Goal: Task Accomplishment & Management: Manage account settings

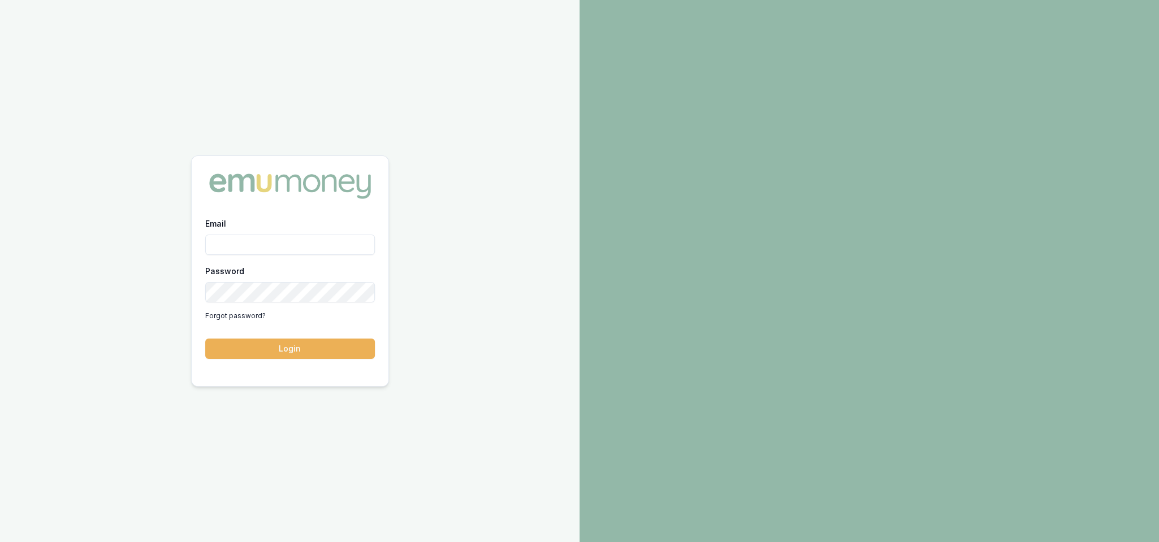
click at [260, 240] on input "Email" at bounding box center [290, 245] width 170 height 20
type input "robyn.adams@emumoney.com.au"
click at [296, 346] on button "Login" at bounding box center [290, 349] width 170 height 20
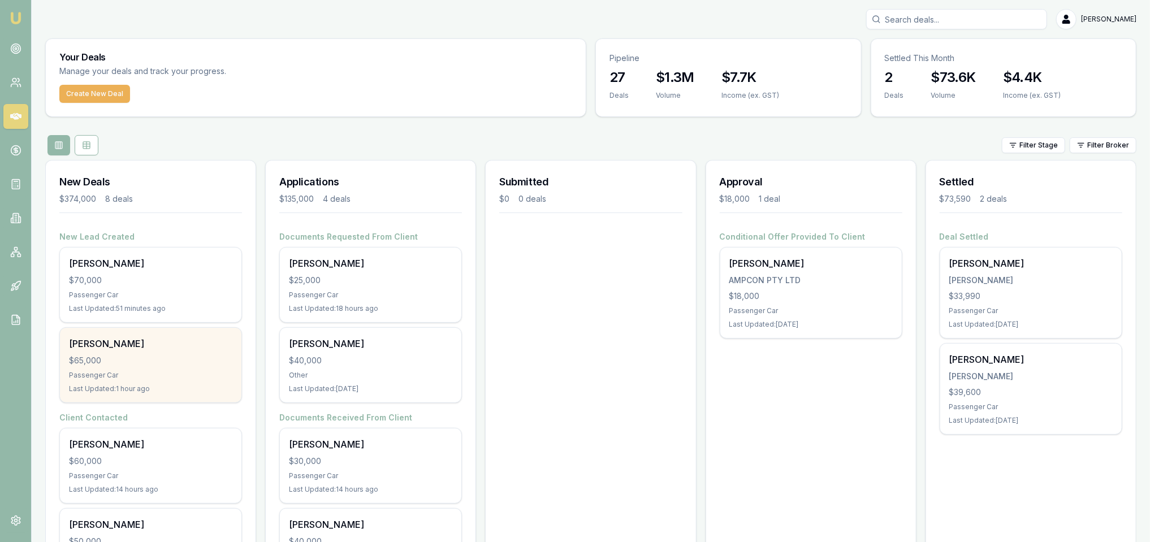
click at [156, 368] on div "Roy Batt $65,000 Passenger Car Last Updated: 1 hour ago" at bounding box center [151, 365] width 182 height 75
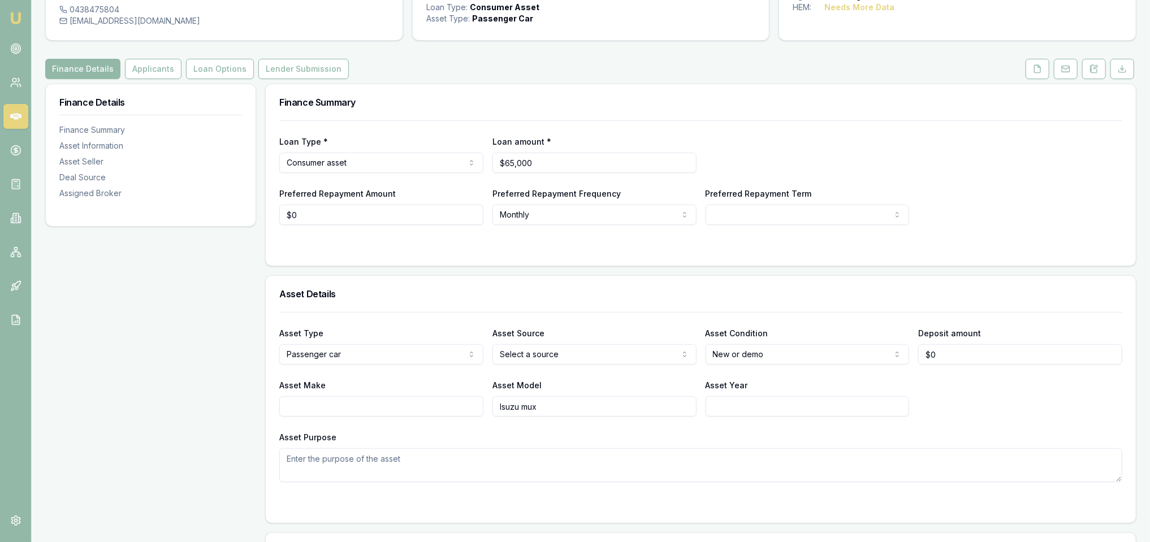
scroll to position [57, 0]
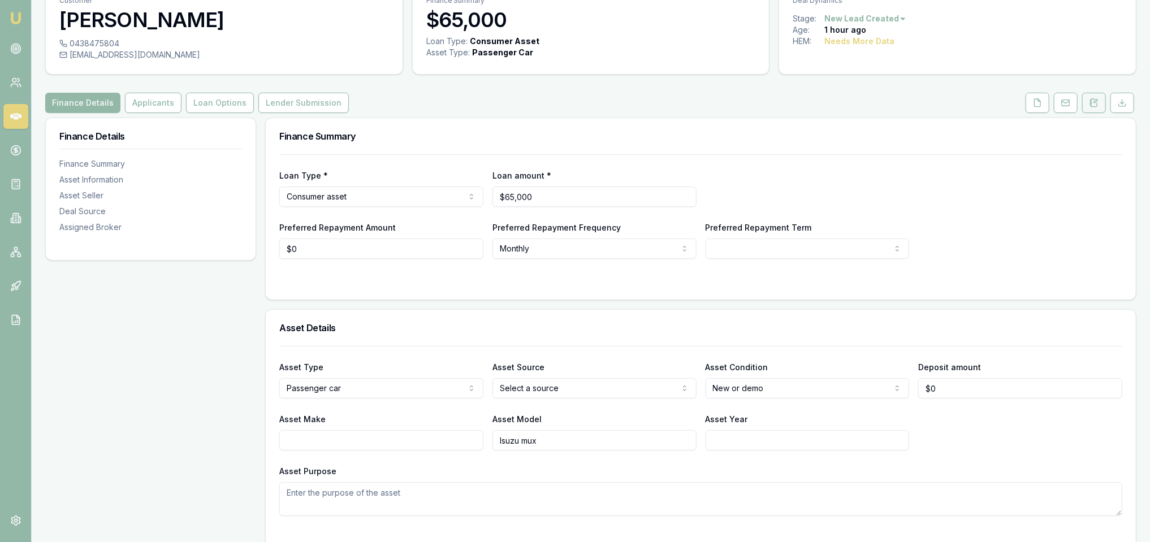
click at [1100, 105] on button at bounding box center [1095, 103] width 24 height 20
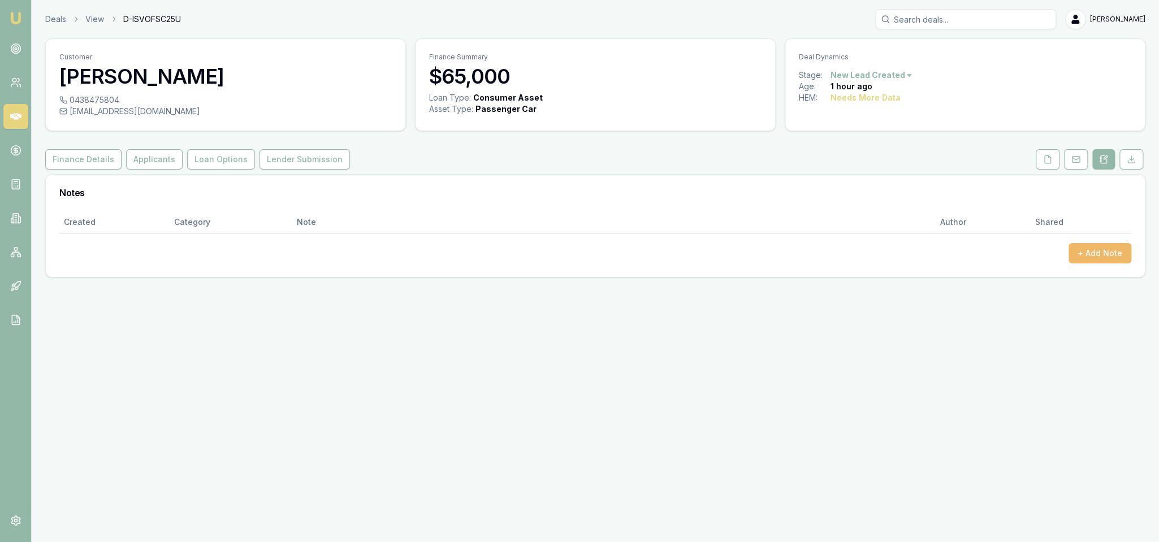
click at [1091, 255] on button "+ Add Note" at bounding box center [1100, 253] width 63 height 20
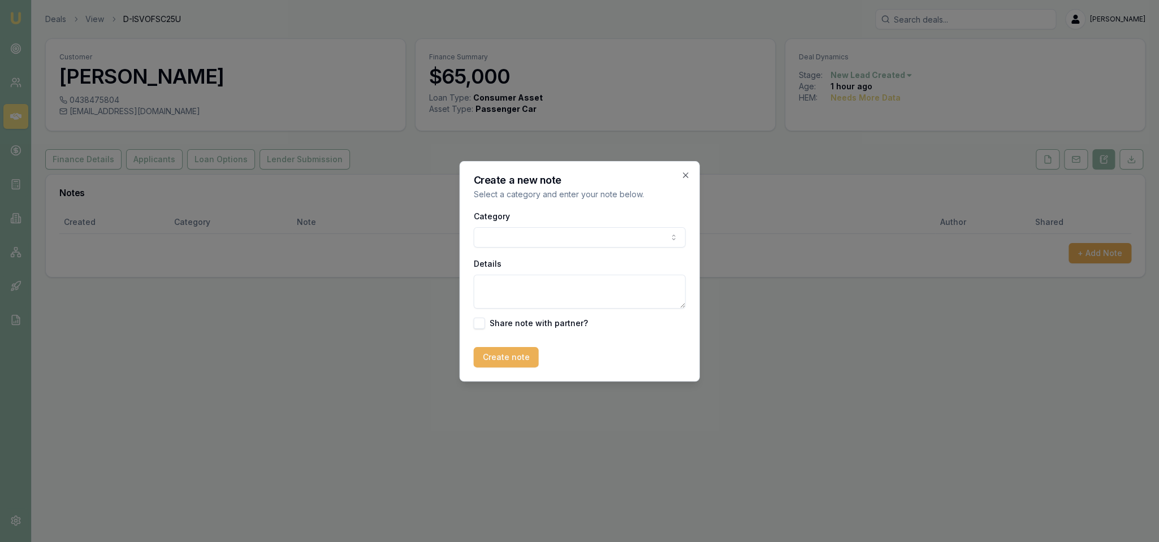
click at [536, 237] on body "Emu Broker Deals View D-ISVOFSC25U Robyn Adams Toggle Menu Customer Roy Batt 04…" at bounding box center [579, 271] width 1159 height 542
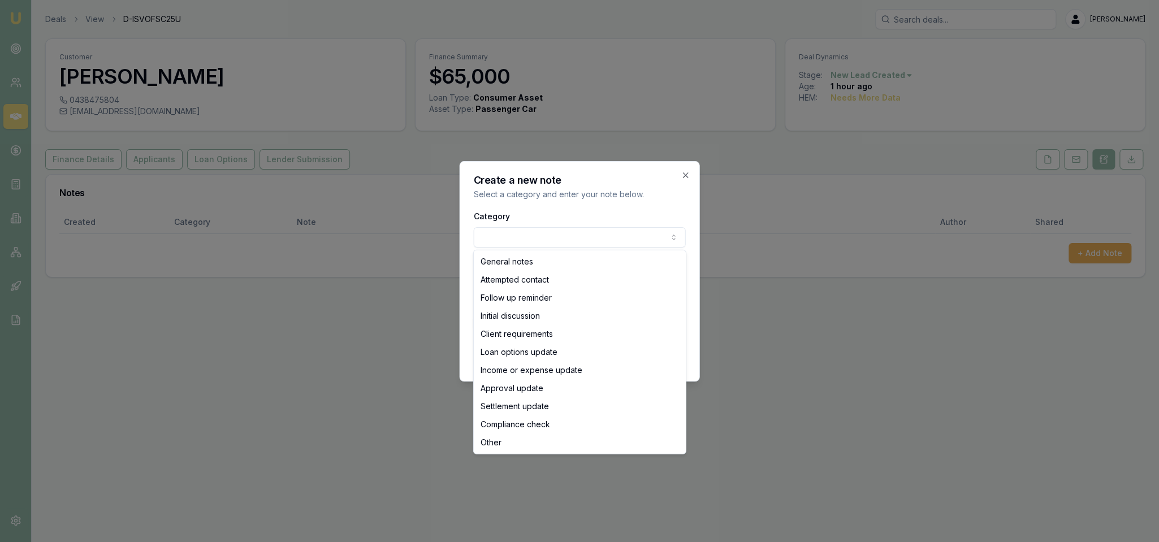
select select "INITIAL_DISCUSSION"
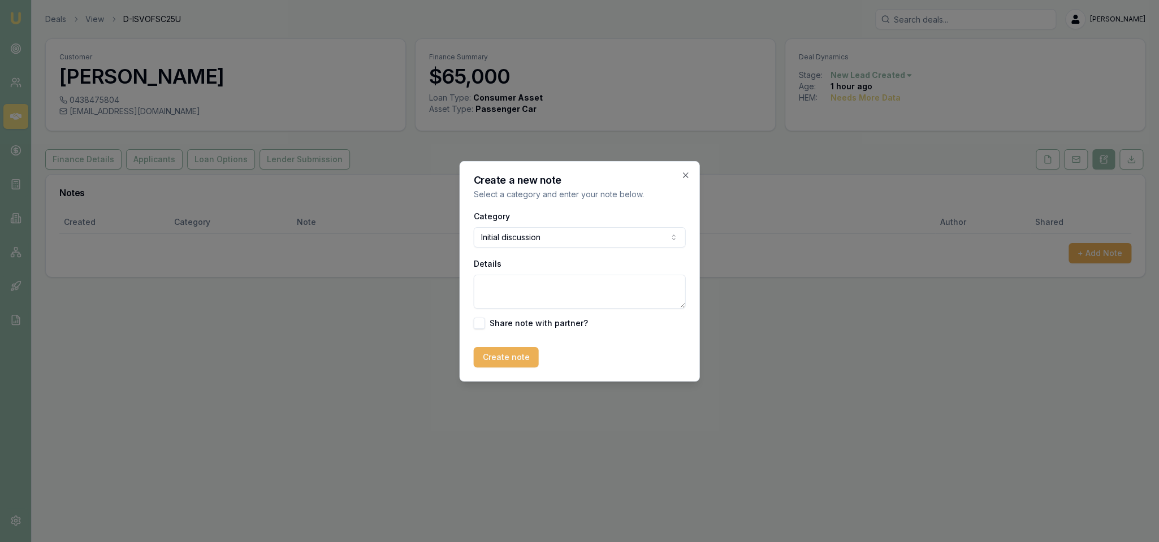
click at [544, 294] on textarea "Details" at bounding box center [580, 292] width 212 height 34
type textarea "Looking to order a car but won't be available until next year. Home owner, FT e…"
click at [502, 351] on button "Create note" at bounding box center [506, 357] width 65 height 20
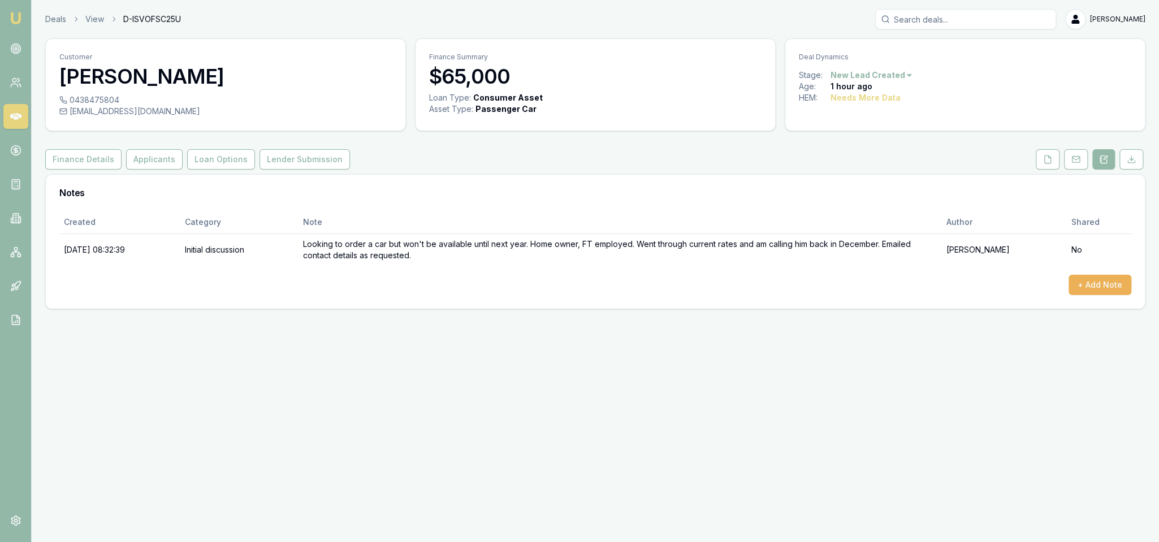
click at [887, 74] on html "Emu Broker Deals View D-ISVOFSC25U Robyn Adams Toggle Menu Customer Roy Batt 04…" at bounding box center [579, 271] width 1159 height 542
click at [870, 92] on div "Deal On Hold" at bounding box center [869, 95] width 67 height 18
drag, startPoint x: 14, startPoint y: 14, endPoint x: 28, endPoint y: 3, distance: 18.6
click at [14, 14] on img at bounding box center [16, 18] width 14 height 14
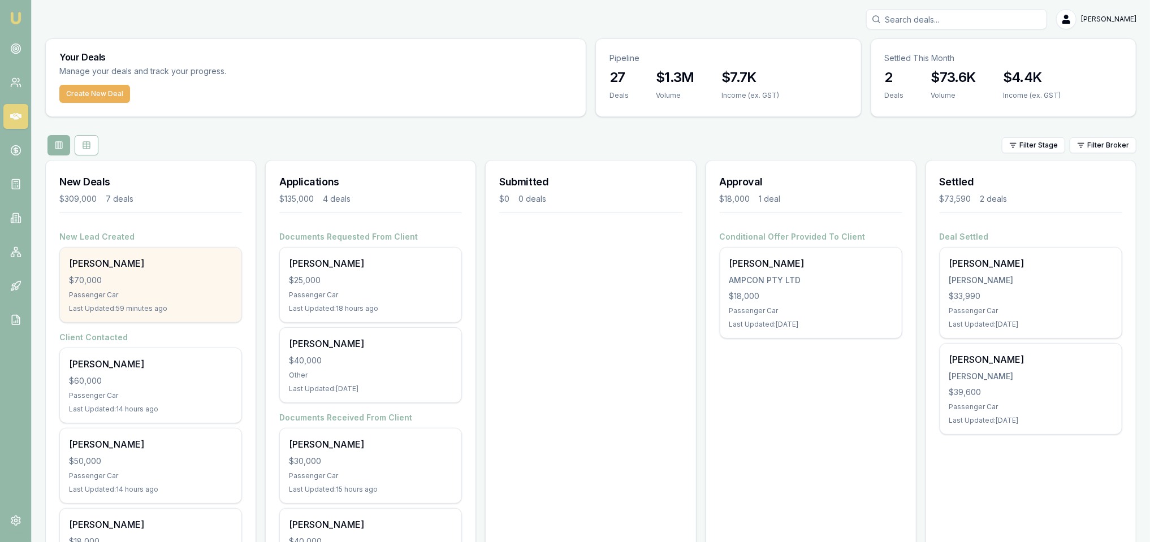
click at [119, 299] on div "Ra Qu $70,000 Passenger Car Last Updated: 59 minutes ago" at bounding box center [151, 285] width 182 height 75
click at [185, 283] on div "$70,000" at bounding box center [150, 280] width 163 height 11
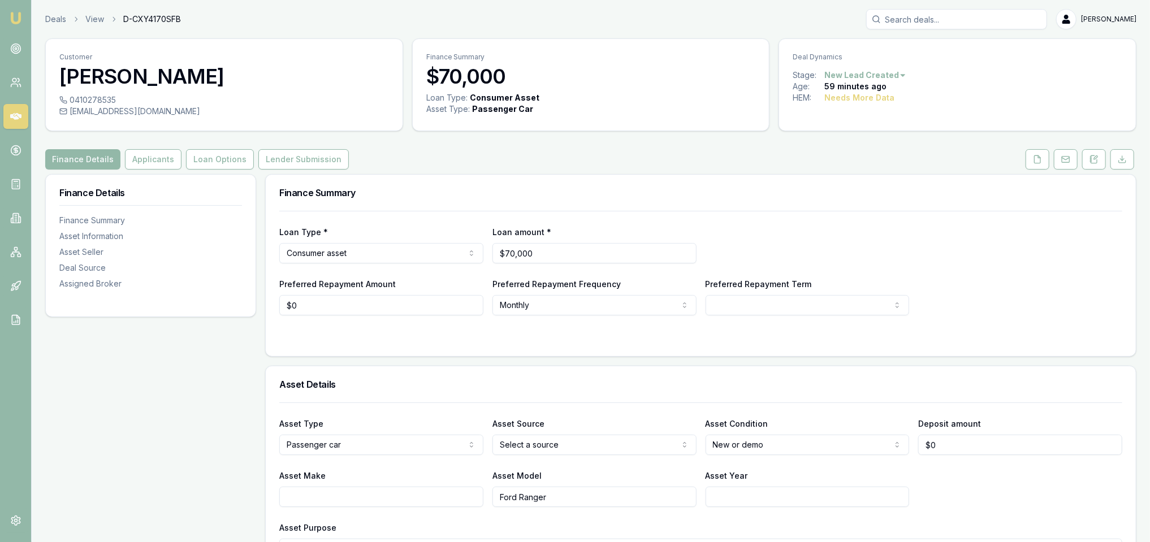
drag, startPoint x: 71, startPoint y: 99, endPoint x: 117, endPoint y: 101, distance: 46.4
click at [117, 101] on div "0410278535" at bounding box center [224, 99] width 330 height 11
drag, startPoint x: 70, startPoint y: 97, endPoint x: 115, endPoint y: 101, distance: 46.0
click at [115, 101] on div "0410278535" at bounding box center [224, 99] width 330 height 11
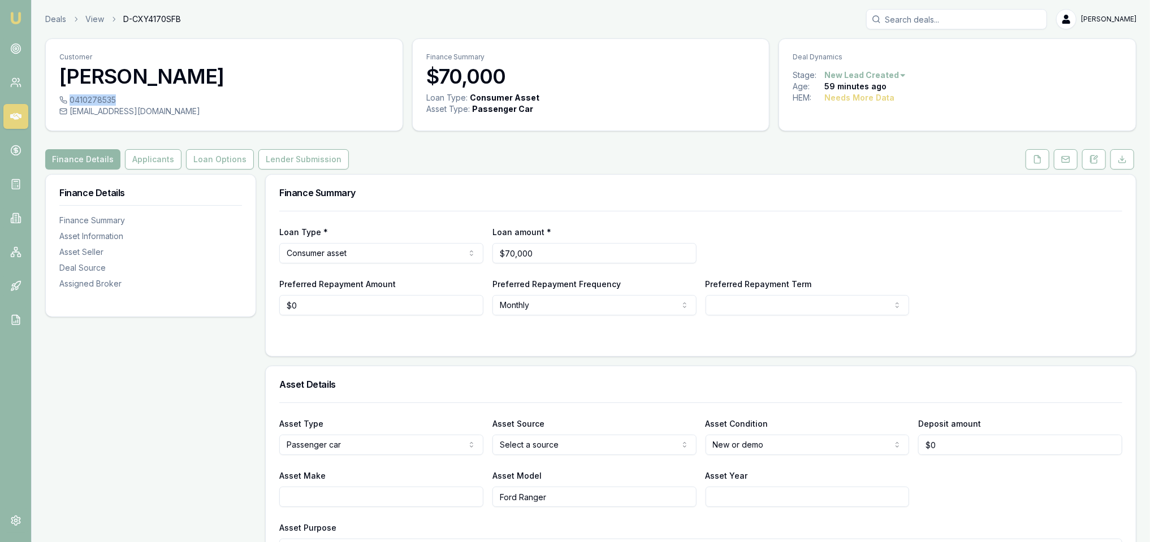
copy div "0410278535"
drag, startPoint x: 1097, startPoint y: 163, endPoint x: 1068, endPoint y: 196, distance: 44.5
click at [1097, 163] on icon at bounding box center [1095, 159] width 6 height 7
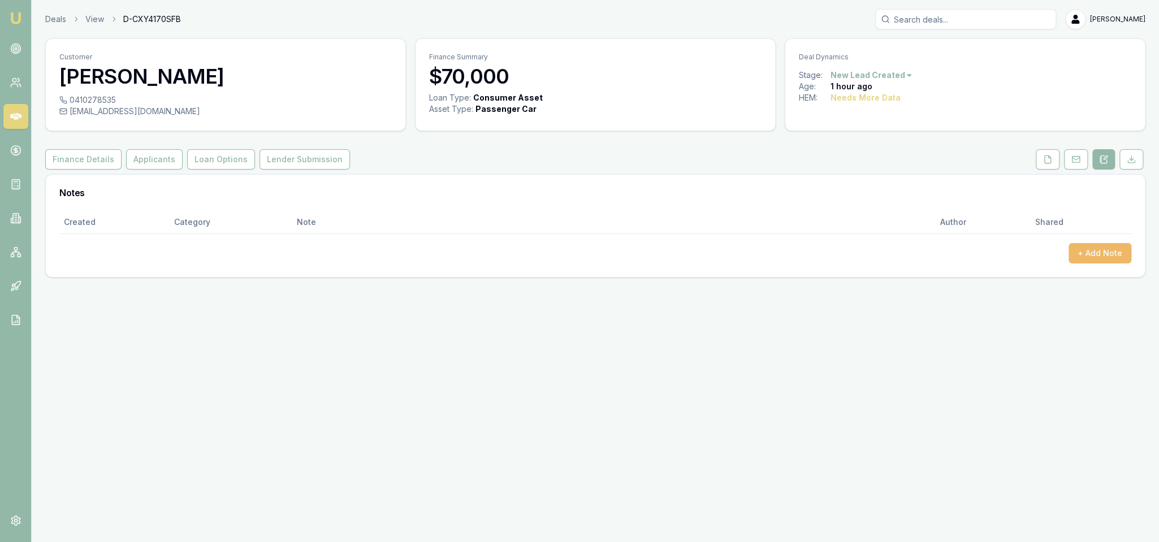
click at [1086, 254] on button "+ Add Note" at bounding box center [1100, 253] width 63 height 20
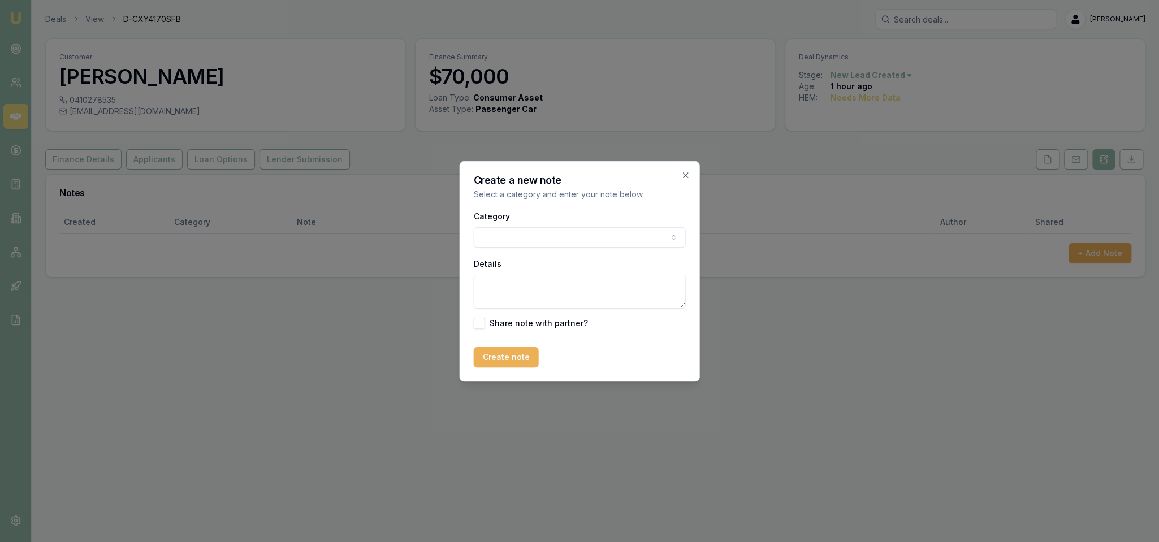
click at [602, 241] on body "Emu Broker Deals View D-CXY4170SFB Robyn Adams Toggle Menu Customer Ra Qu 04102…" at bounding box center [579, 271] width 1159 height 542
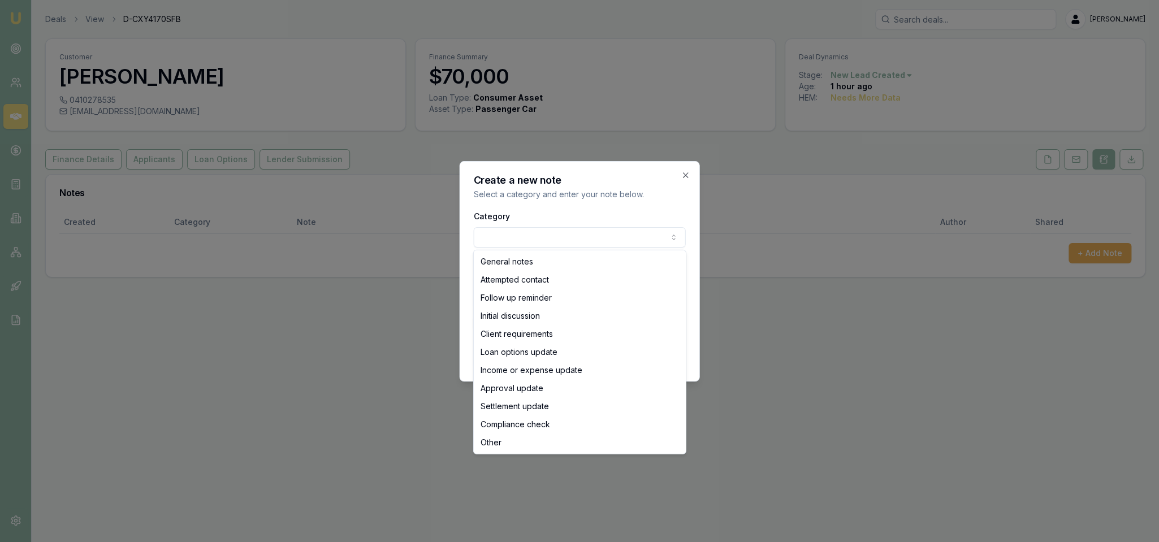
select select "ATTEMPTED_CONTACT"
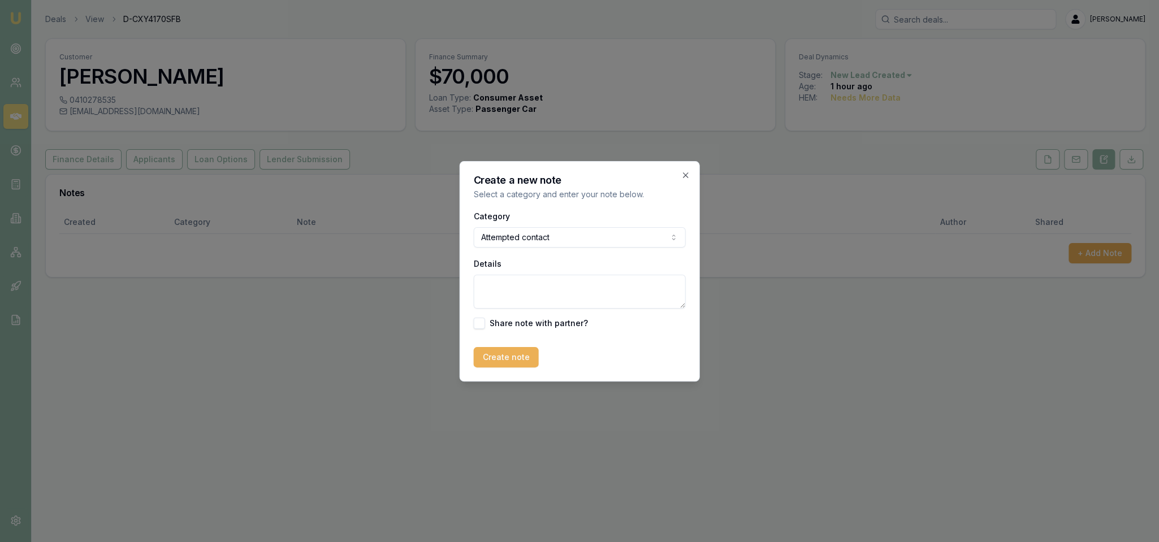
click at [520, 289] on textarea "Details" at bounding box center [580, 292] width 212 height 34
click at [541, 282] on textarea "D1C1 - VM - LM sent text and emailed." at bounding box center [580, 292] width 212 height 34
type textarea "D1C1 - VM - LM - sent text and emailed."
click at [506, 354] on button "Create note" at bounding box center [506, 357] width 65 height 20
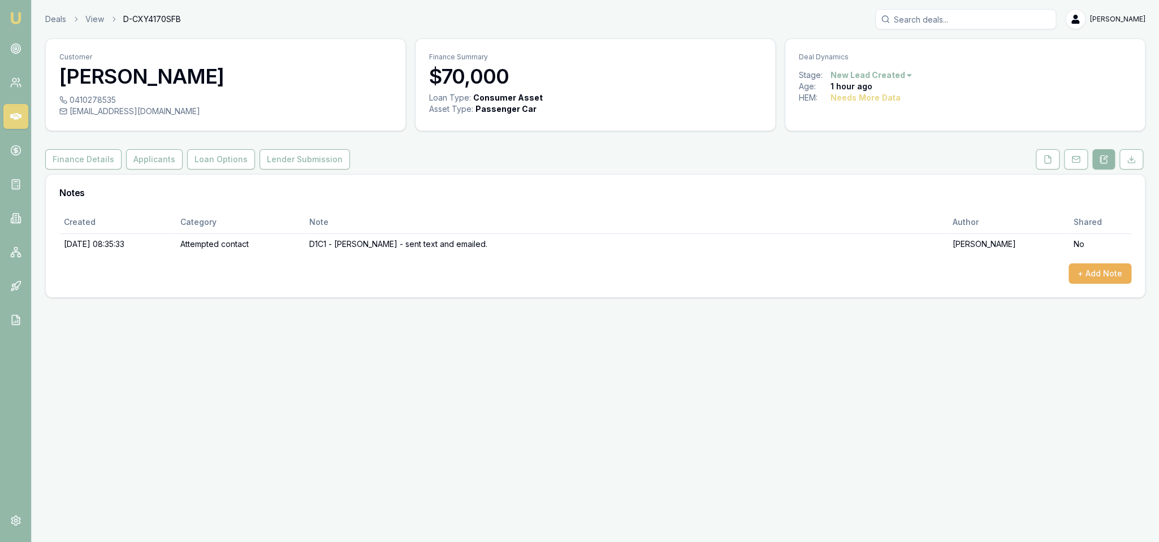
drag, startPoint x: 1051, startPoint y: 163, endPoint x: 1026, endPoint y: 177, distance: 28.8
click at [1051, 163] on icon at bounding box center [1048, 159] width 9 height 9
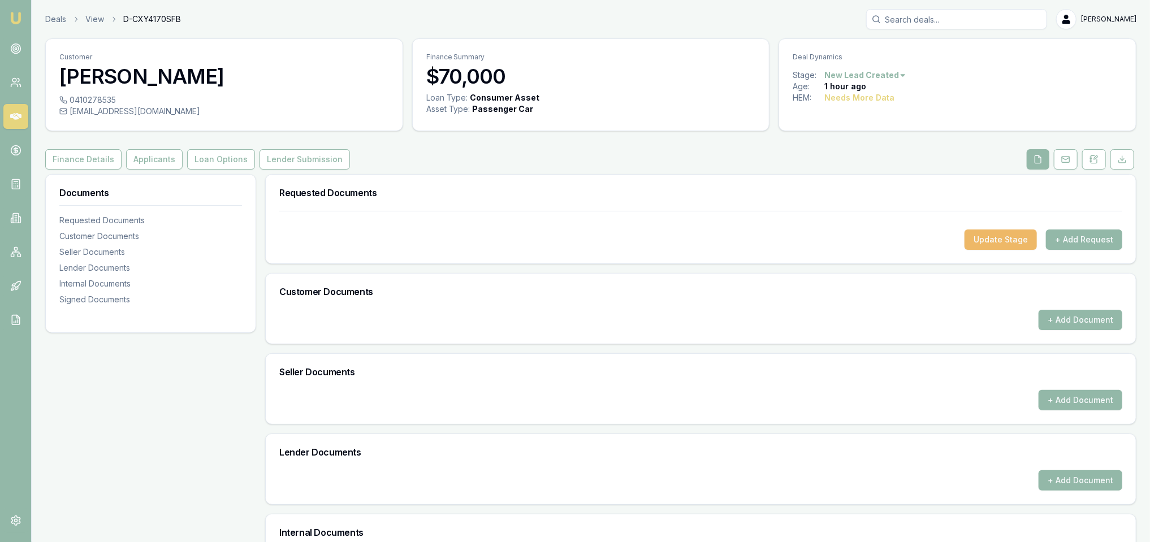
click at [1006, 238] on button "Update Stage" at bounding box center [1001, 240] width 72 height 20
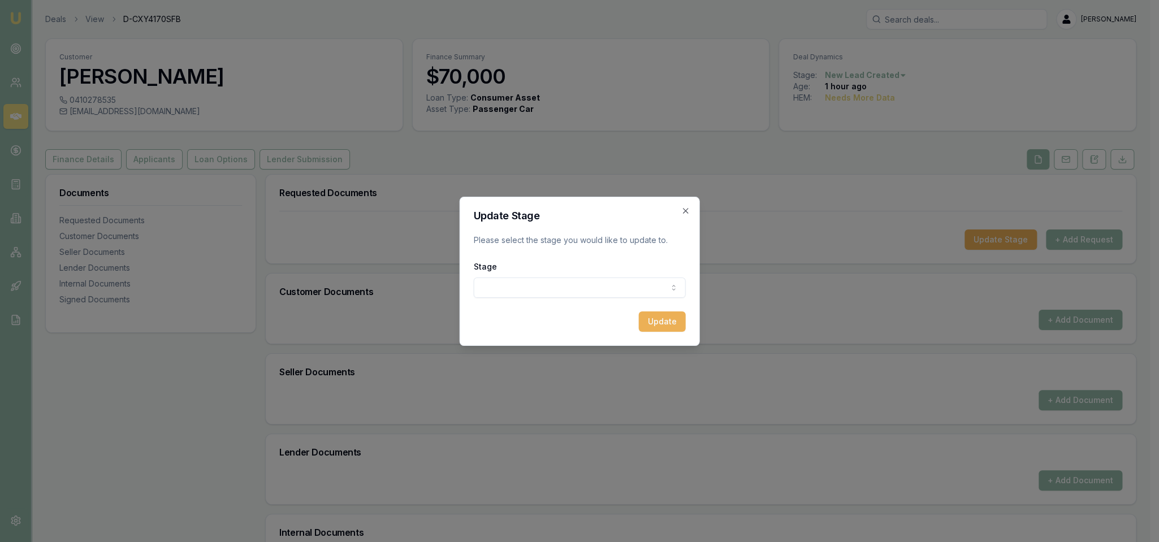
click at [612, 285] on body "Emu Broker Deals View D-CXY4170SFB Robyn Adams Toggle Menu Customer Ra Qu 04102…" at bounding box center [575, 271] width 1150 height 542
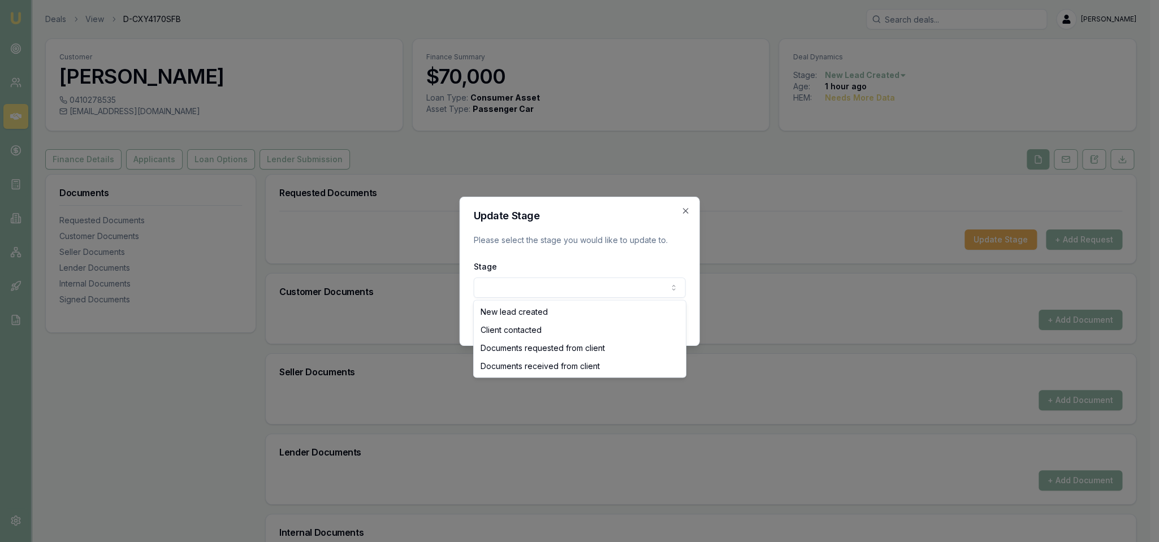
select select "CLIENT_CONTACTED"
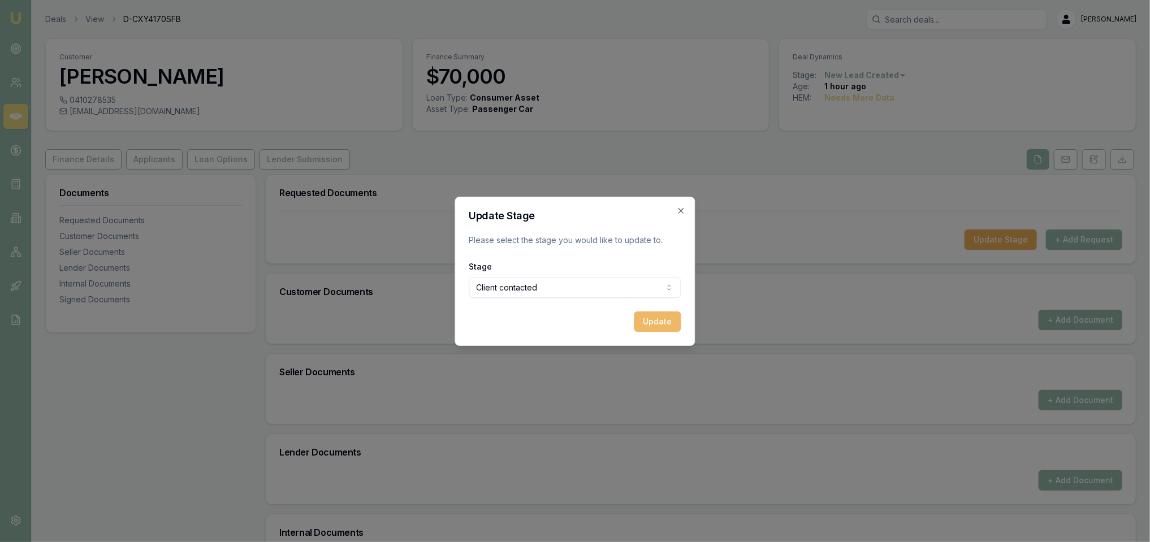
click at [656, 321] on button "Update" at bounding box center [658, 322] width 47 height 20
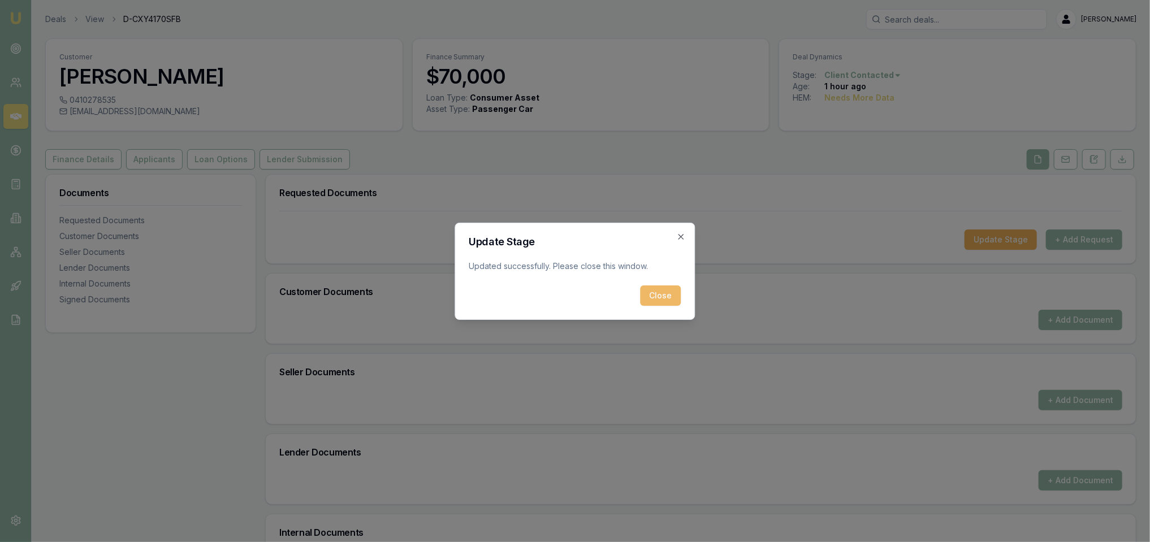
click at [672, 296] on button "Close" at bounding box center [661, 296] width 41 height 20
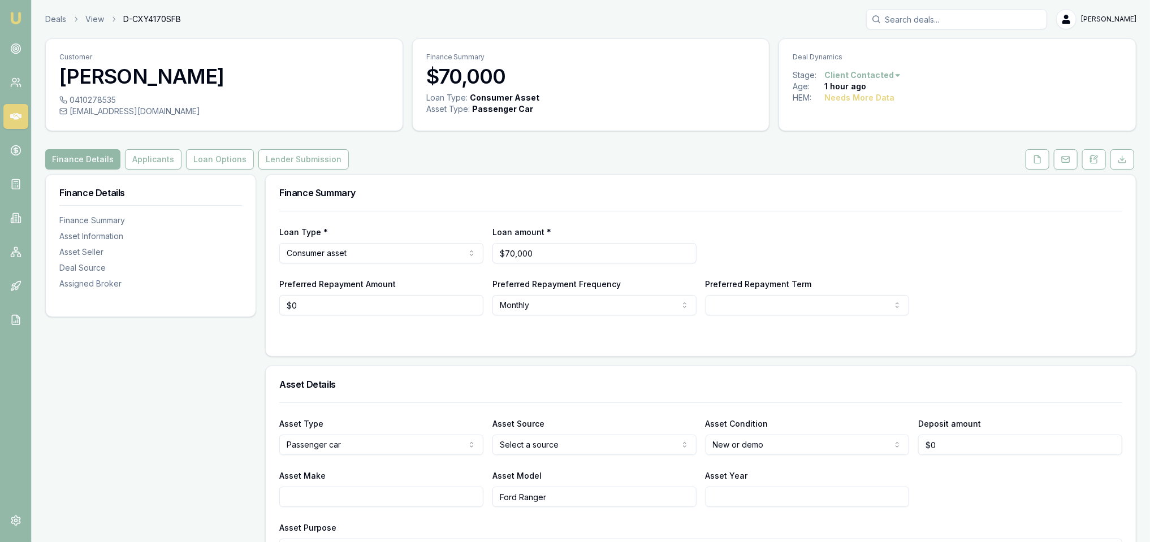
drag, startPoint x: 14, startPoint y: 20, endPoint x: 19, endPoint y: 7, distance: 14.0
click at [14, 20] on img at bounding box center [16, 18] width 14 height 14
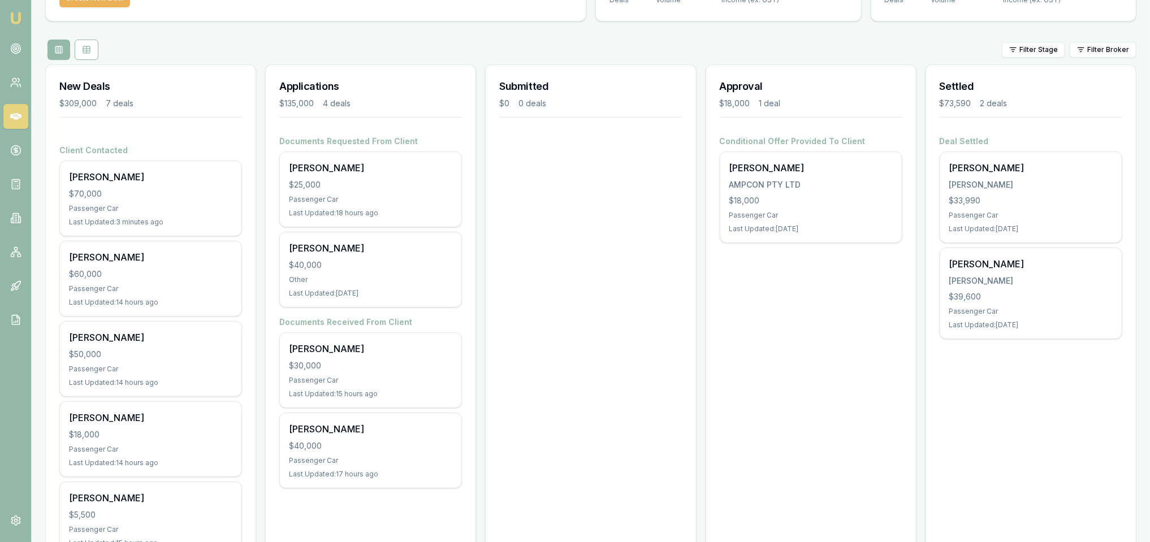
scroll to position [115, 0]
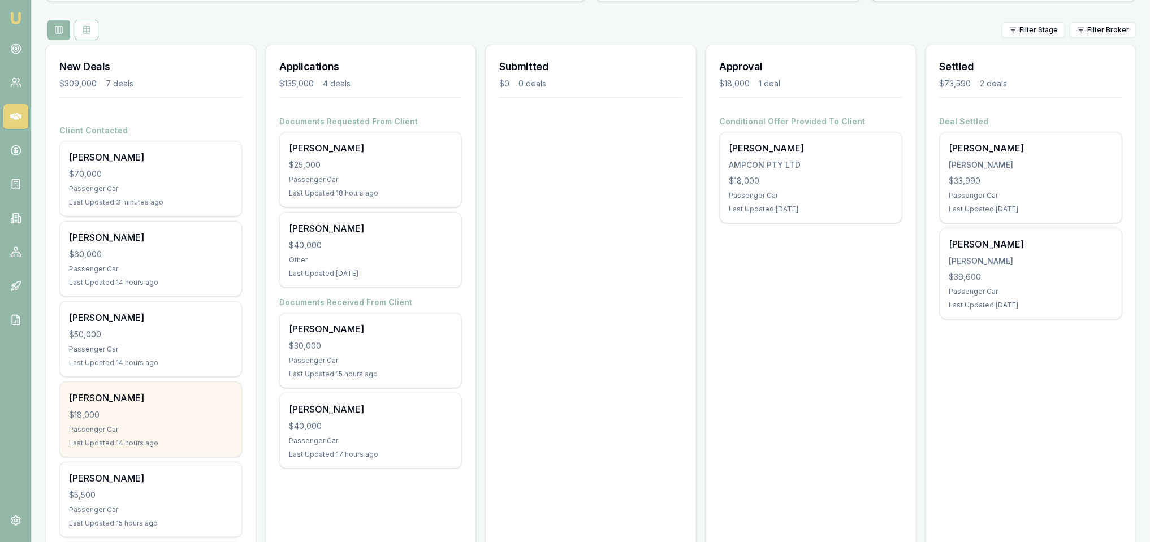
click at [131, 419] on div "$18,000" at bounding box center [150, 414] width 163 height 11
click at [102, 395] on div "[PERSON_NAME]" at bounding box center [150, 398] width 163 height 14
click at [156, 426] on div "Passenger Car" at bounding box center [150, 429] width 163 height 9
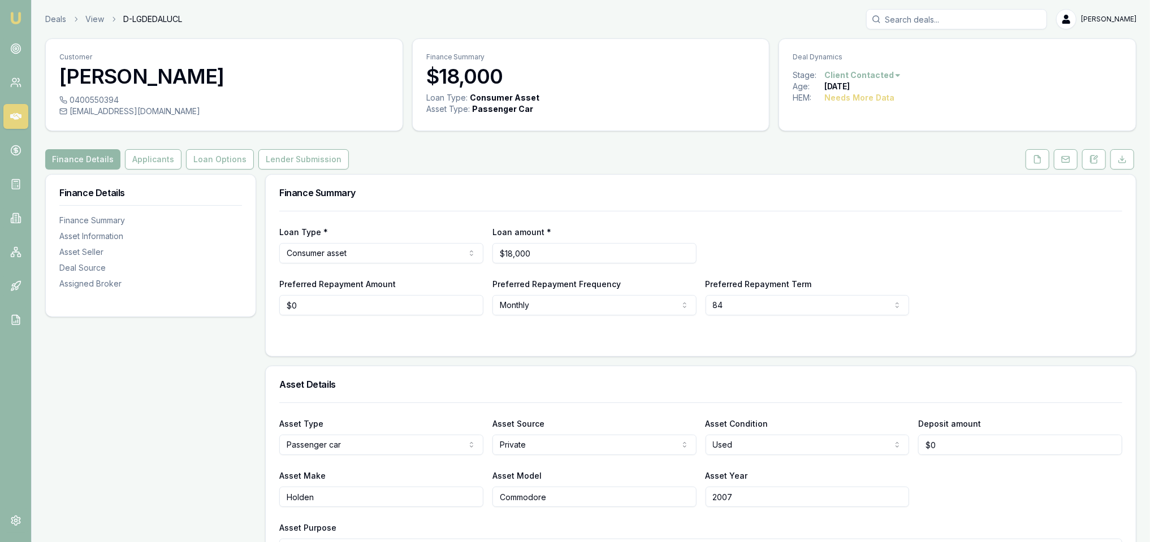
click at [891, 77] on html "Emu Broker Deals View D-LGDEDALUCL [PERSON_NAME] Toggle Menu Customer [PERSON_N…" at bounding box center [575, 271] width 1150 height 542
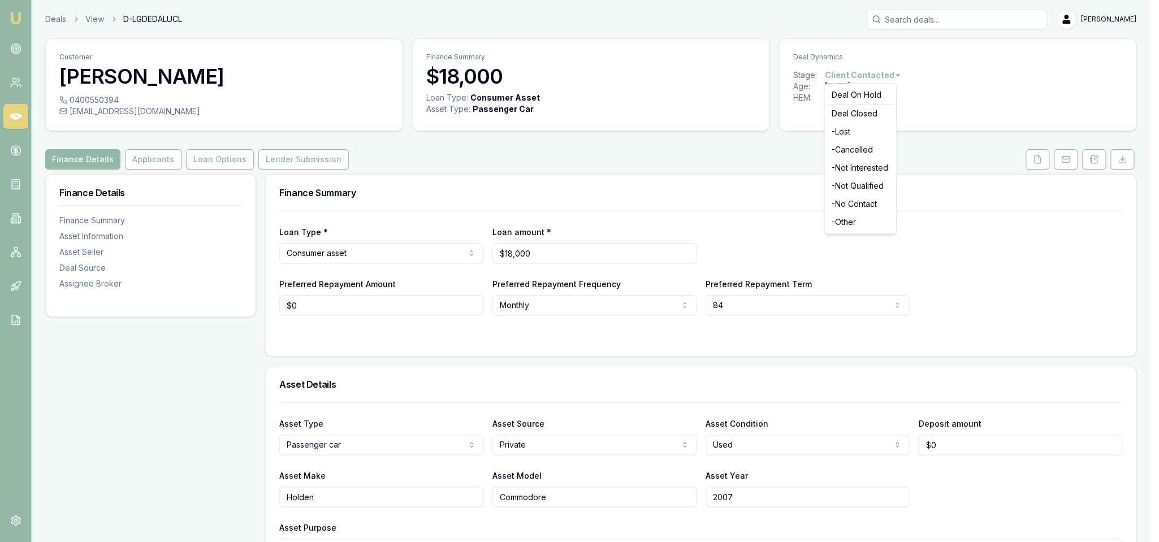
click at [999, 171] on html "Emu Broker Deals View D-LGDEDALUCL [PERSON_NAME] Toggle Menu Customer [PERSON_N…" at bounding box center [579, 271] width 1159 height 542
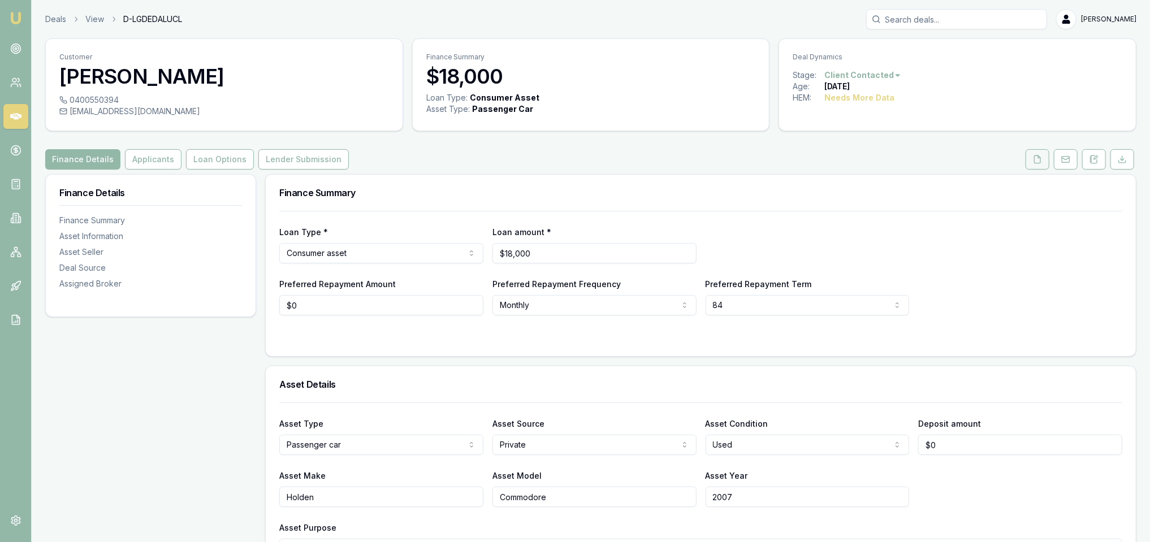
click at [1039, 163] on icon at bounding box center [1037, 159] width 9 height 9
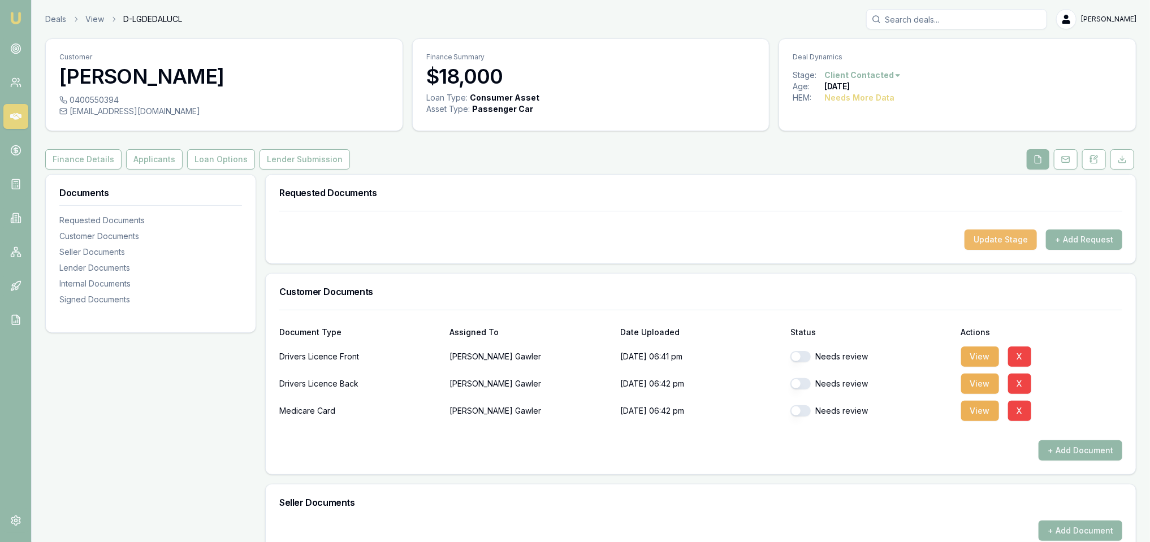
click at [1023, 239] on button "Update Stage" at bounding box center [1001, 240] width 72 height 20
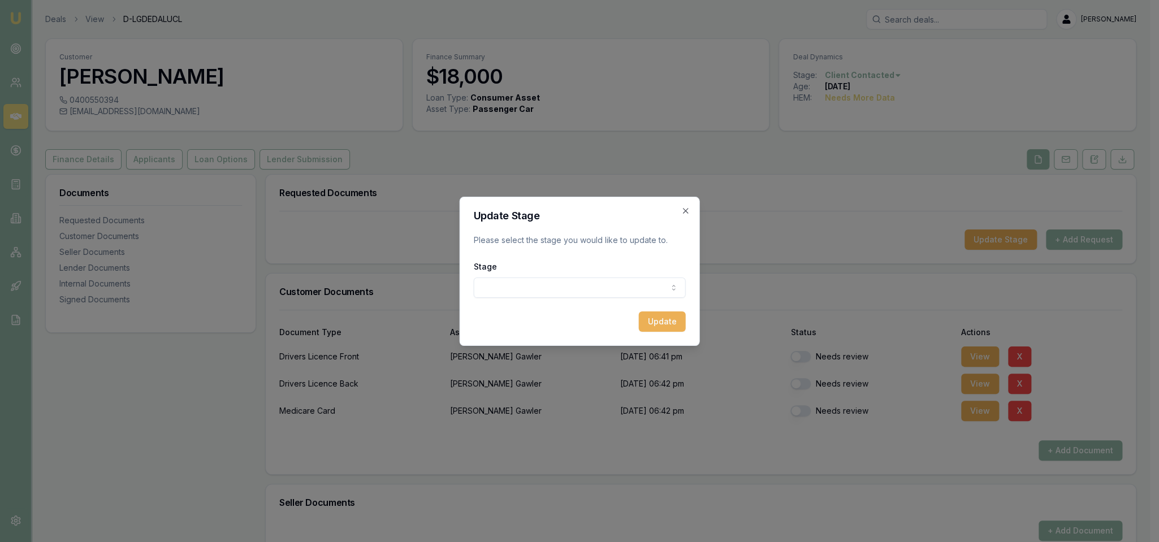
click at [627, 277] on body "Emu Broker Deals View D-LGDEDALUCL [PERSON_NAME] Toggle Menu Customer [PERSON_N…" at bounding box center [575, 271] width 1150 height 542
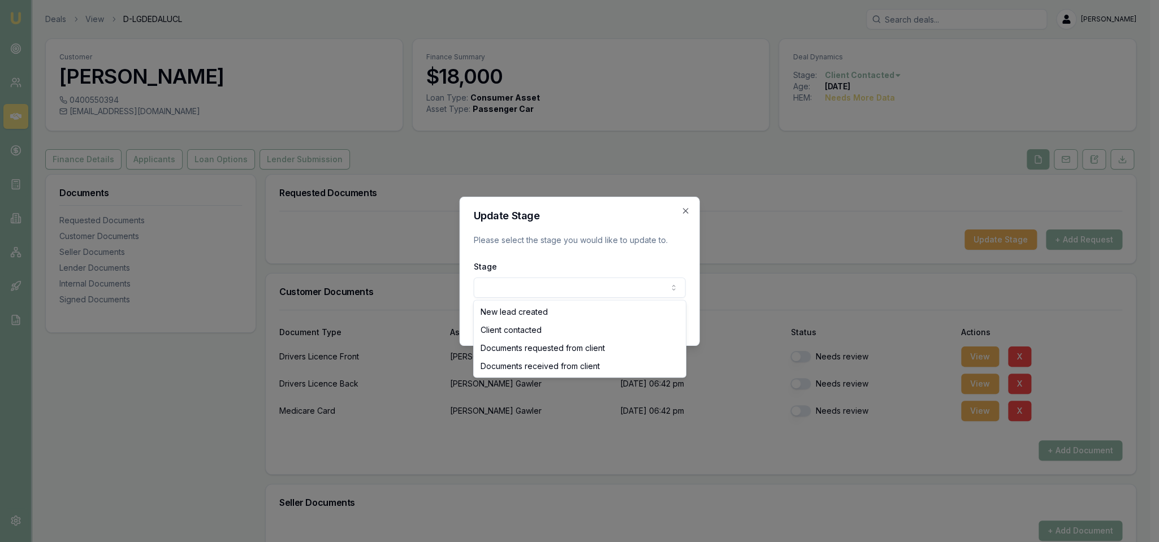
select select "DOCUMENTS_RECEIVED_FROM_CLIENT"
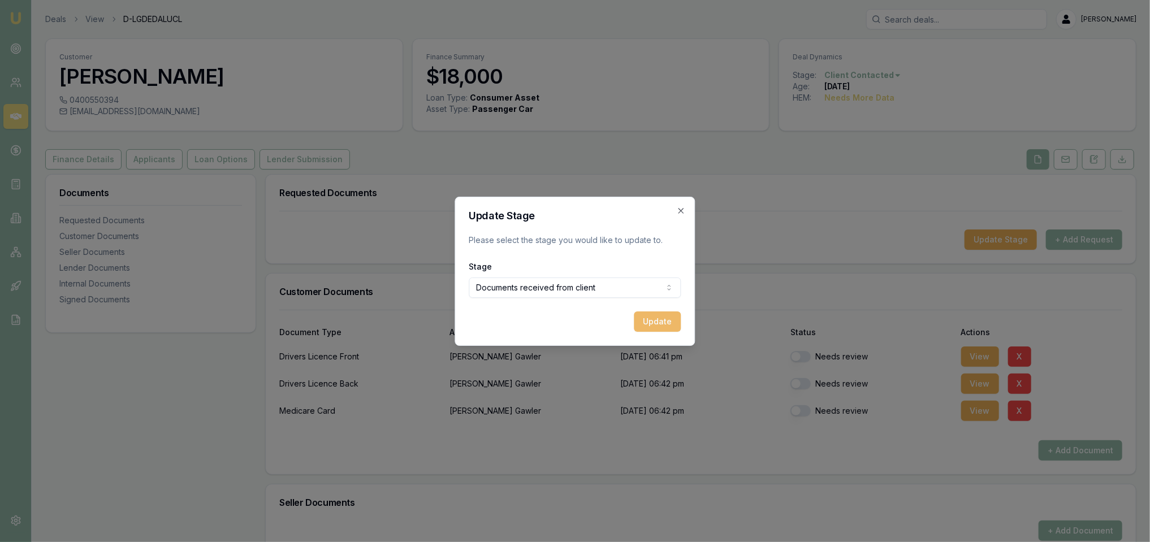
click at [654, 322] on button "Update" at bounding box center [658, 322] width 47 height 20
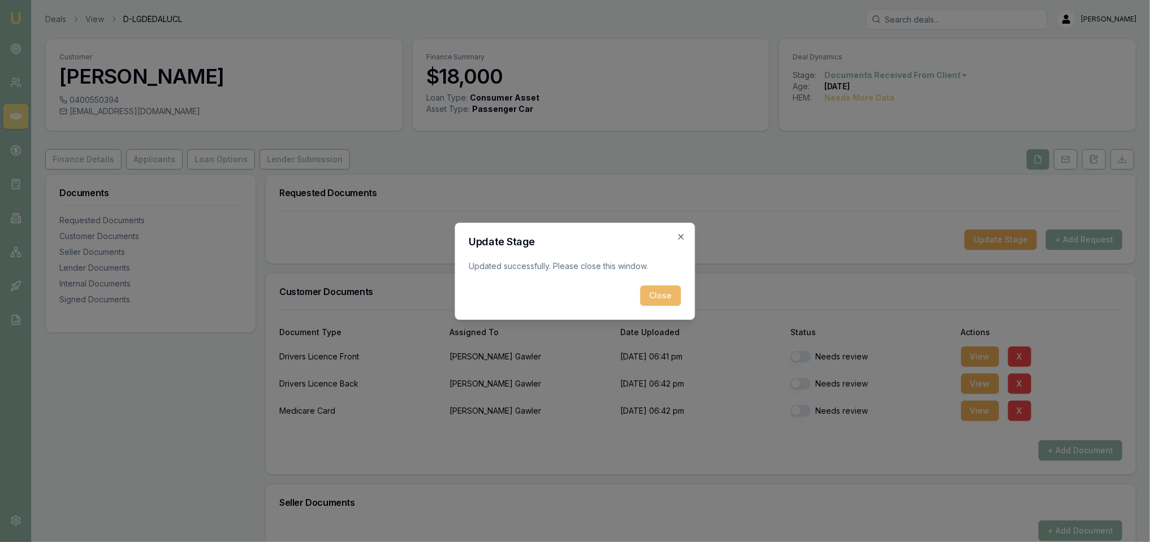
click at [658, 286] on button "Close" at bounding box center [661, 296] width 41 height 20
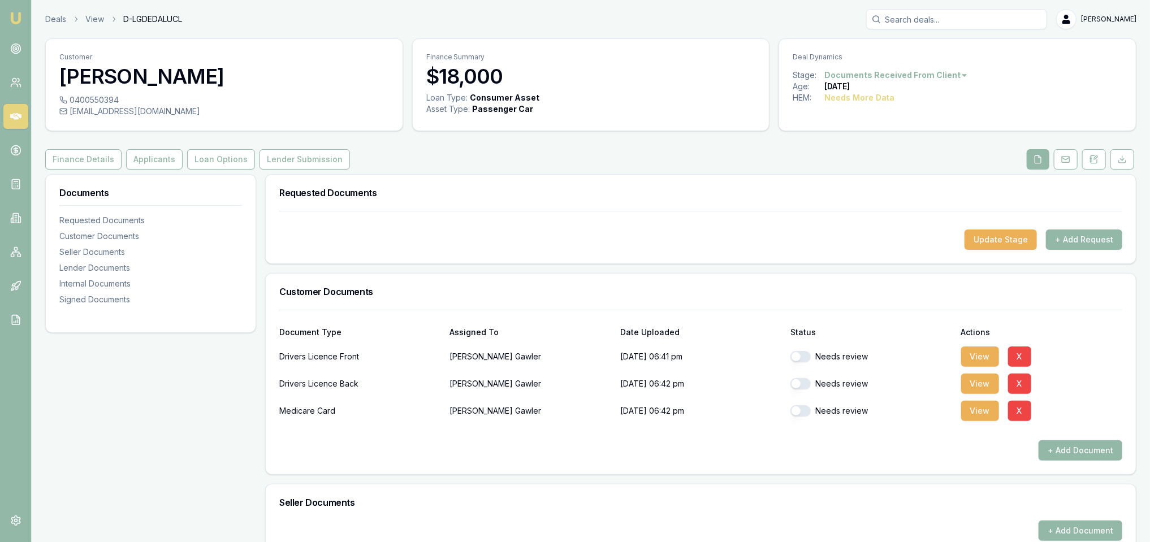
checkbox input "true"
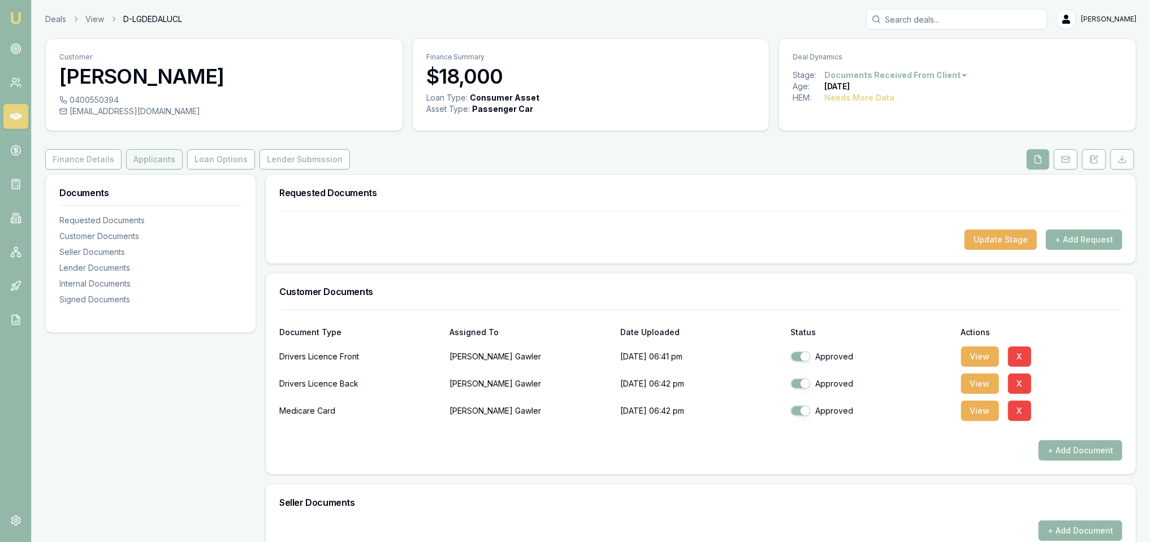
click at [143, 167] on button "Applicants" at bounding box center [154, 159] width 57 height 20
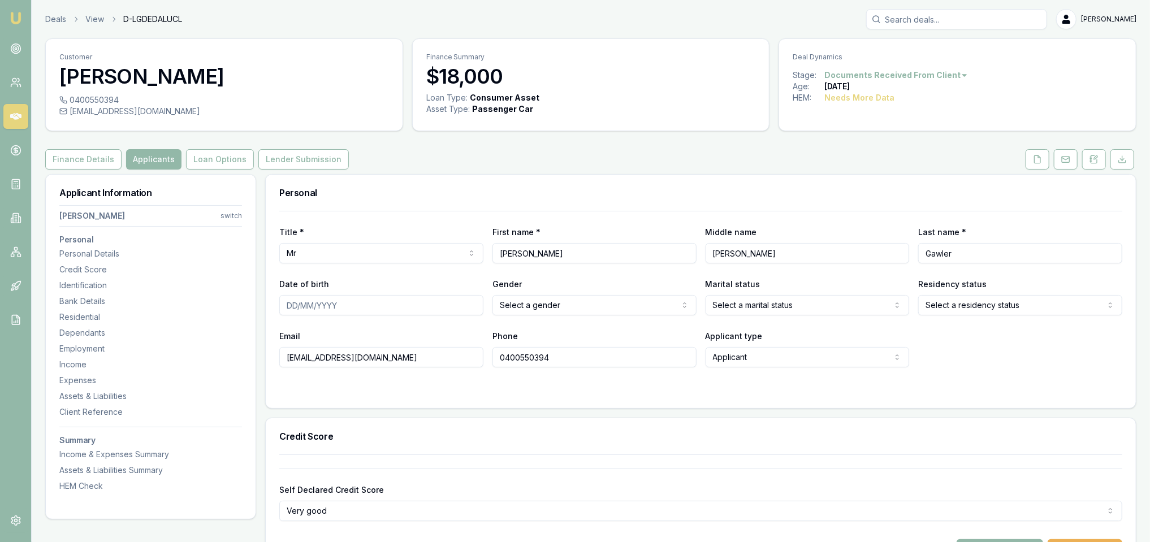
click at [296, 307] on input "Date of birth" at bounding box center [381, 305] width 204 height 20
type input "27/07/1976"
select select "DE_FACTO"
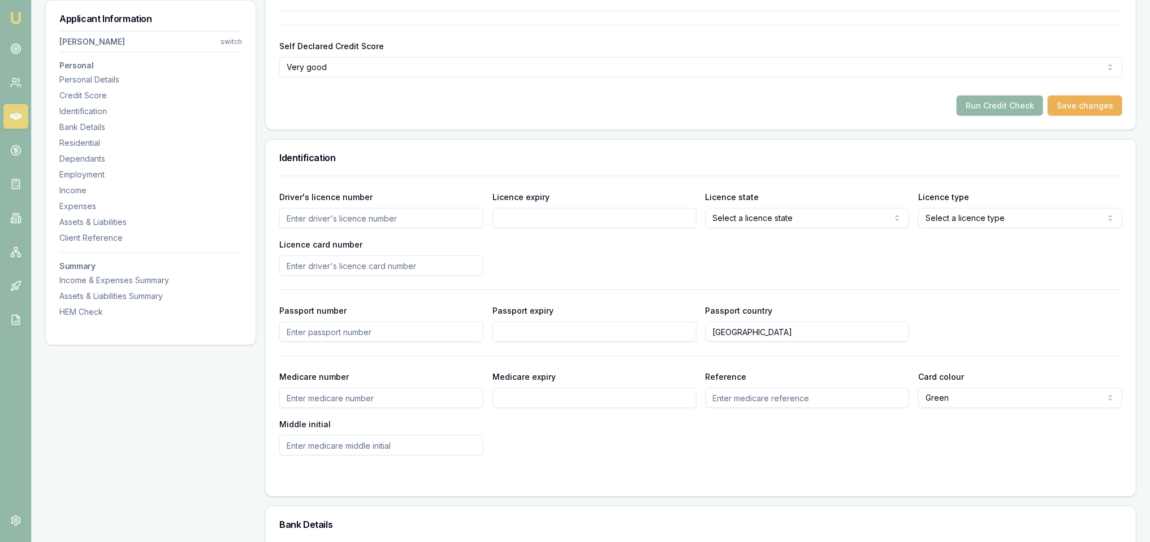
scroll to position [412, 0]
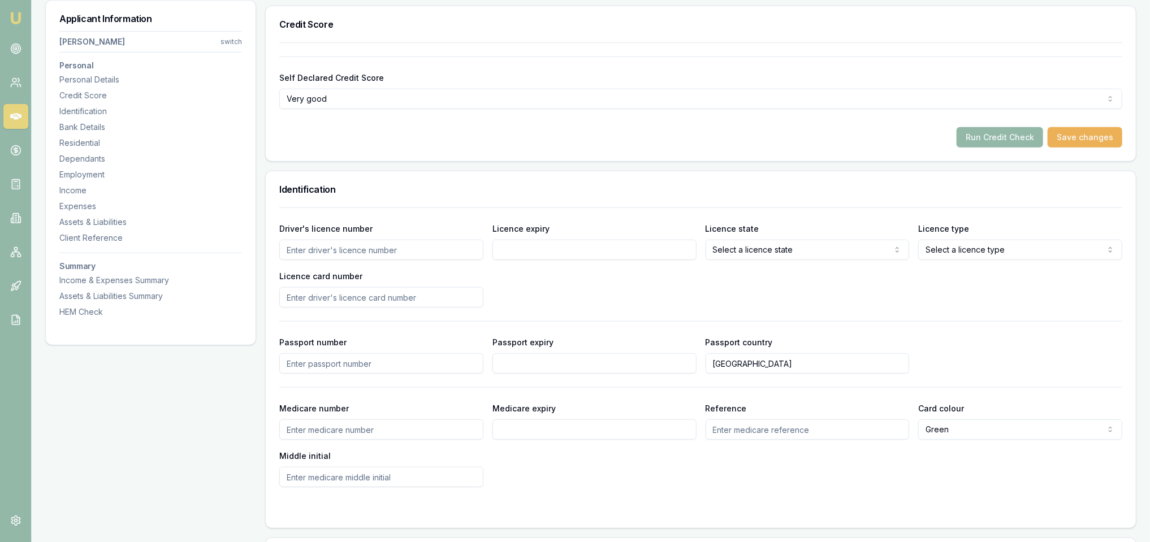
click at [445, 241] on input "Driver's licence number" at bounding box center [381, 250] width 204 height 20
type input "11798090"
type input "31/7/2027"
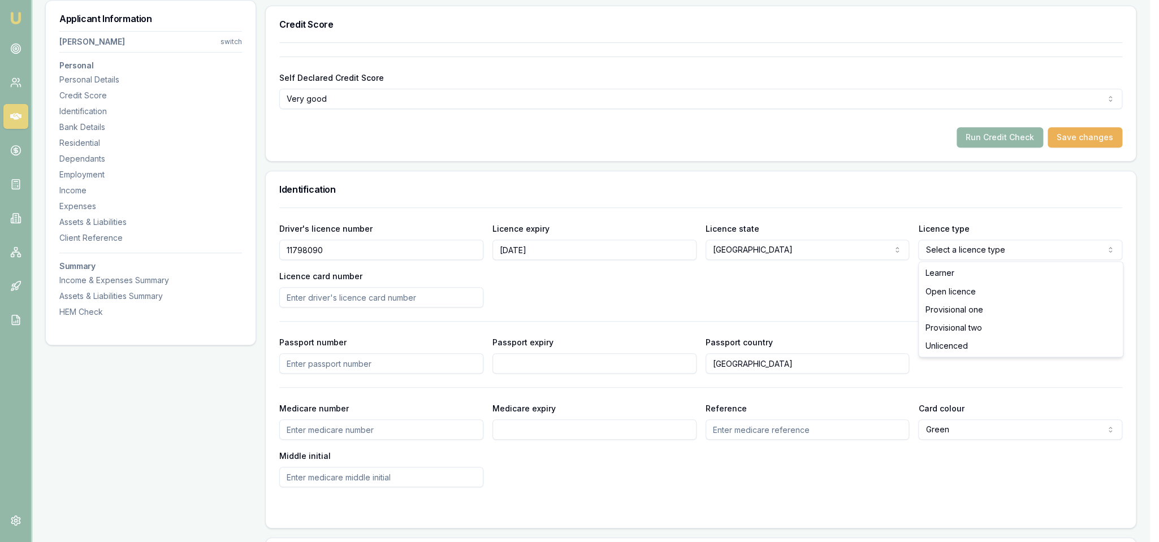
select select "OPEN_LICENCE"
drag, startPoint x: 958, startPoint y: 291, endPoint x: 568, endPoint y: 281, distance: 389.3
click at [360, 289] on input "Licence card number" at bounding box center [381, 297] width 204 height 20
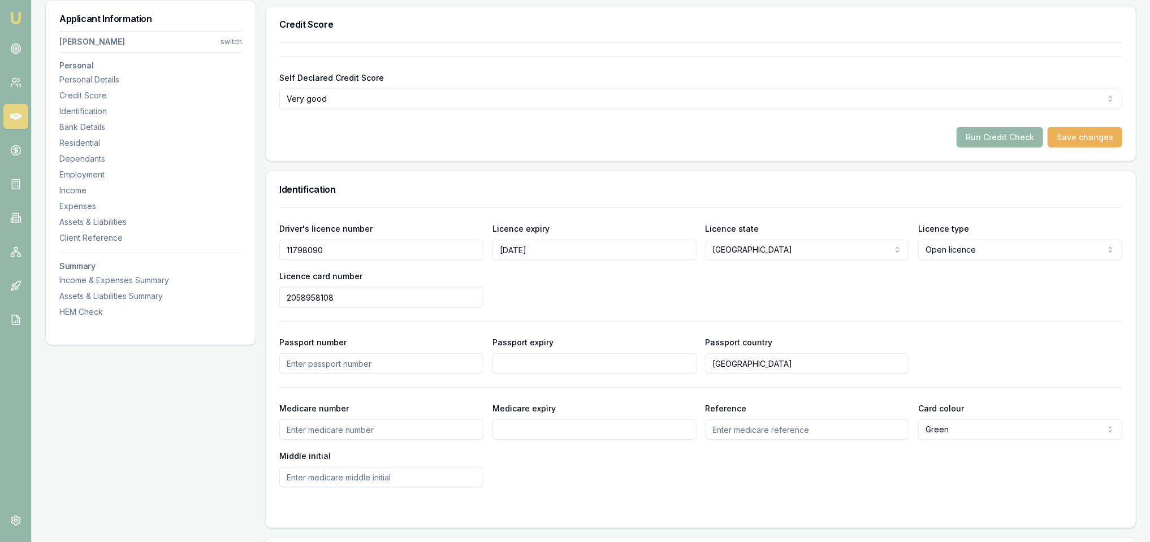
type input "2058958108"
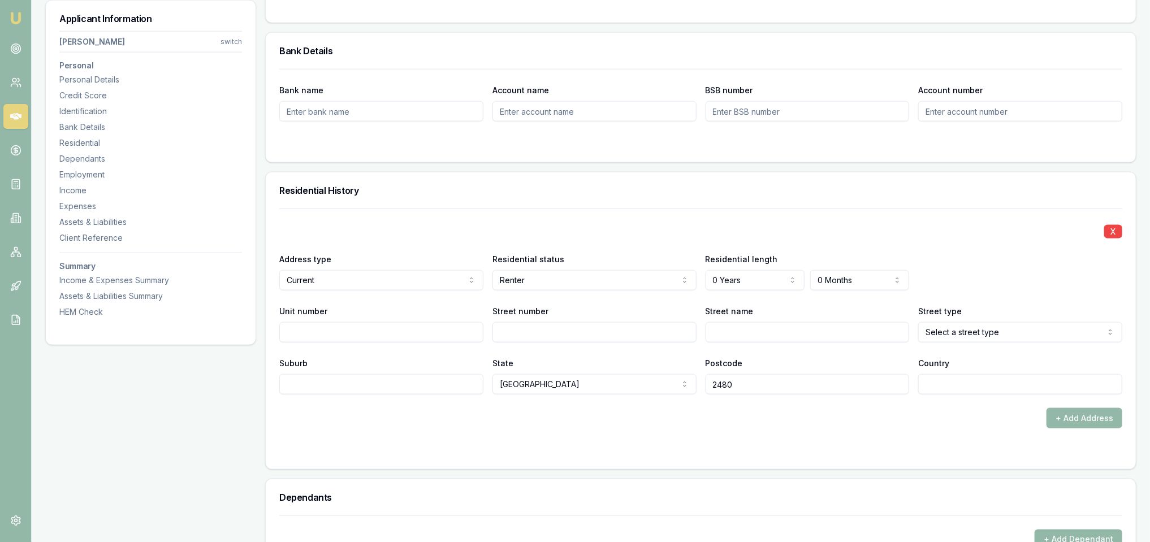
scroll to position [948, 0]
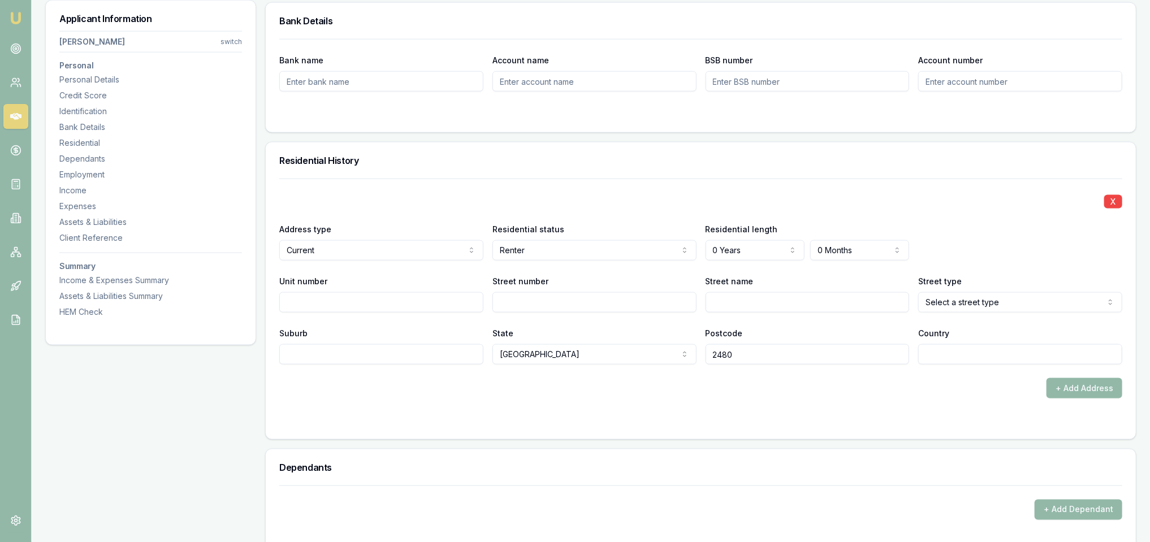
drag, startPoint x: 422, startPoint y: 305, endPoint x: 423, endPoint y: 298, distance: 6.9
click at [423, 300] on input "Unit number" at bounding box center [381, 302] width 204 height 20
type input "2"
type input "1"
type input "e"
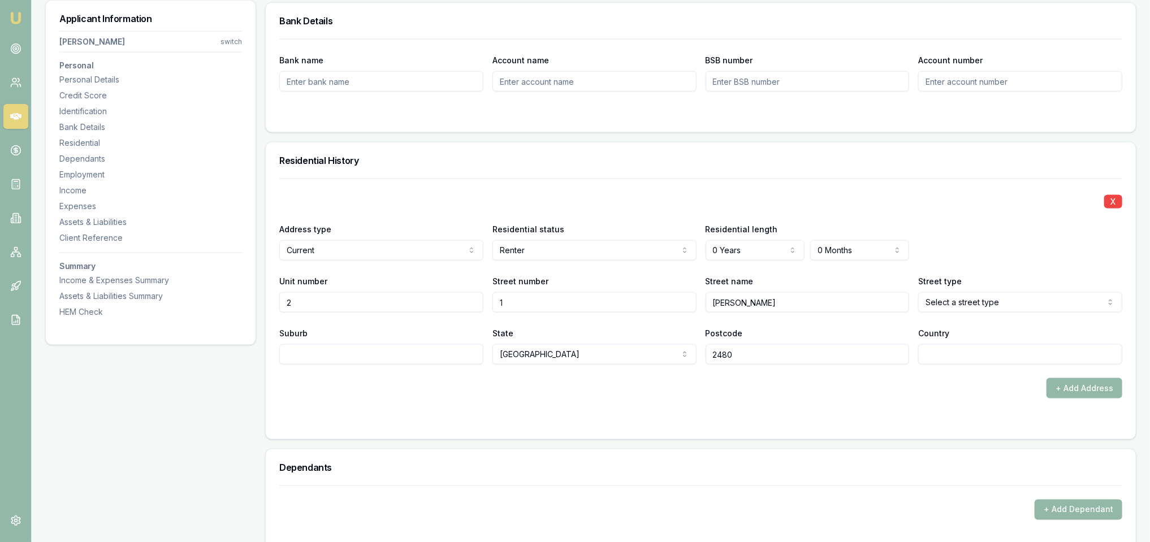
type input "Ethan"
select select "Place"
type input "Goonellabah"
type input "AU"
click at [498, 390] on div "+ Add Address" at bounding box center [700, 388] width 843 height 20
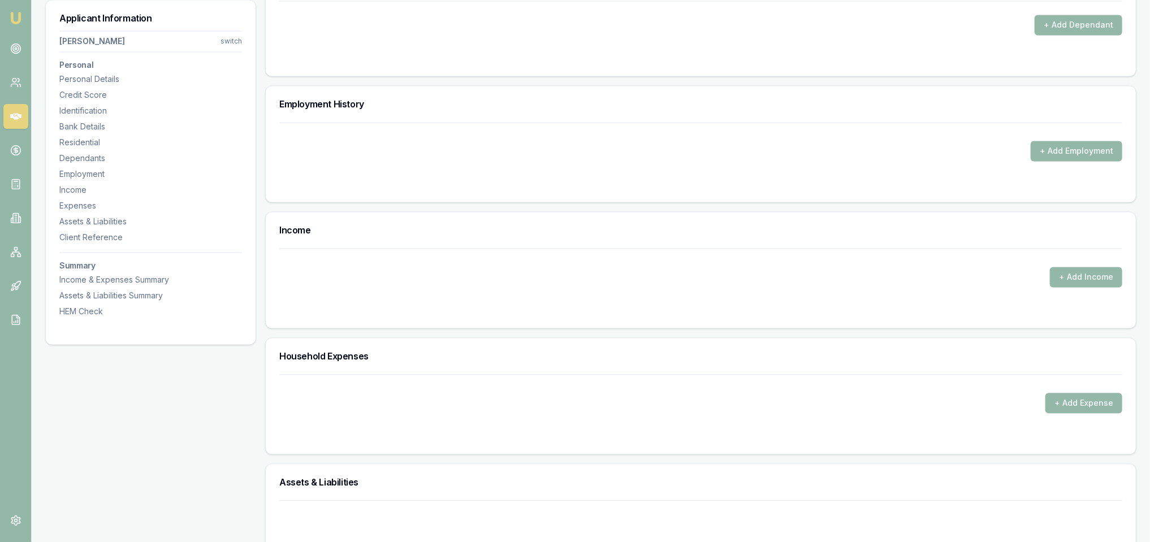
scroll to position [1463, 0]
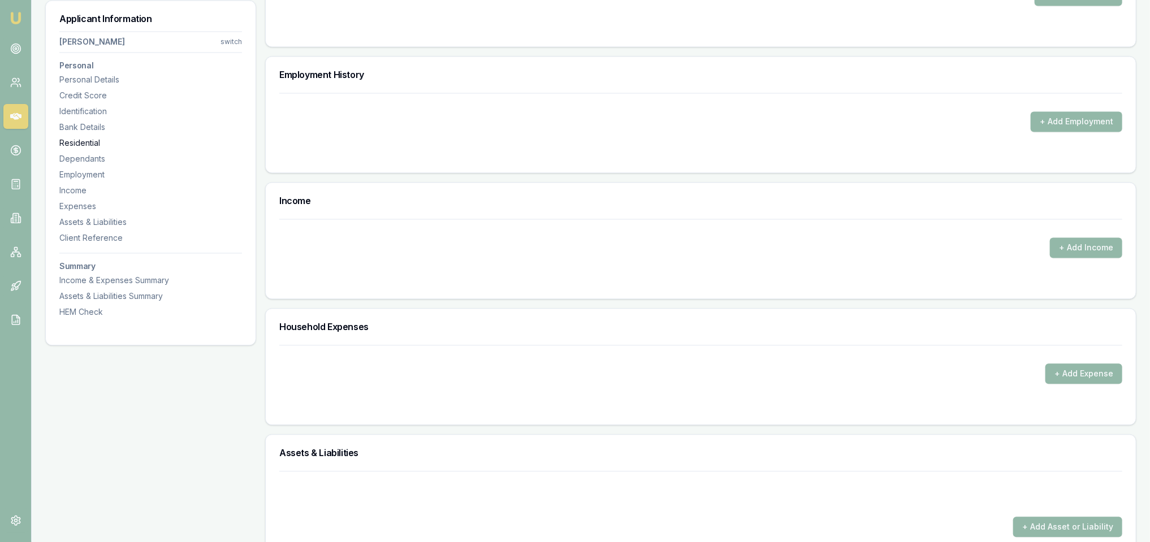
drag, startPoint x: 94, startPoint y: 115, endPoint x: 144, endPoint y: 137, distance: 54.4
click at [94, 115] on div "Identification" at bounding box center [150, 111] width 183 height 11
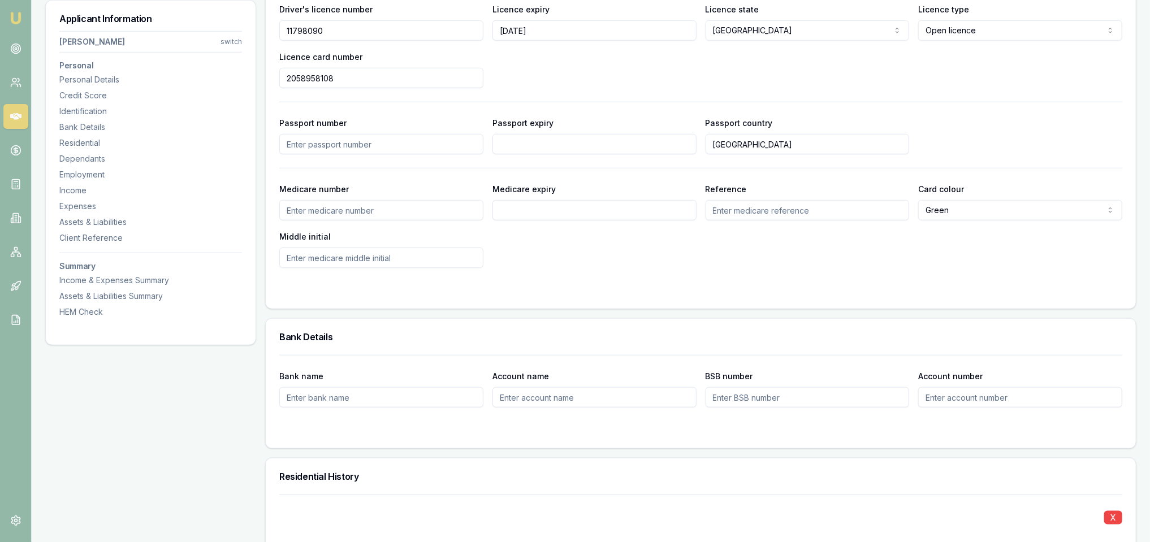
scroll to position [582, 0]
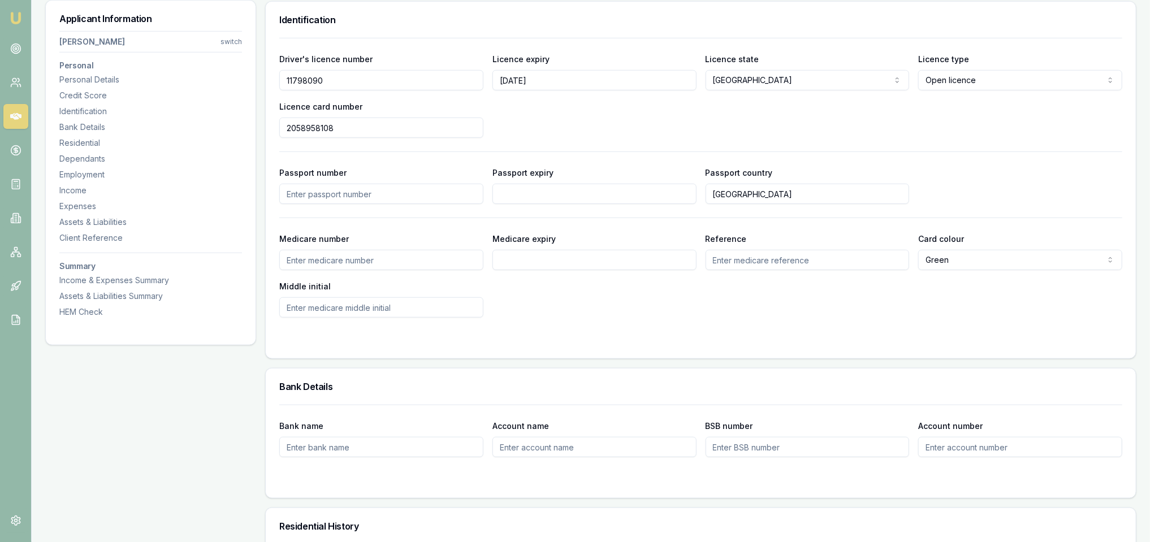
click at [313, 258] on input "Medicare number" at bounding box center [381, 260] width 204 height 20
type input "2836270682"
type input "02/2029"
type input "1"
type input "r"
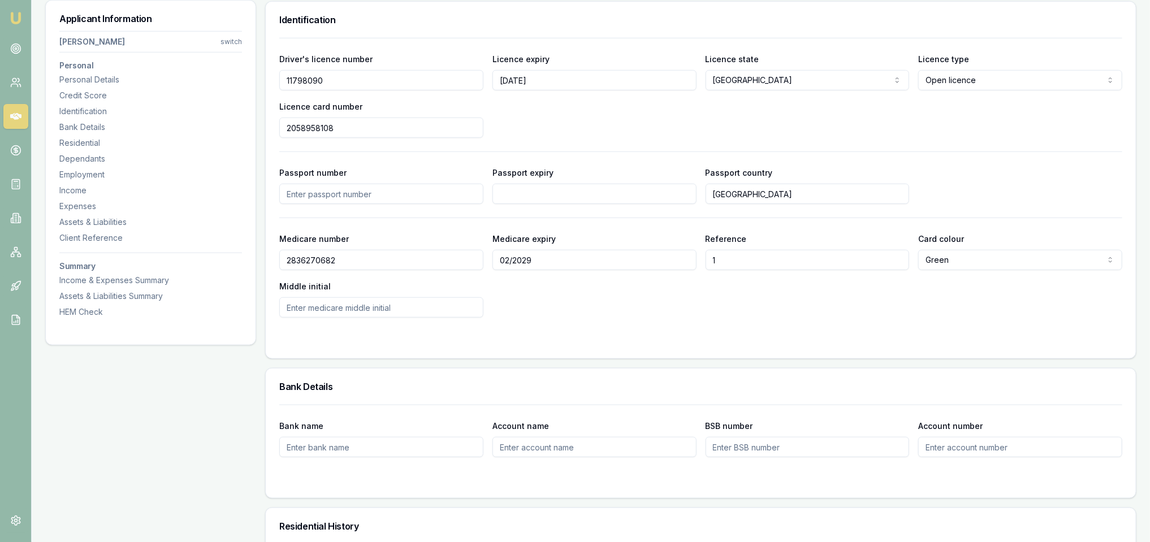
type input "r"
type input "R"
click at [1007, 294] on div "Medicare number 2836270682 Medicare expiry 02/2029 Reference 1 Card colour Gree…" at bounding box center [700, 275] width 843 height 86
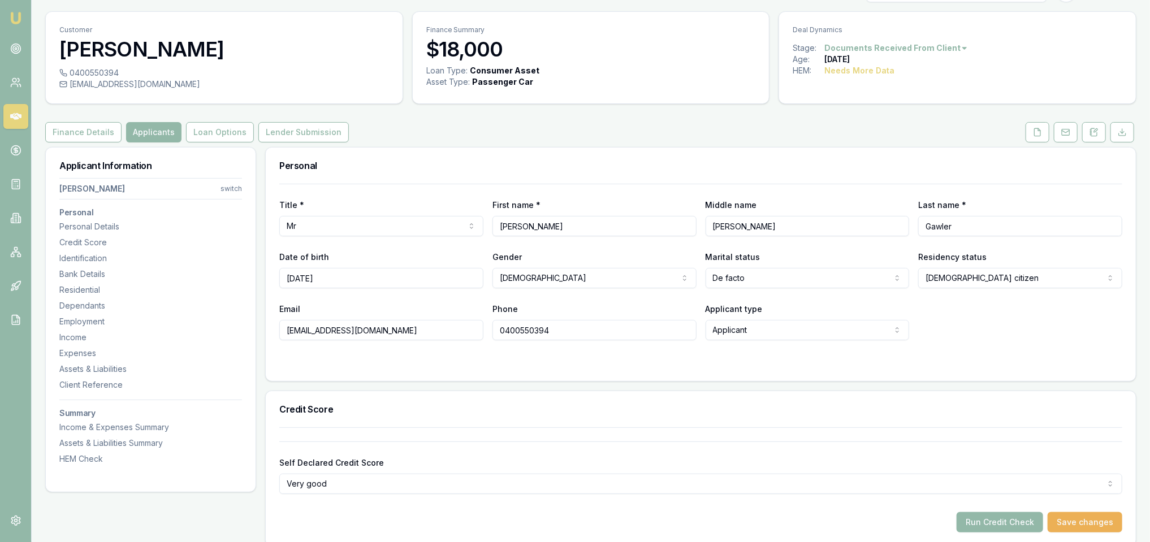
scroll to position [45, 0]
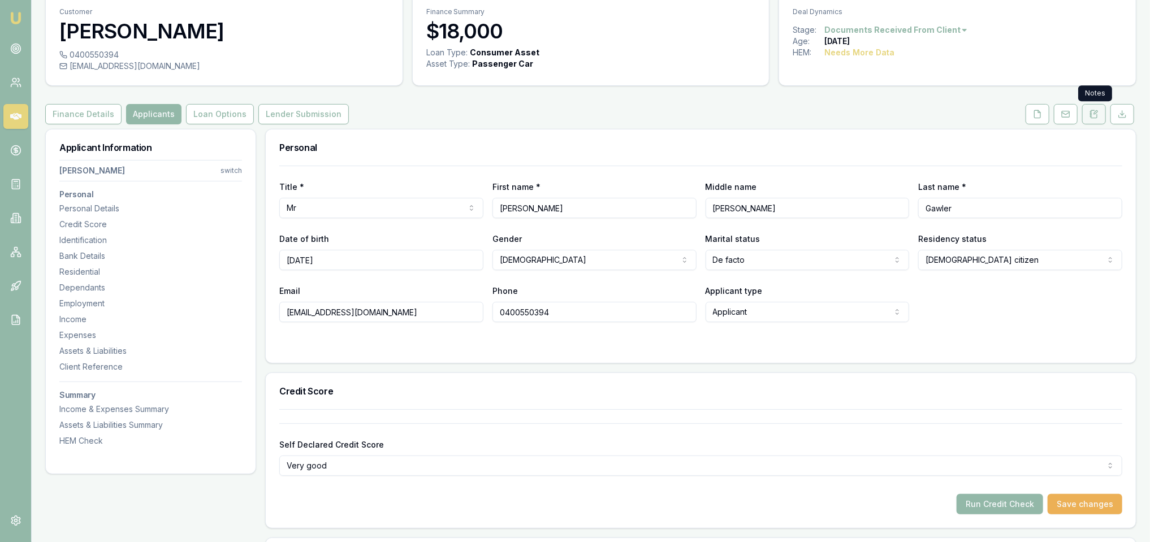
click at [1090, 117] on icon at bounding box center [1094, 114] width 9 height 9
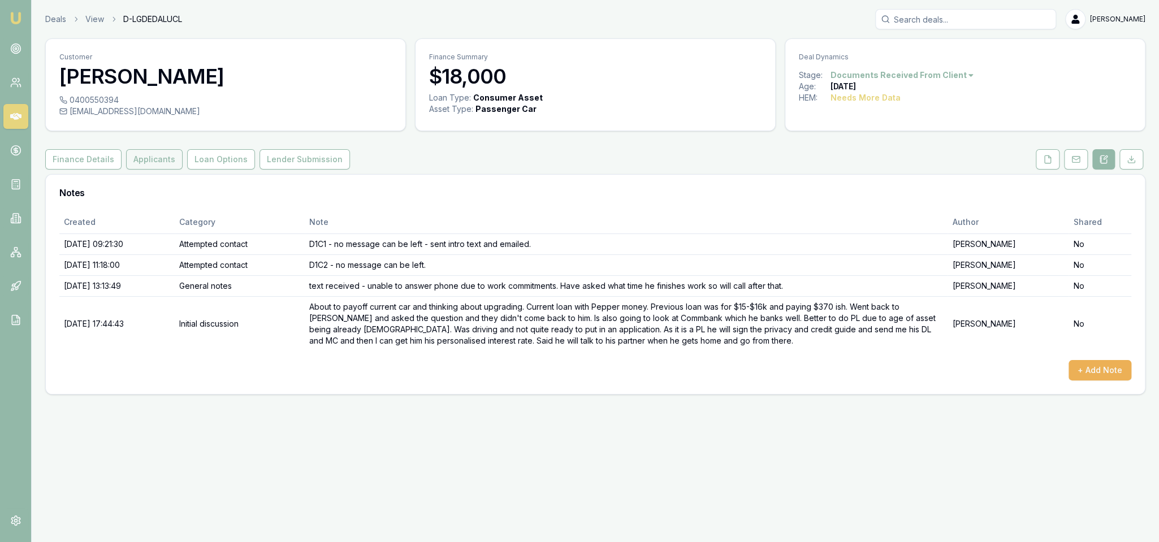
click at [159, 163] on button "Applicants" at bounding box center [154, 159] width 57 height 20
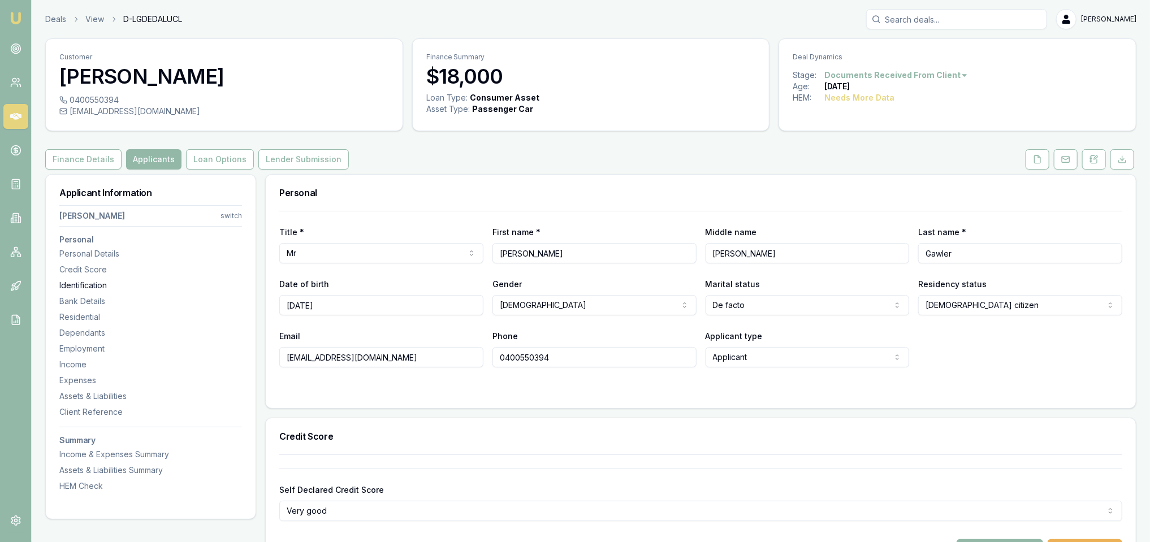
click at [81, 284] on div "Identification" at bounding box center [150, 285] width 183 height 11
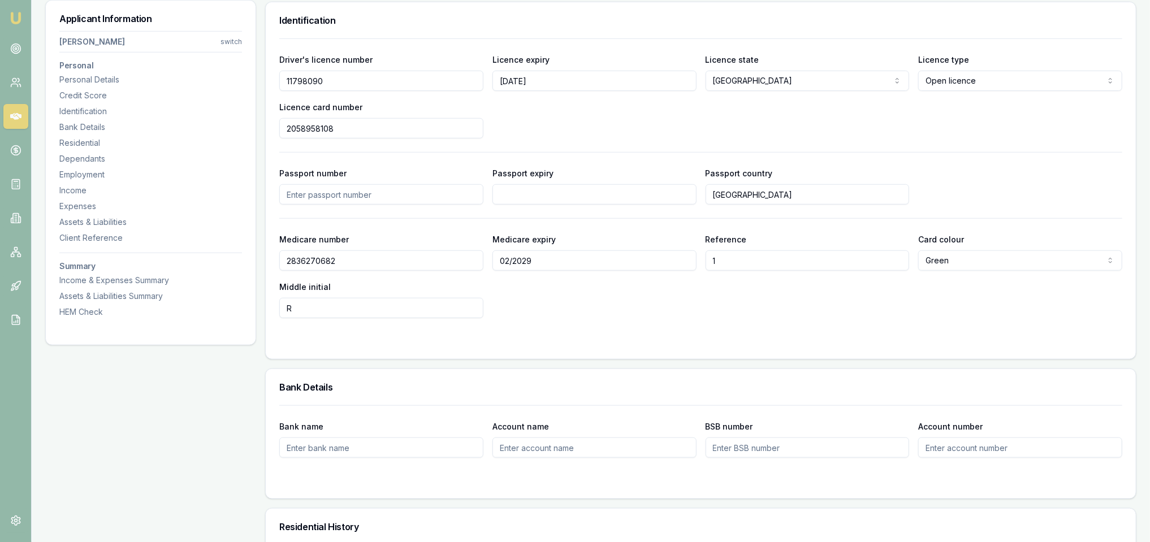
scroll to position [582, 0]
click at [330, 67] on div "Driver's licence number 11798090" at bounding box center [381, 71] width 204 height 38
drag, startPoint x: 344, startPoint y: 80, endPoint x: 278, endPoint y: 88, distance: 66.1
click at [278, 88] on div "Driver's licence number 11798090 Licence expiry 31/7/2027 Licence state NSW NSW…" at bounding box center [701, 198] width 870 height 321
click at [365, 124] on input "2058958108" at bounding box center [381, 128] width 204 height 20
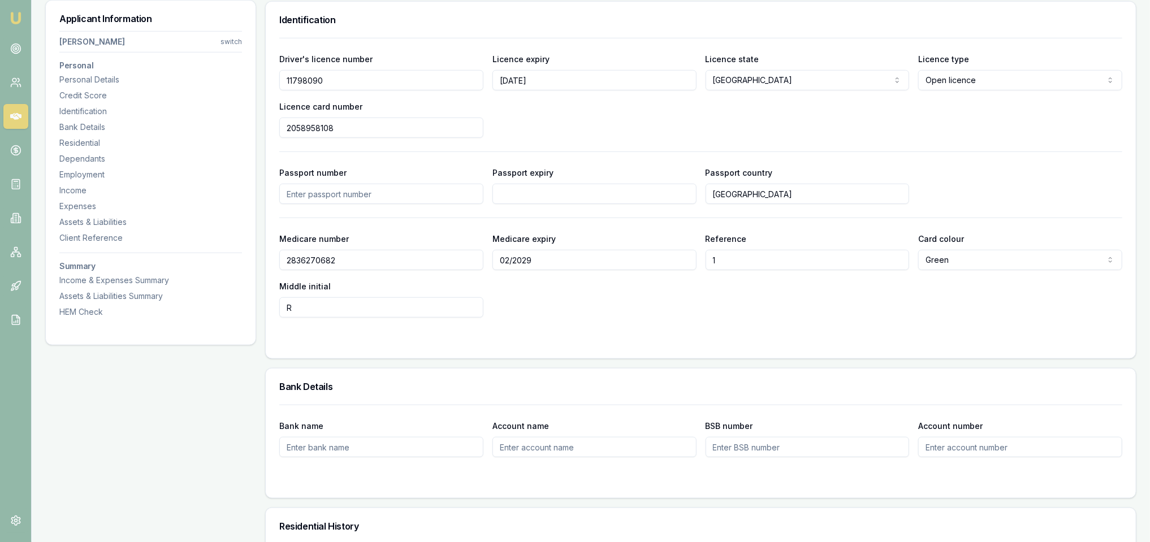
click at [365, 124] on input "2058958108" at bounding box center [381, 128] width 204 height 20
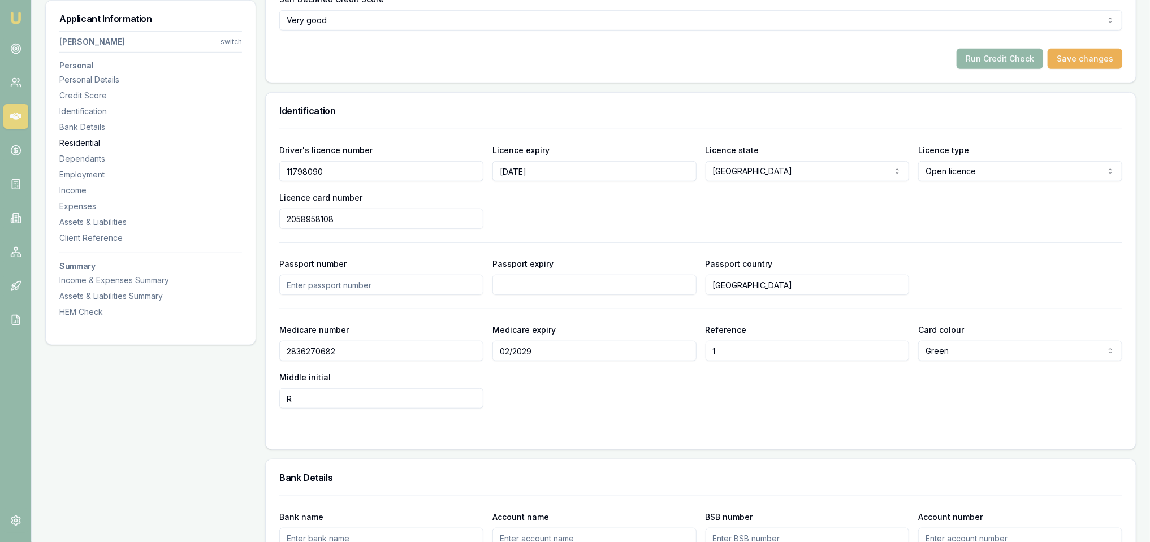
scroll to position [412, 0]
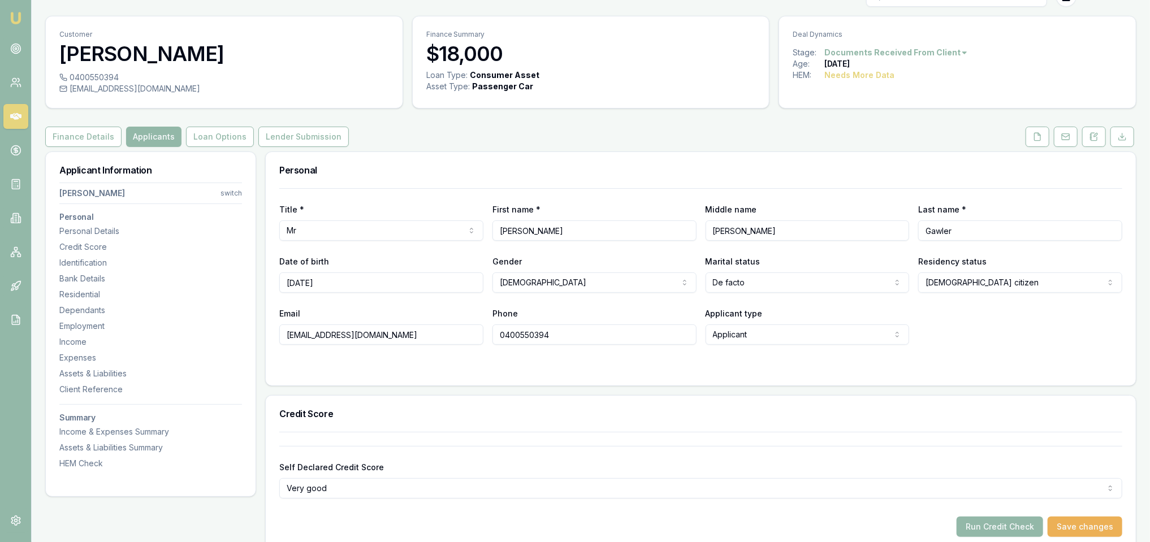
scroll to position [0, 0]
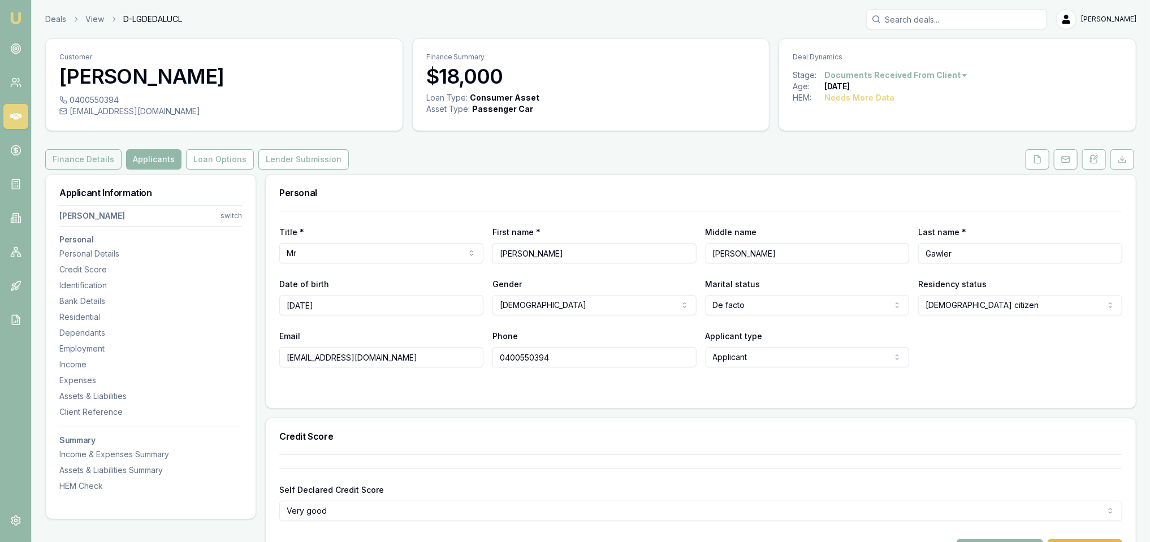
click at [97, 161] on button "Finance Details" at bounding box center [83, 159] width 76 height 20
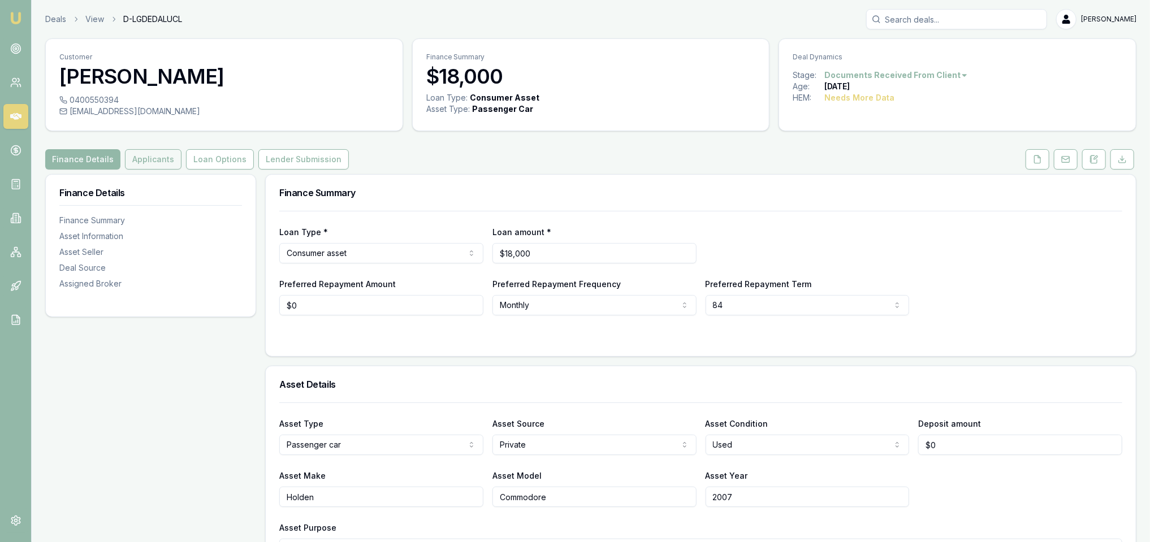
click at [163, 161] on button "Applicants" at bounding box center [153, 159] width 57 height 20
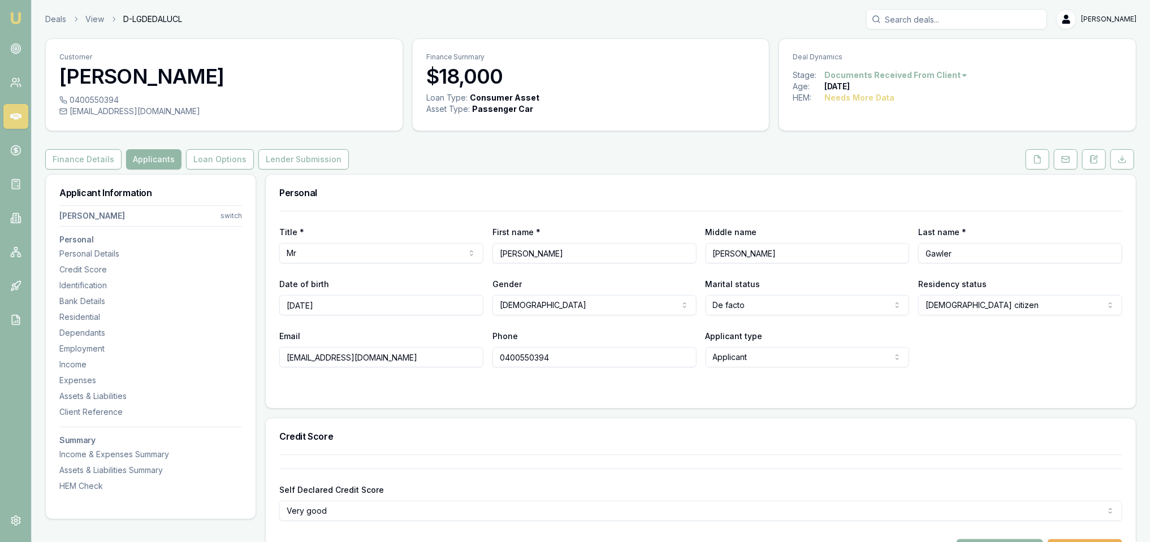
drag, startPoint x: 1098, startPoint y: 153, endPoint x: 1077, endPoint y: 178, distance: 32.5
click at [1098, 153] on button at bounding box center [1095, 159] width 24 height 20
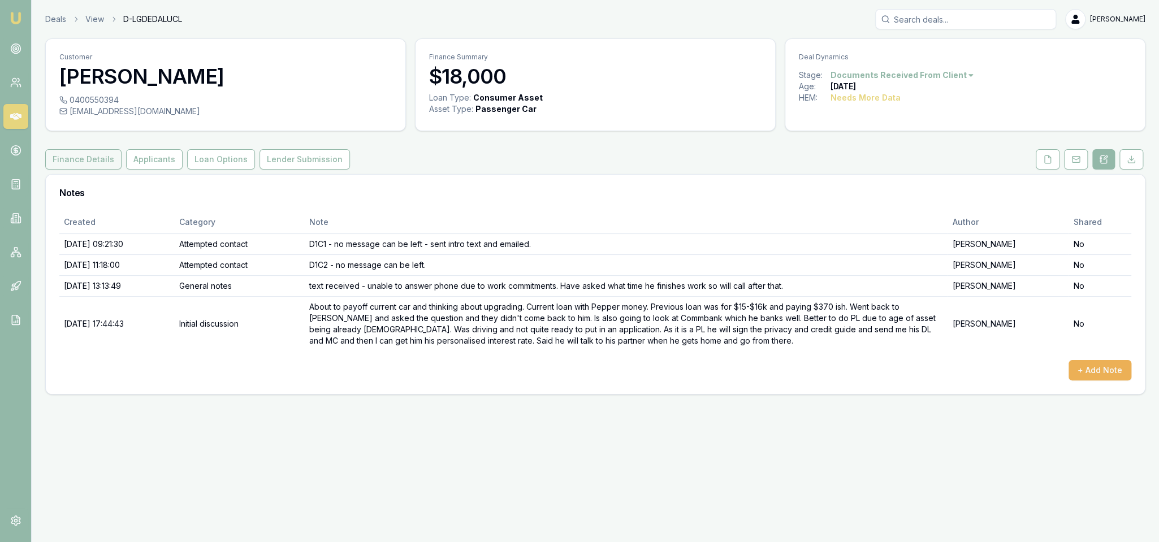
click at [78, 163] on button "Finance Details" at bounding box center [83, 159] width 76 height 20
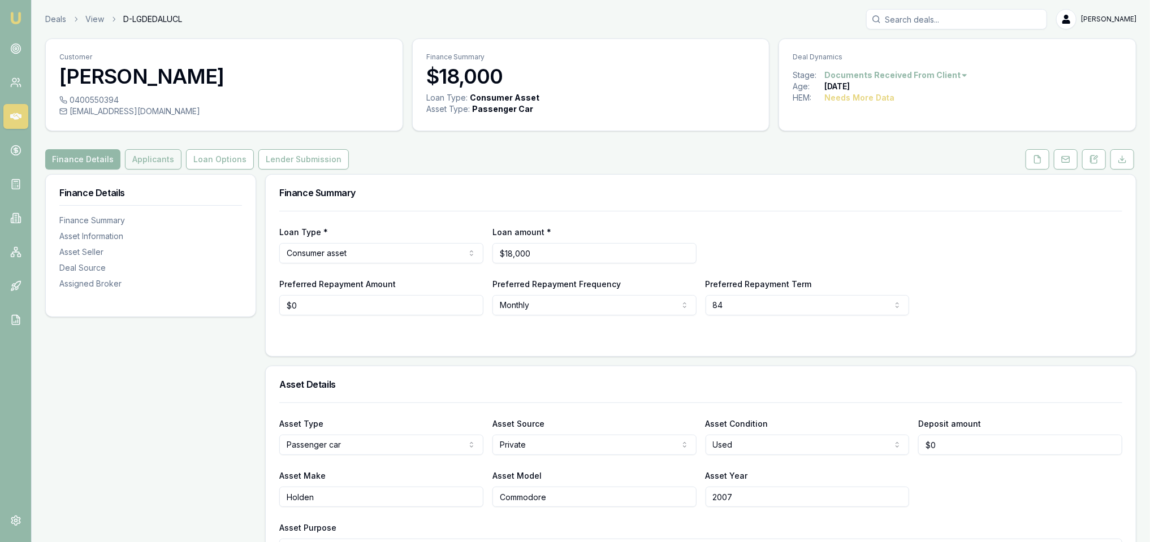
click at [154, 153] on button "Applicants" at bounding box center [153, 159] width 57 height 20
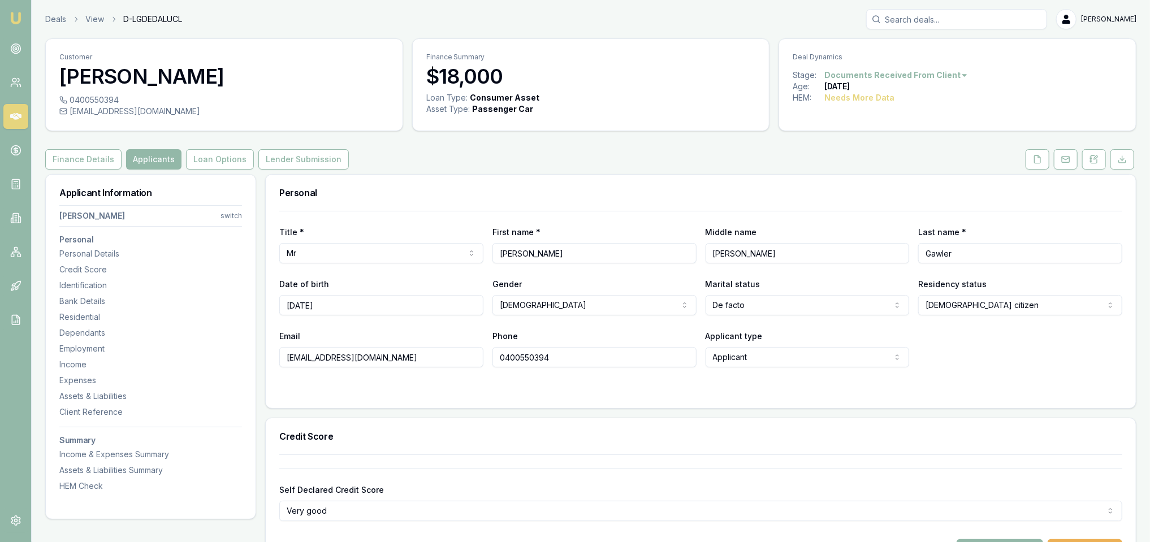
drag, startPoint x: 411, startPoint y: 358, endPoint x: 261, endPoint y: 354, distance: 150.5
click at [87, 318] on div "Residential" at bounding box center [150, 317] width 183 height 11
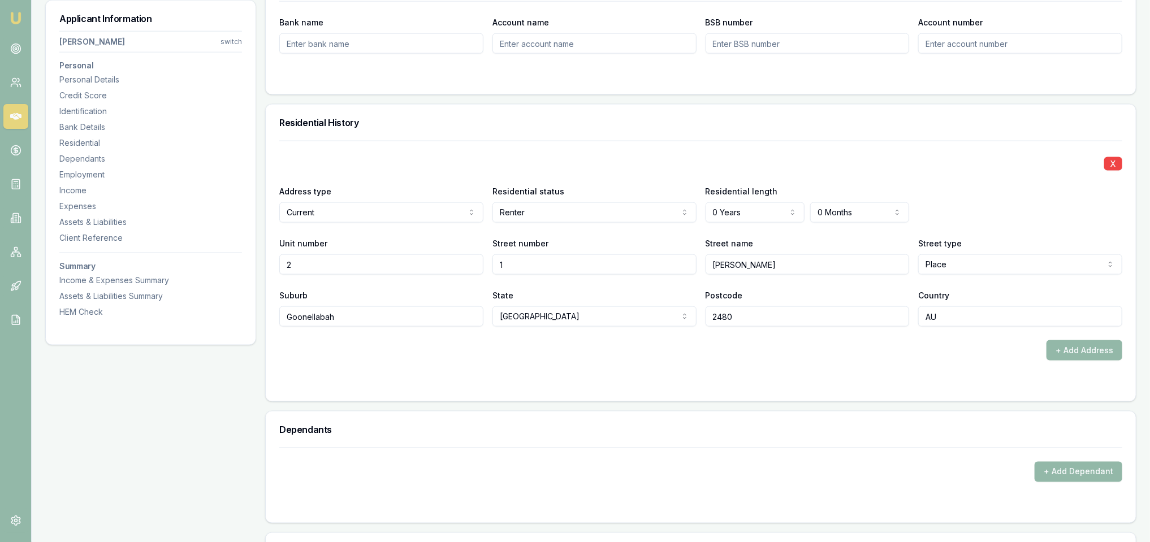
scroll to position [1088, 0]
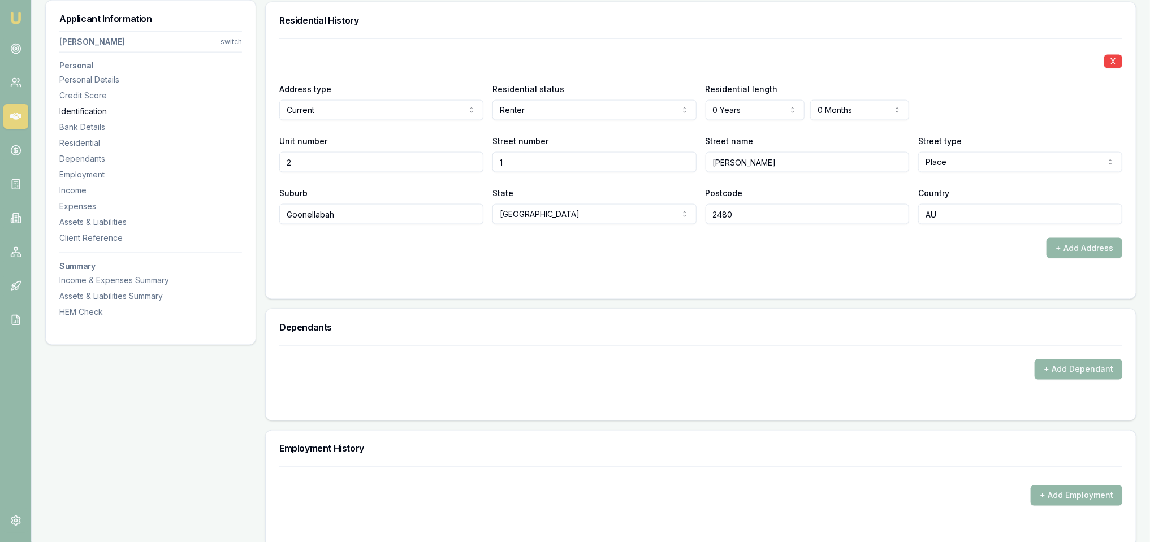
click at [105, 110] on div "Identification" at bounding box center [150, 111] width 183 height 11
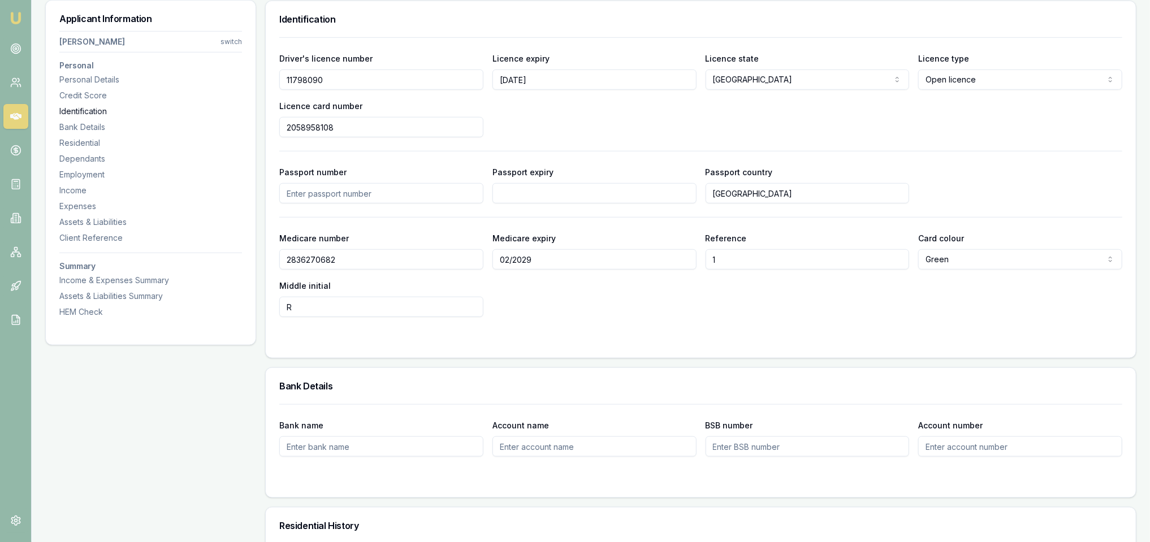
scroll to position [582, 0]
drag, startPoint x: 295, startPoint y: 79, endPoint x: 274, endPoint y: 76, distance: 20.6
click at [274, 76] on div "Driver's licence number 11798090 Licence expiry 31/7/2027 Licence state NSW NSW…" at bounding box center [701, 198] width 870 height 321
drag, startPoint x: 357, startPoint y: 119, endPoint x: 256, endPoint y: 128, distance: 101.6
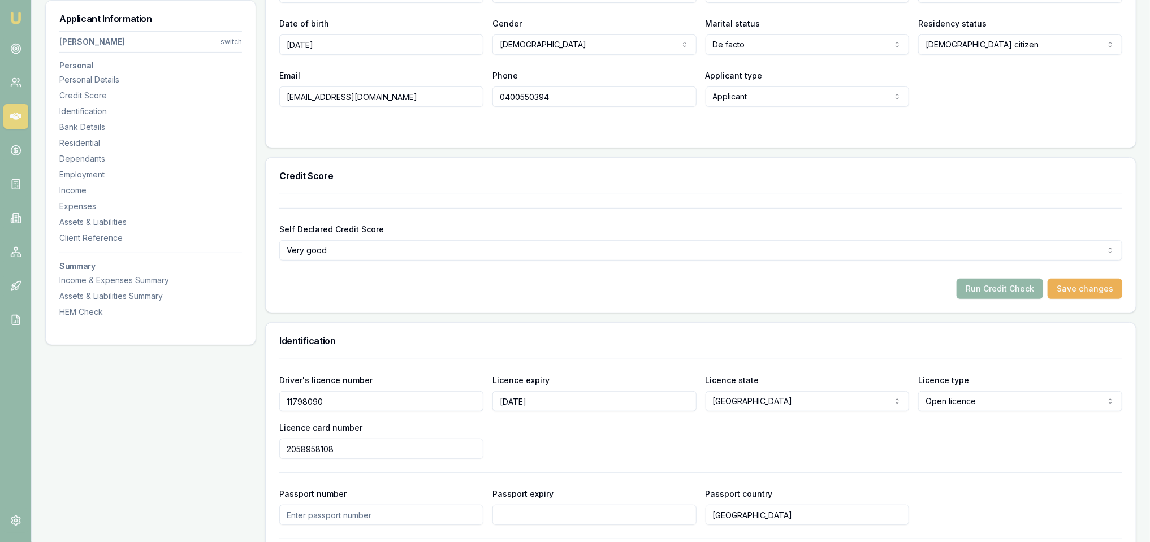
scroll to position [0, 0]
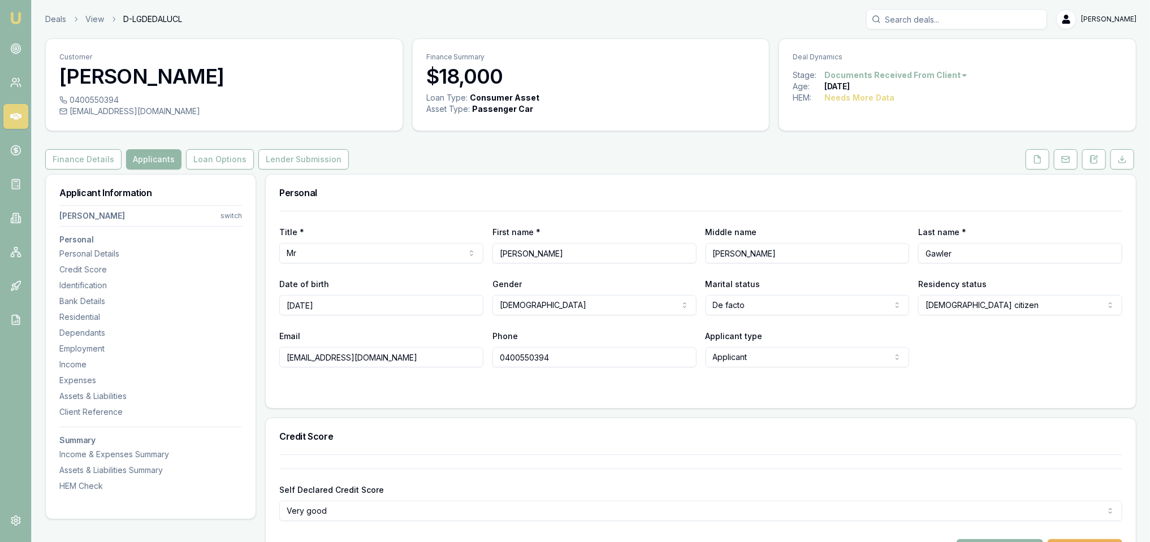
click at [555, 251] on input "Steve" at bounding box center [595, 253] width 204 height 20
type input "Stephen"
click at [615, 383] on form "Title * Mr Mr Mrs Miss Ms Dr Prof First name * Stephen Middle name Roy Last nam…" at bounding box center [700, 303] width 843 height 184
click at [88, 271] on div "Credit Score" at bounding box center [150, 269] width 183 height 11
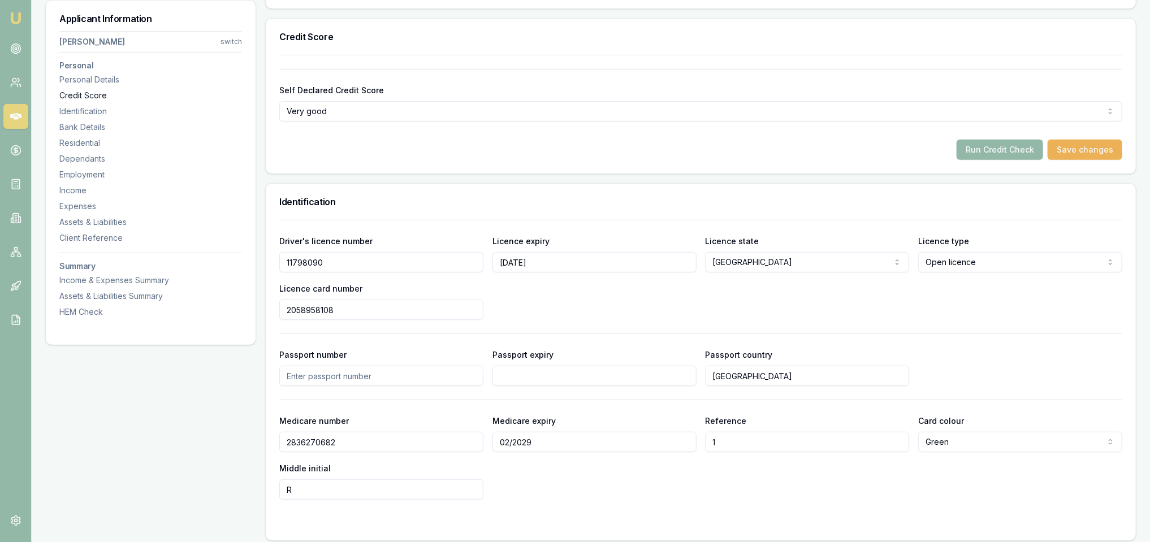
scroll to position [417, 0]
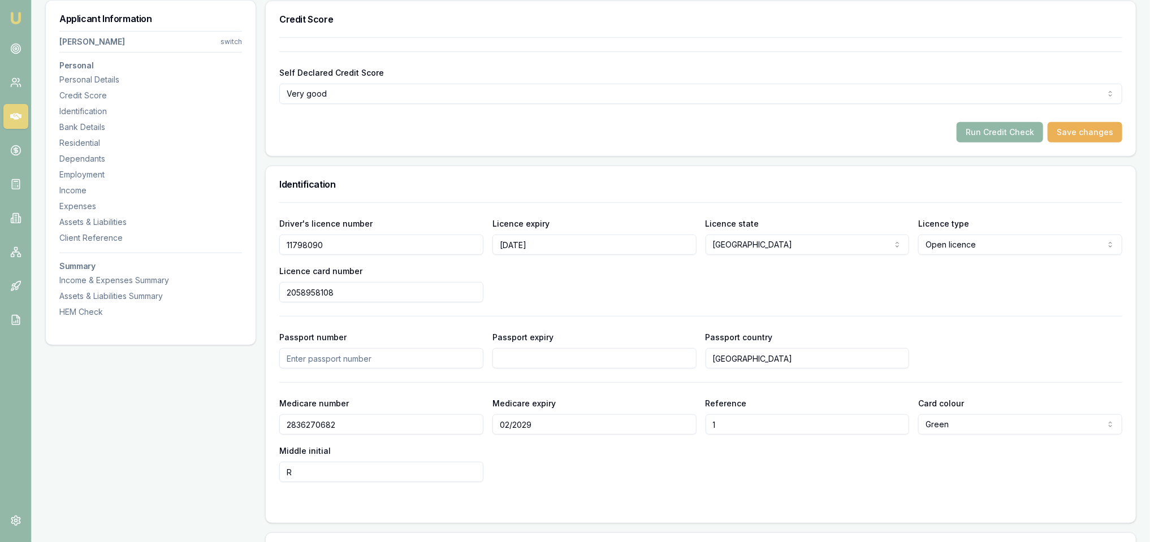
click at [977, 132] on button "Run Credit Check" at bounding box center [1000, 132] width 87 height 20
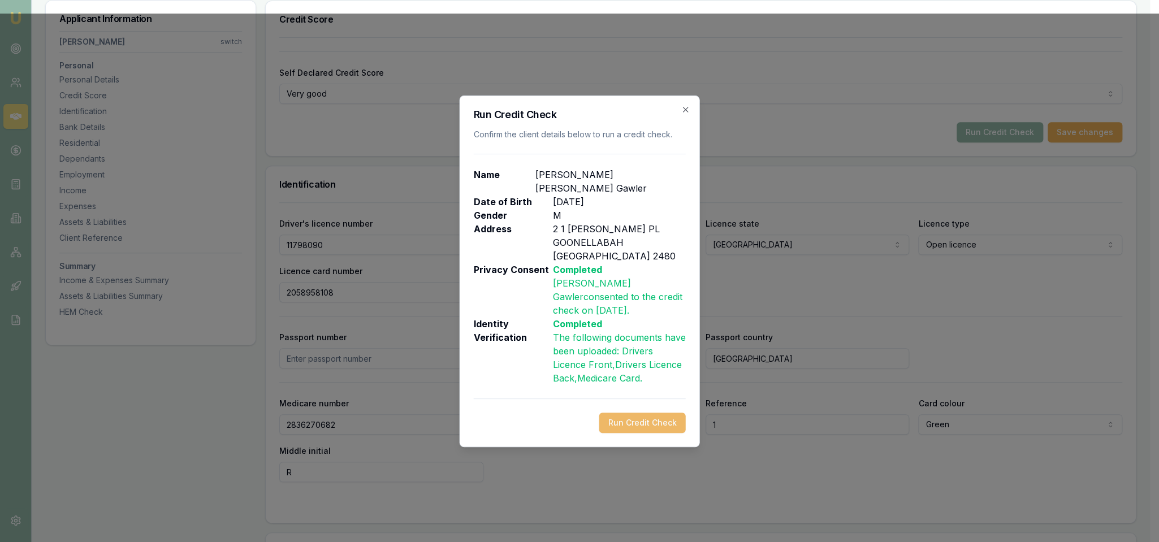
click at [645, 413] on button "Run Credit Check" at bounding box center [643, 423] width 87 height 20
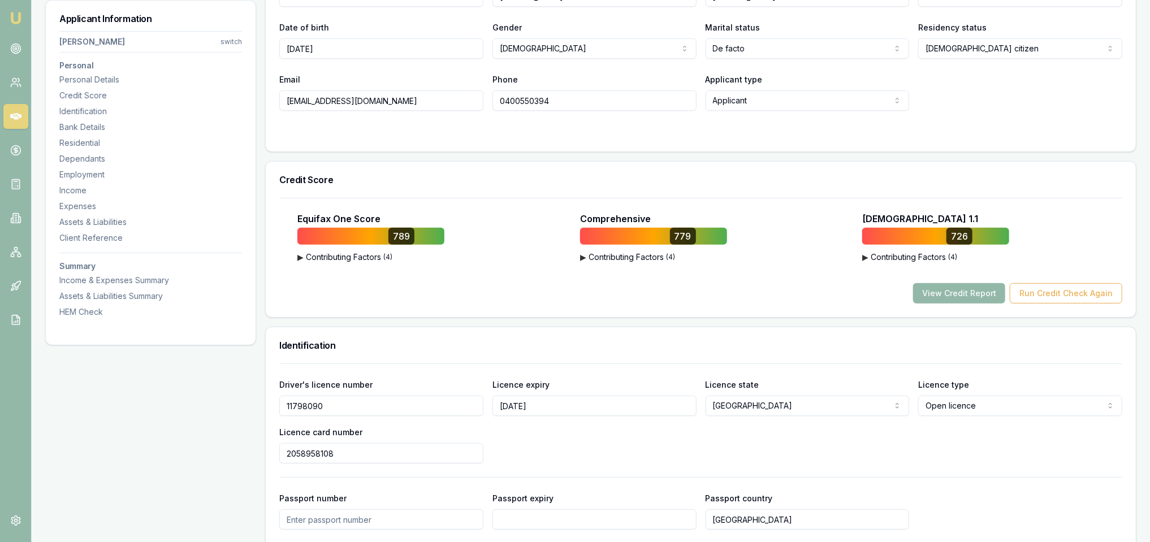
scroll to position [0, 0]
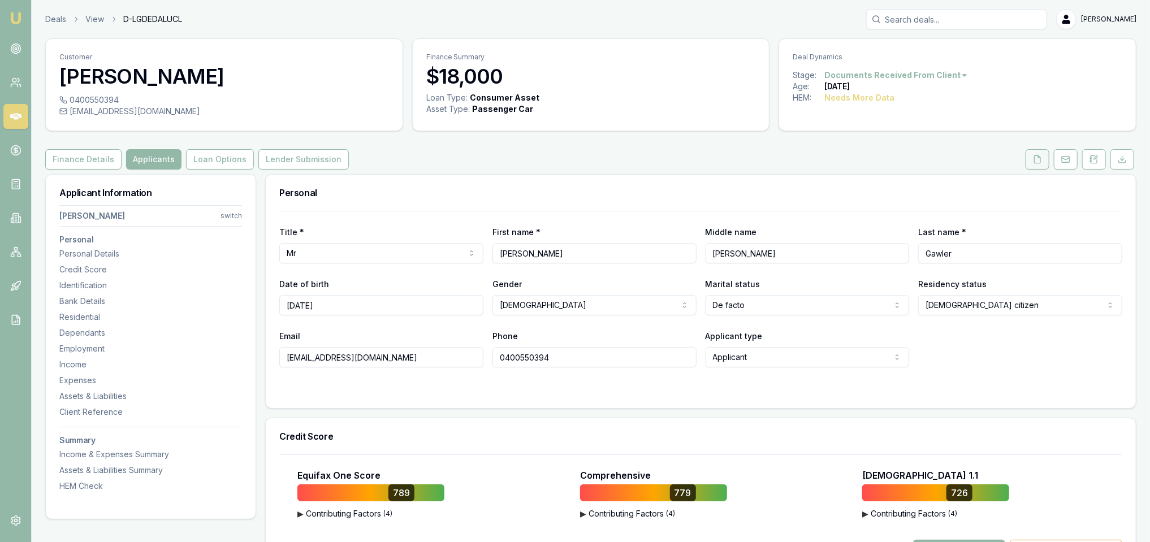
click at [1037, 159] on icon at bounding box center [1037, 159] width 9 height 9
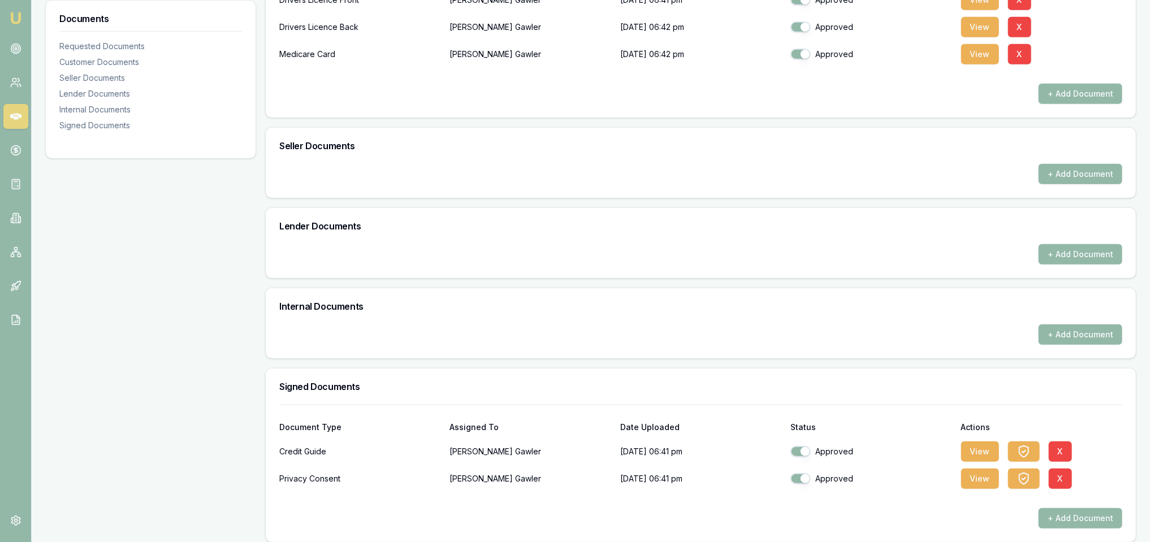
scroll to position [364, 0]
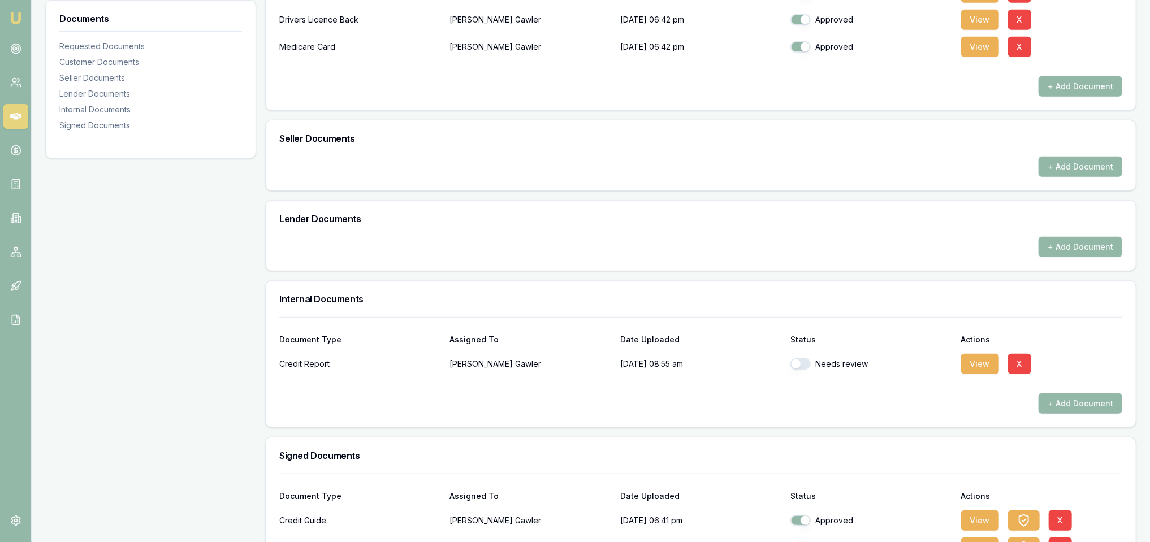
click at [799, 359] on button "button" at bounding box center [801, 364] width 20 height 11
checkbox input "true"
click at [975, 366] on button "View" at bounding box center [981, 364] width 38 height 20
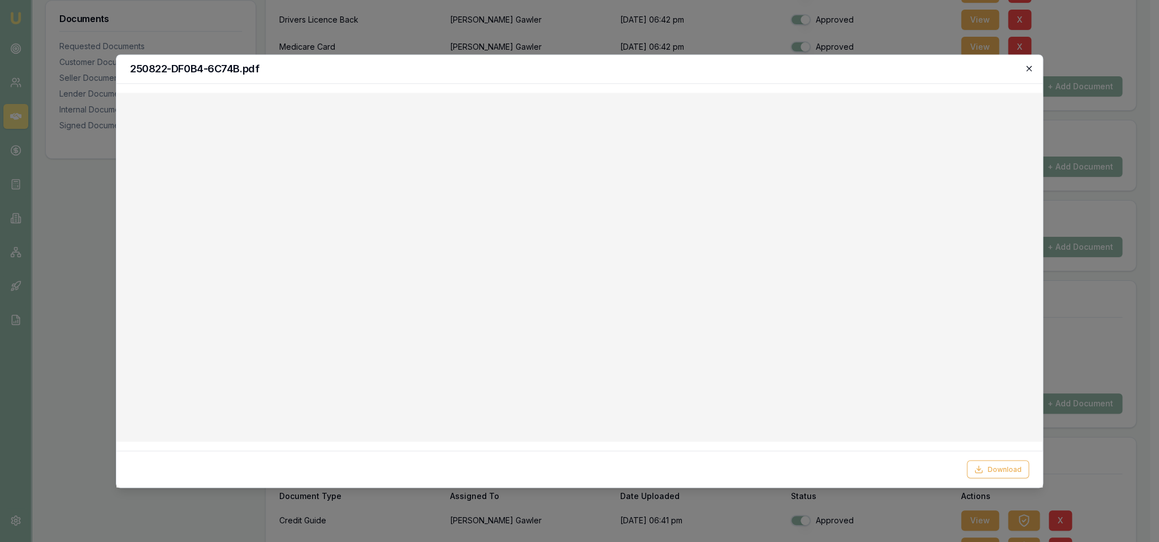
click at [1029, 71] on icon "button" at bounding box center [1029, 68] width 9 height 9
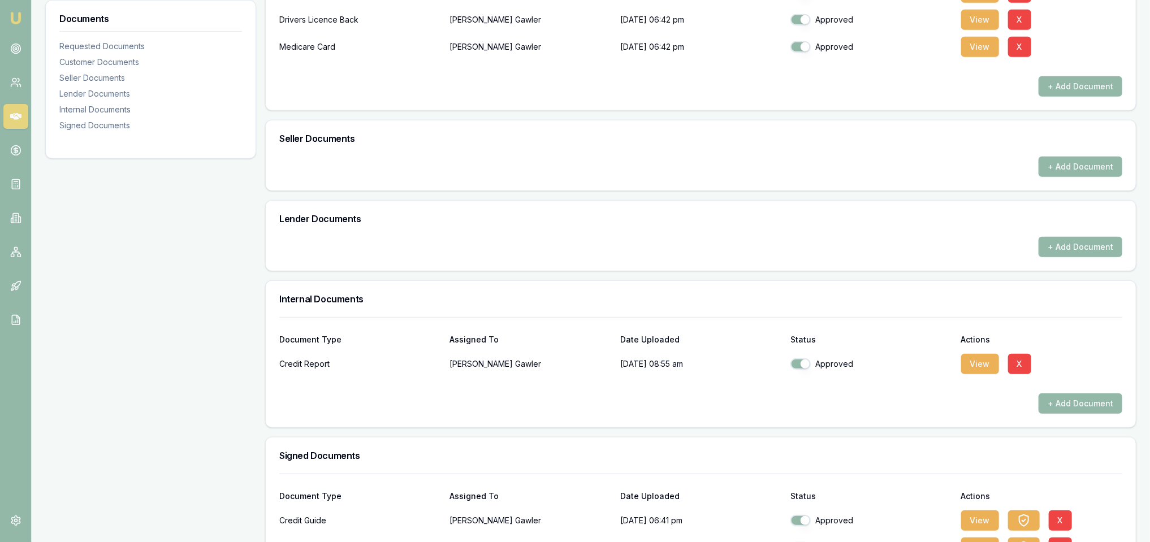
click at [948, 225] on div "Lender Documents" at bounding box center [701, 219] width 870 height 36
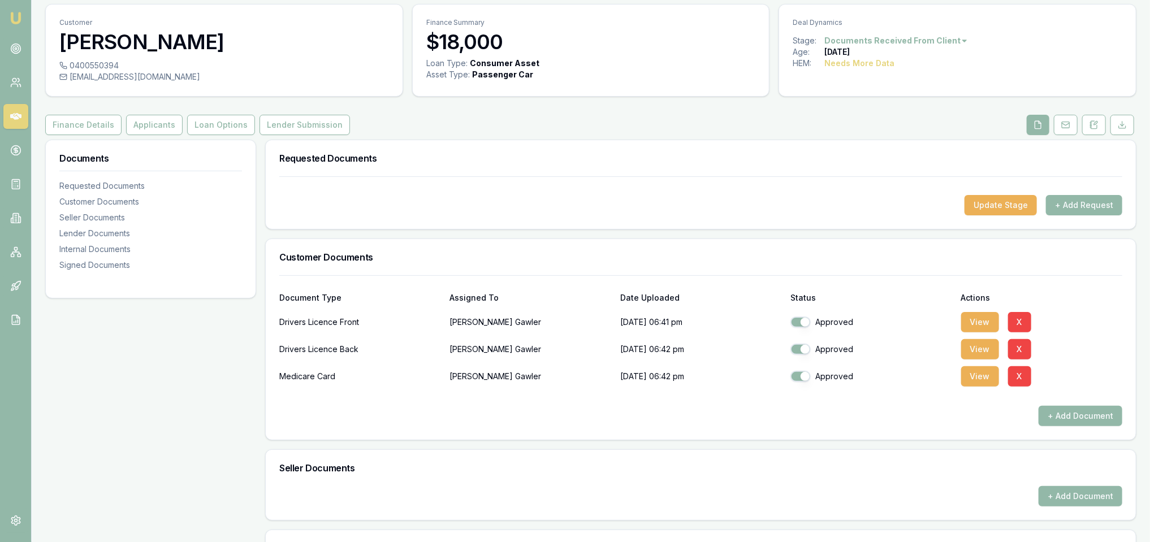
scroll to position [24, 0]
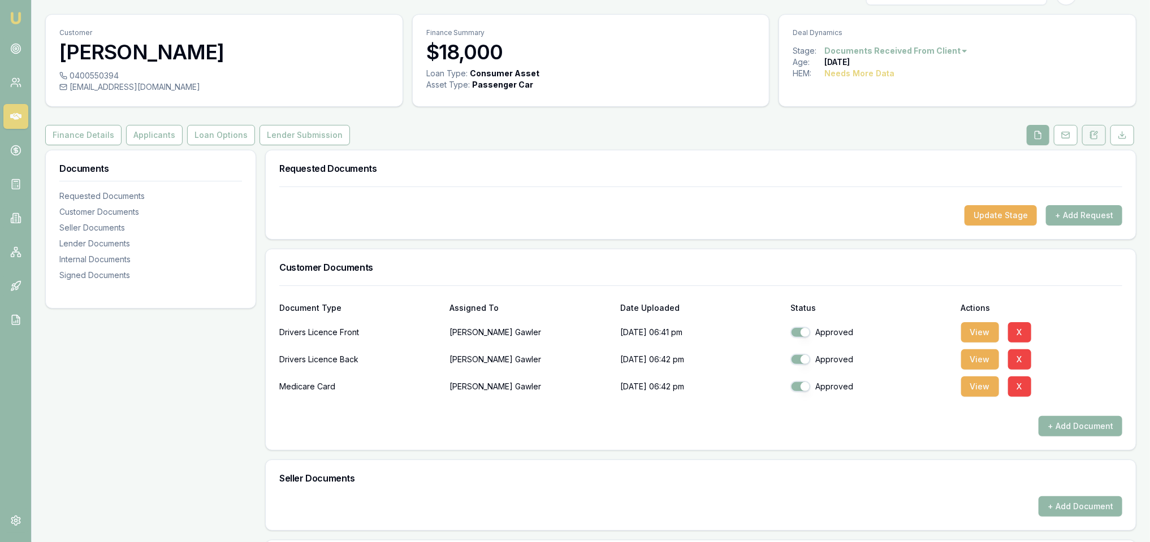
click at [1095, 131] on icon at bounding box center [1094, 135] width 9 height 9
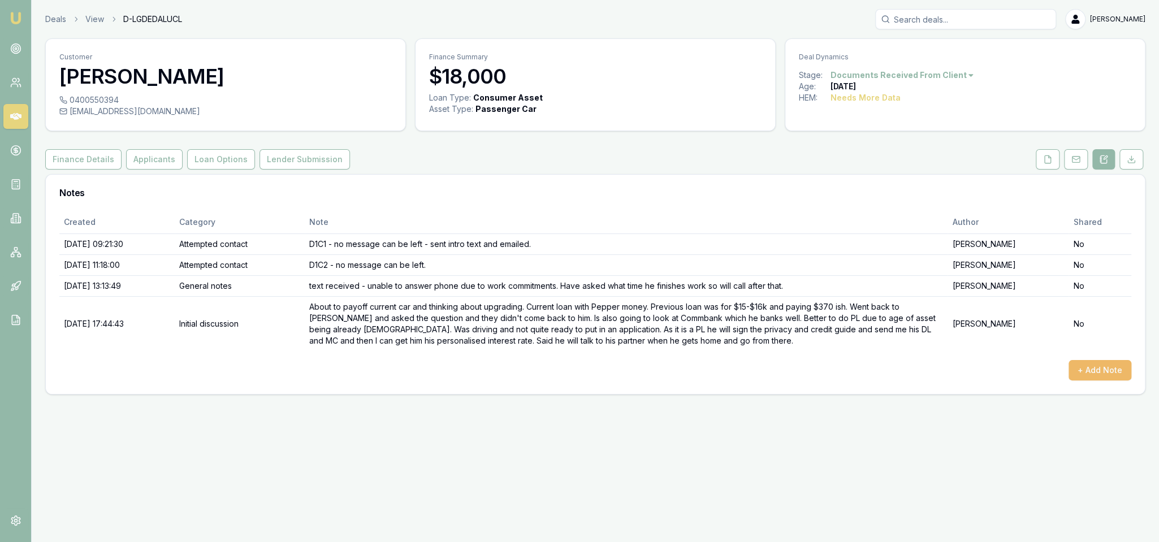
click at [1102, 365] on button "+ Add Note" at bounding box center [1100, 370] width 63 height 20
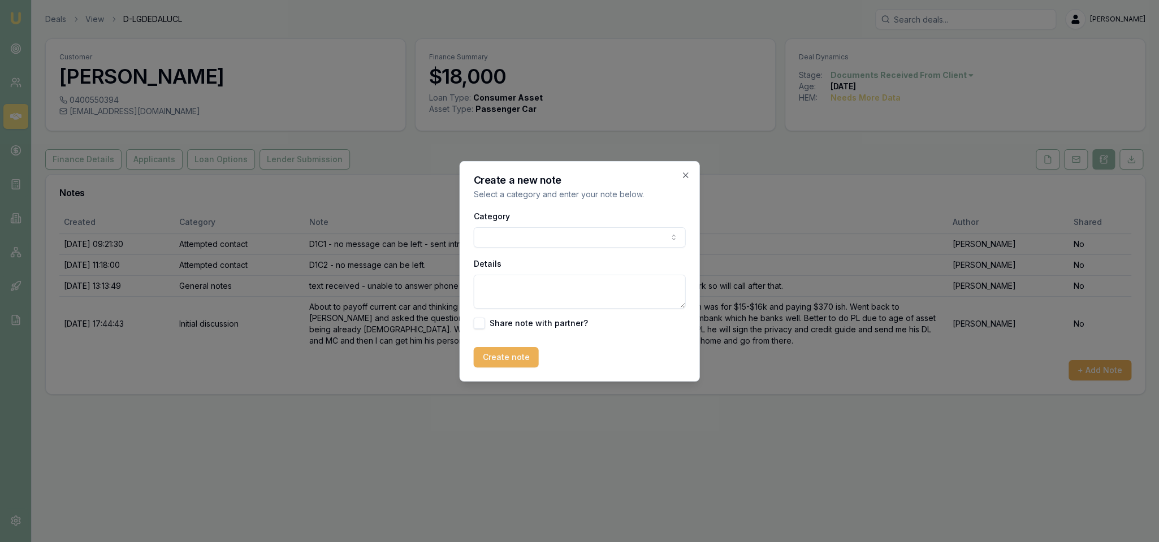
click at [506, 237] on body "Emu Broker Deals View D-LGDEDALUCL Robyn Adams Toggle Menu Customer Stephen Gaw…" at bounding box center [579, 271] width 1159 height 542
click at [538, 288] on textarea "Details" at bounding box center [580, 292] width 212 height 34
paste textarea "Financier investigation Plenti - 13.59% $367.49/m over 7yrs Now - 12.95% $79.32…"
type textarea "Financier investigation Plenti - 13.59% $367.49/m over 7yrs Now - 12.95% $79.32…"
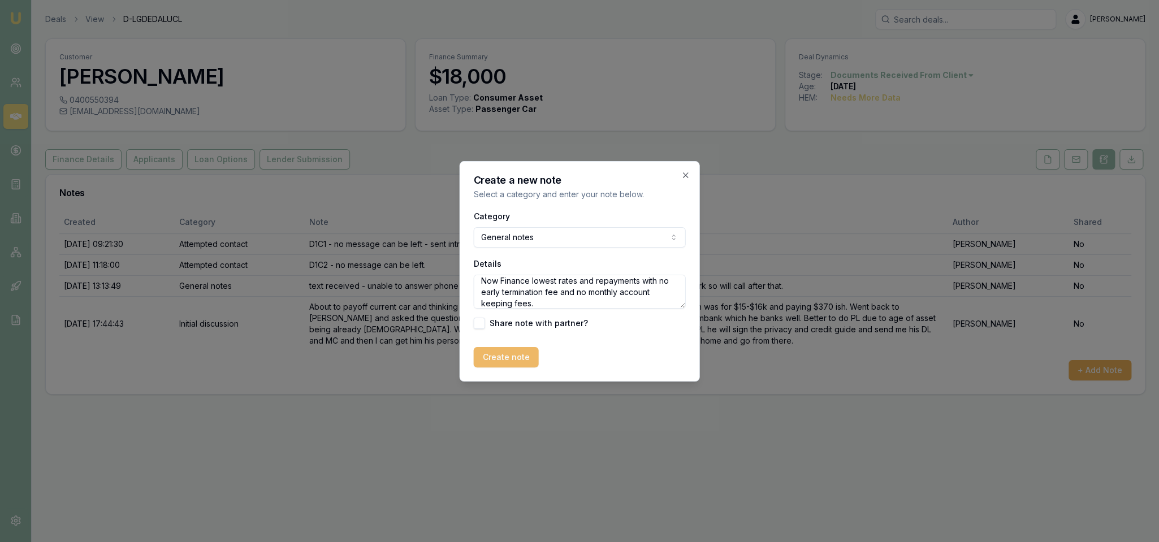
click at [505, 360] on button "Create note" at bounding box center [506, 357] width 65 height 20
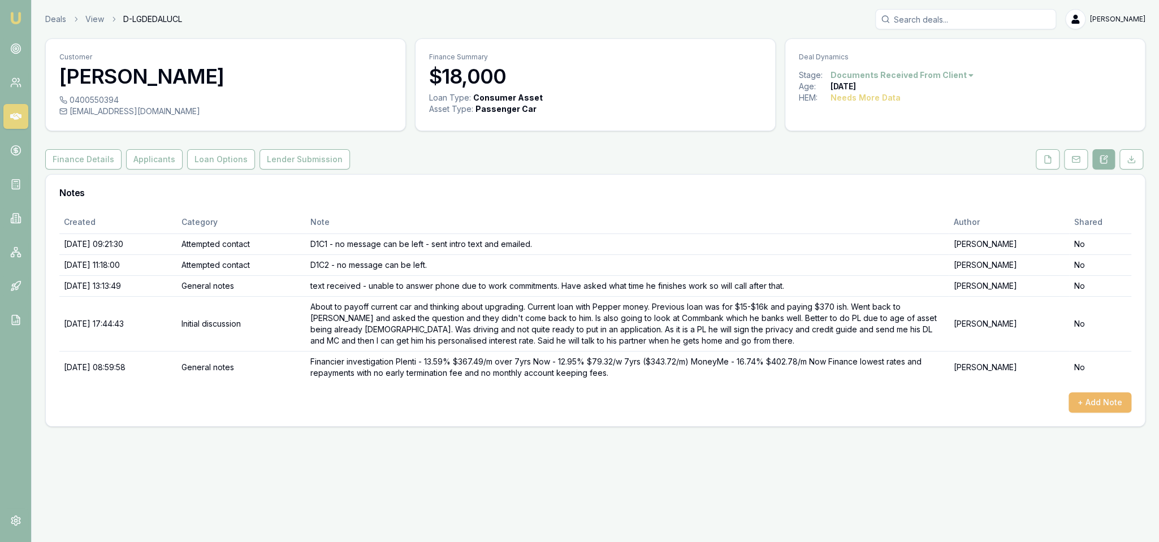
click at [1111, 406] on button "+ Add Note" at bounding box center [1100, 403] width 63 height 20
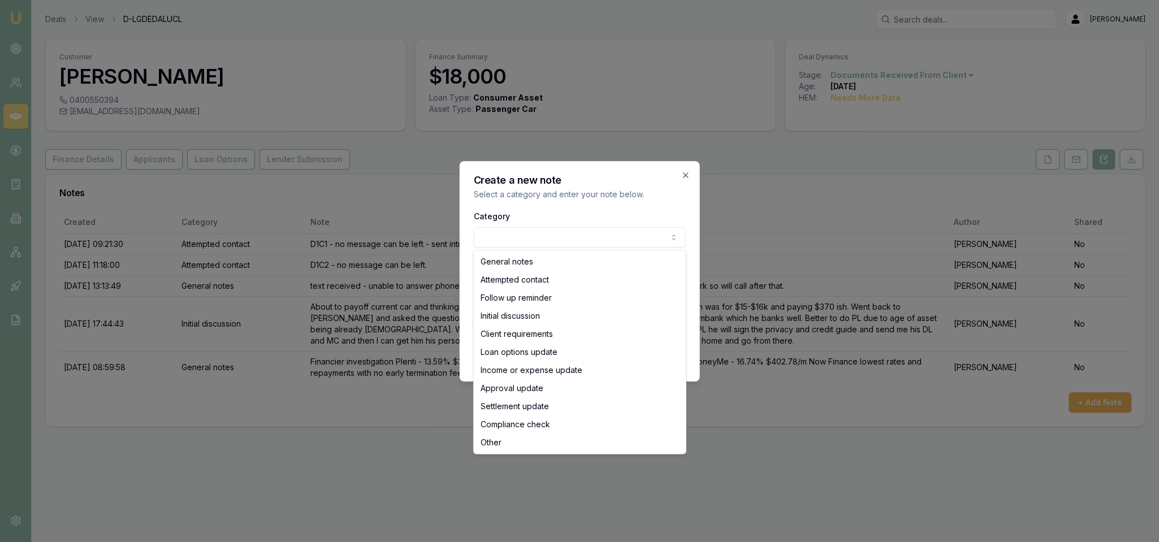
click at [622, 236] on body "Emu Broker Deals View D-LGDEDALUCL Robyn Adams Toggle Menu Customer Stephen Gaw…" at bounding box center [579, 271] width 1159 height 542
select select "ATTEMPTED_CONTACT"
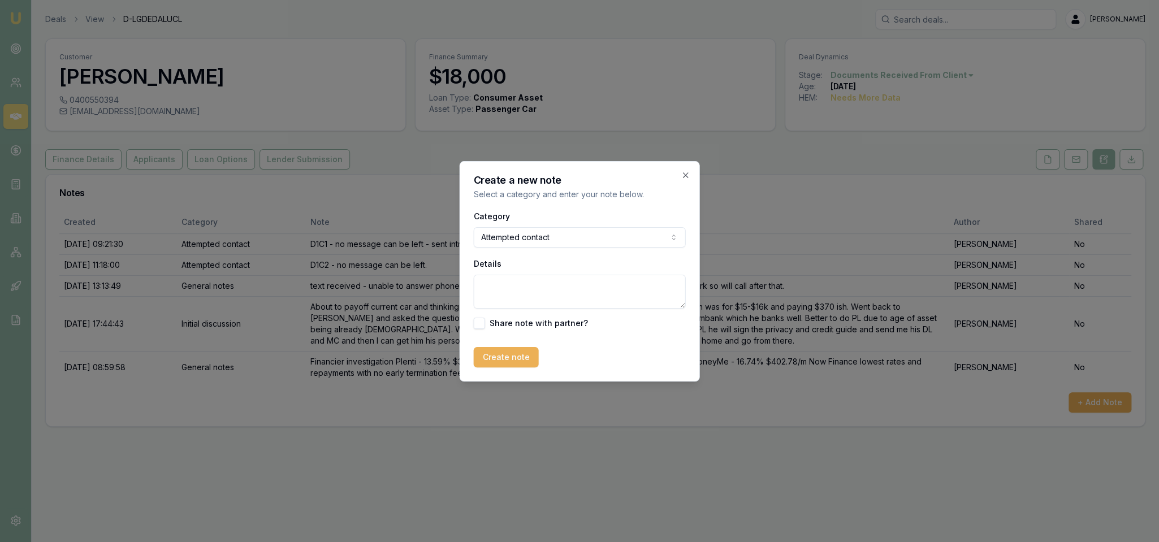
click at [540, 282] on textarea "Details" at bounding box center [580, 292] width 212 height 34
type textarea "V"
type textarea "No message - can be left. Sent text and will follow up after he finishes work t…"
click at [506, 355] on button "Create note" at bounding box center [506, 357] width 65 height 20
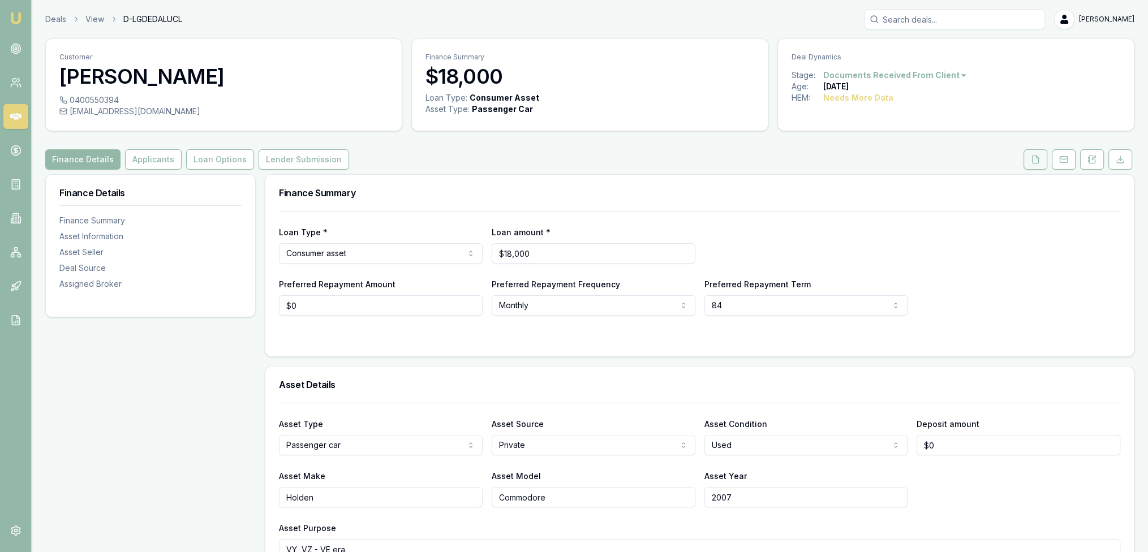
click at [1036, 163] on icon at bounding box center [1035, 159] width 9 height 9
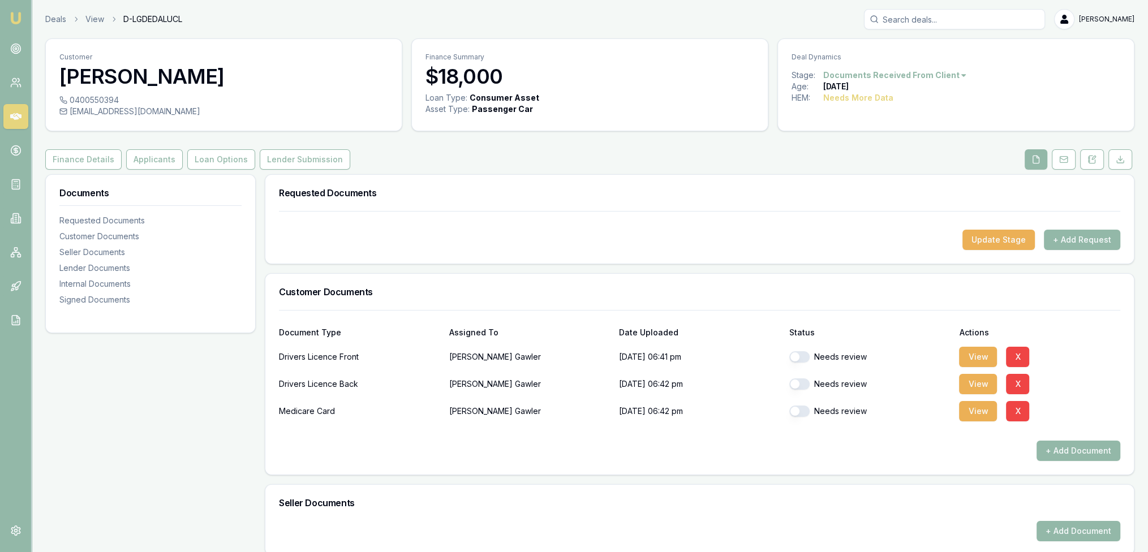
click at [800, 355] on button "button" at bounding box center [799, 356] width 20 height 11
checkbox input "true"
click at [796, 380] on button "button" at bounding box center [799, 383] width 20 height 11
checkbox input "true"
click at [794, 412] on button "button" at bounding box center [799, 411] width 20 height 11
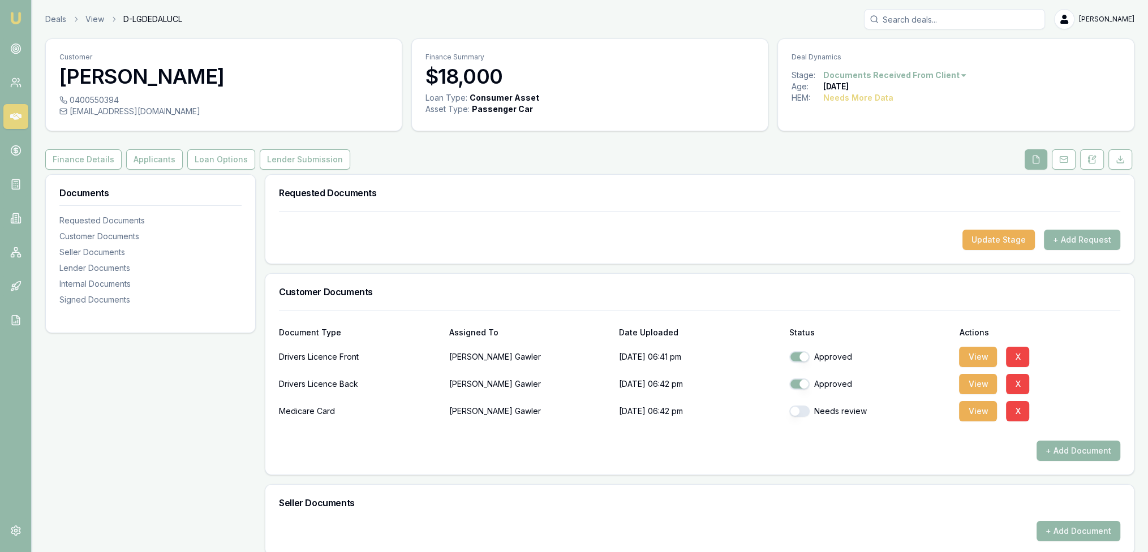
checkbox input "true"
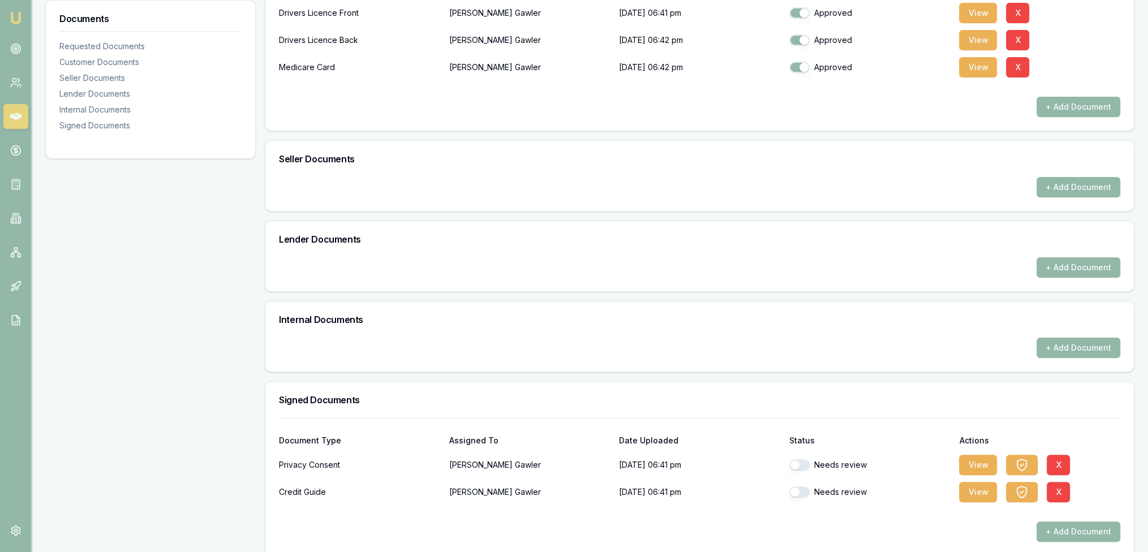
scroll to position [355, 0]
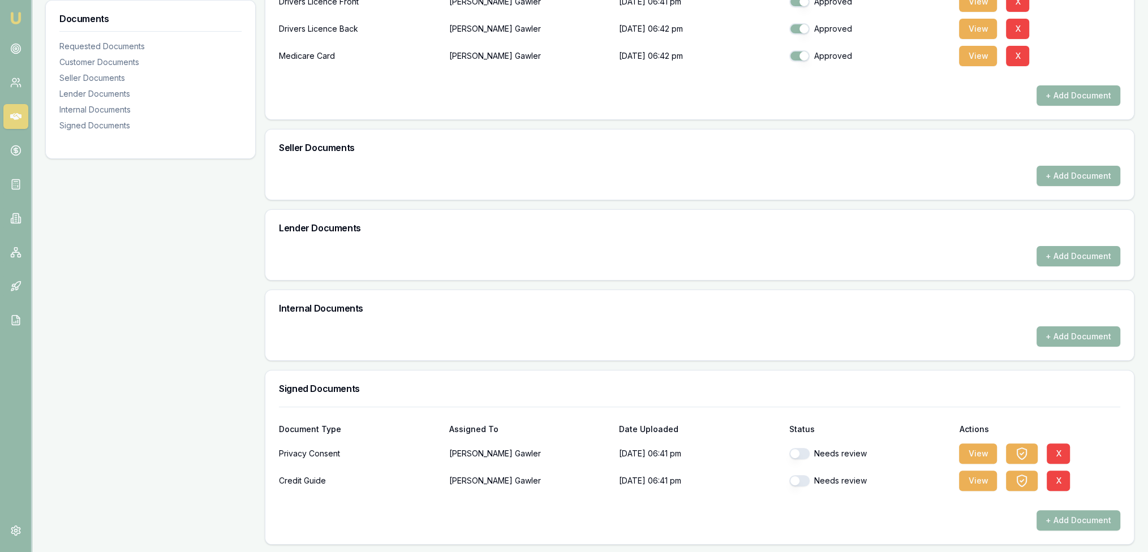
click at [799, 456] on button "button" at bounding box center [799, 453] width 20 height 11
checkbox input "true"
click at [809, 480] on div "Needs review" at bounding box center [869, 480] width 161 height 11
click at [794, 480] on button "button" at bounding box center [799, 480] width 20 height 11
checkbox input "true"
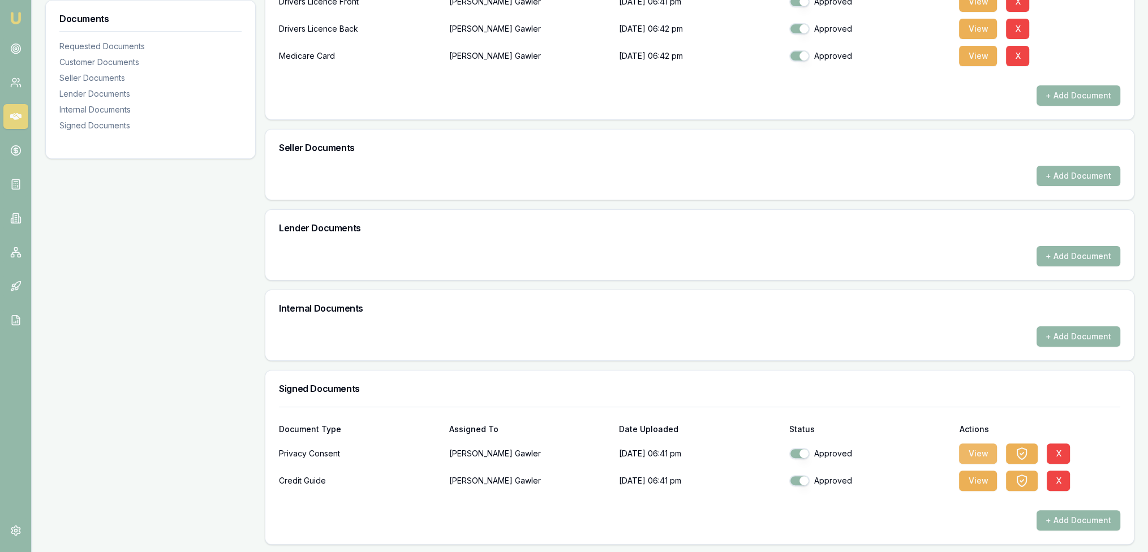
click at [986, 451] on button "View" at bounding box center [978, 453] width 38 height 20
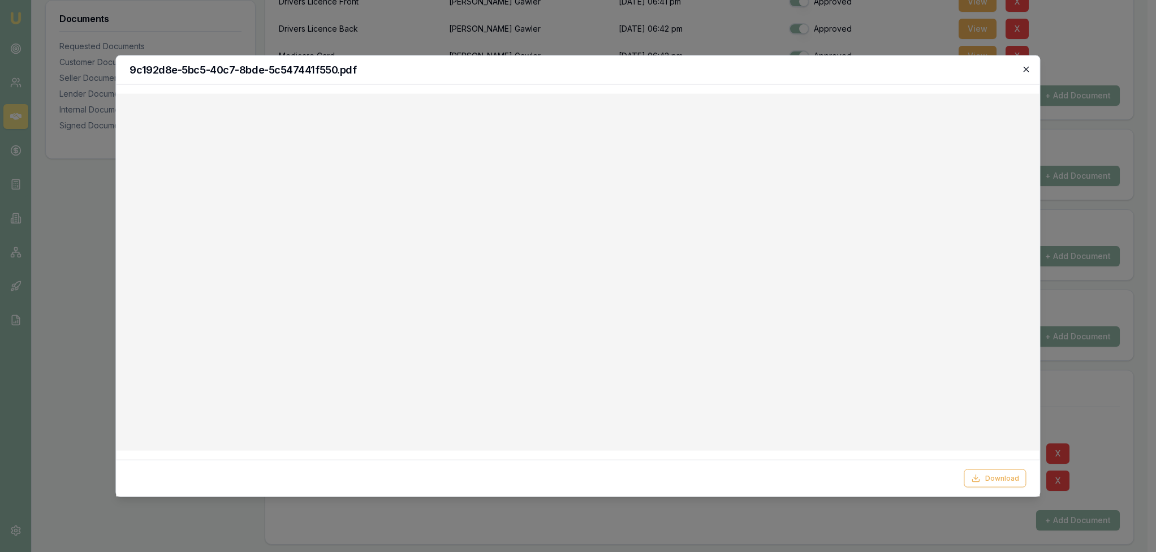
click at [1030, 66] on icon "button" at bounding box center [1026, 69] width 9 height 9
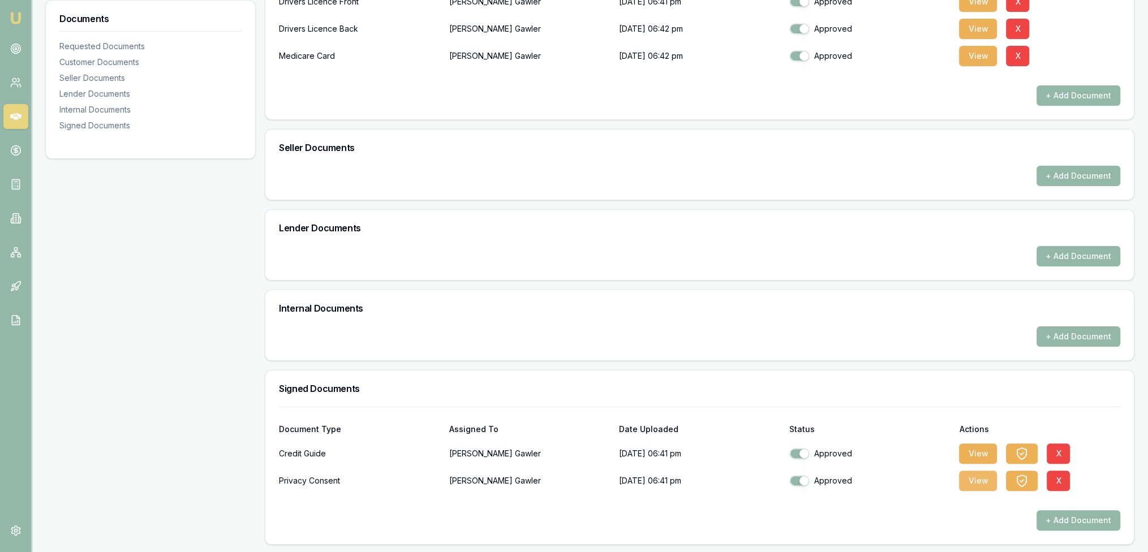
click at [975, 481] on button "View" at bounding box center [978, 481] width 38 height 20
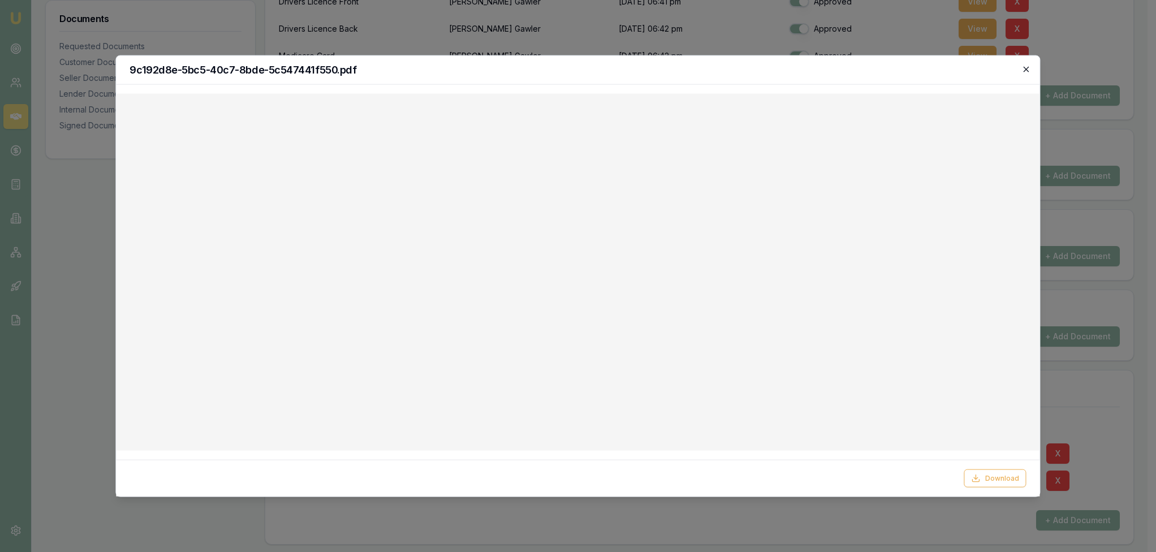
click at [1027, 68] on icon "button" at bounding box center [1026, 69] width 5 height 5
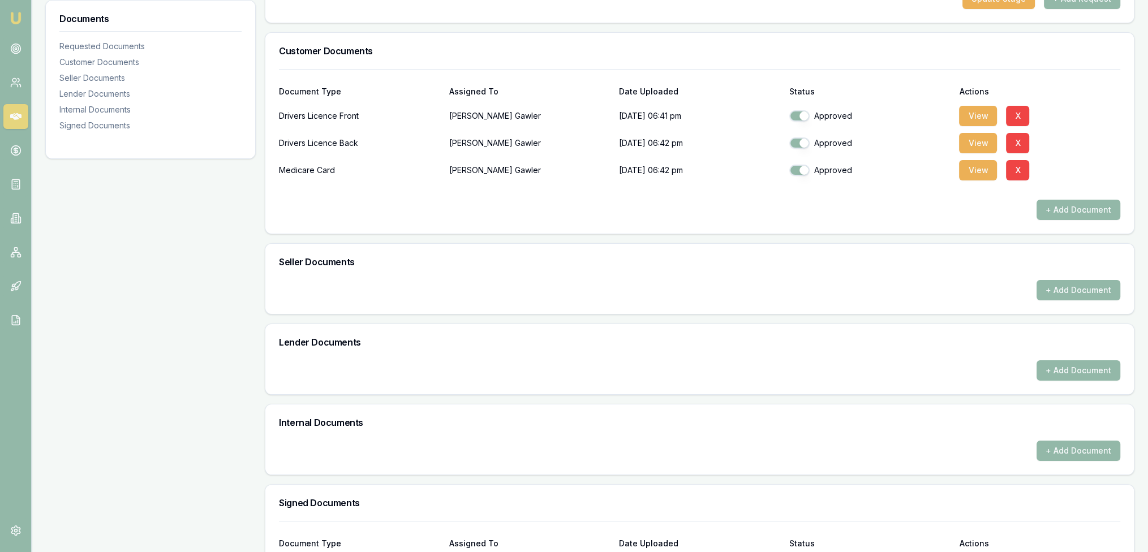
scroll to position [235, 0]
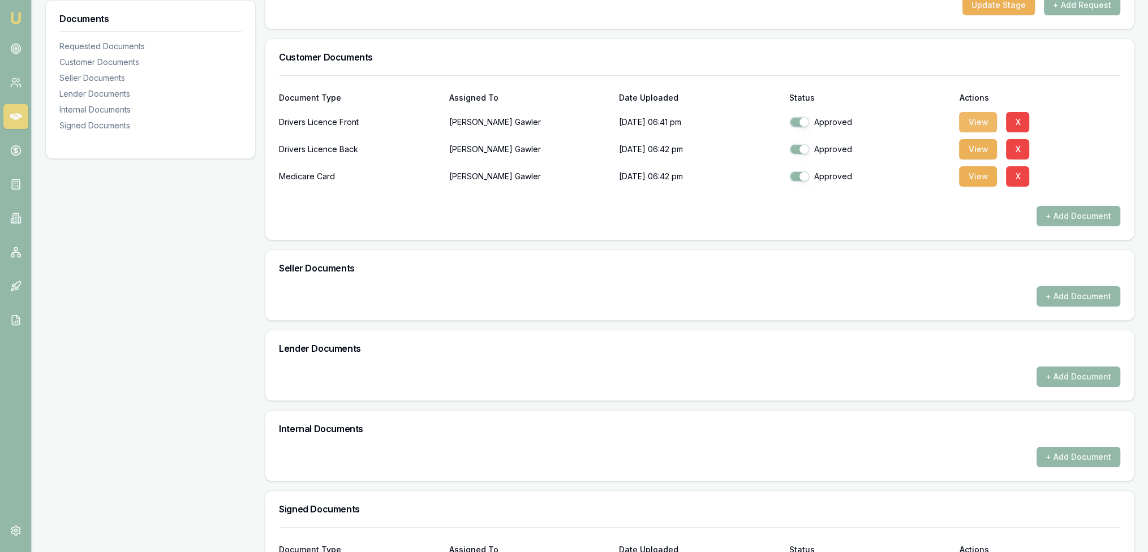
click at [979, 117] on button "View" at bounding box center [978, 122] width 38 height 20
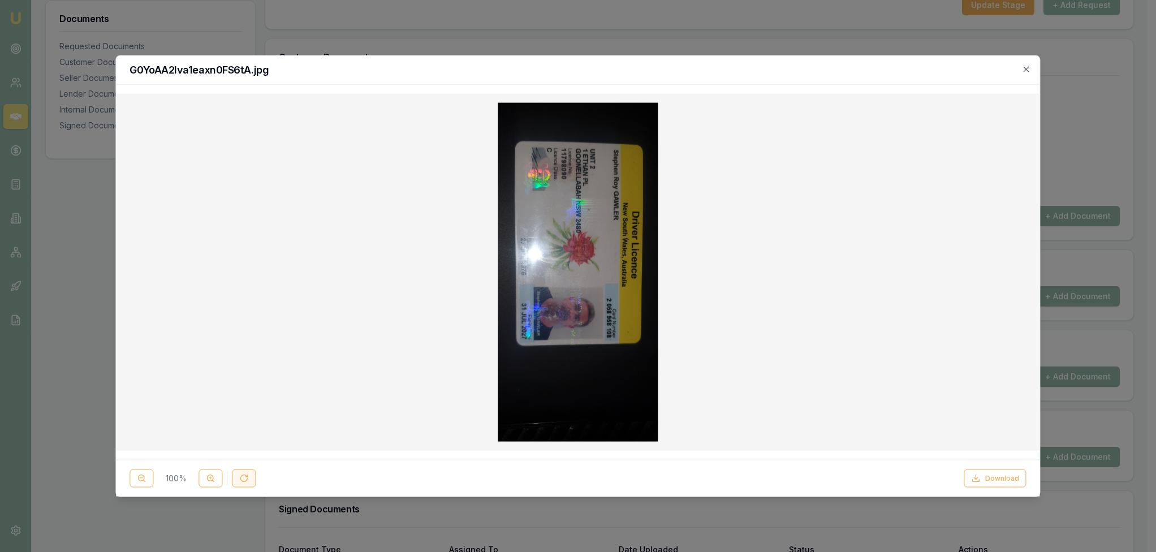
click at [247, 483] on button at bounding box center [244, 478] width 24 height 18
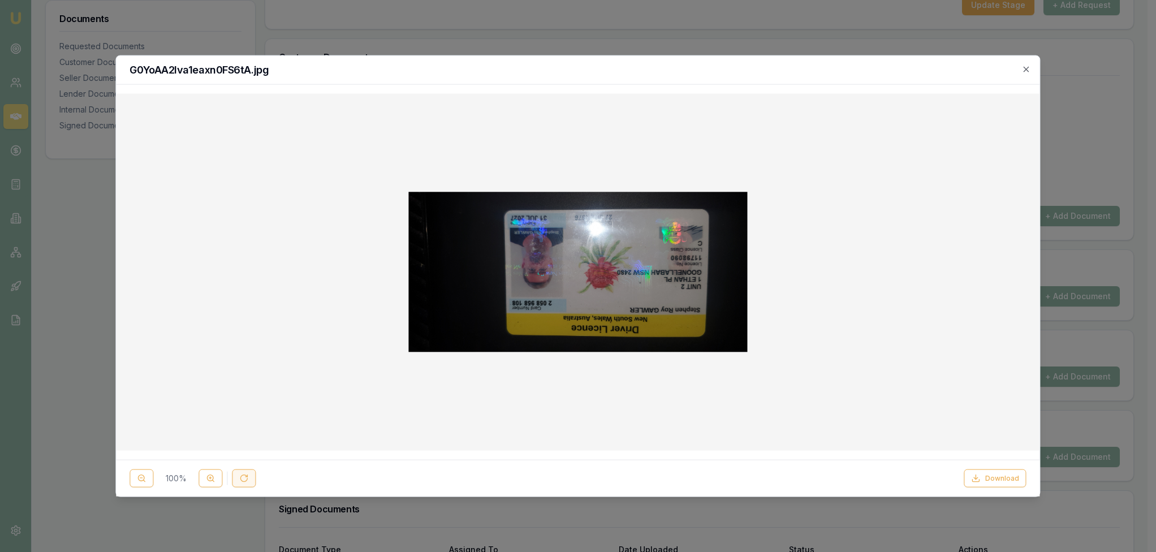
click at [247, 482] on icon at bounding box center [243, 477] width 9 height 9
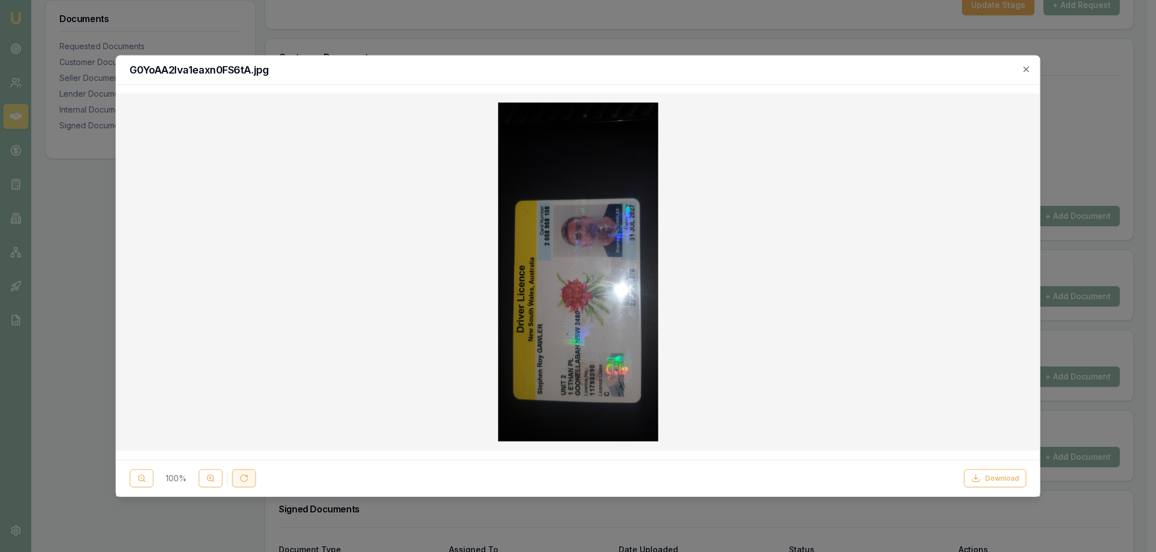
click at [247, 482] on icon at bounding box center [243, 477] width 9 height 9
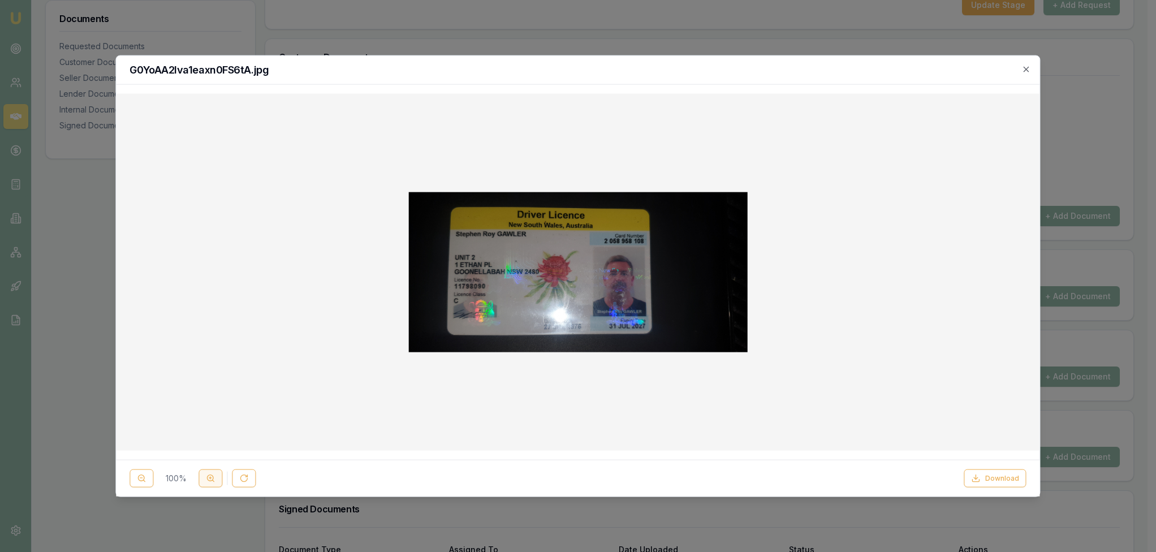
click at [210, 482] on icon at bounding box center [210, 477] width 9 height 9
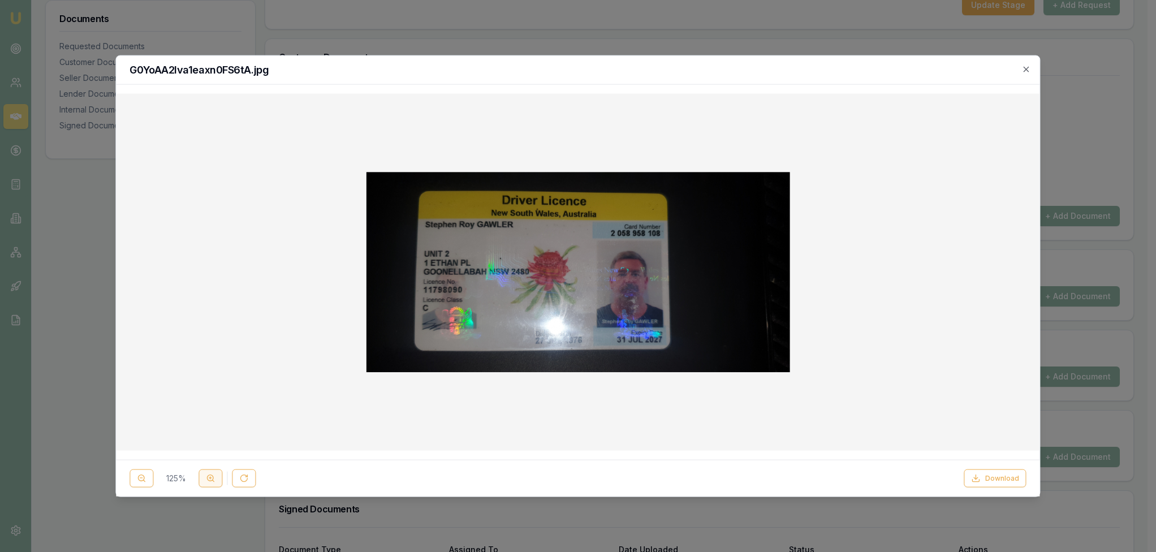
click at [210, 482] on icon at bounding box center [210, 477] width 9 height 9
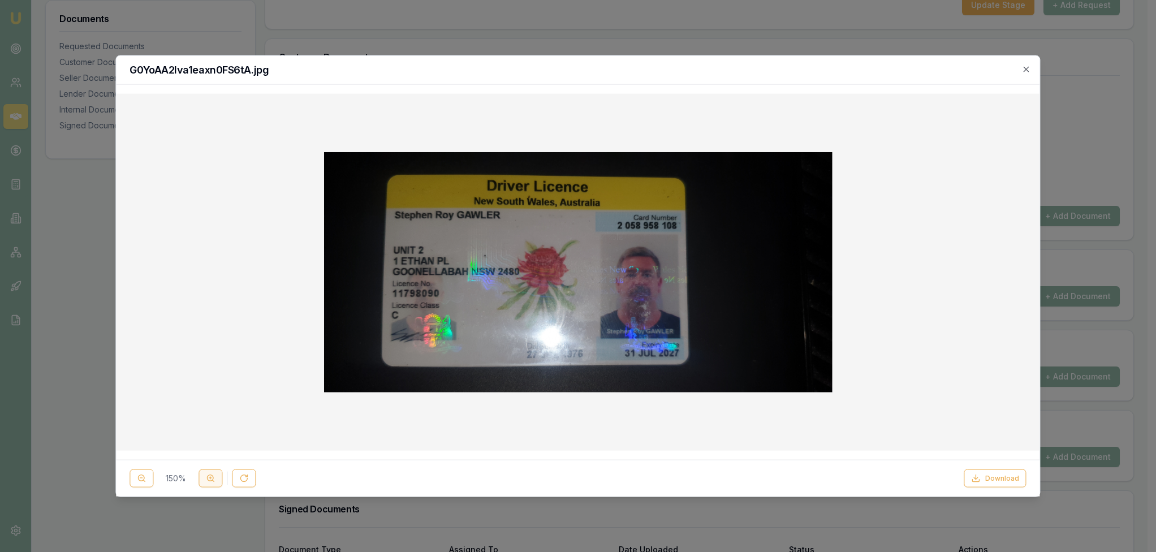
click at [210, 482] on icon at bounding box center [210, 477] width 9 height 9
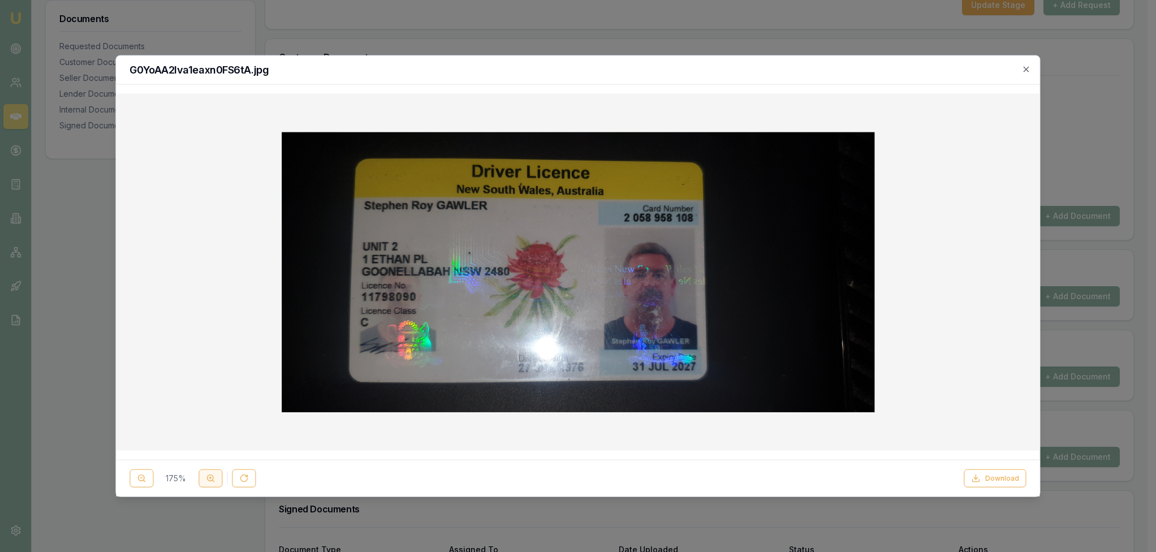
click at [210, 482] on icon at bounding box center [210, 477] width 9 height 9
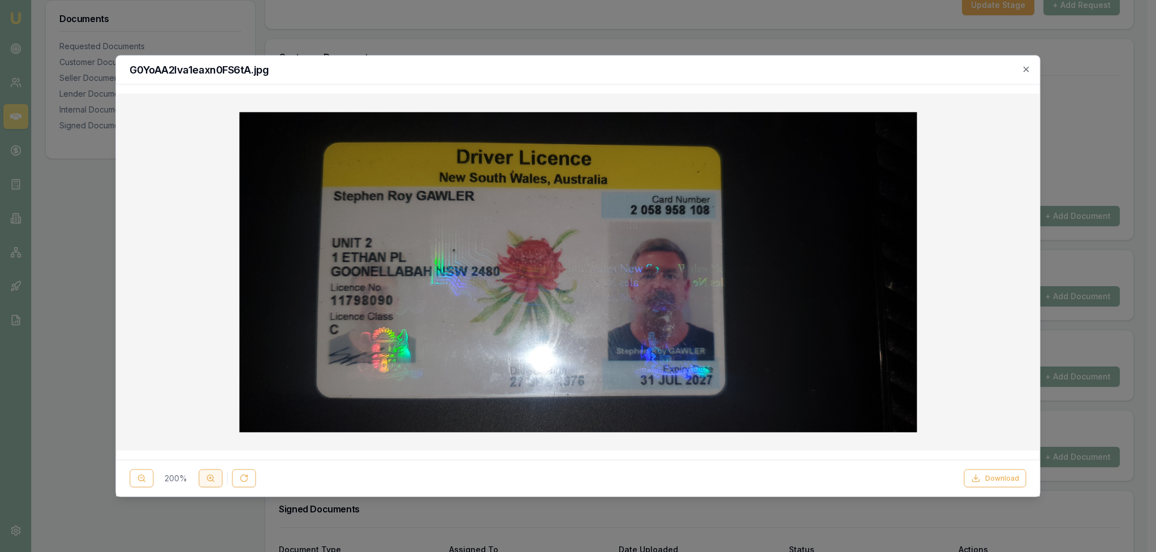
click at [210, 482] on icon at bounding box center [210, 477] width 9 height 9
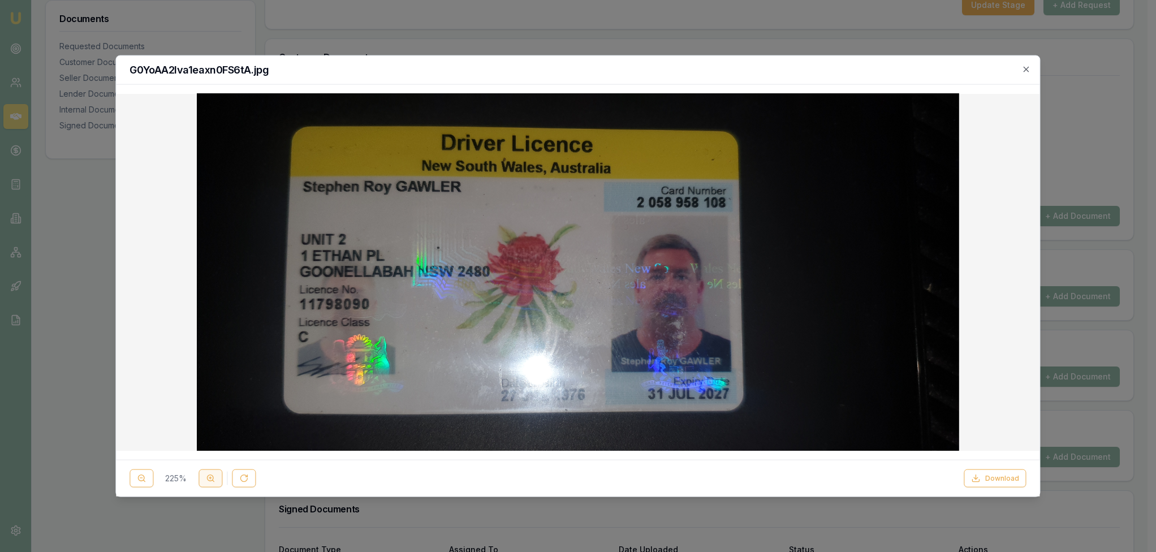
click at [210, 482] on icon at bounding box center [210, 477] width 9 height 9
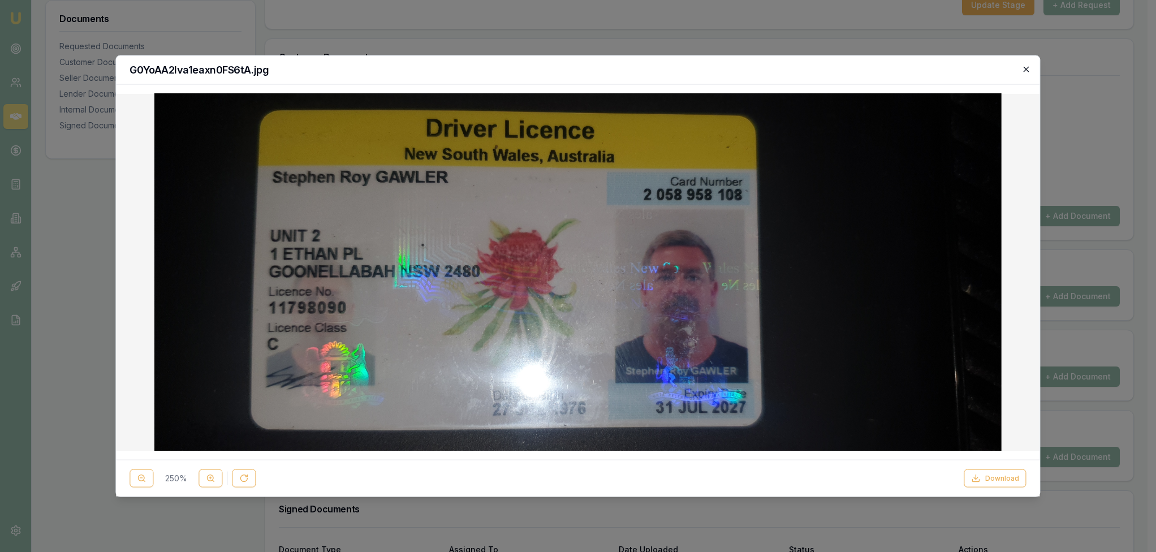
click at [1024, 67] on icon "button" at bounding box center [1026, 69] width 9 height 9
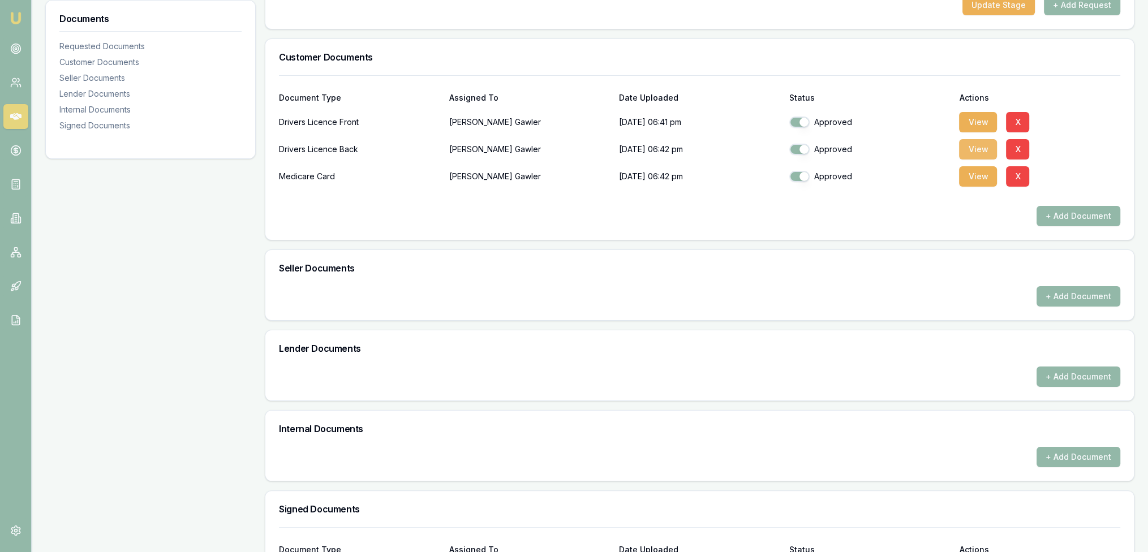
click at [989, 152] on button "View" at bounding box center [978, 149] width 38 height 20
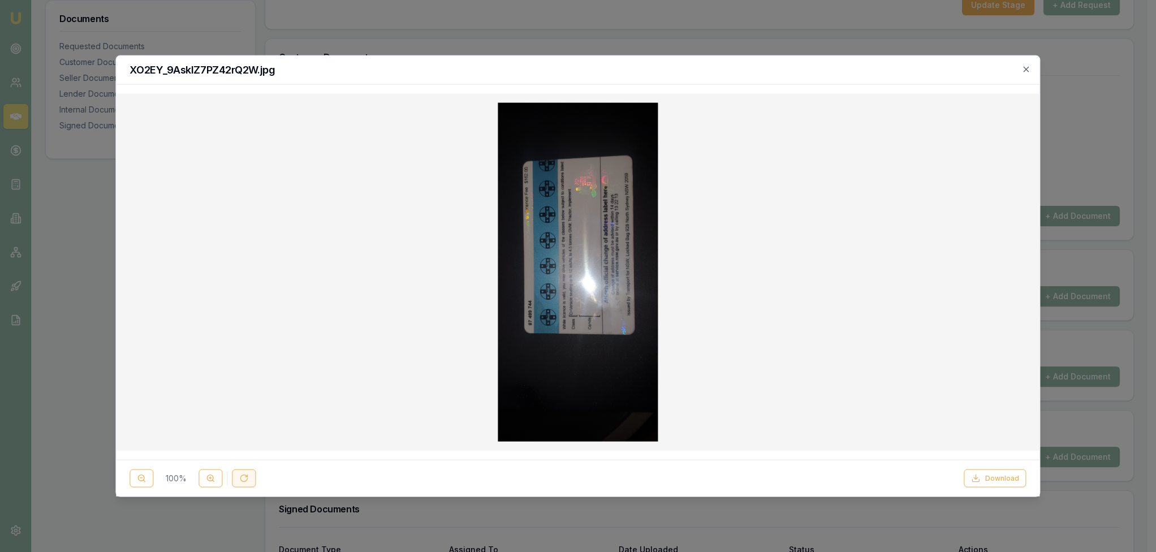
click at [239, 479] on icon at bounding box center [243, 477] width 9 height 9
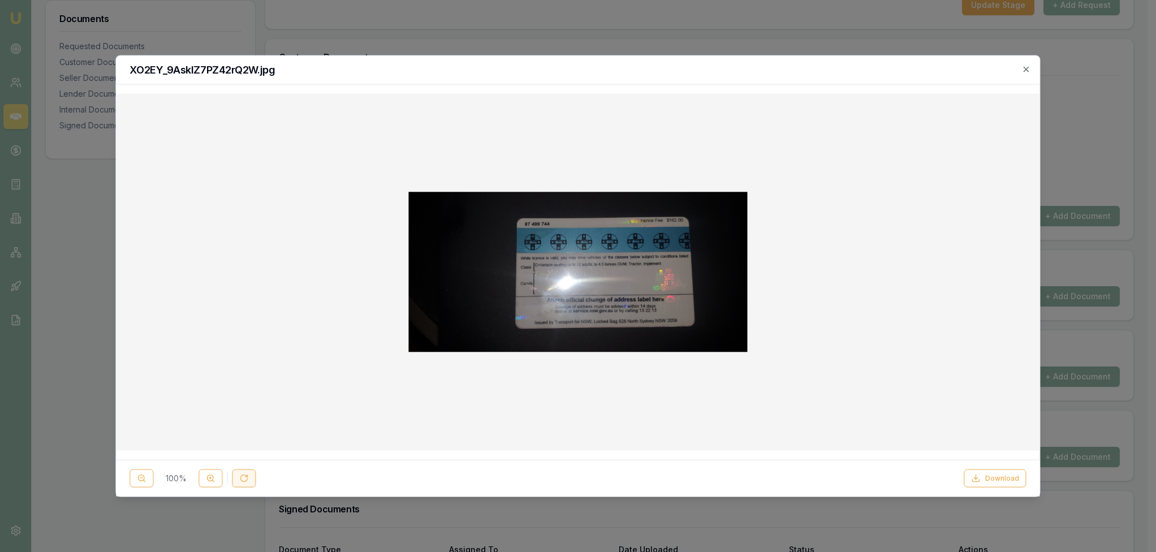
click at [239, 479] on icon at bounding box center [243, 477] width 9 height 9
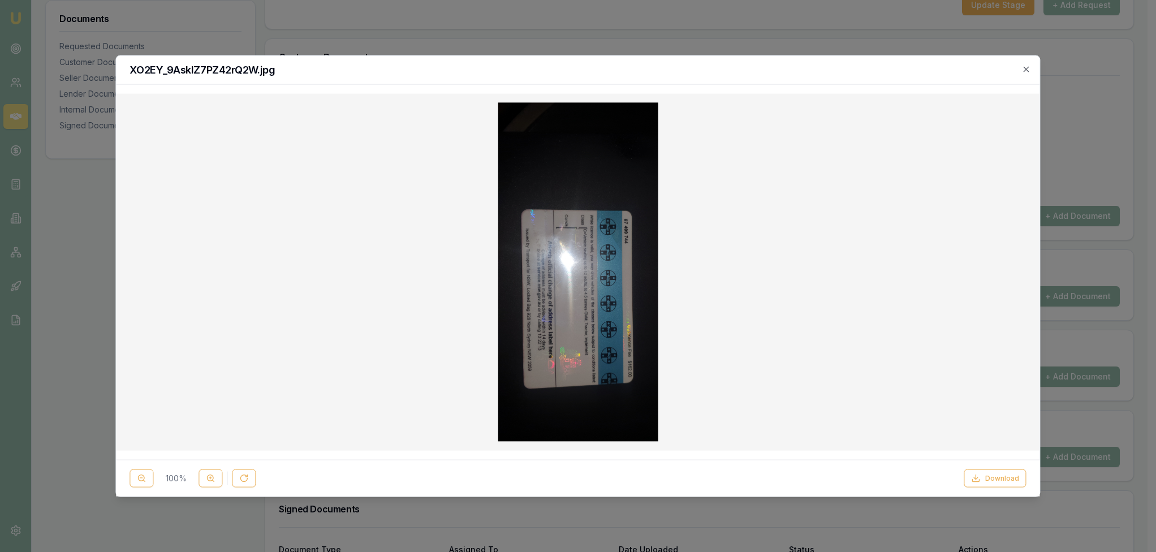
click at [1033, 73] on div "XO2EY_9AsklZ7PZ42rQ2W.jpg" at bounding box center [578, 70] width 924 height 29
click at [136, 476] on button at bounding box center [142, 478] width 24 height 18
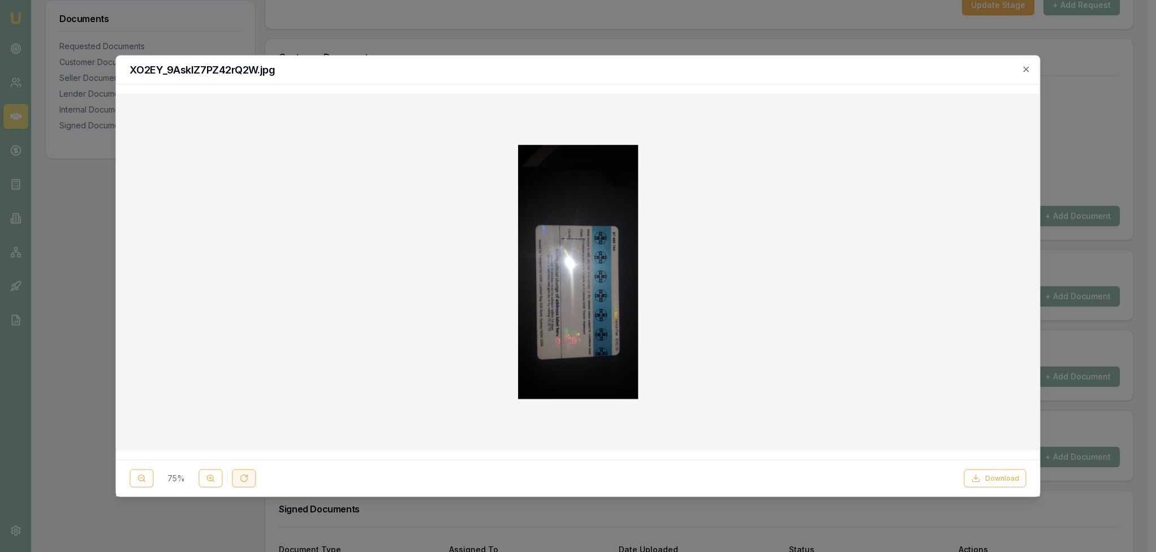
click at [239, 476] on icon at bounding box center [243, 477] width 9 height 9
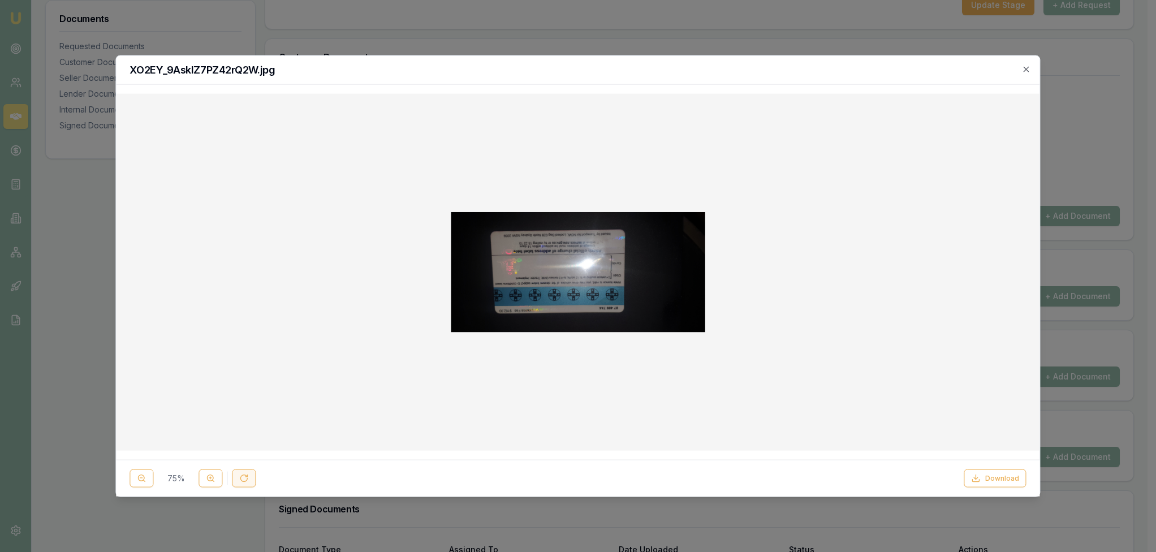
click at [239, 476] on icon at bounding box center [243, 477] width 9 height 9
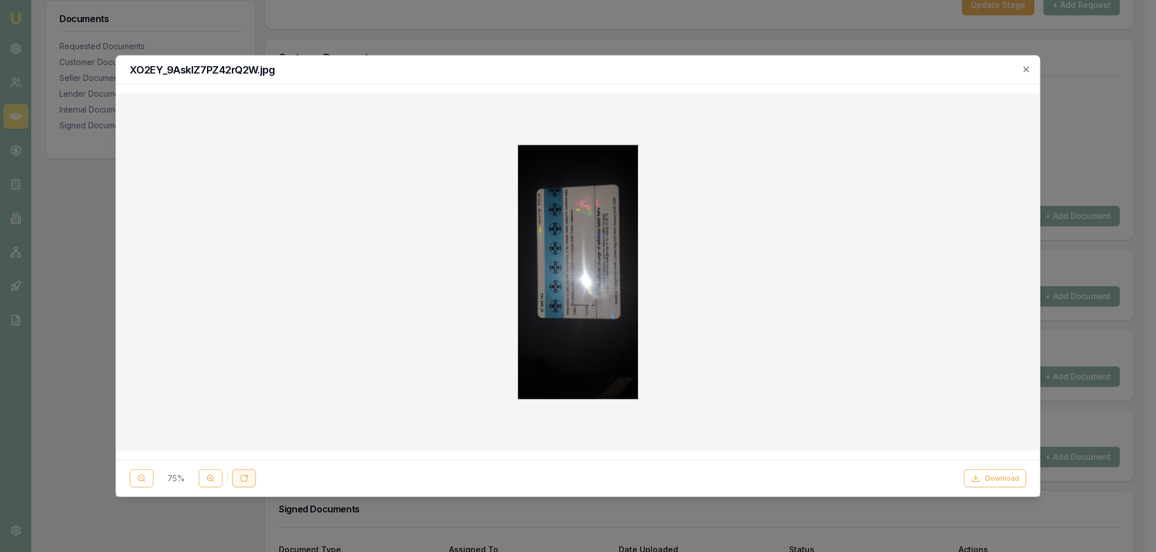
click at [239, 476] on icon at bounding box center [243, 477] width 9 height 9
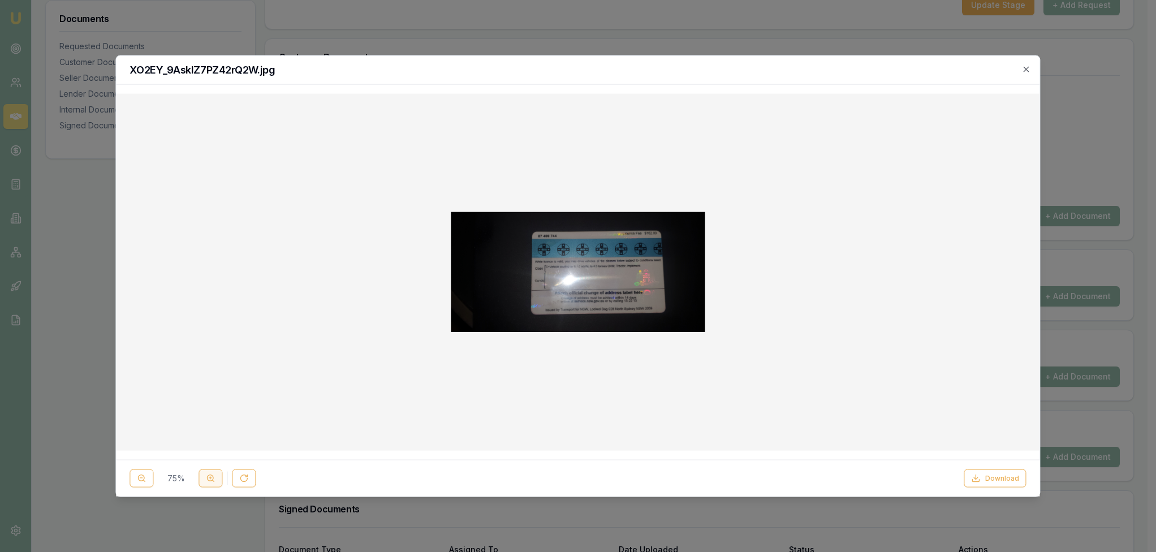
click at [215, 480] on button at bounding box center [211, 478] width 24 height 18
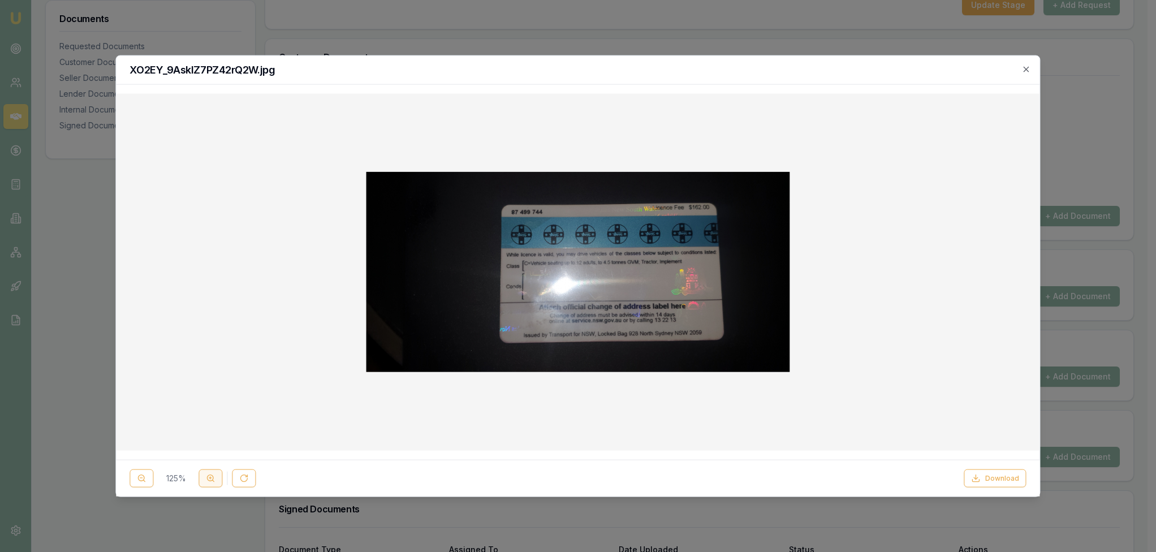
click at [215, 480] on button at bounding box center [211, 478] width 24 height 18
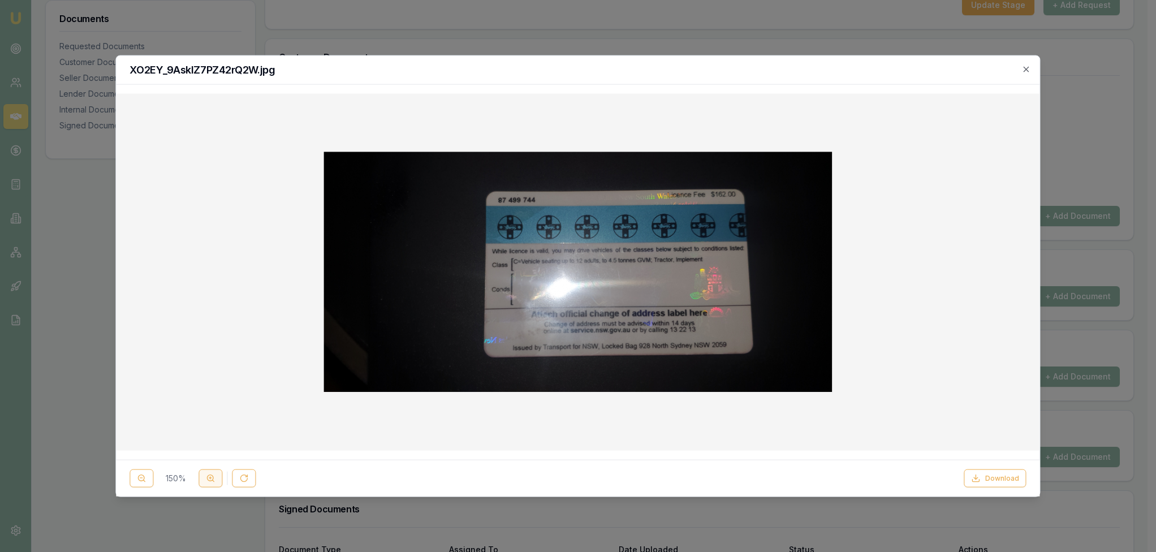
click at [215, 480] on button at bounding box center [211, 478] width 24 height 18
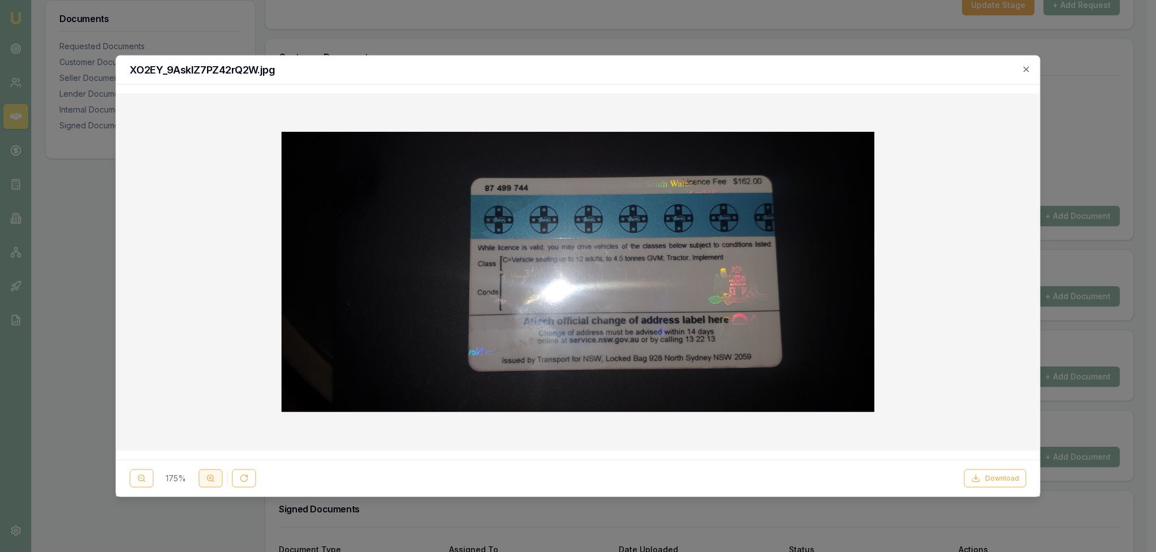
click at [215, 480] on button at bounding box center [211, 478] width 24 height 18
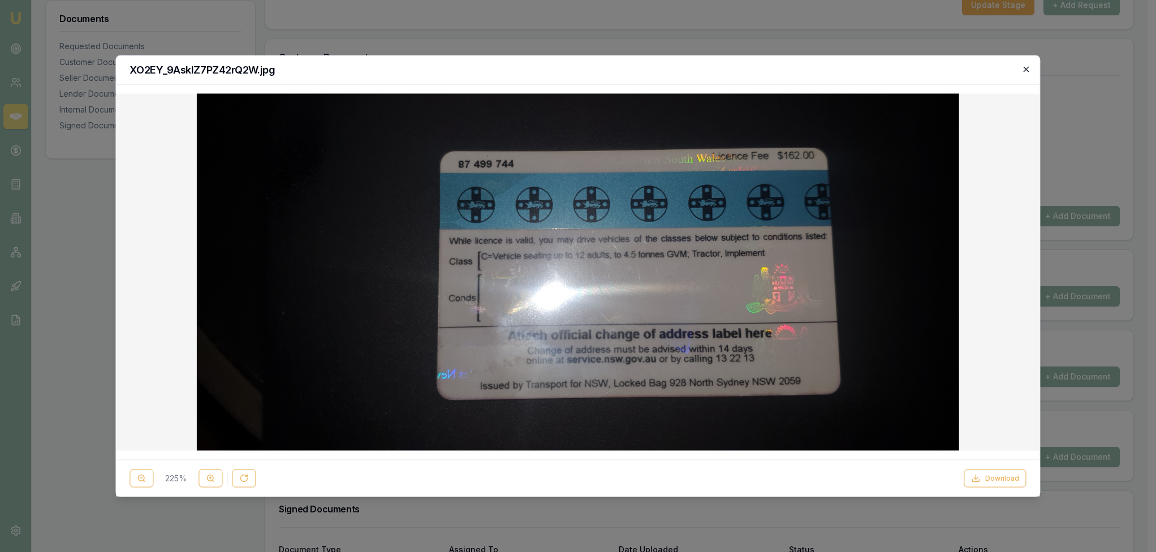
click at [1031, 68] on icon "button" at bounding box center [1026, 69] width 9 height 9
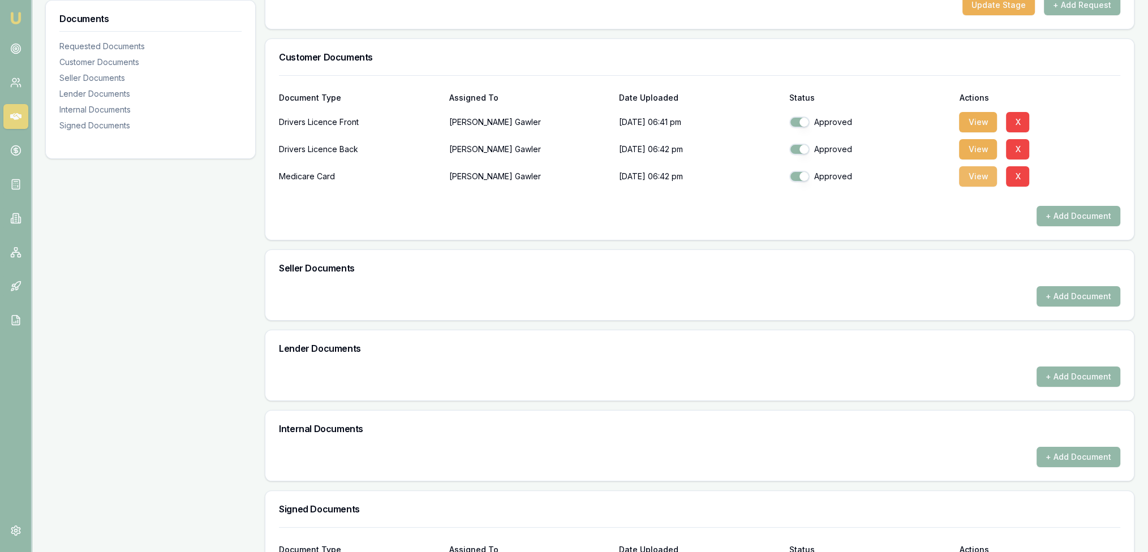
click at [965, 171] on button "View" at bounding box center [978, 176] width 38 height 20
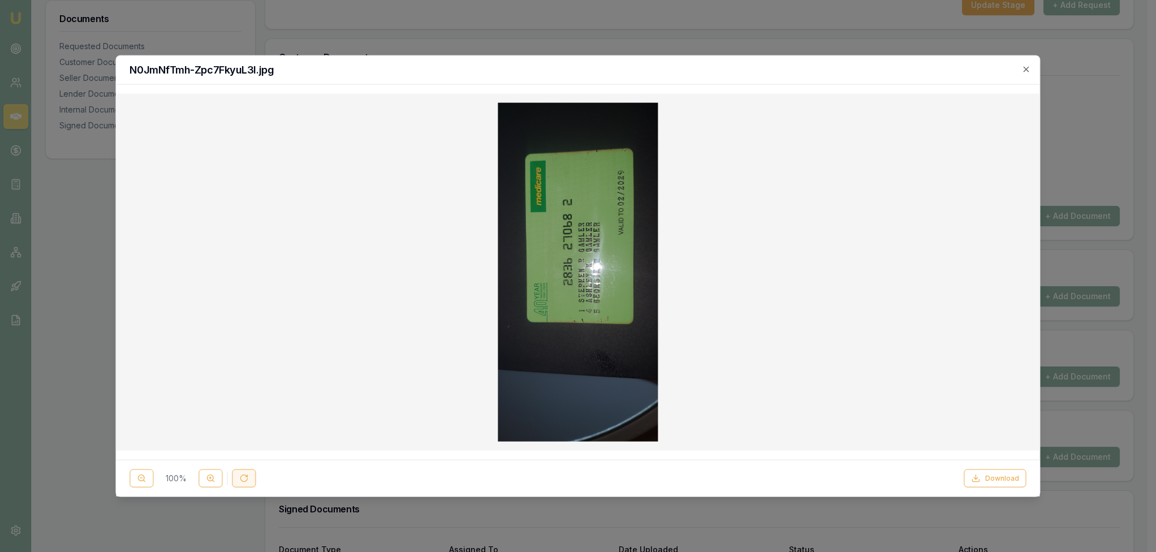
click at [241, 472] on button at bounding box center [244, 478] width 24 height 18
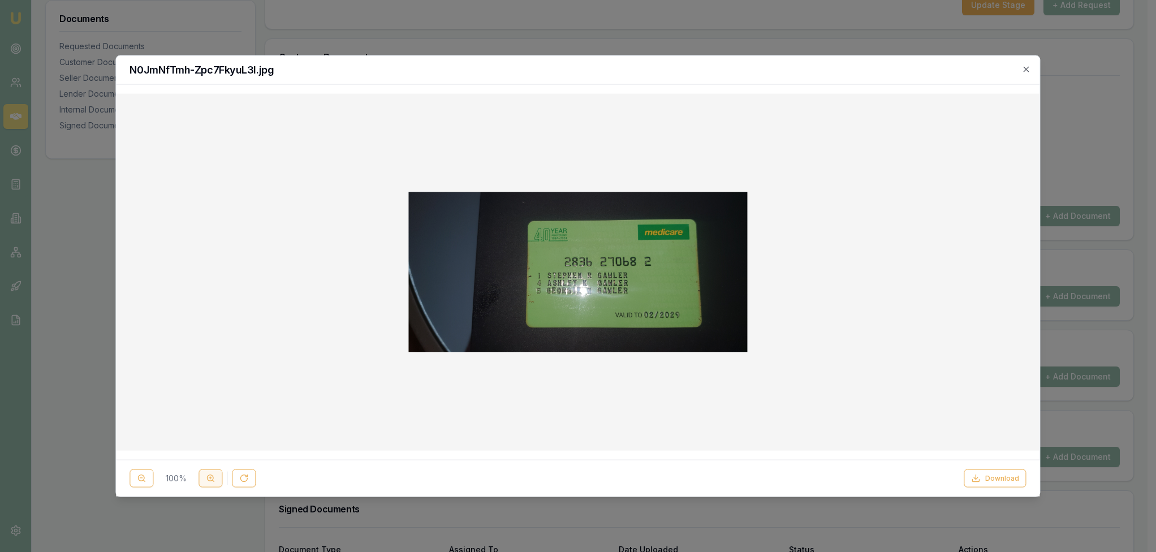
click at [213, 481] on line at bounding box center [214, 481] width 2 height 2
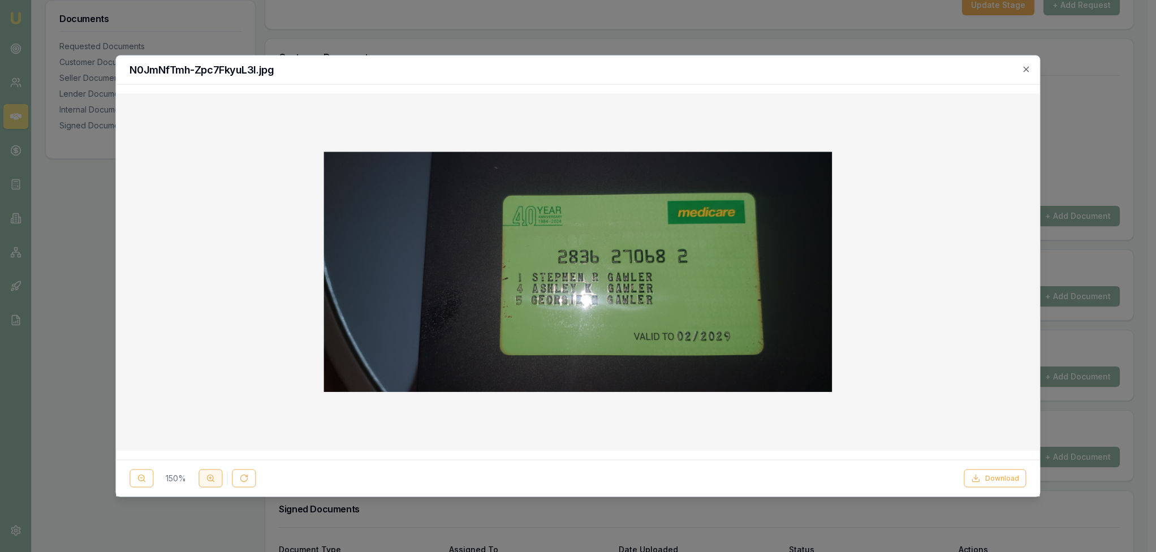
click at [213, 481] on line at bounding box center [214, 481] width 2 height 2
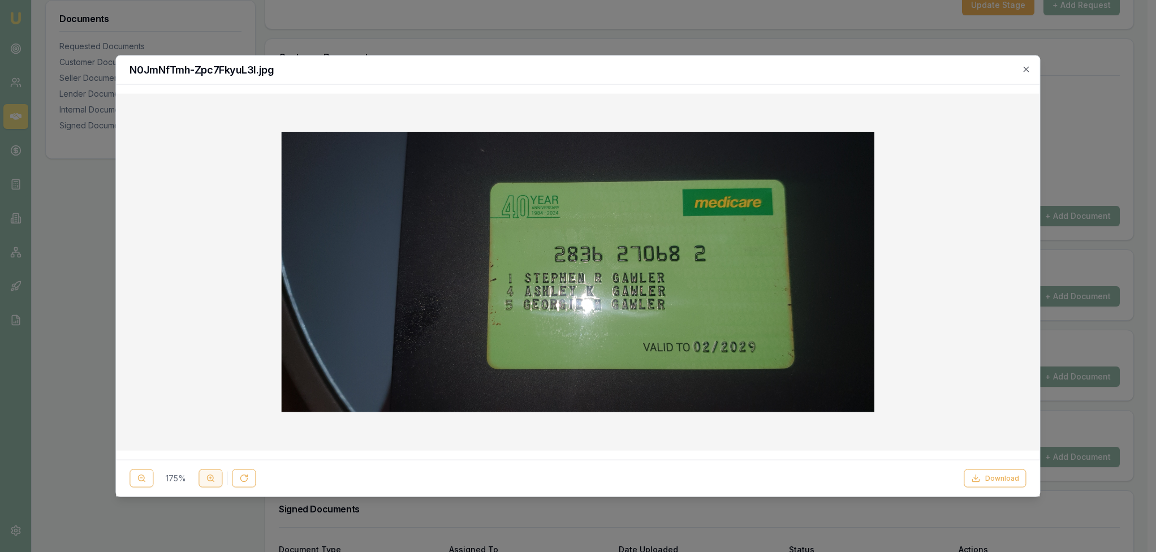
click at [213, 481] on line at bounding box center [214, 481] width 2 height 2
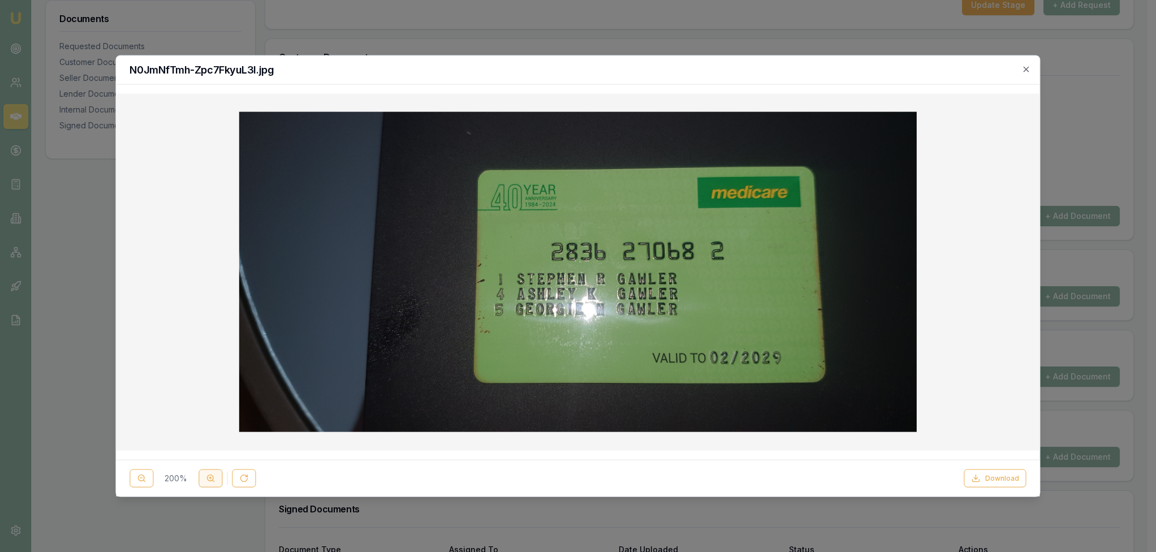
click at [213, 481] on line at bounding box center [214, 481] width 2 height 2
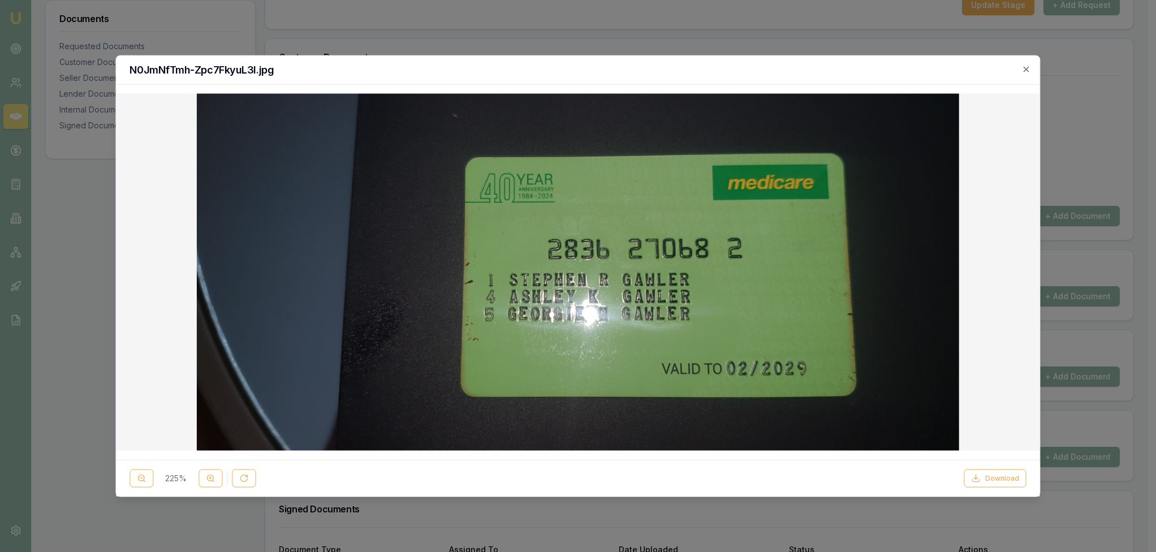
drag, startPoint x: 1027, startPoint y: 67, endPoint x: 939, endPoint y: 104, distance: 94.8
click at [1027, 67] on icon "button" at bounding box center [1026, 69] width 9 height 9
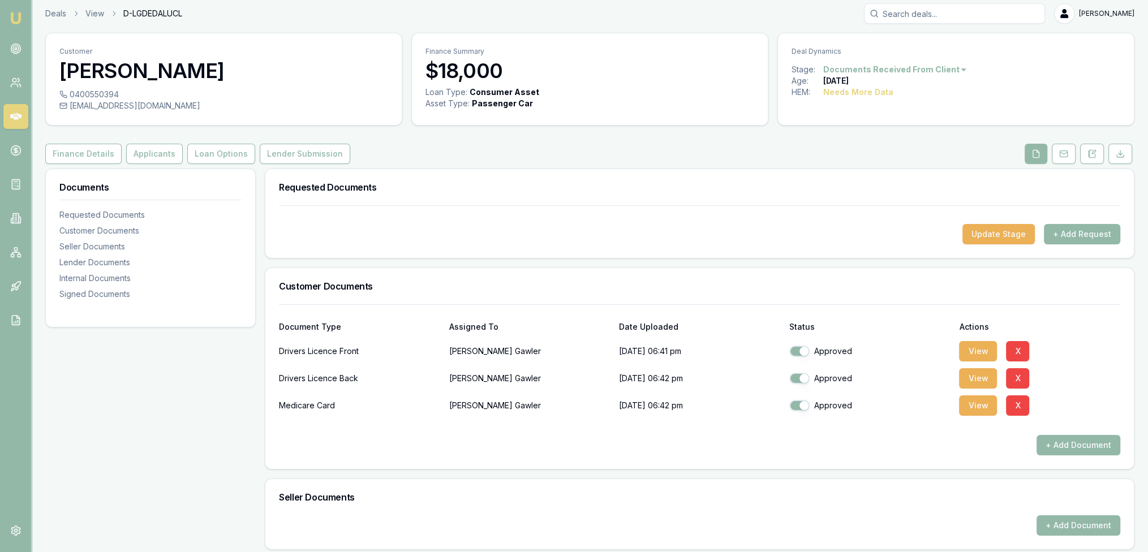
scroll to position [0, 0]
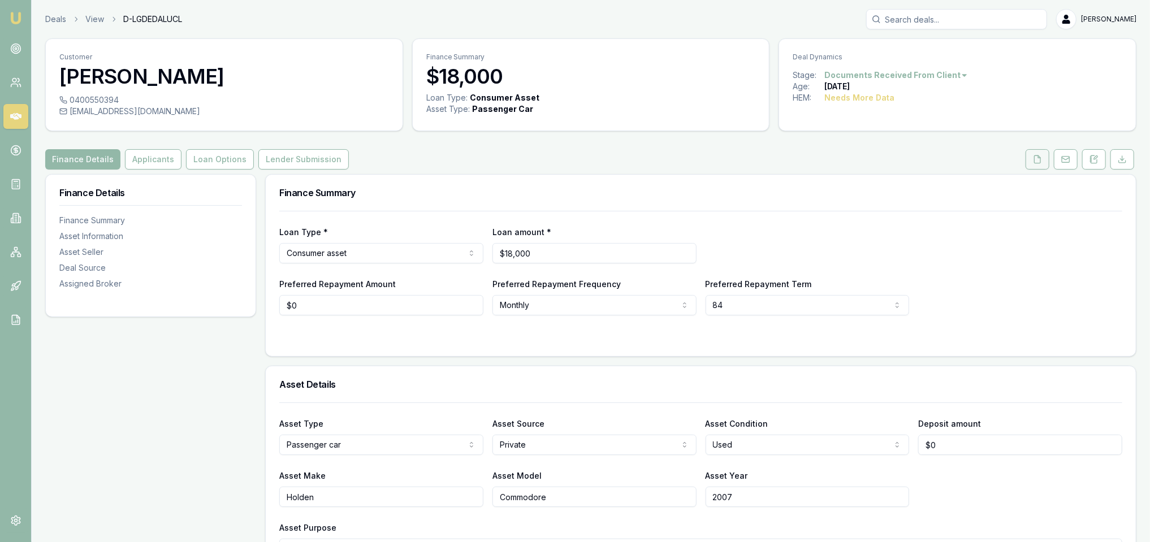
click at [1037, 158] on icon at bounding box center [1037, 159] width 9 height 9
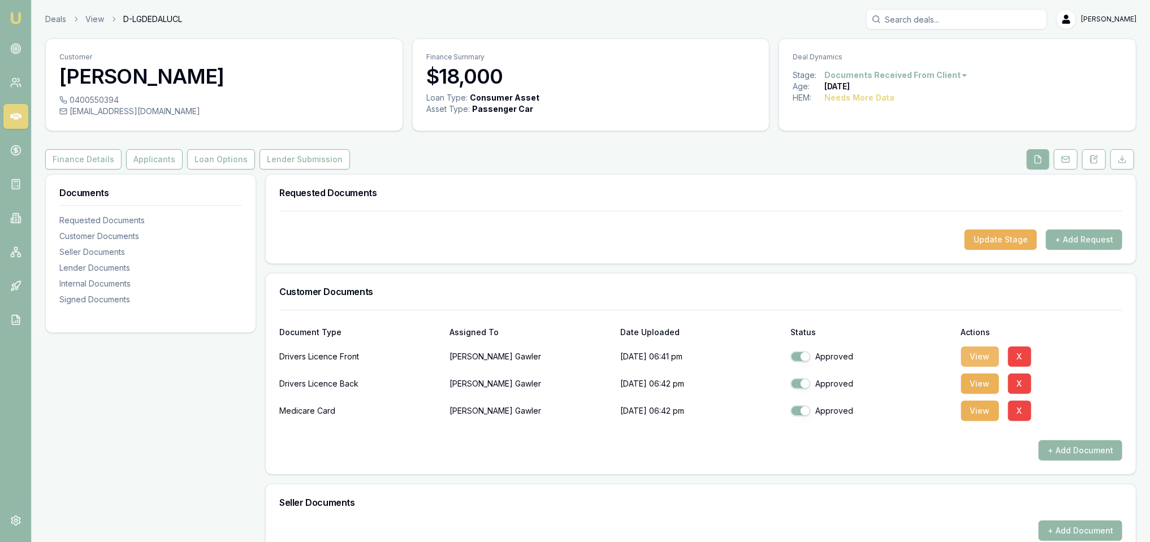
click at [992, 356] on button "View" at bounding box center [981, 357] width 38 height 20
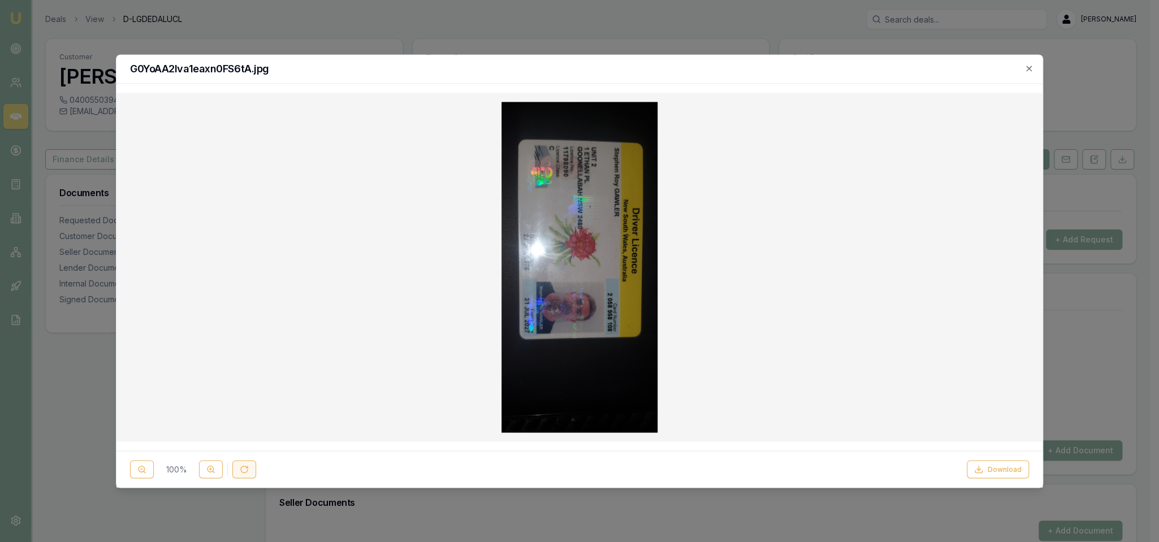
click at [242, 465] on icon at bounding box center [244, 469] width 9 height 9
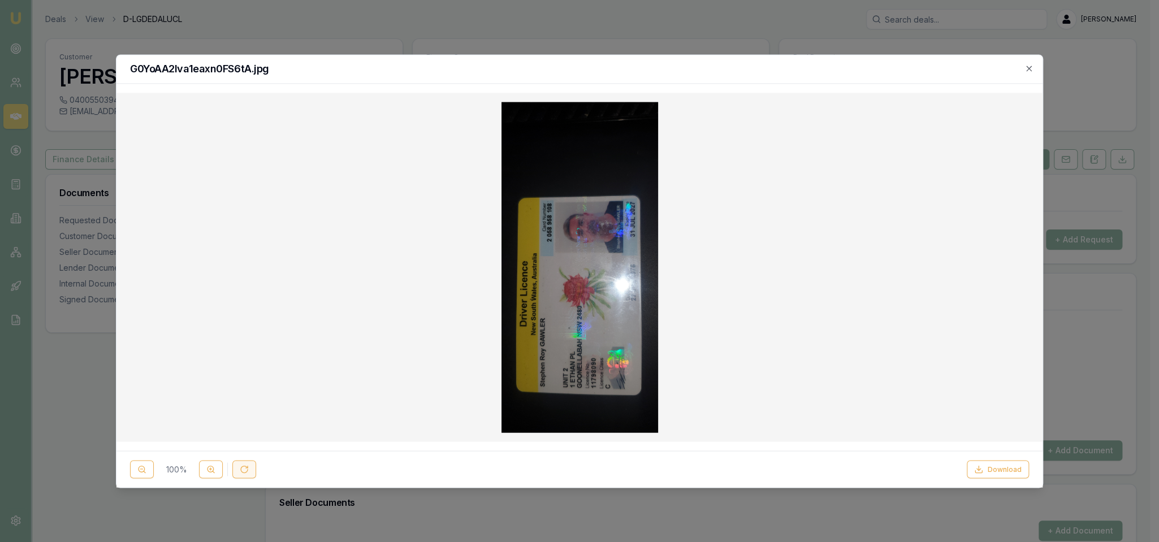
click at [242, 465] on icon at bounding box center [244, 469] width 9 height 9
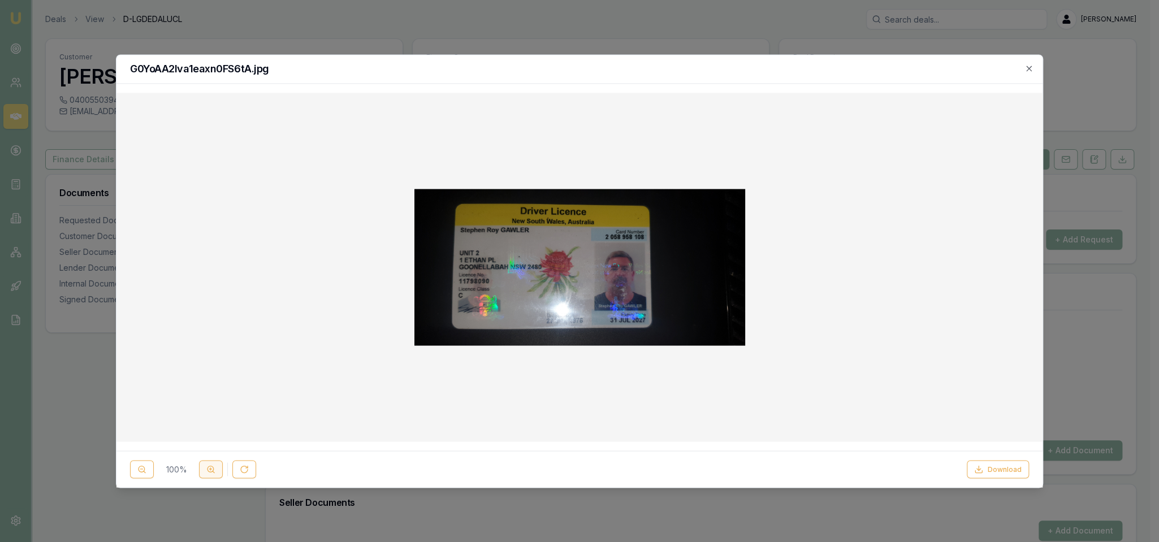
click at [205, 474] on button at bounding box center [211, 469] width 24 height 18
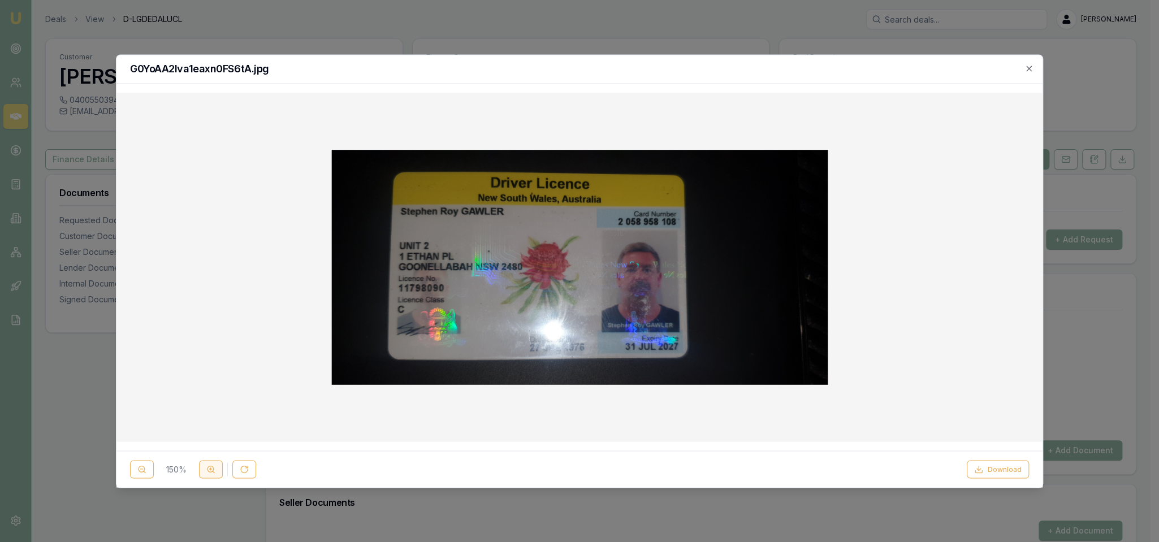
click at [205, 474] on button at bounding box center [211, 469] width 24 height 18
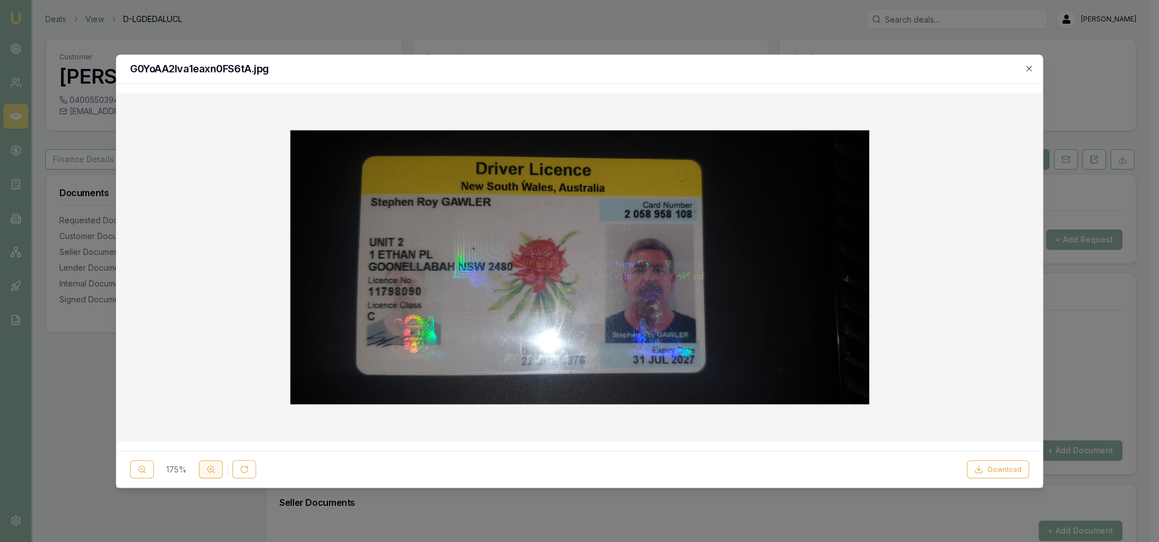
click at [205, 474] on button at bounding box center [211, 469] width 24 height 18
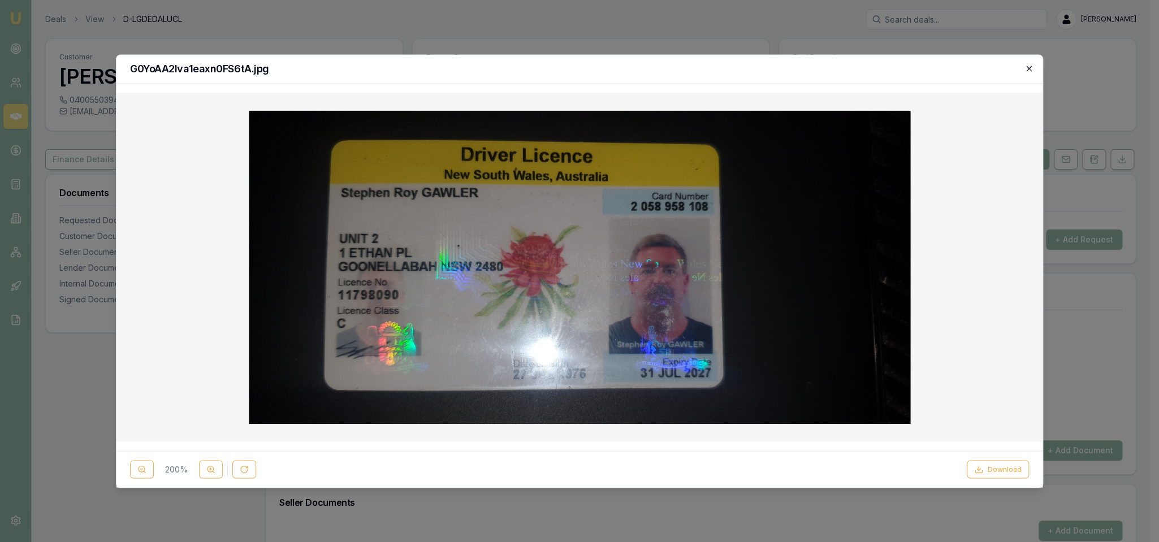
click at [1033, 68] on icon "button" at bounding box center [1029, 68] width 9 height 9
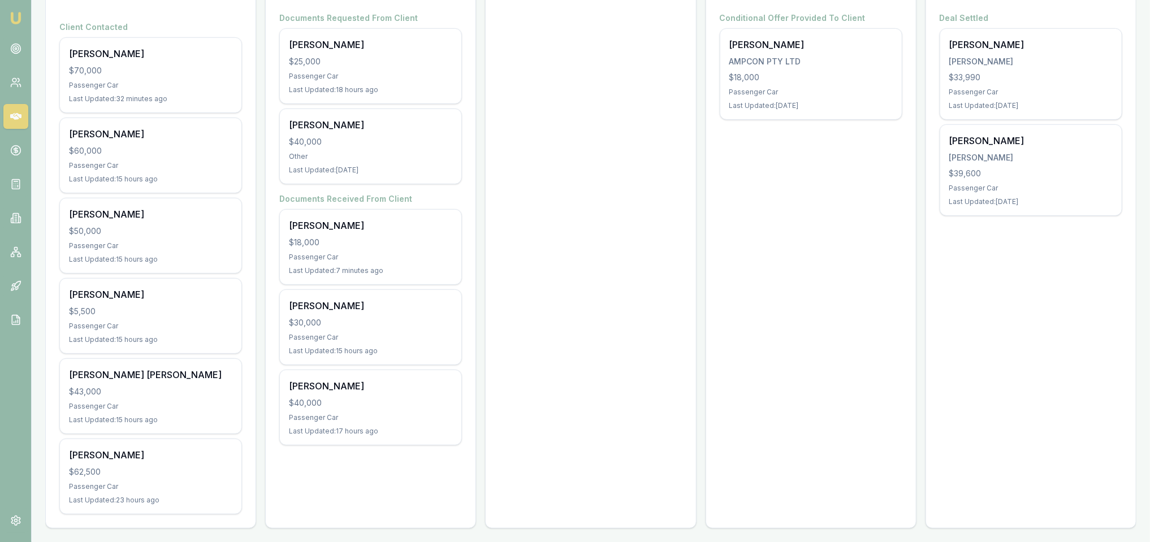
scroll to position [221, 0]
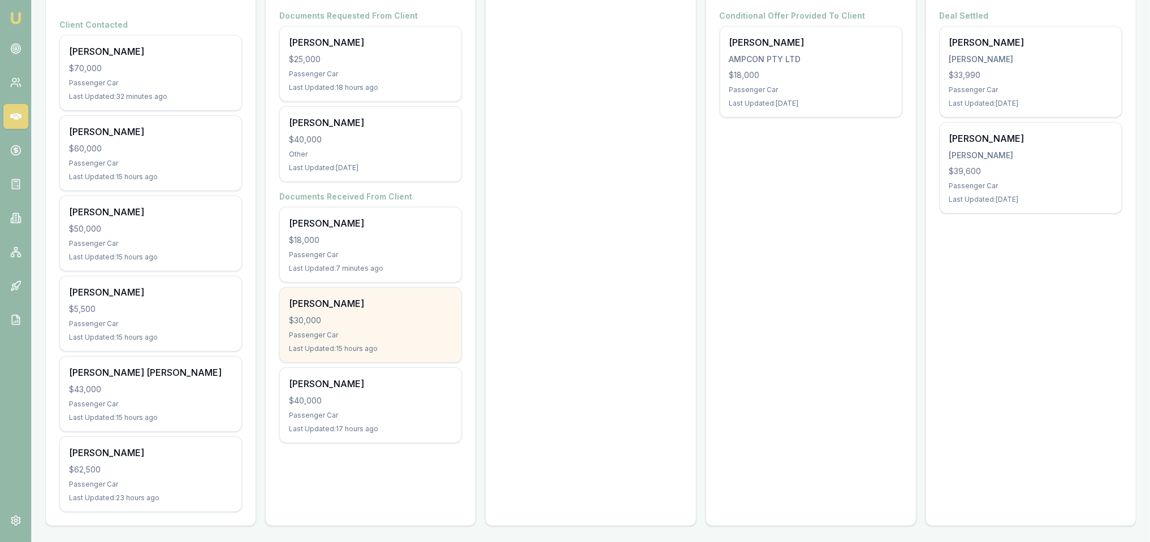
click at [407, 325] on div "[PERSON_NAME] $30,000 Passenger Car Last Updated: 15 hours ago" at bounding box center [371, 325] width 182 height 75
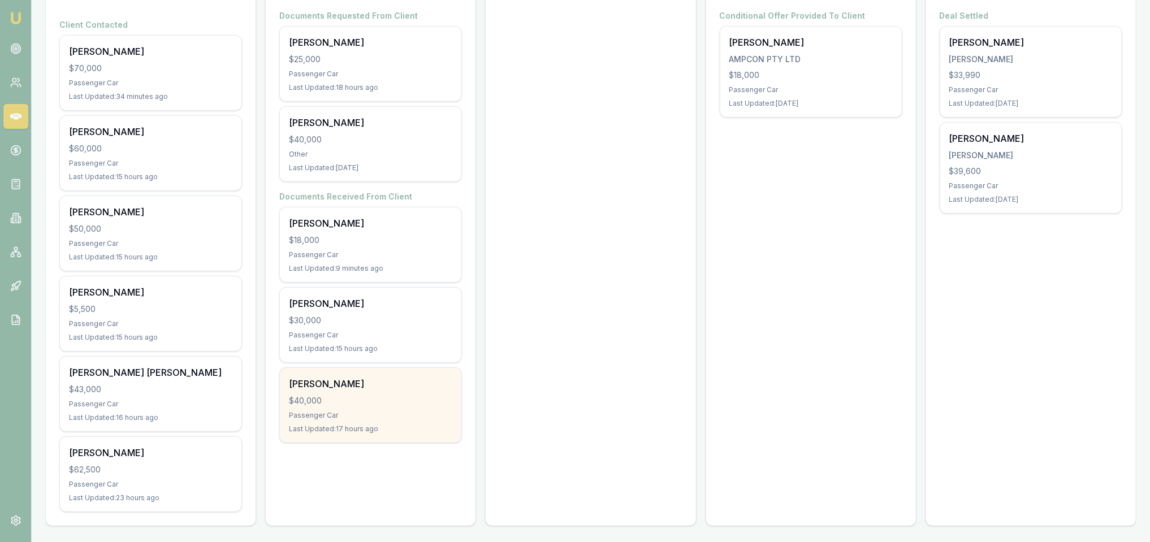
click at [345, 395] on div "$40,000" at bounding box center [370, 400] width 163 height 11
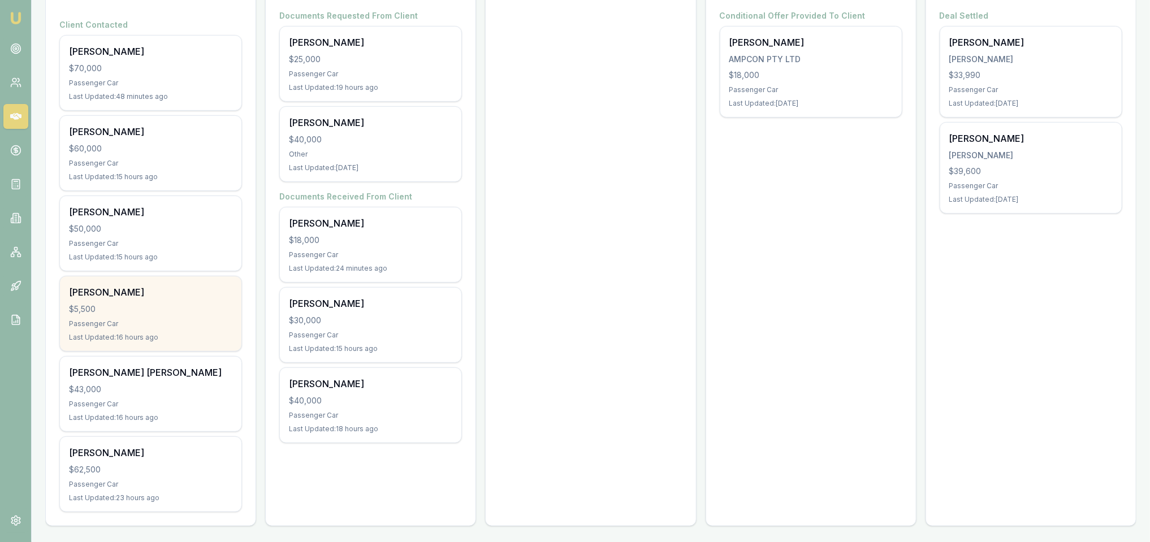
click at [143, 309] on div "$5,500" at bounding box center [150, 309] width 163 height 11
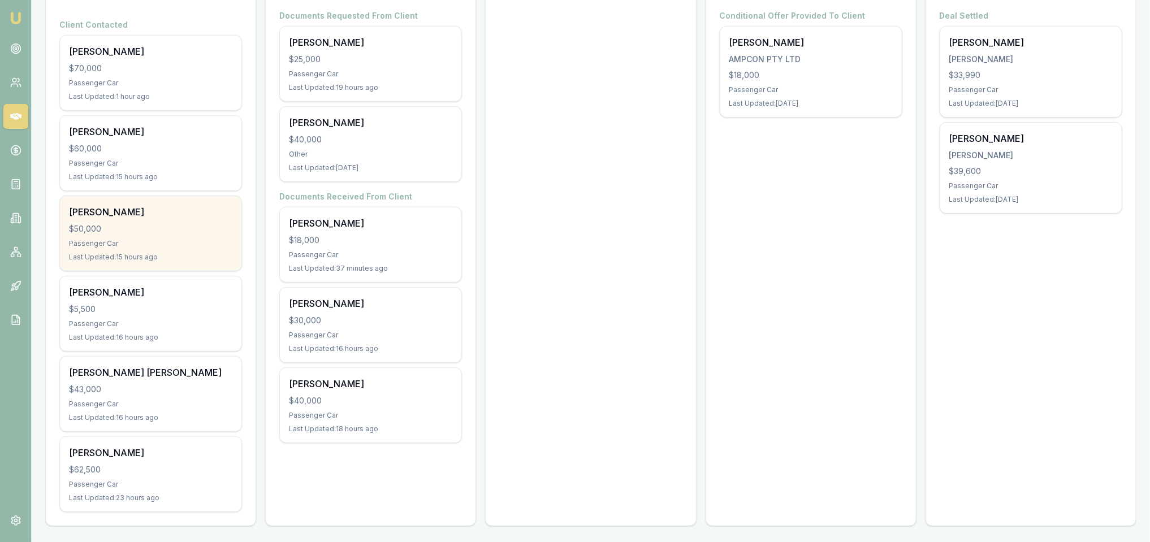
click at [114, 235] on div "[PERSON_NAME] $50,000 Passenger Car Last Updated: 15 hours ago" at bounding box center [151, 233] width 182 height 75
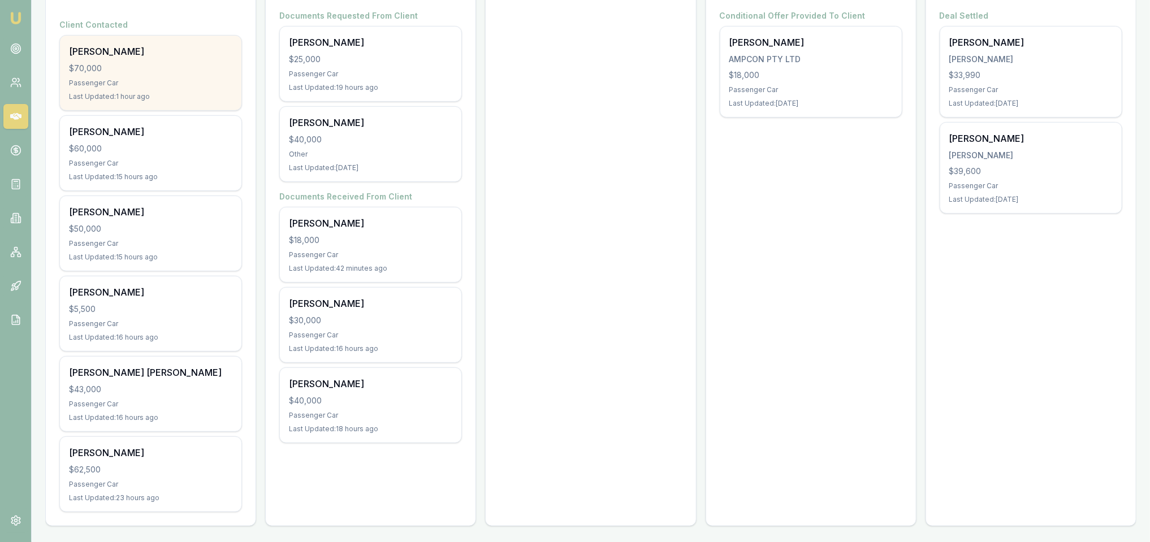
click at [120, 74] on div "[PERSON_NAME] $70,000 Passenger Car Last Updated: 1 hour ago" at bounding box center [151, 73] width 182 height 75
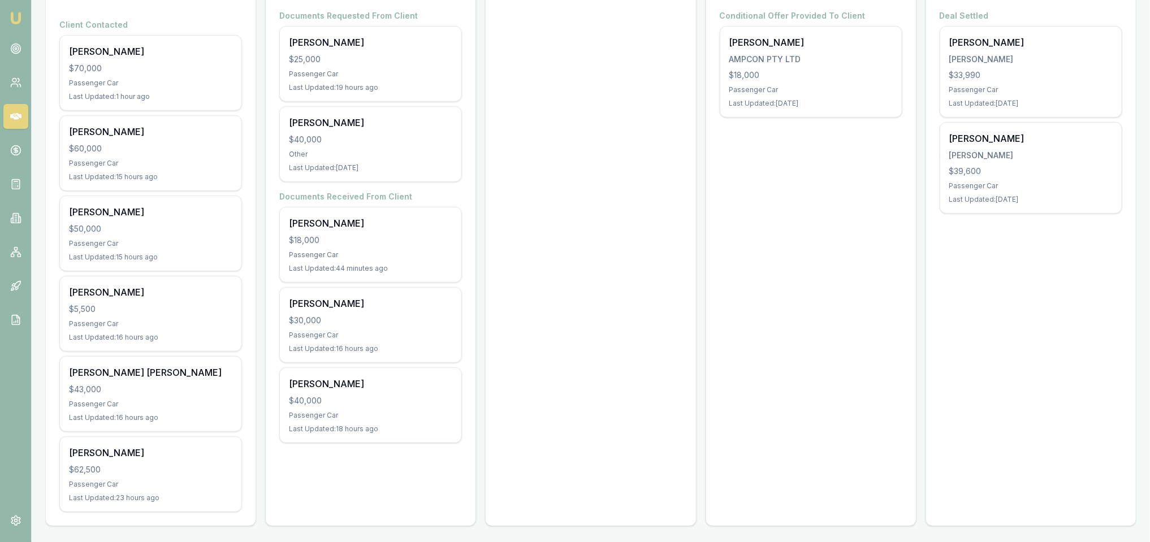
click at [18, 17] on img at bounding box center [16, 18] width 14 height 14
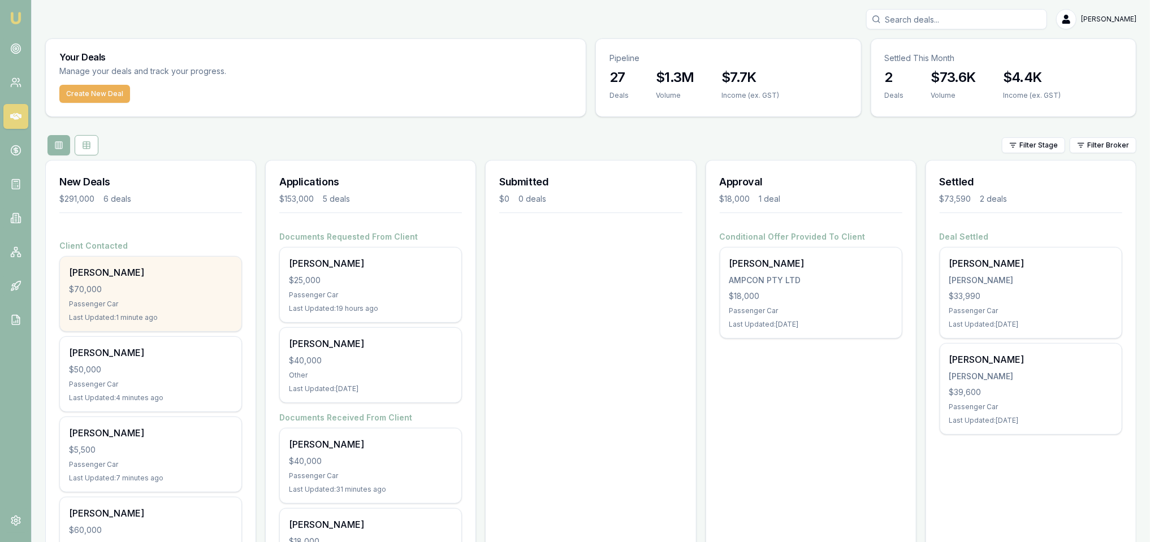
click at [103, 284] on div "$70,000" at bounding box center [150, 289] width 163 height 11
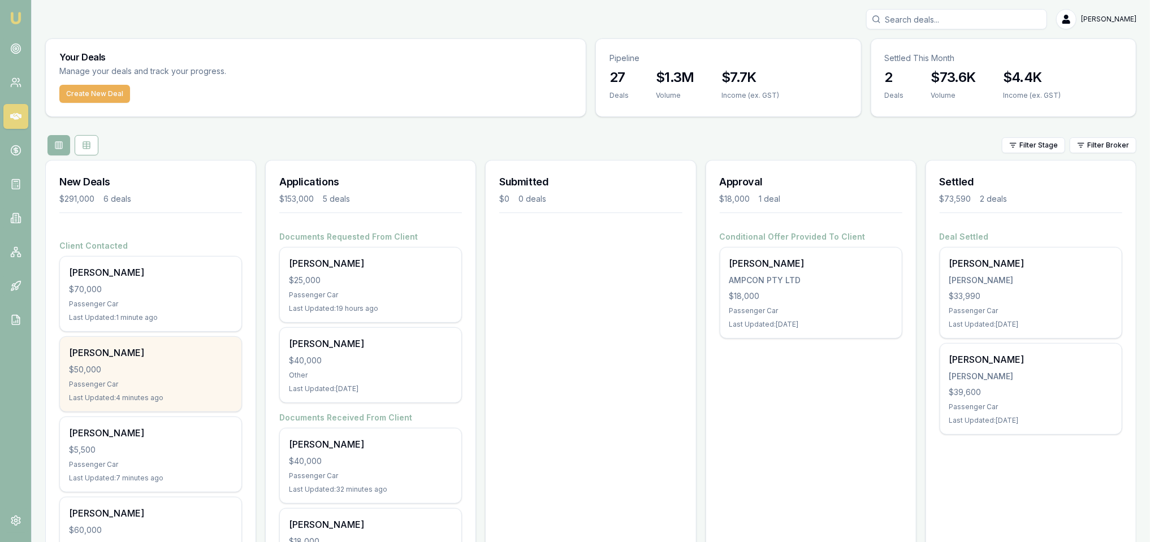
click at [105, 360] on div "[PERSON_NAME] $50,000 Passenger Car Last Updated: 4 minutes ago" at bounding box center [151, 374] width 182 height 75
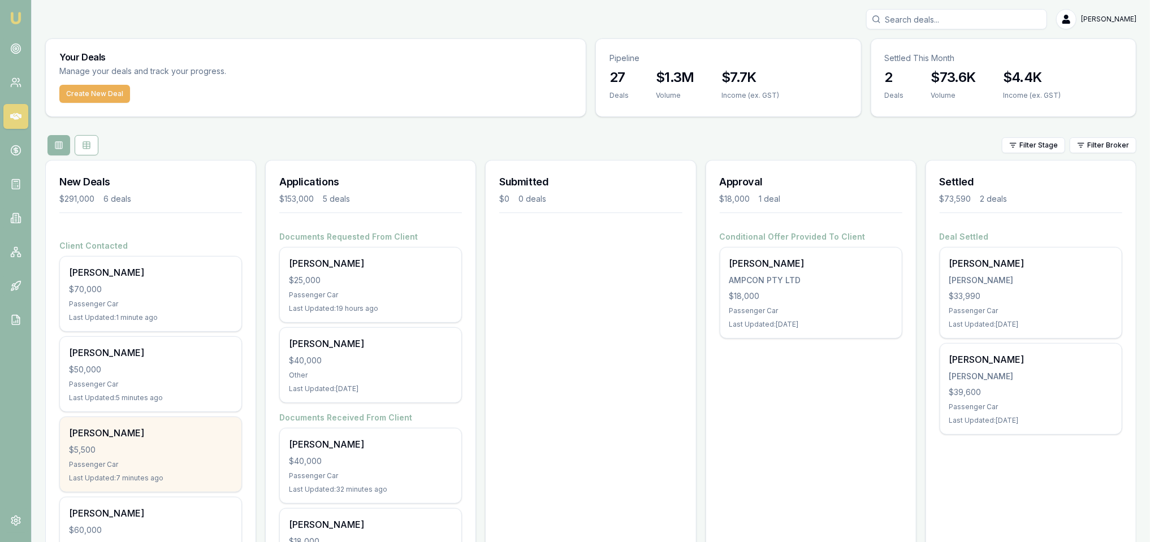
click at [113, 445] on div "$5,500" at bounding box center [150, 450] width 163 height 11
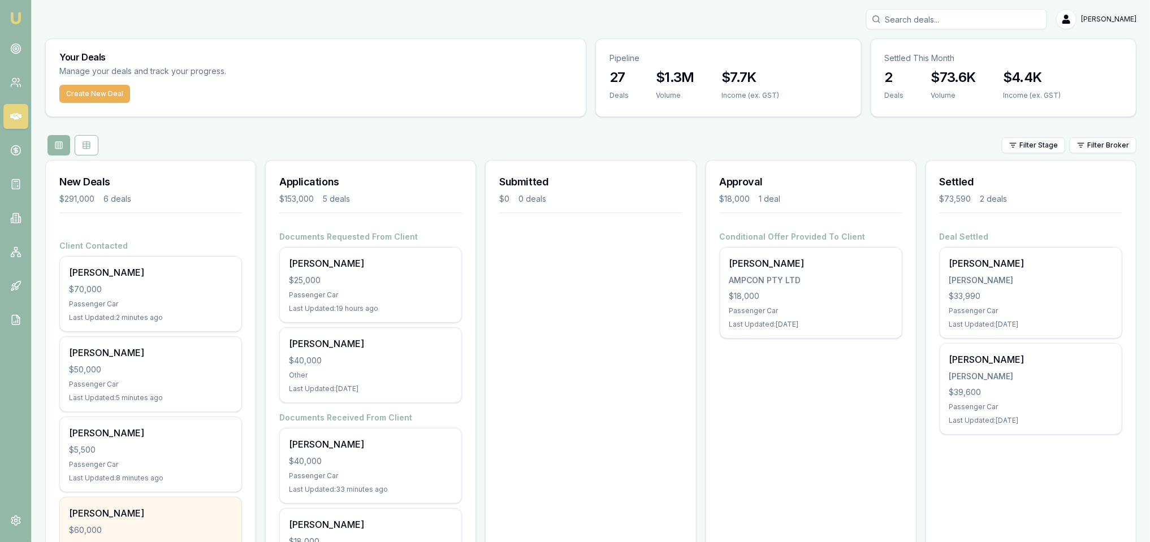
click at [136, 513] on div "[PERSON_NAME]" at bounding box center [150, 514] width 163 height 14
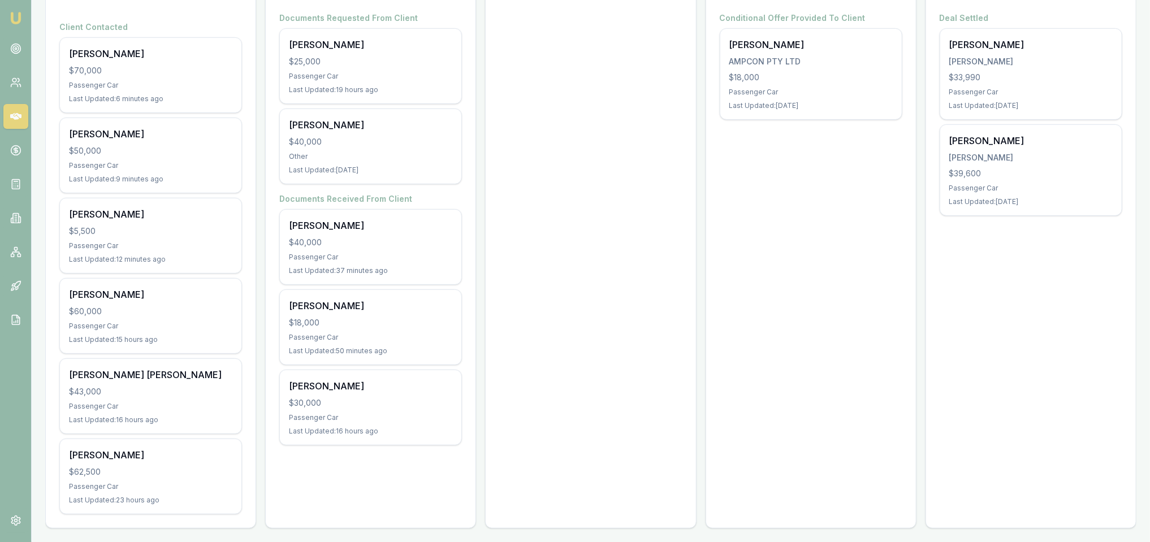
scroll to position [221, 0]
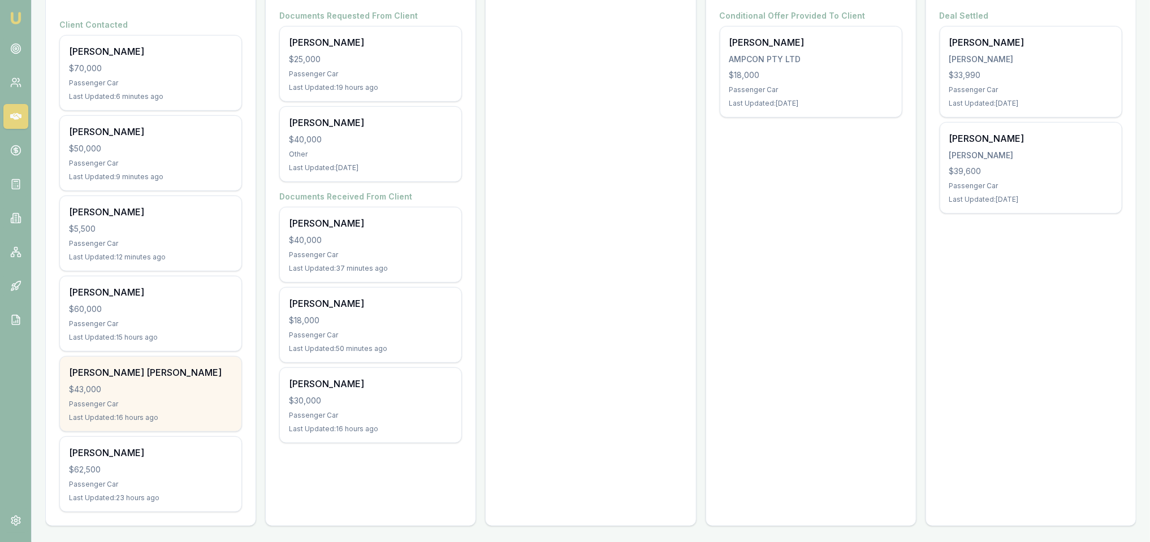
click at [147, 396] on div "[PERSON_NAME] [PERSON_NAME] $43,000 Passenger Car Last Updated: 16 hours ago" at bounding box center [151, 394] width 182 height 75
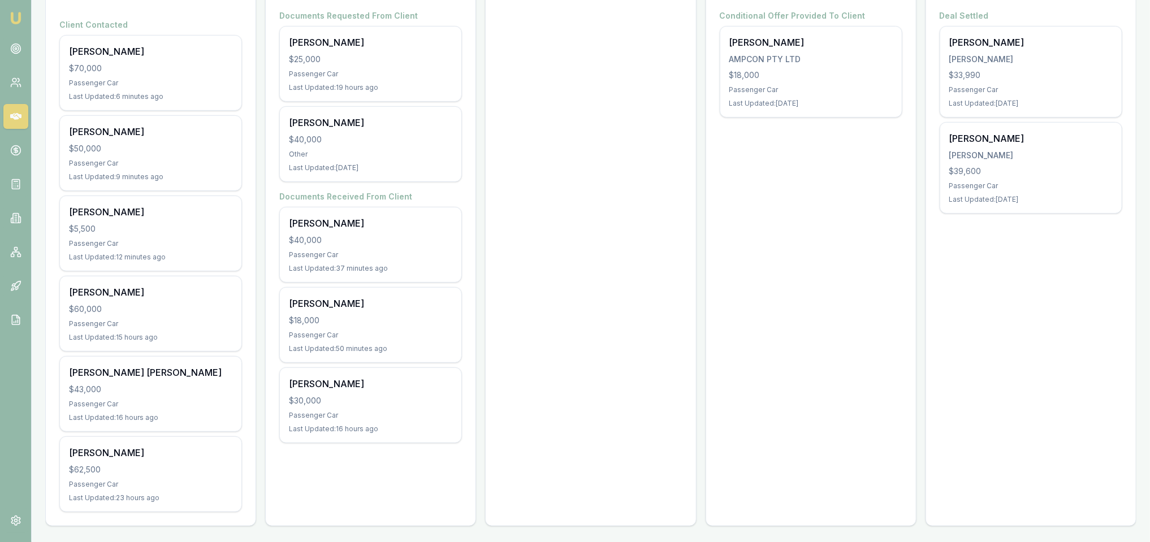
click at [11, 18] on img at bounding box center [16, 18] width 14 height 14
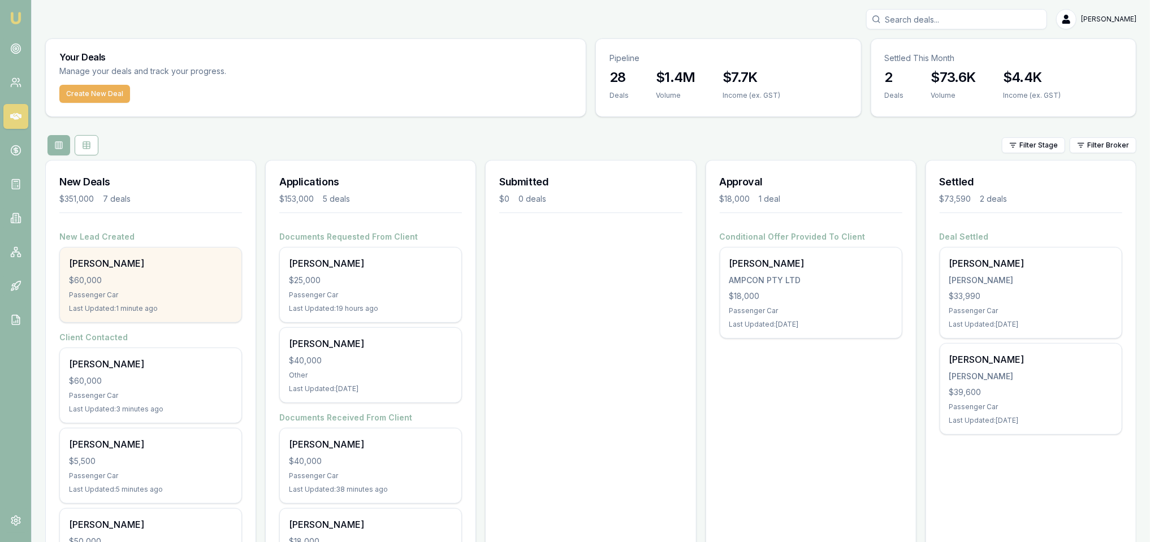
click at [141, 275] on div "$60,000" at bounding box center [150, 280] width 163 height 11
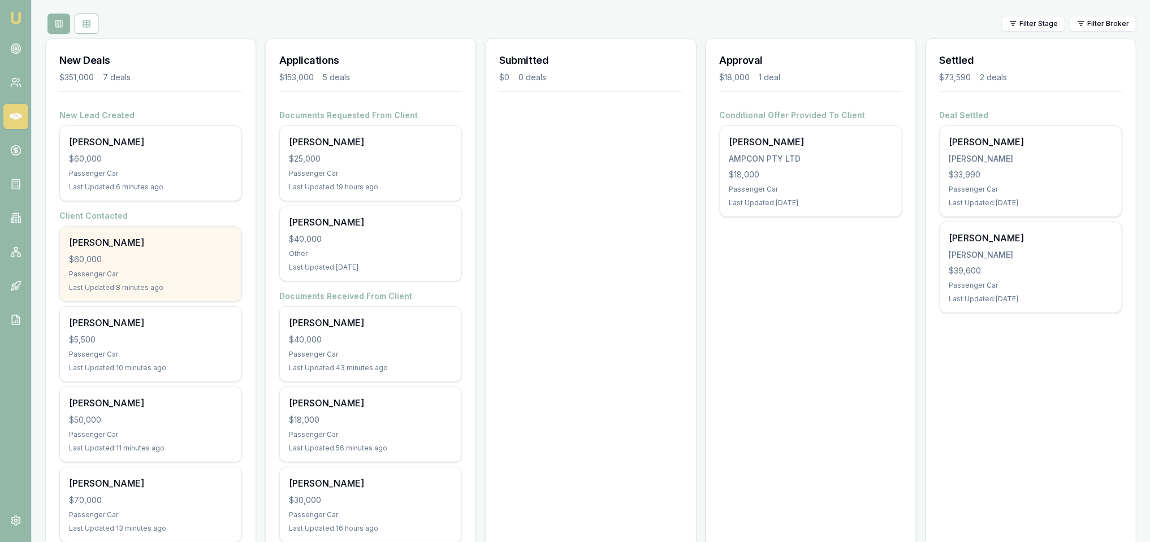
scroll to position [226, 0]
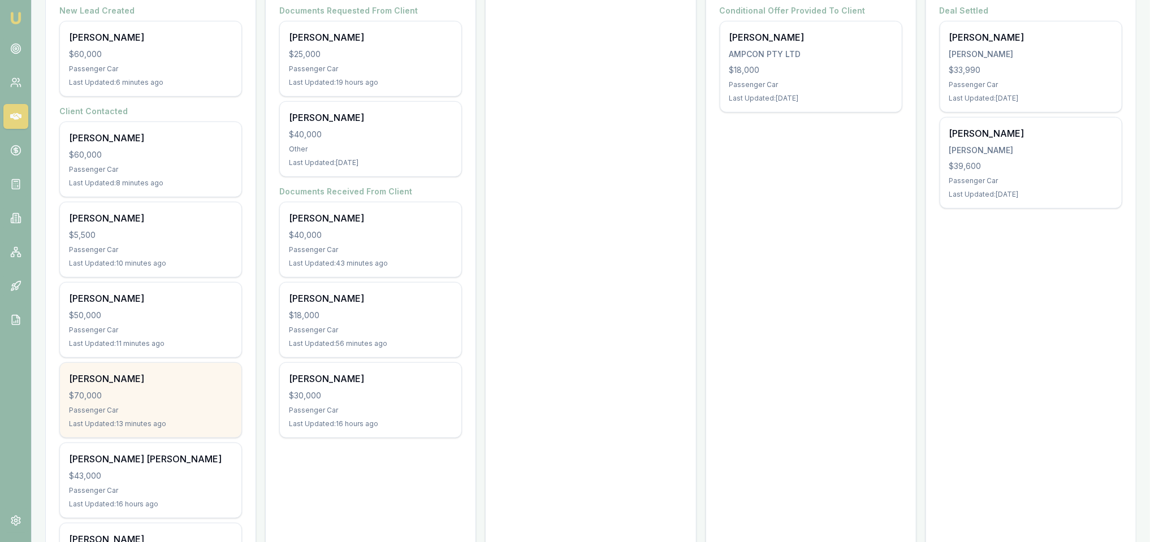
click at [152, 406] on div "Passenger Car" at bounding box center [150, 410] width 163 height 9
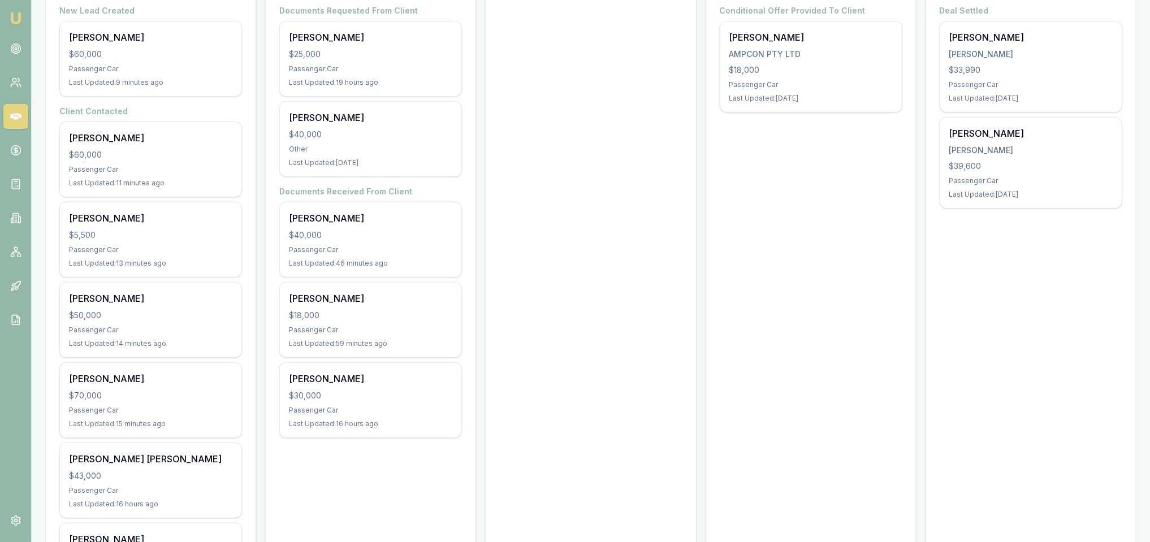
click at [11, 20] on img at bounding box center [16, 18] width 14 height 14
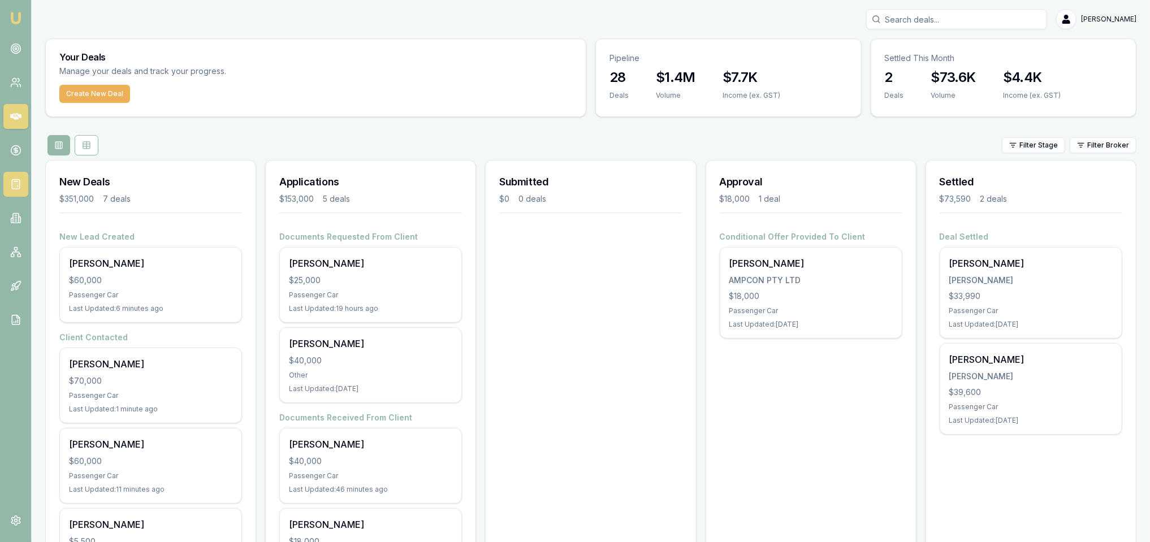
click at [10, 181] on icon at bounding box center [15, 184] width 11 height 11
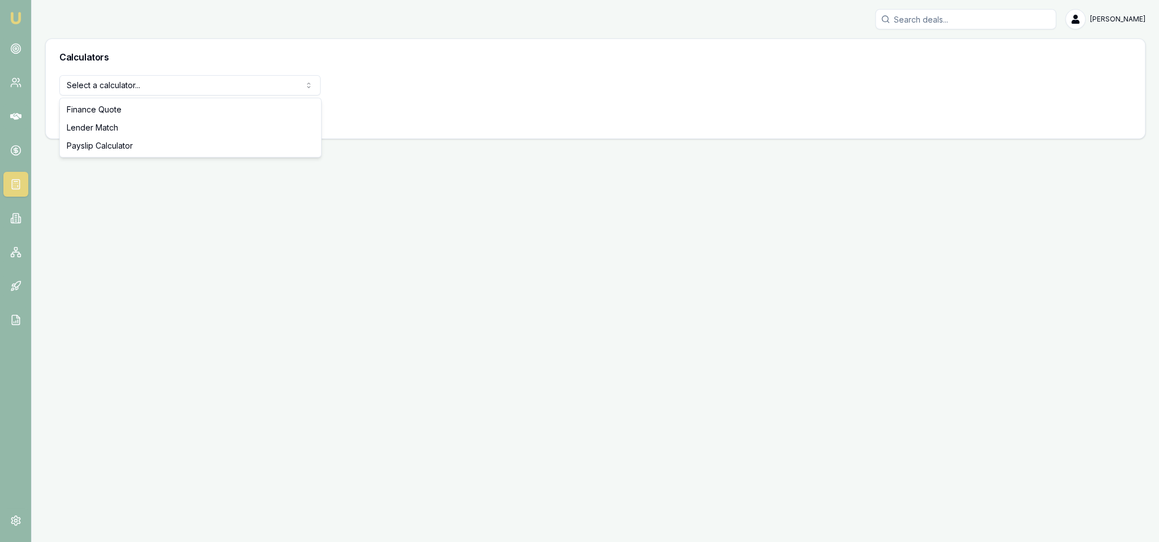
click at [163, 87] on html "Emu Broker Robyn Adams Toggle Menu Calculators Select a calculator... Finance Q…" at bounding box center [579, 271] width 1159 height 542
click at [105, 117] on button "View Calculator" at bounding box center [99, 115] width 81 height 20
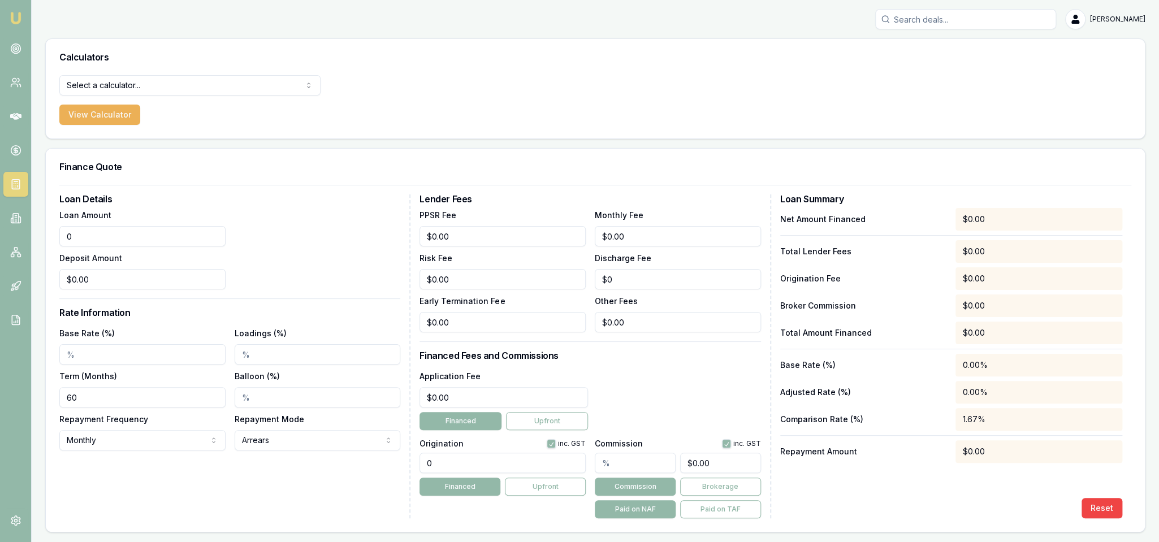
drag, startPoint x: 98, startPoint y: 236, endPoint x: 58, endPoint y: 228, distance: 40.4
click at [58, 228] on div "Loan Details Loan Amount 0 Deposit Amount $0.00 Rate Information Base Rate (%) …" at bounding box center [596, 358] width 1100 height 347
type input "$50,000.00"
click at [299, 225] on div "Loan Amount $50,000.00 Deposit Amount $0.00" at bounding box center [229, 248] width 341 height 81
click at [8, 17] on link "Emu Broker" at bounding box center [16, 18] width 18 height 18
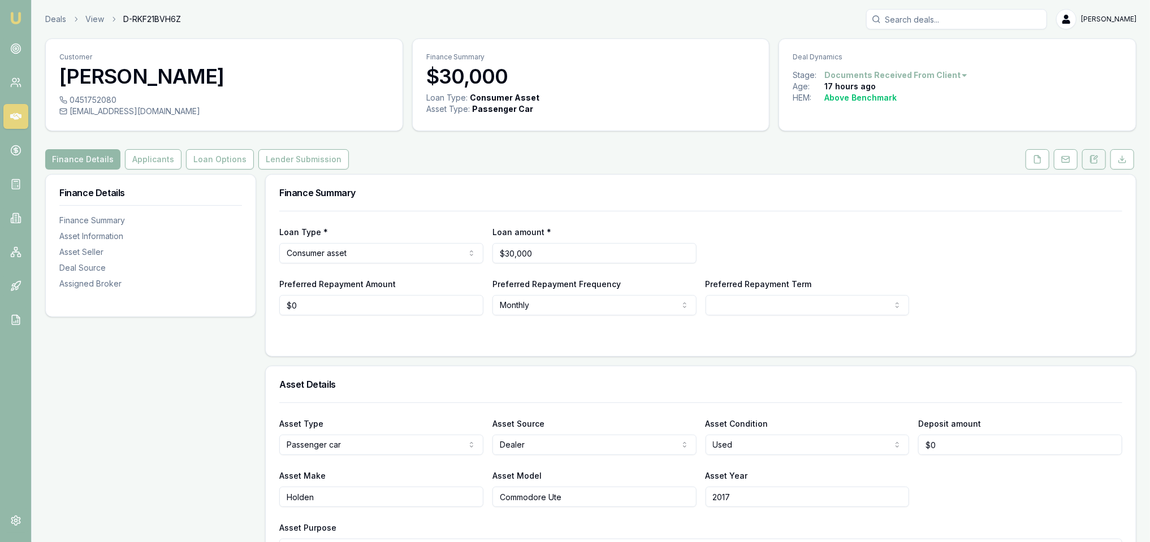
click at [1093, 157] on icon at bounding box center [1094, 159] width 9 height 9
click at [1093, 156] on icon at bounding box center [1094, 159] width 9 height 9
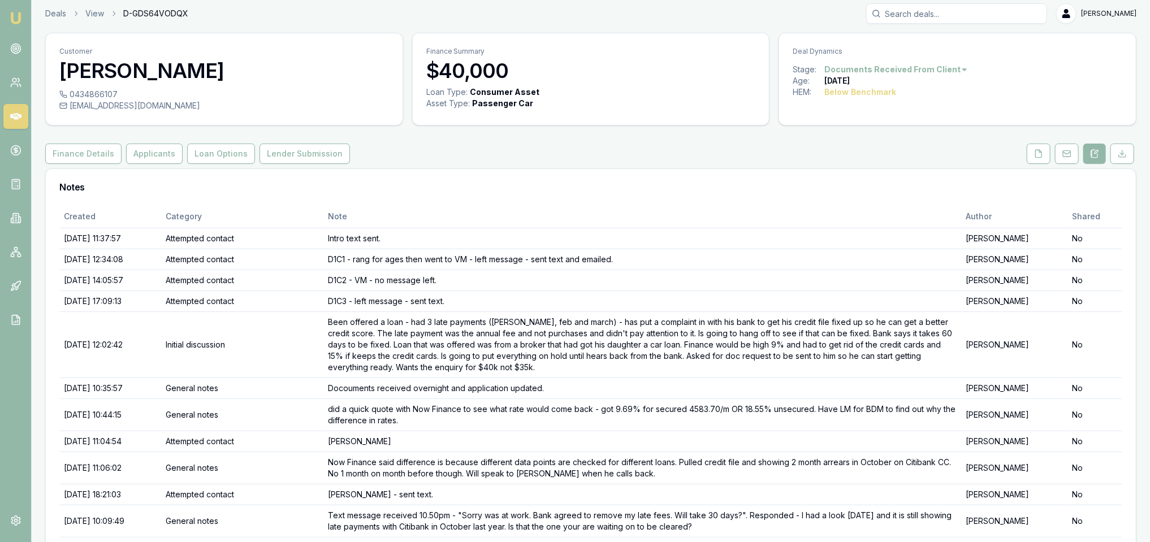
scroll to position [5, 0]
click at [1036, 146] on button at bounding box center [1039, 155] width 24 height 20
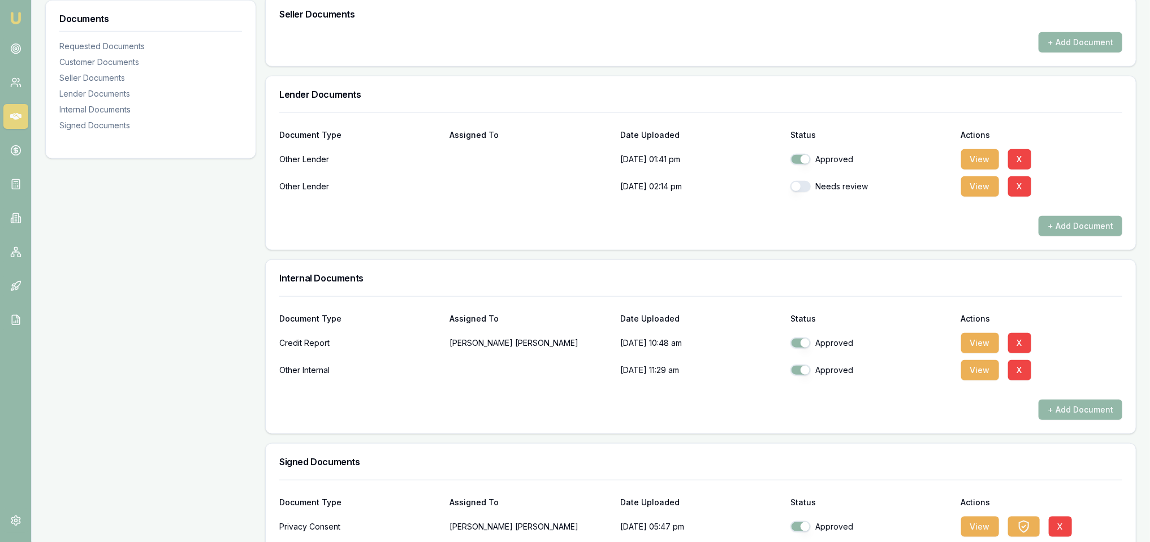
scroll to position [598, 0]
click at [985, 343] on button "View" at bounding box center [981, 342] width 38 height 20
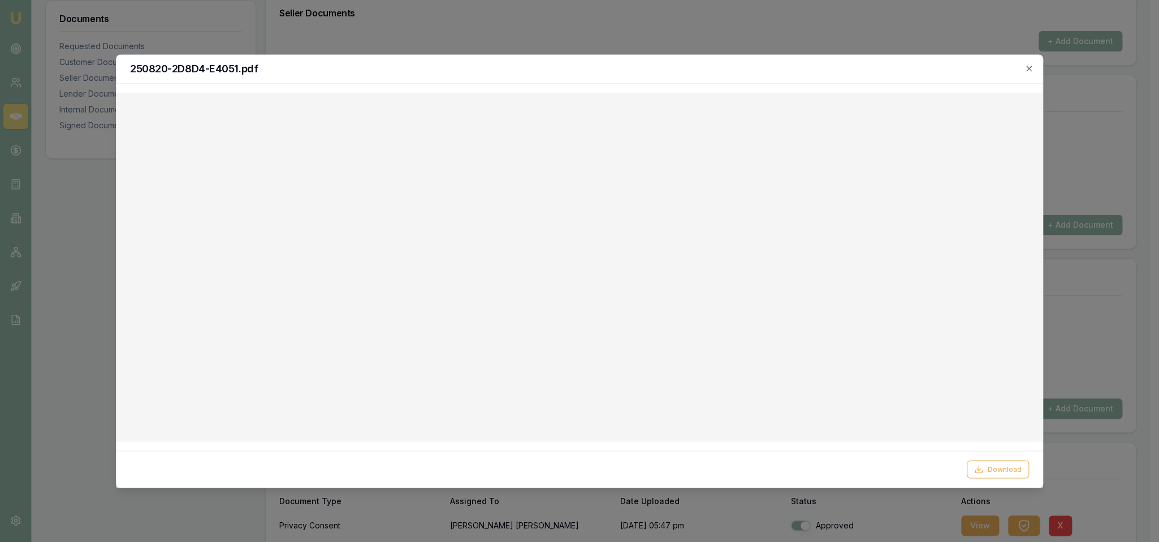
click at [1029, 73] on h2 "250820-2D8D4-E4051.pdf" at bounding box center [579, 69] width 899 height 10
click at [1027, 69] on icon "button" at bounding box center [1029, 68] width 9 height 9
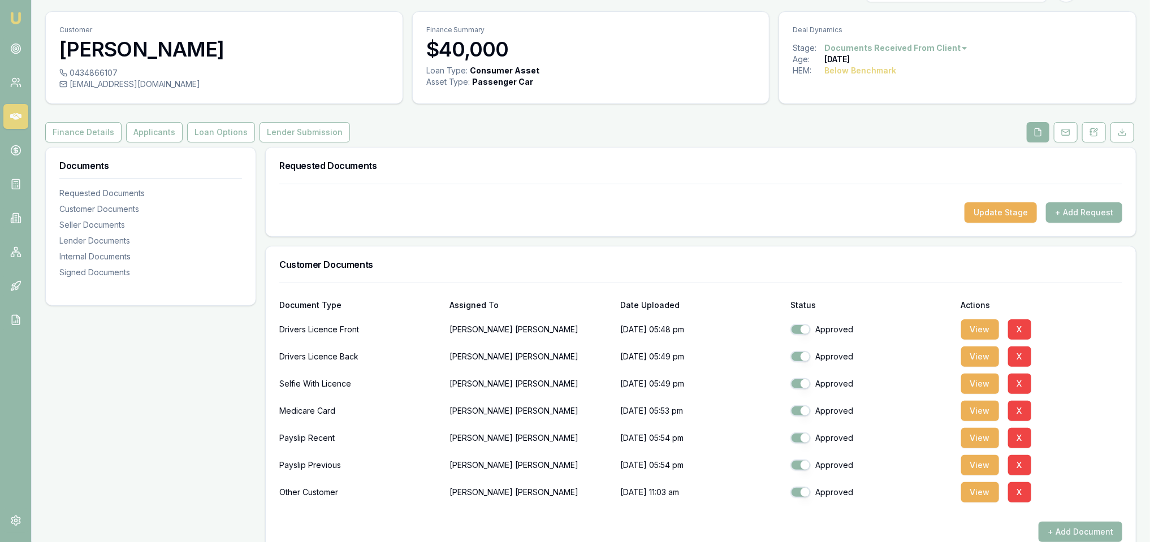
scroll to position [0, 0]
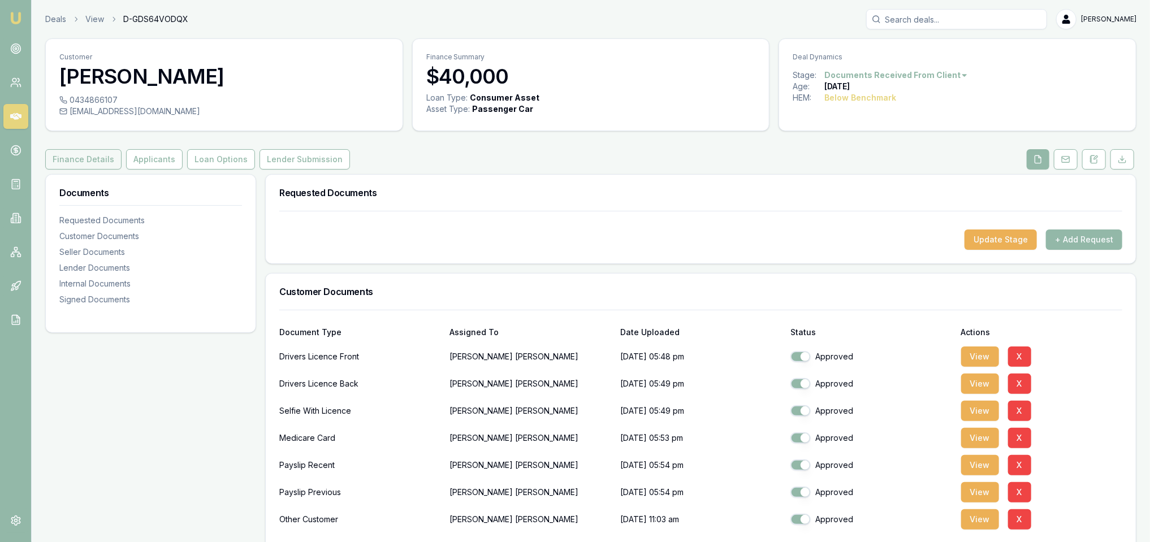
click at [80, 158] on button "Finance Details" at bounding box center [83, 159] width 76 height 20
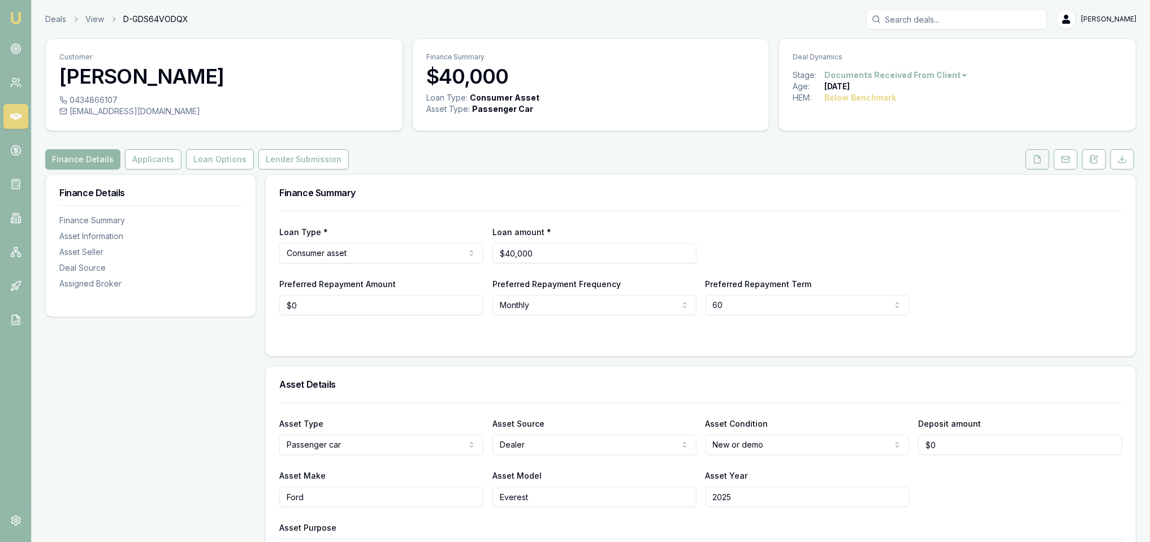
click at [1040, 161] on icon at bounding box center [1037, 159] width 9 height 9
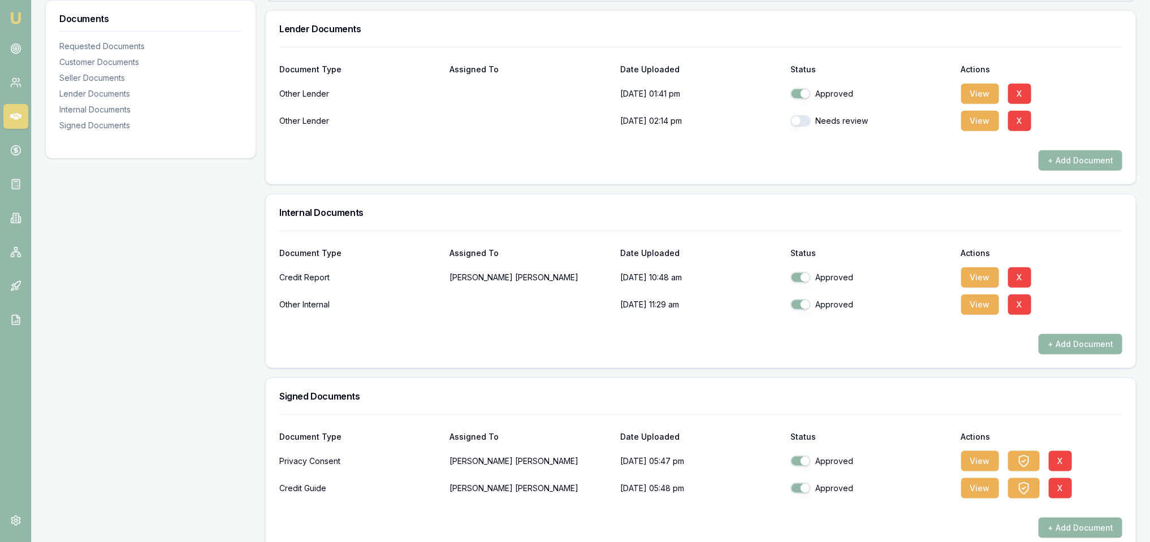
scroll to position [663, 0]
click at [796, 119] on button "button" at bounding box center [801, 120] width 20 height 11
checkbox input "true"
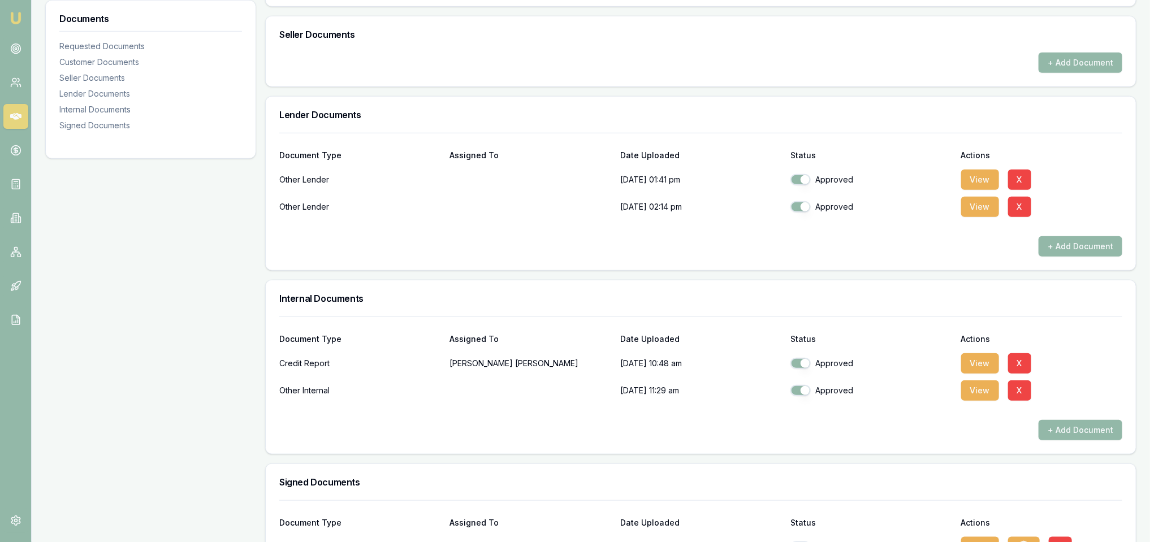
scroll to position [594, 0]
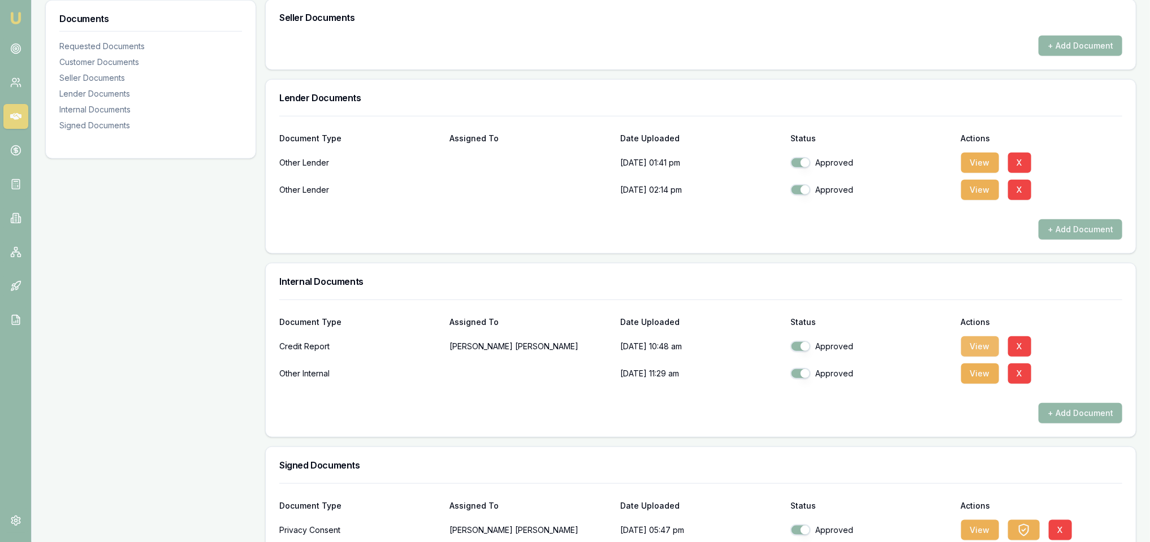
click at [975, 343] on button "View" at bounding box center [981, 347] width 38 height 20
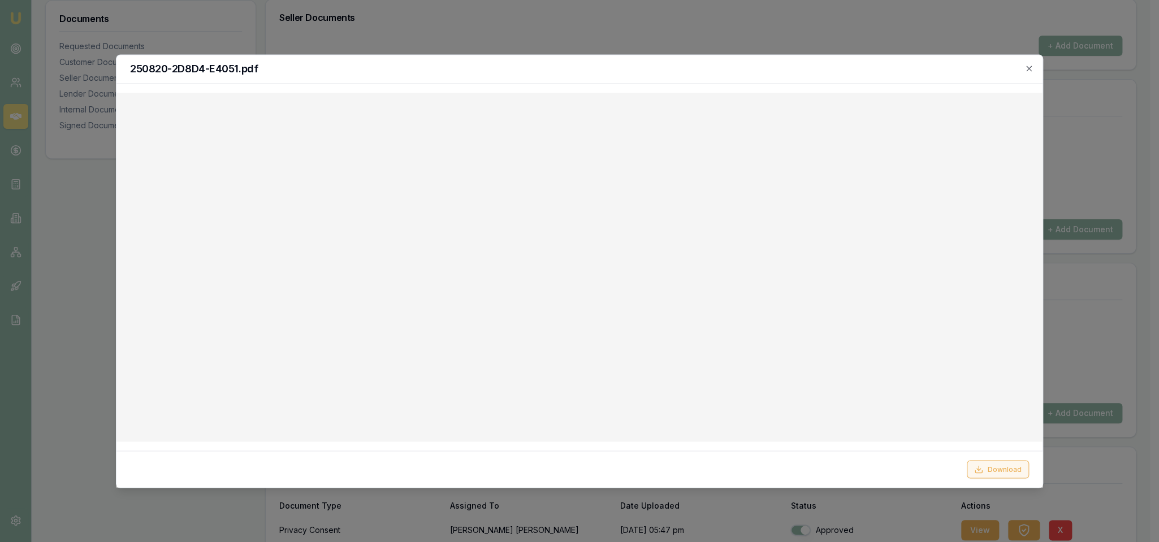
click at [1002, 465] on button "Download" at bounding box center [998, 469] width 62 height 18
click at [1030, 65] on icon "button" at bounding box center [1029, 68] width 9 height 9
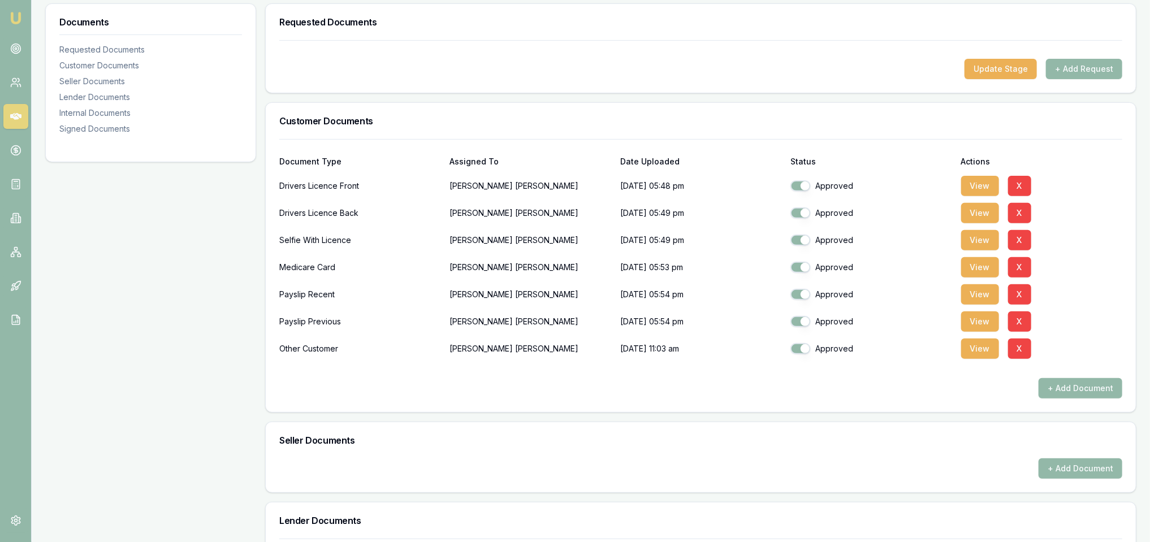
scroll to position [0, 0]
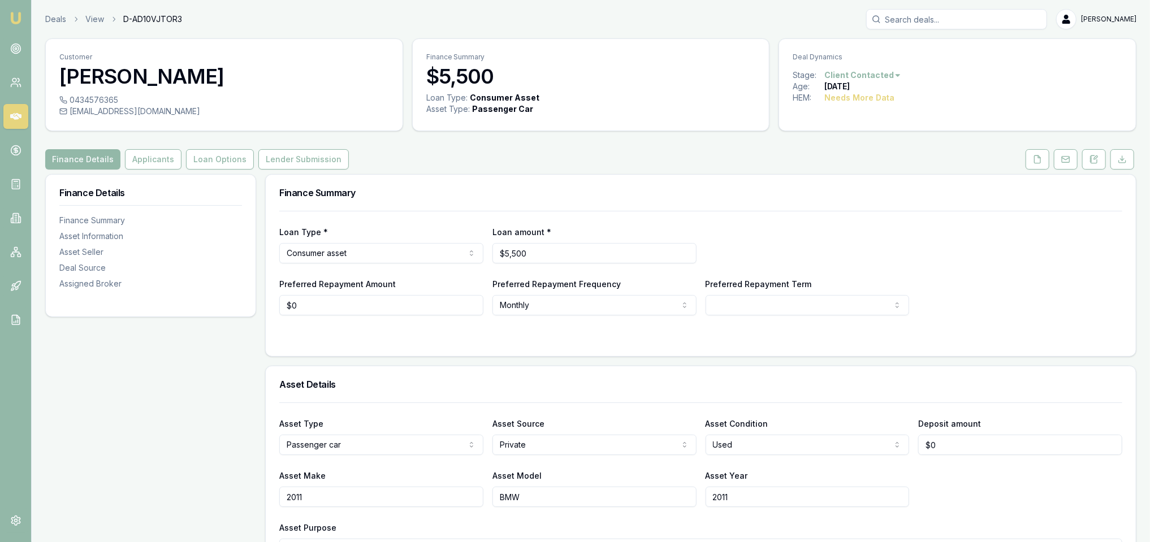
drag, startPoint x: 1093, startPoint y: 158, endPoint x: 1079, endPoint y: 169, distance: 17.8
click at [1093, 158] on icon at bounding box center [1094, 159] width 9 height 9
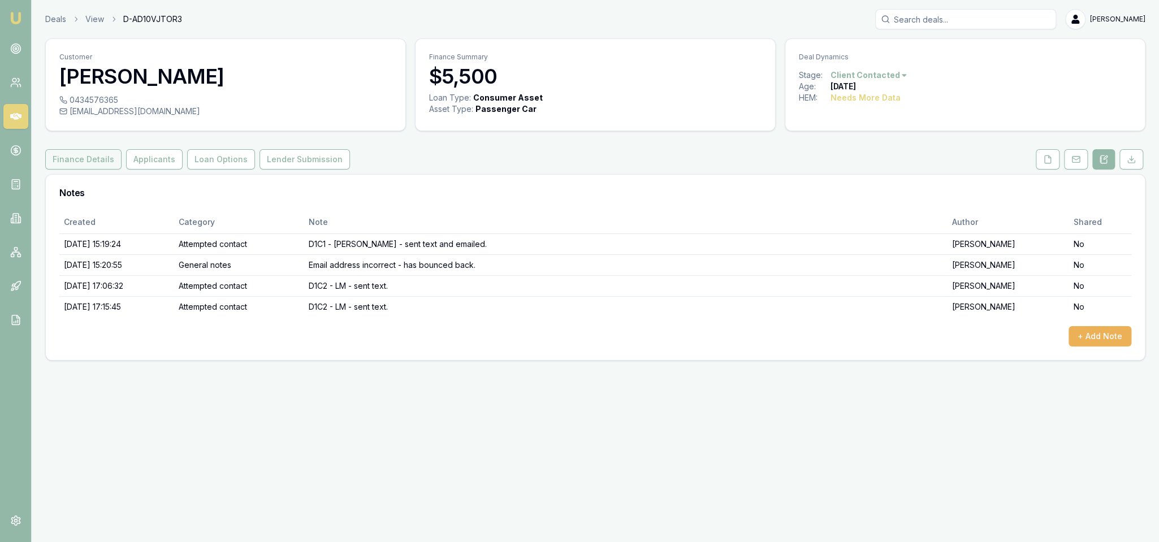
click at [109, 158] on button "Finance Details" at bounding box center [83, 159] width 76 height 20
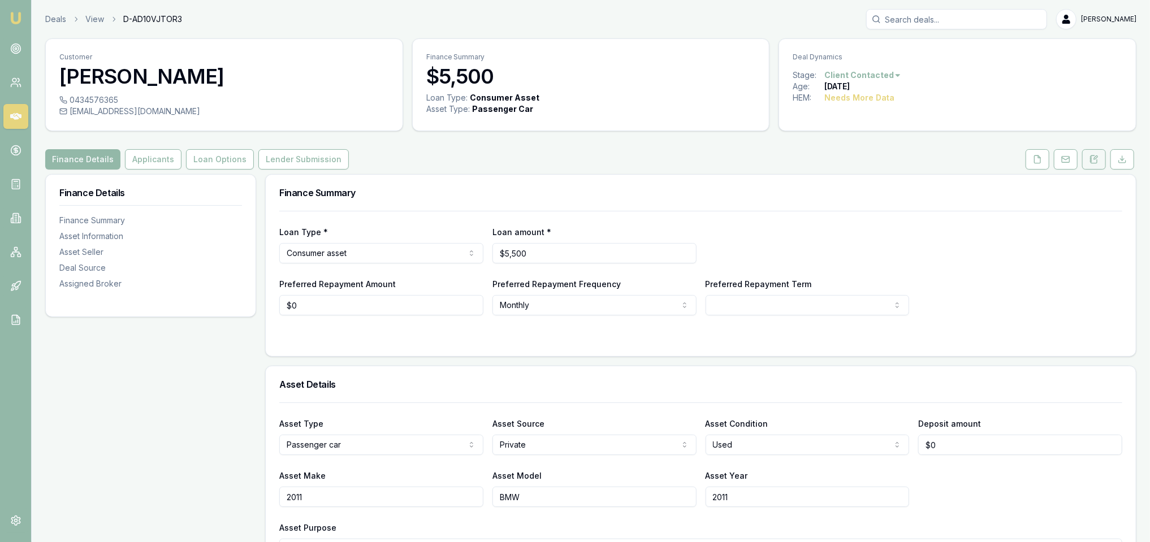
click at [1095, 156] on icon at bounding box center [1095, 159] width 6 height 7
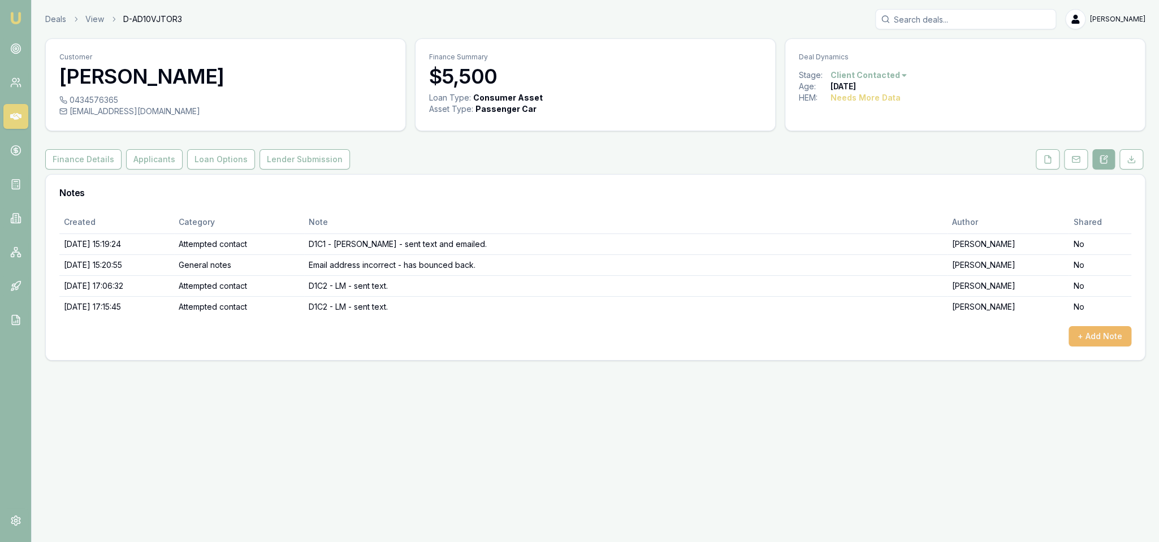
click at [1105, 338] on button "+ Add Note" at bounding box center [1100, 336] width 63 height 20
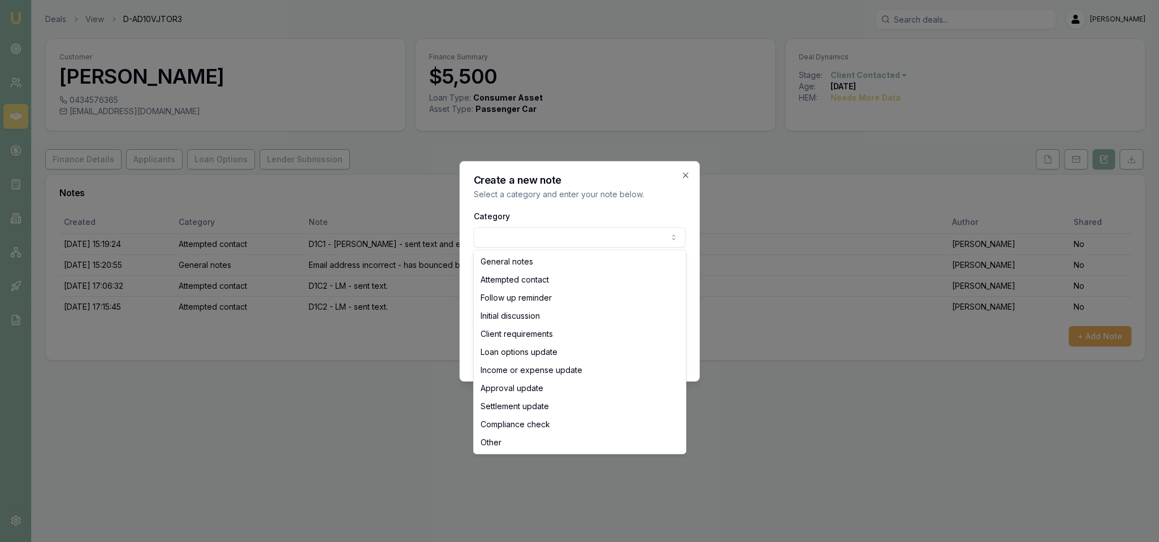
click at [591, 241] on body "Emu Broker Deals View D-AD10VJTOR3 Robyn Adams Toggle Menu Customer Ally Baker …" at bounding box center [579, 271] width 1159 height 542
select select "ATTEMPTED_CONTACT"
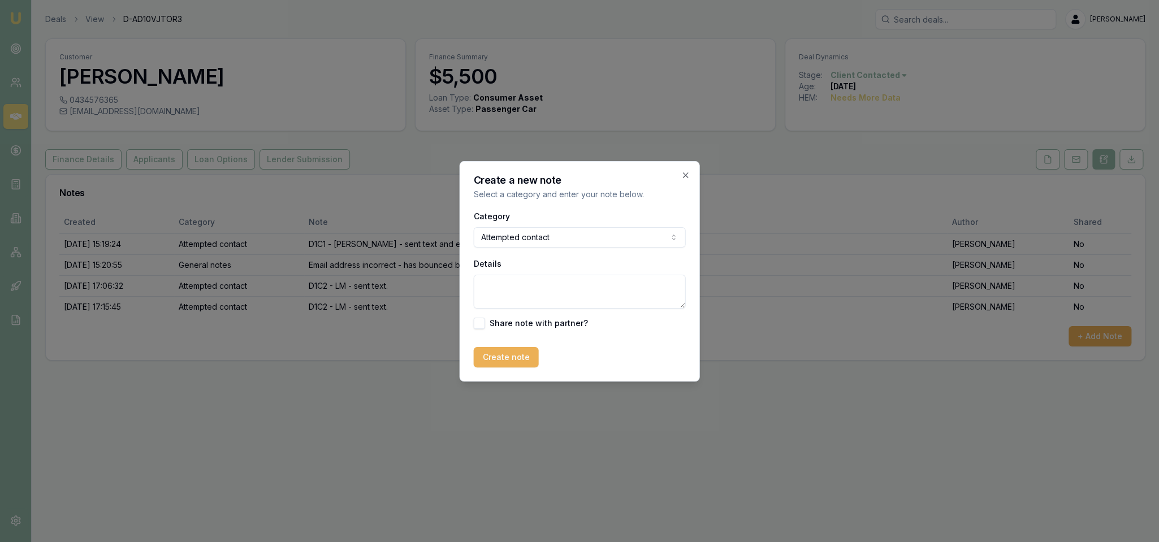
click at [554, 277] on textarea "Details" at bounding box center [580, 292] width 212 height 34
type textarea "s"
type textarea "Straight to VM - LM - sent text and emailed."
click at [511, 363] on button "Create note" at bounding box center [506, 357] width 65 height 20
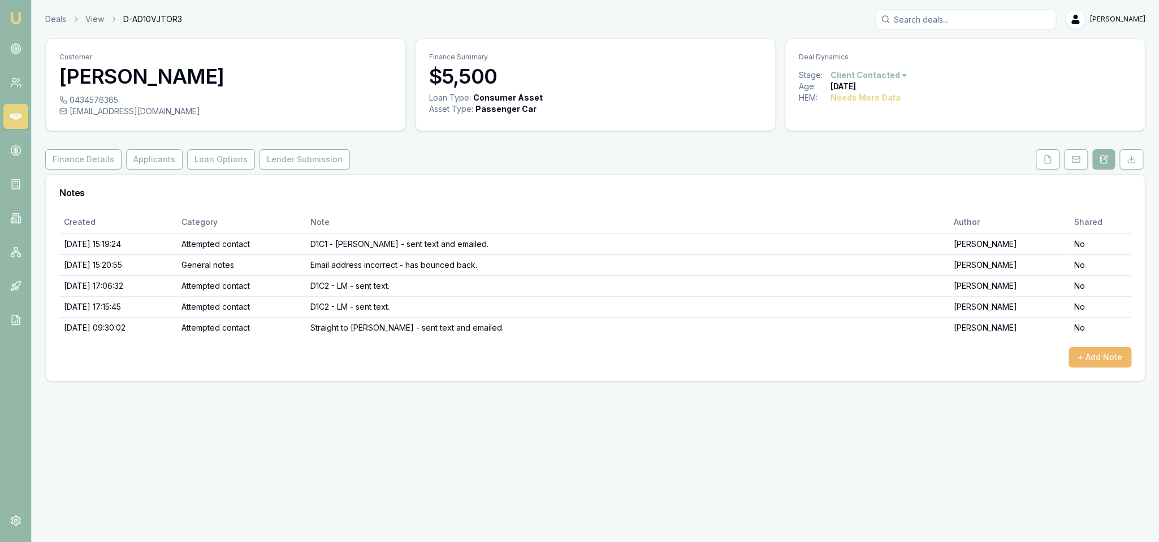
click at [1086, 357] on button "+ Add Note" at bounding box center [1100, 357] width 63 height 20
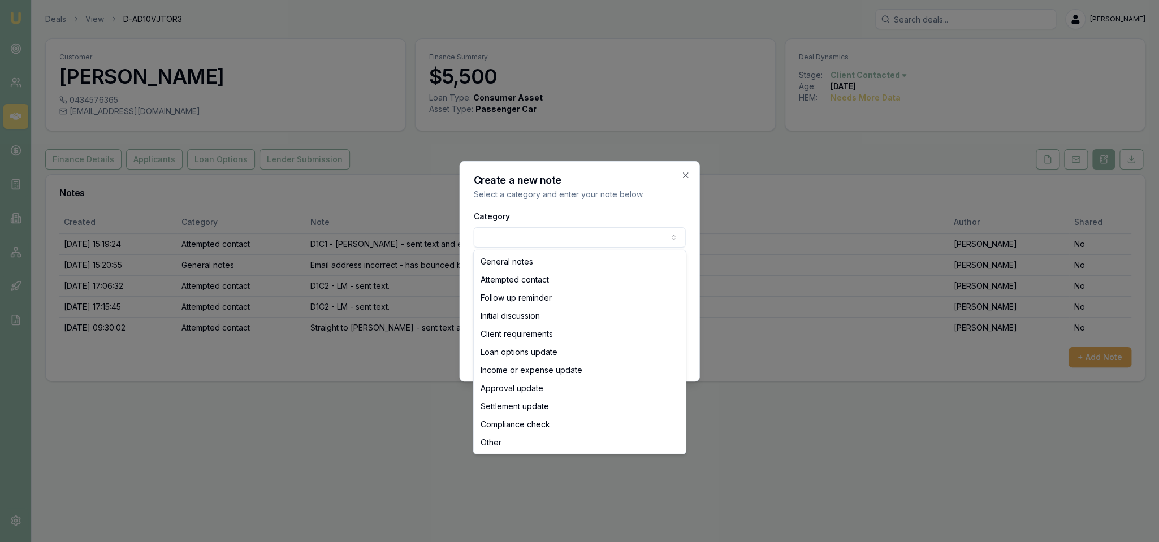
click at [511, 240] on body "Emu Broker Deals View D-AD10VJTOR3 Robyn Adams Toggle Menu Customer Ally Baker …" at bounding box center [579, 271] width 1159 height 542
select select "ATTEMPTED_CONTACT"
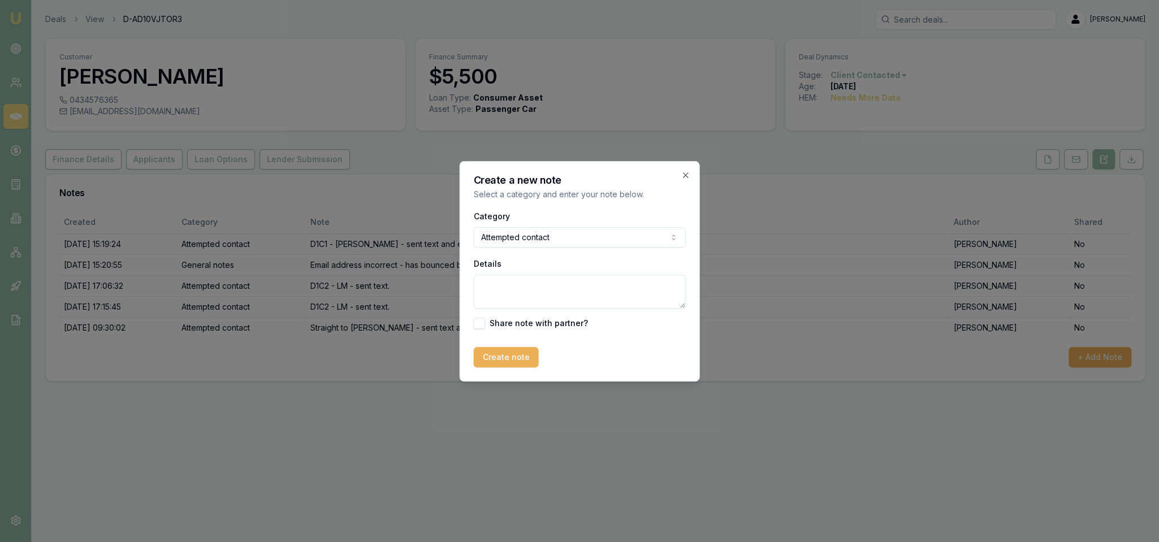
drag, startPoint x: 501, startPoint y: 300, endPoint x: 505, endPoint y: 286, distance: 15.1
click at [501, 298] on textarea "Details" at bounding box center [580, 292] width 212 height 34
type textarea "Above was D2C1"
click at [515, 357] on button "Create note" at bounding box center [506, 357] width 65 height 20
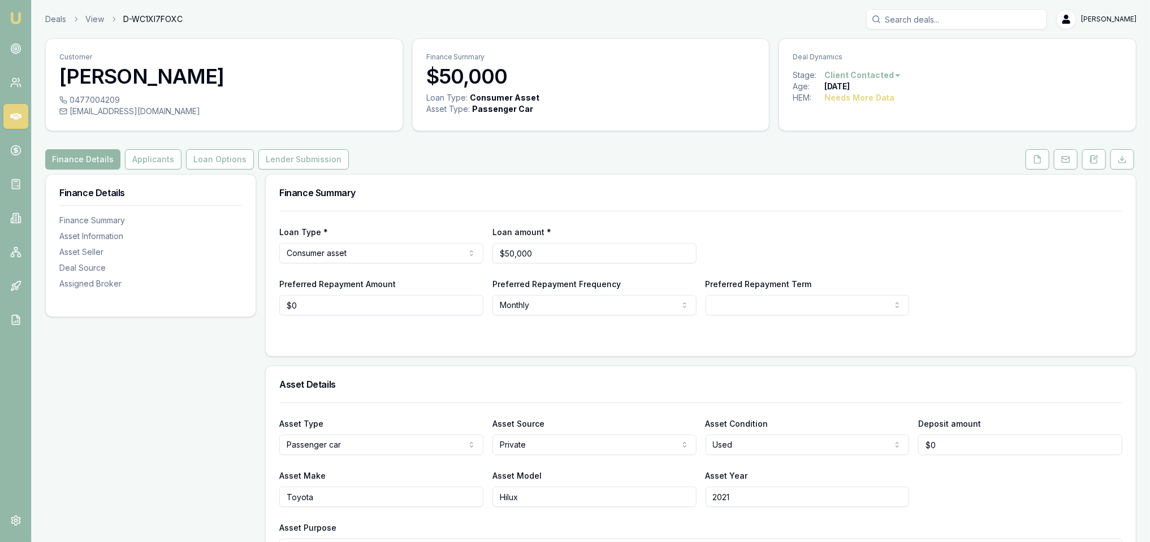
drag, startPoint x: 1093, startPoint y: 162, endPoint x: 1077, endPoint y: 179, distance: 22.8
click at [1093, 162] on icon at bounding box center [1094, 159] width 9 height 9
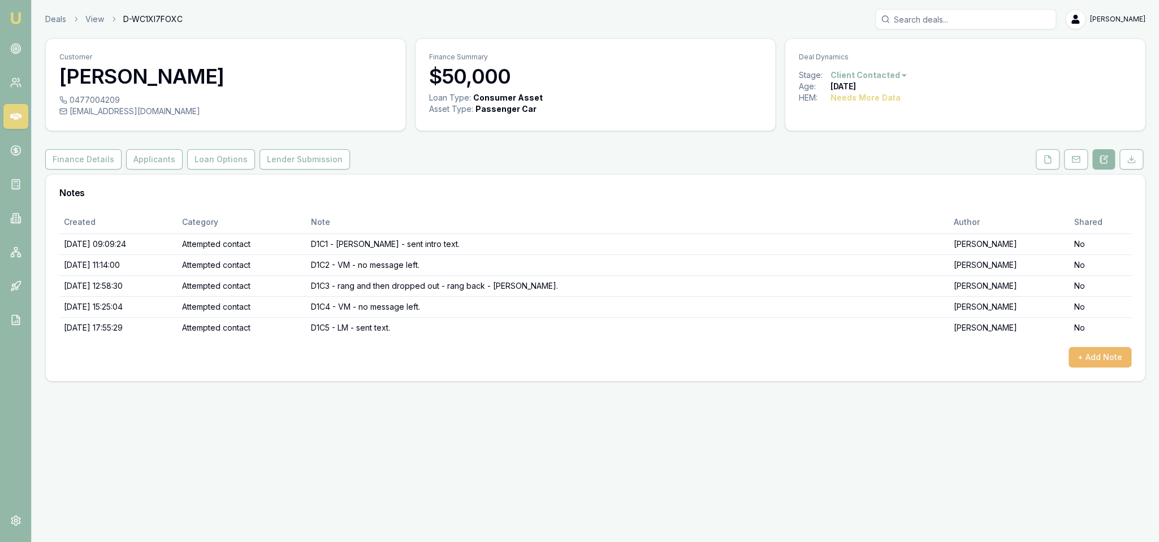
click at [1110, 357] on button "+ Add Note" at bounding box center [1100, 357] width 63 height 20
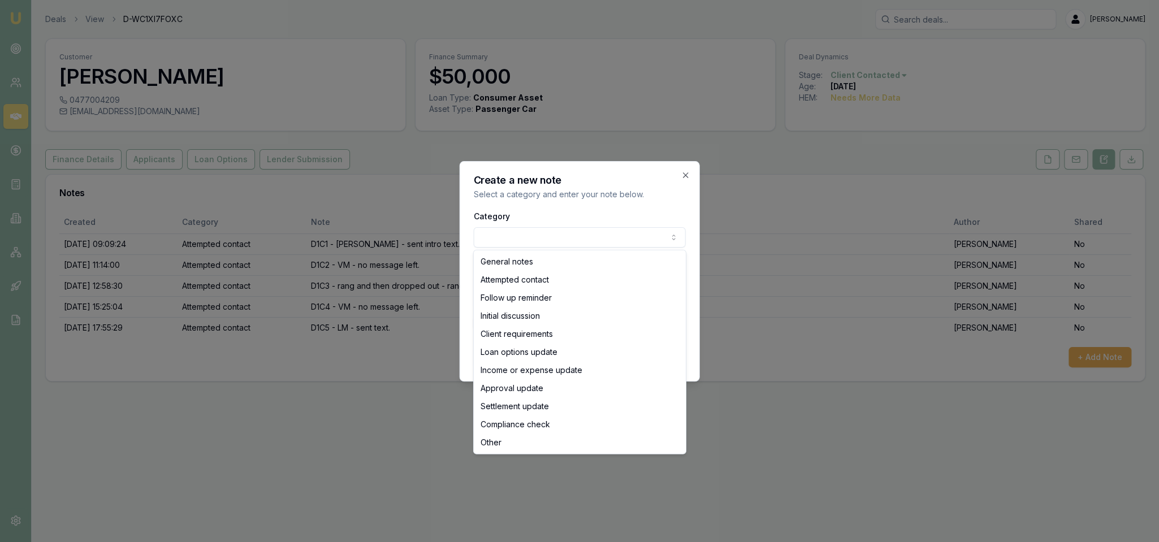
click at [575, 234] on body "Emu Broker Deals View D-WC1XI7FOXC Robyn Adams Toggle Menu Customer Aharon Cros…" at bounding box center [579, 271] width 1159 height 542
select select "ATTEMPTED_CONTACT"
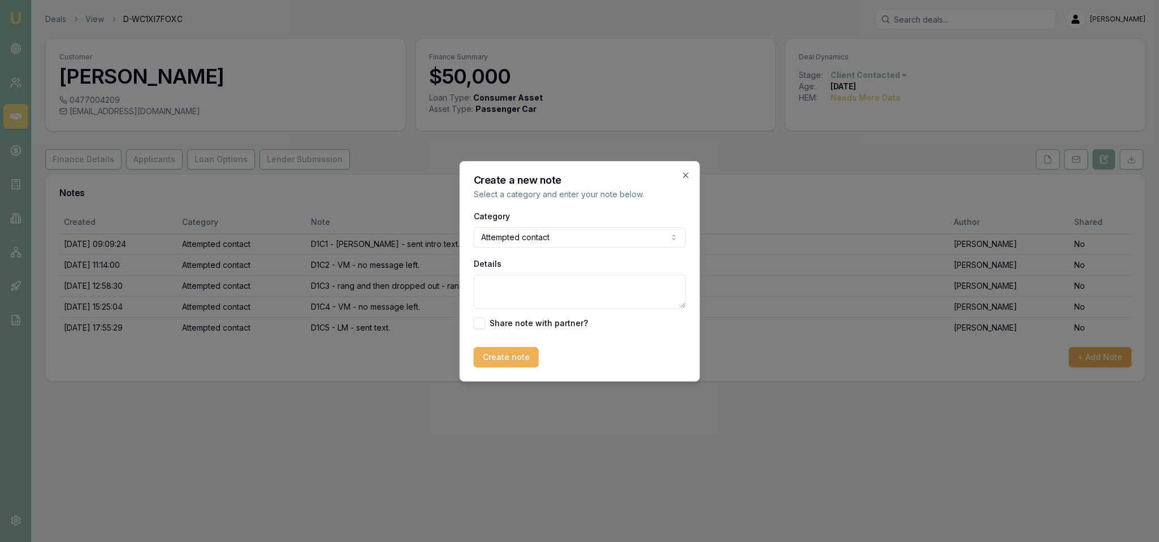
click at [517, 296] on textarea "Details" at bounding box center [580, 292] width 212 height 34
click at [515, 296] on textarea "D" at bounding box center [580, 292] width 212 height 34
type textarea "D2C1 - LM - sent text and emailed."
click at [516, 360] on button "Create note" at bounding box center [506, 357] width 65 height 20
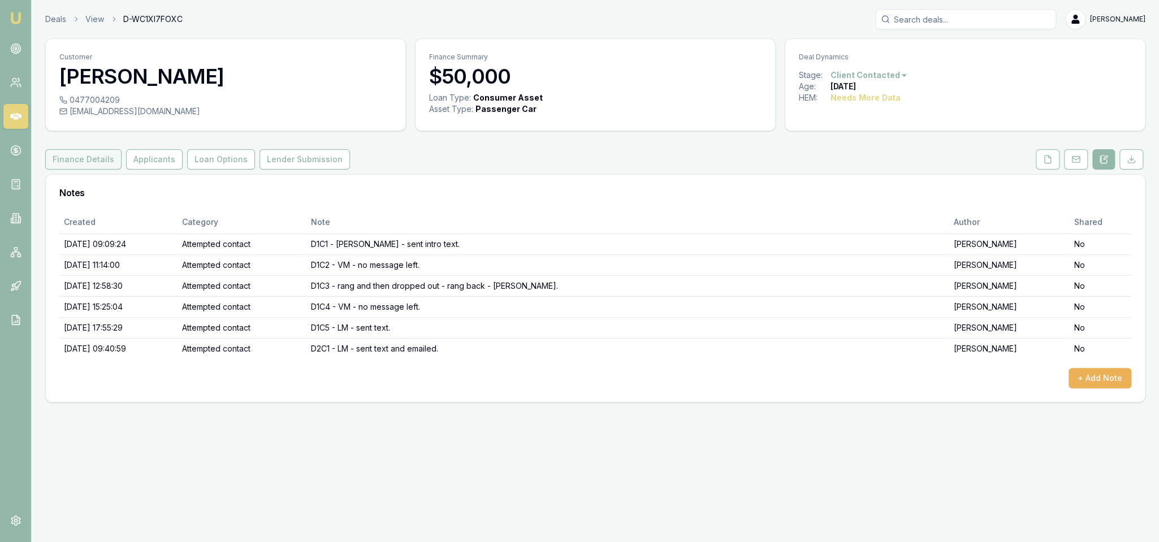
click at [70, 154] on button "Finance Details" at bounding box center [83, 159] width 76 height 20
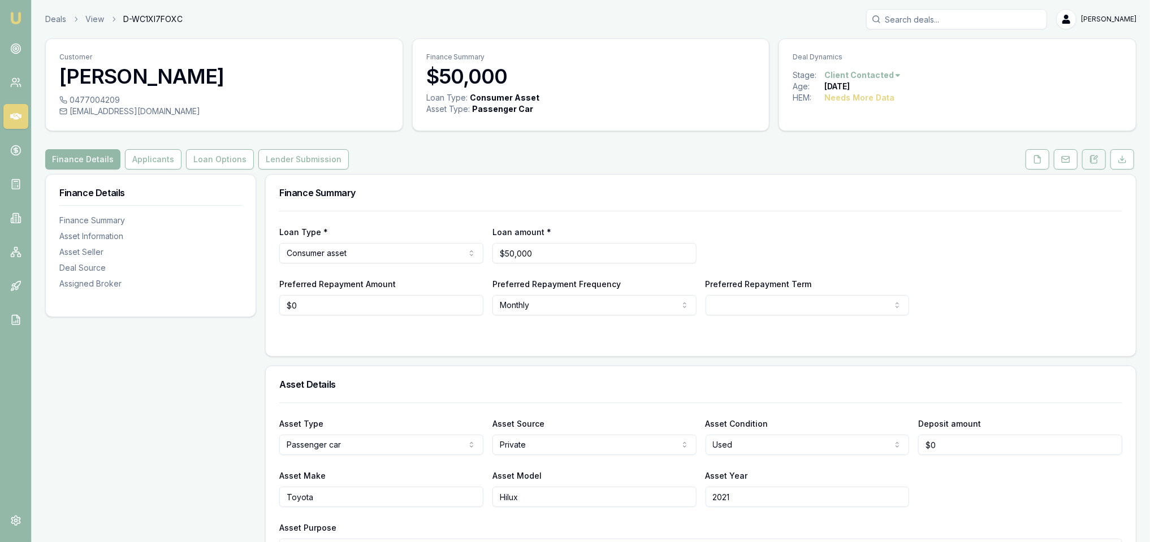
click at [1097, 156] on icon at bounding box center [1095, 157] width 3 height 3
drag, startPoint x: 1096, startPoint y: 153, endPoint x: 1090, endPoint y: 162, distance: 9.9
click at [1096, 153] on button at bounding box center [1095, 159] width 24 height 20
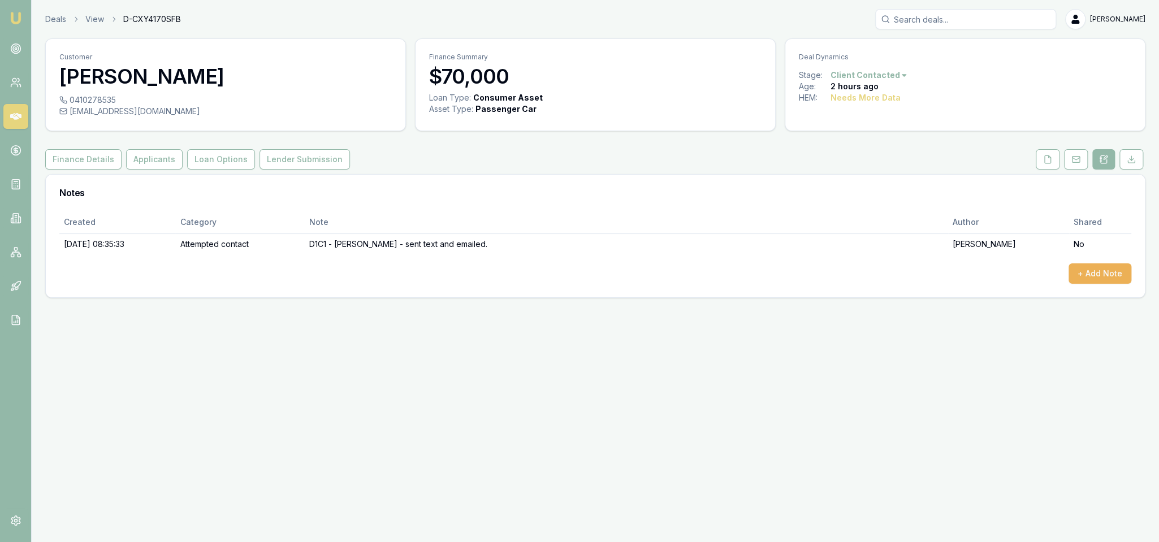
drag, startPoint x: 86, startPoint y: 157, endPoint x: 171, endPoint y: 175, distance: 86.9
click at [86, 157] on button "Finance Details" at bounding box center [83, 159] width 76 height 20
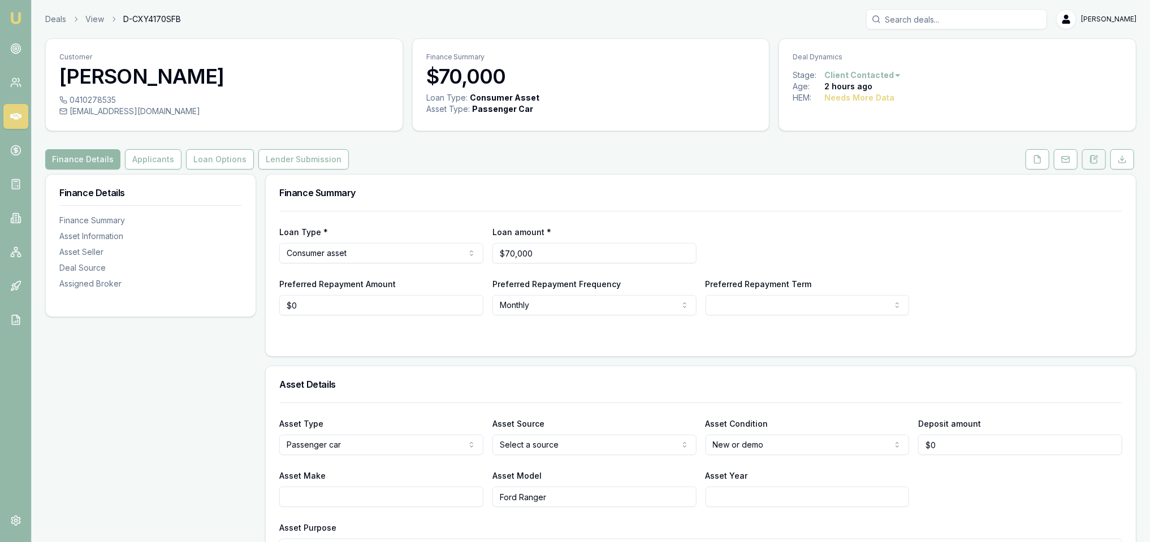
click at [1092, 160] on icon at bounding box center [1091, 160] width 2 height 0
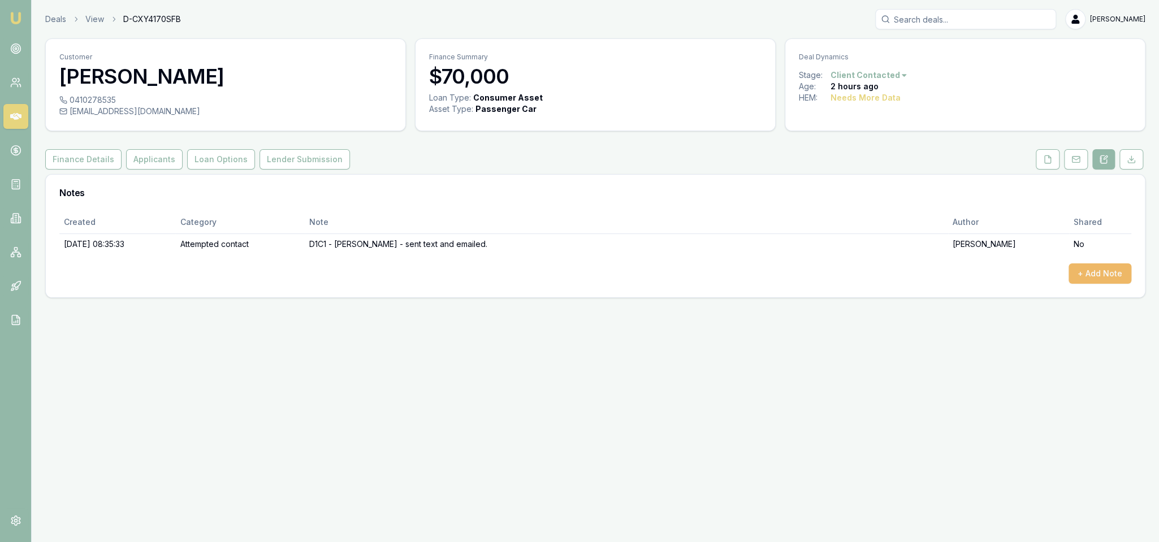
click at [1113, 271] on button "+ Add Note" at bounding box center [1100, 274] width 63 height 20
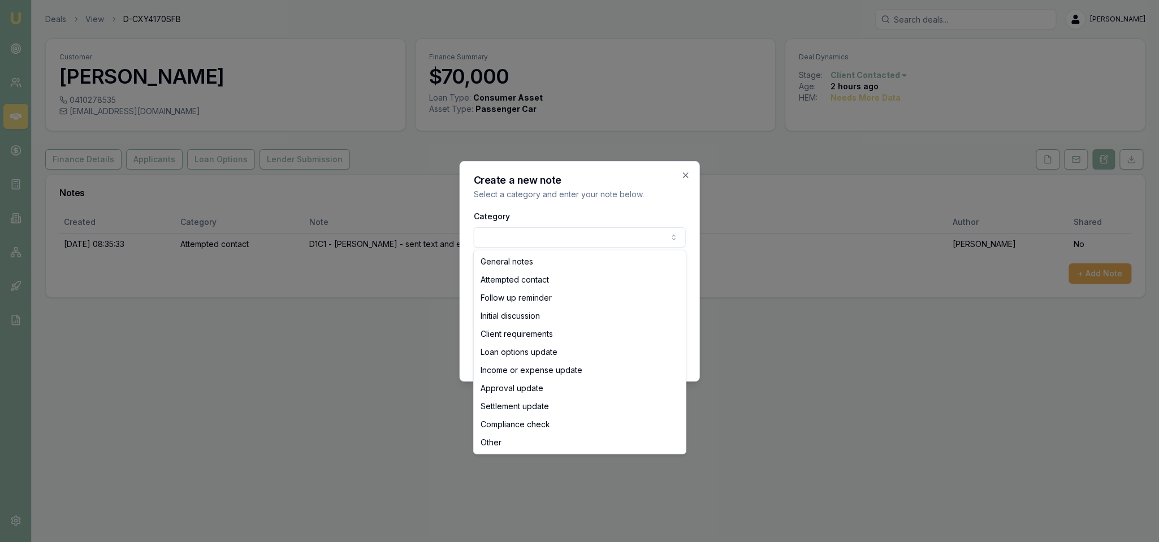
click at [564, 232] on body "Emu Broker Deals View D-CXY4170SFB [PERSON_NAME] Toggle Menu Customer [PERSON_N…" at bounding box center [579, 271] width 1159 height 542
select select "ATTEMPTED_CONTACT"
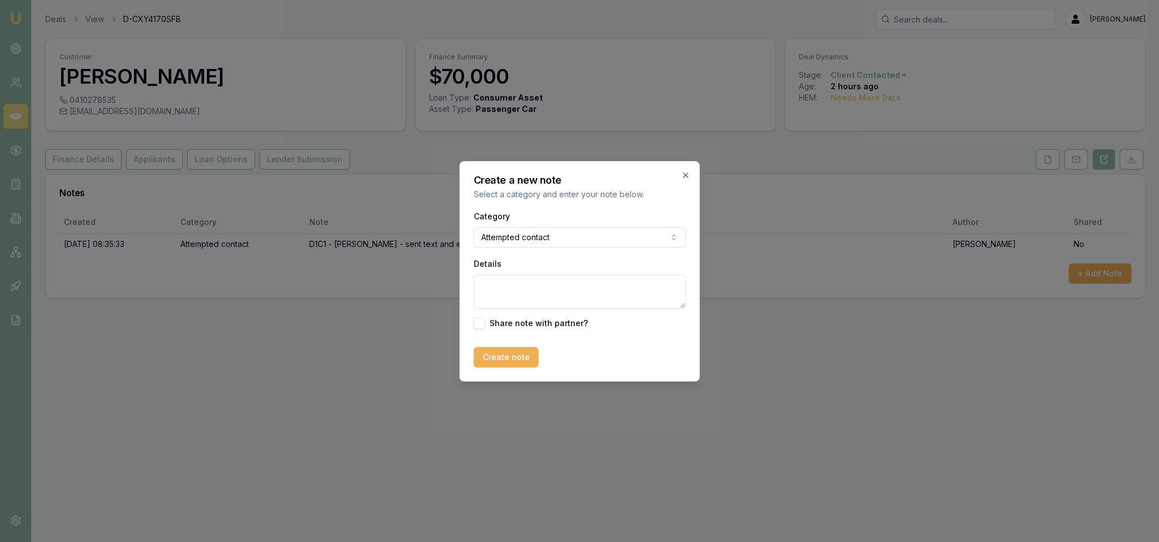
click at [529, 289] on textarea "Details" at bounding box center [580, 292] width 212 height 34
type textarea "D1C2 - AUTOBUDDY LEAD - no message left."
click at [486, 363] on button "Create note" at bounding box center [506, 357] width 65 height 20
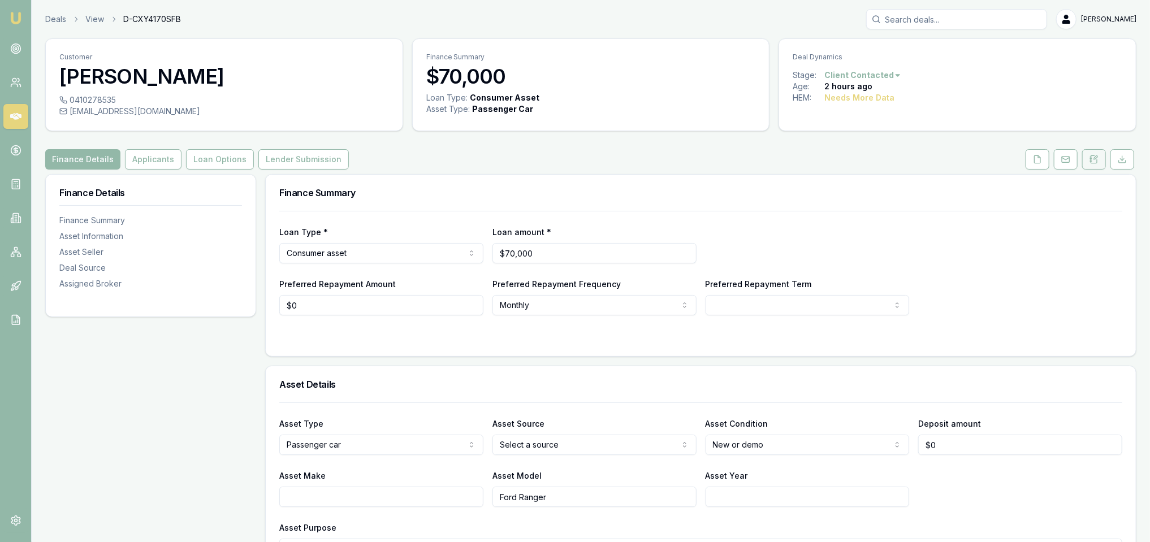
click at [1100, 152] on button at bounding box center [1095, 159] width 24 height 20
click at [1092, 157] on icon at bounding box center [1091, 157] width 2 height 0
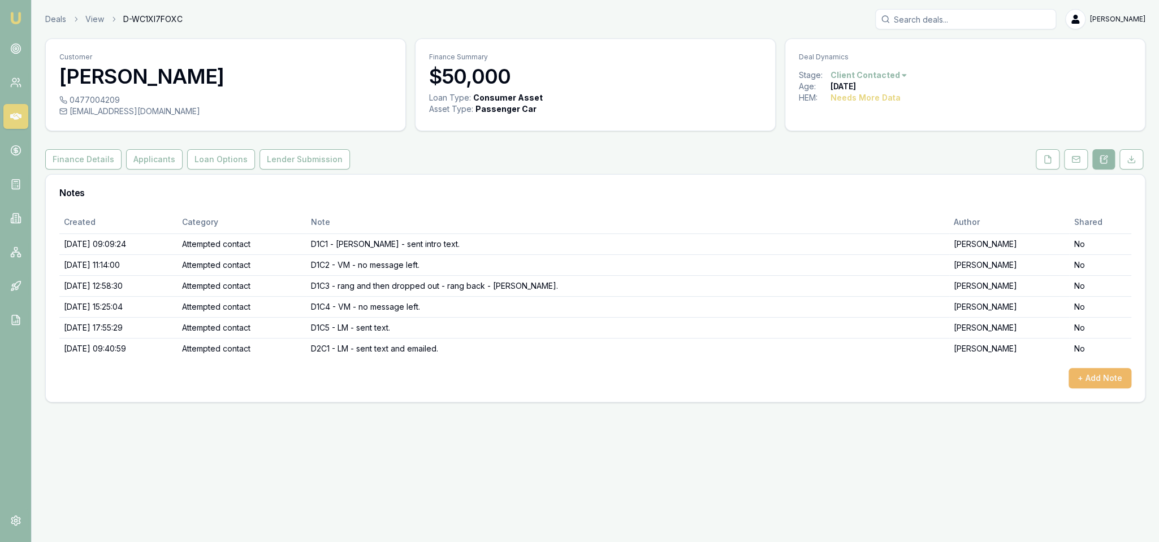
click at [1109, 376] on button "+ Add Note" at bounding box center [1100, 378] width 63 height 20
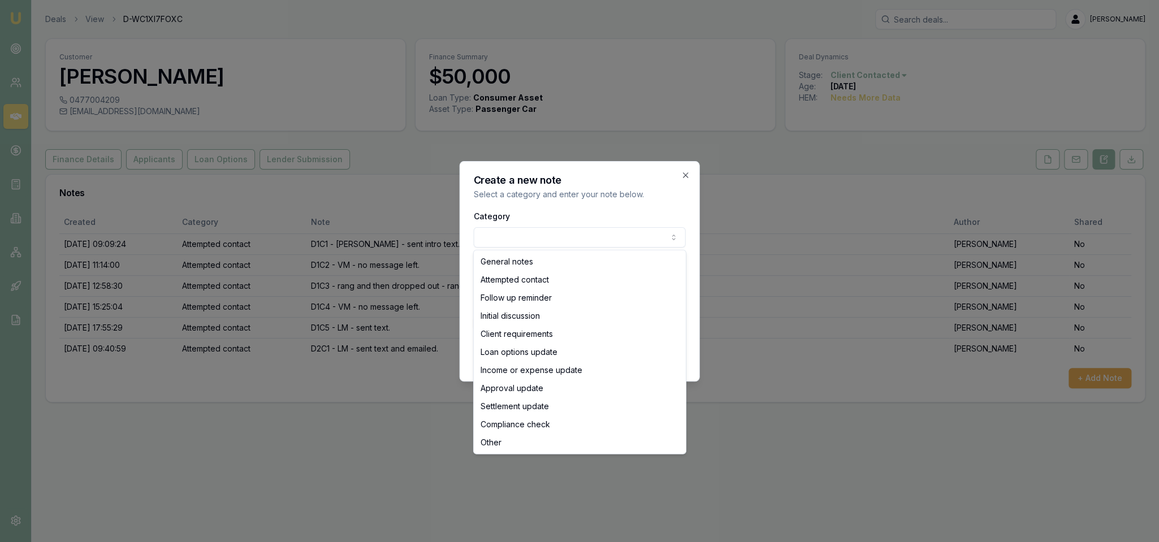
click at [521, 229] on body "Emu Broker Deals View D-WC1XI7FOXC Robyn Adams Toggle Menu Customer Aharon Cros…" at bounding box center [579, 271] width 1159 height 542
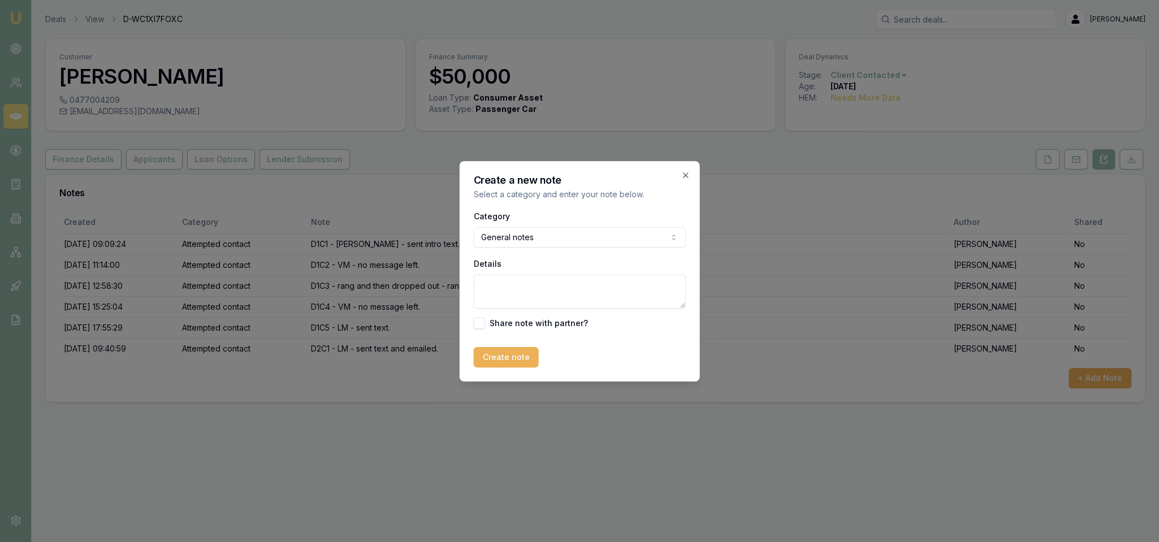
click at [514, 298] on textarea "Details" at bounding box center [580, 292] width 212 height 34
click at [501, 286] on textarea "EMU LEAD" at bounding box center [580, 292] width 212 height 34
type textarea "EMU GOOGLE LEAD"
click at [516, 354] on button "Create note" at bounding box center [506, 357] width 65 height 20
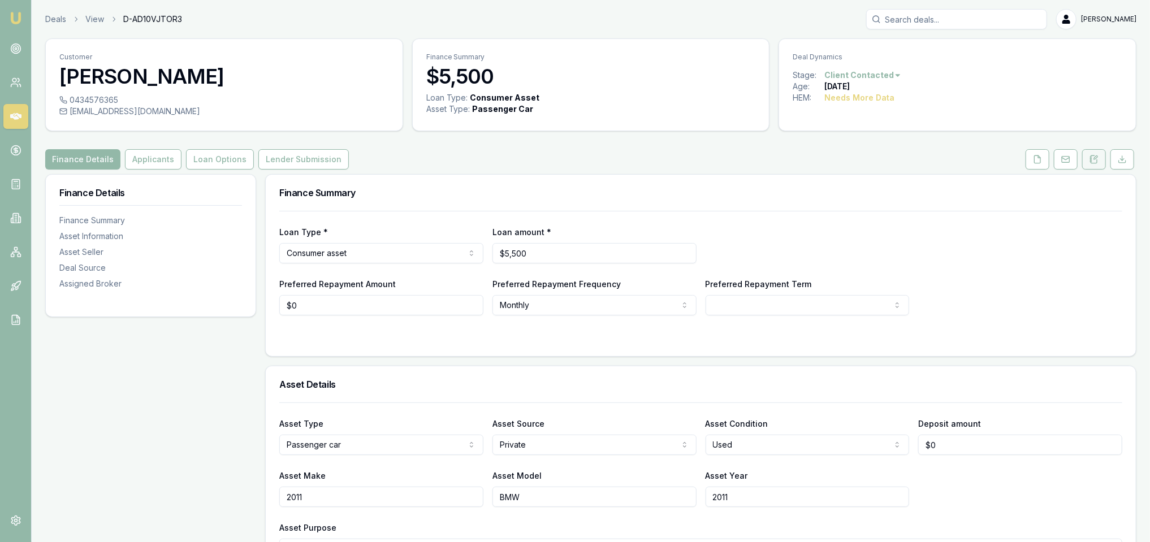
click at [1090, 159] on icon at bounding box center [1094, 159] width 9 height 9
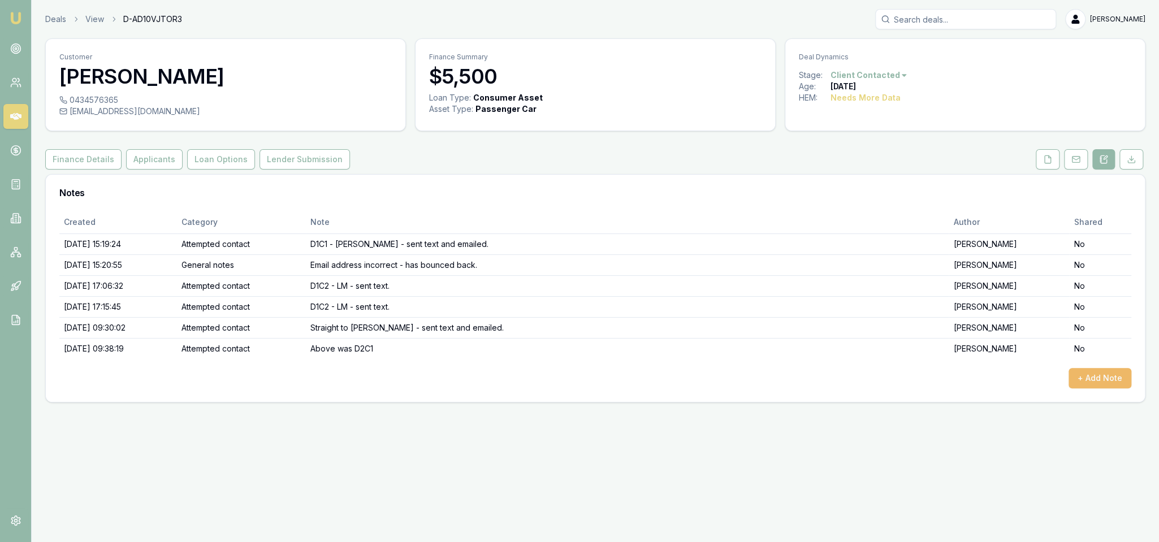
click at [1118, 370] on button "+ Add Note" at bounding box center [1100, 378] width 63 height 20
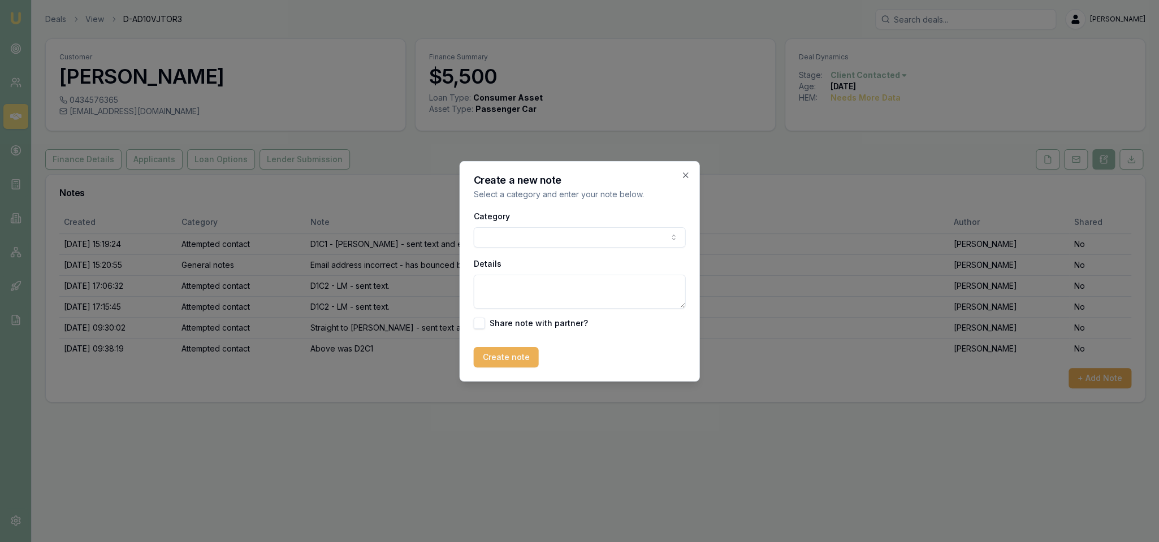
click at [515, 235] on body "Emu Broker Deals View D-AD10VJTOR3 Robyn Adams Toggle Menu Customer Ally Baker …" at bounding box center [579, 271] width 1159 height 542
click at [529, 286] on textarea "Details" at bounding box center [580, 292] width 212 height 34
type textarea "EMU GOOGLE LEAD"
click at [506, 354] on button "Create note" at bounding box center [506, 357] width 65 height 20
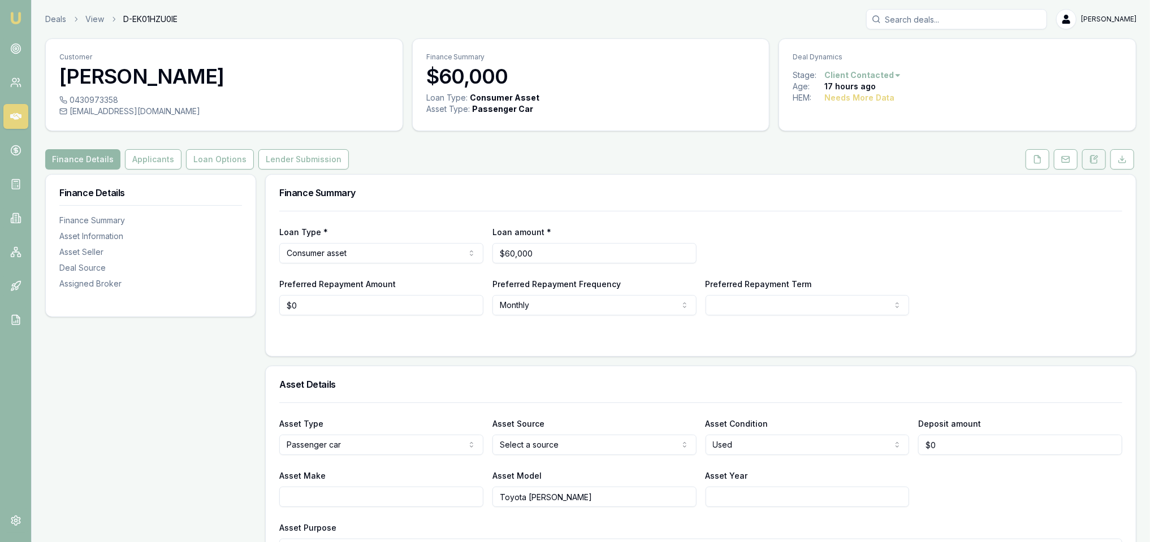
click at [1096, 157] on icon at bounding box center [1095, 157] width 3 height 3
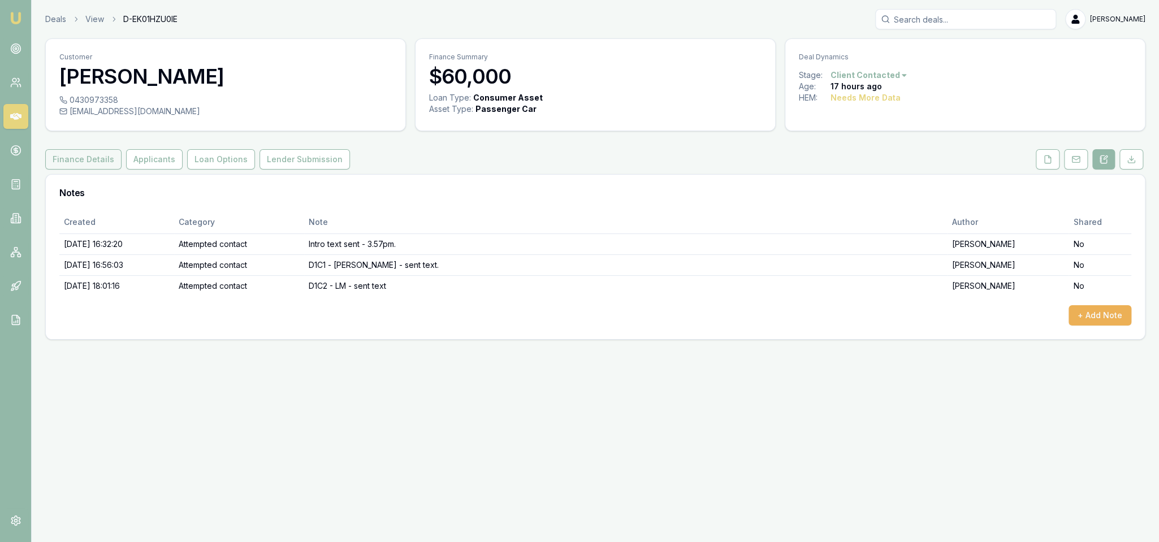
click at [62, 153] on button "Finance Details" at bounding box center [83, 159] width 76 height 20
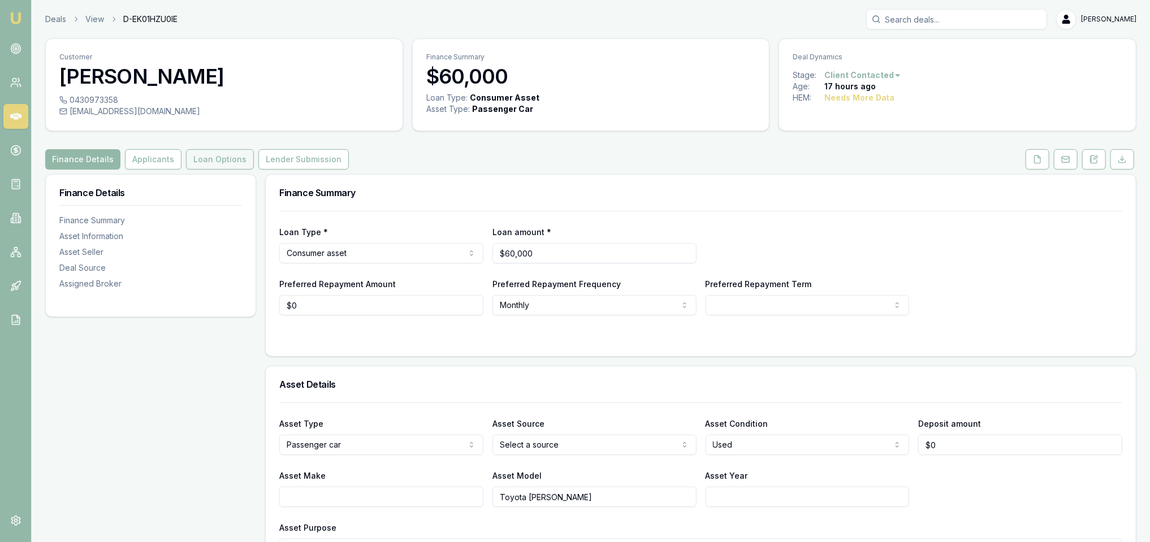
click at [221, 158] on button "Loan Options" at bounding box center [220, 159] width 68 height 20
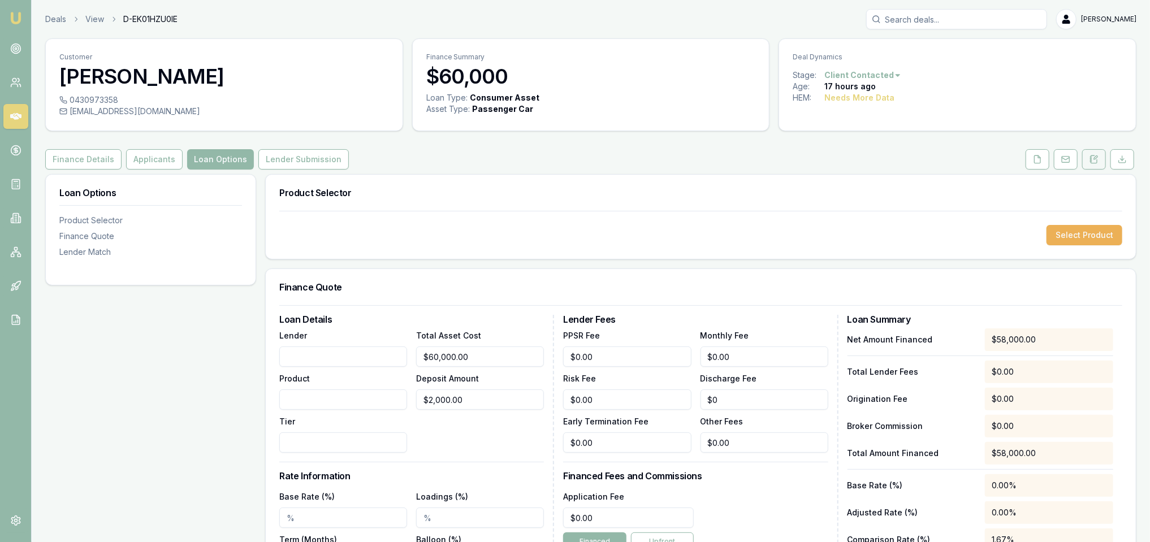
click at [1093, 155] on icon at bounding box center [1094, 159] width 9 height 9
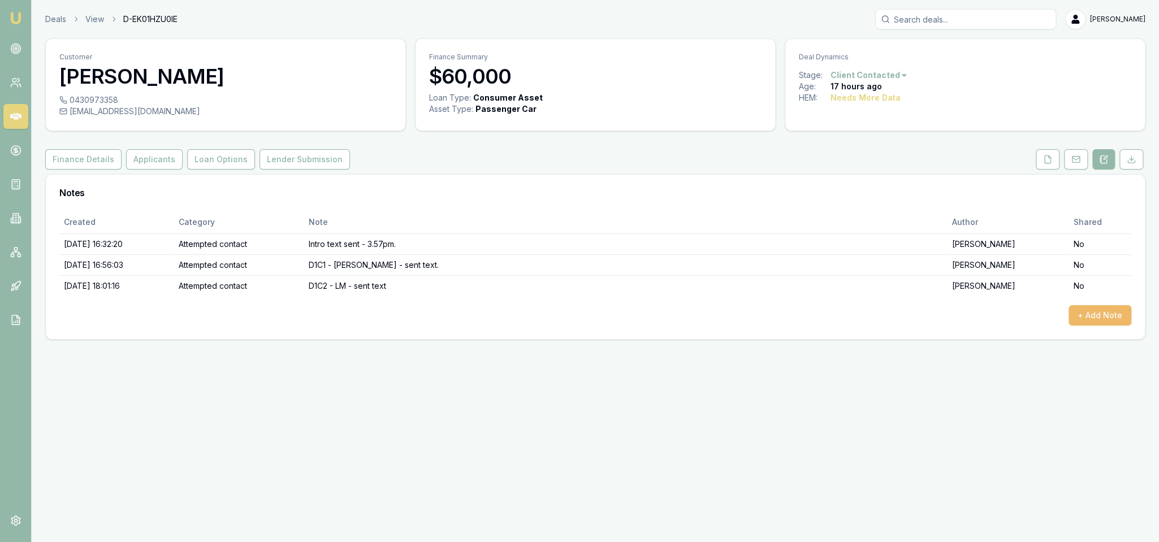
click at [1114, 318] on button "+ Add Note" at bounding box center [1100, 315] width 63 height 20
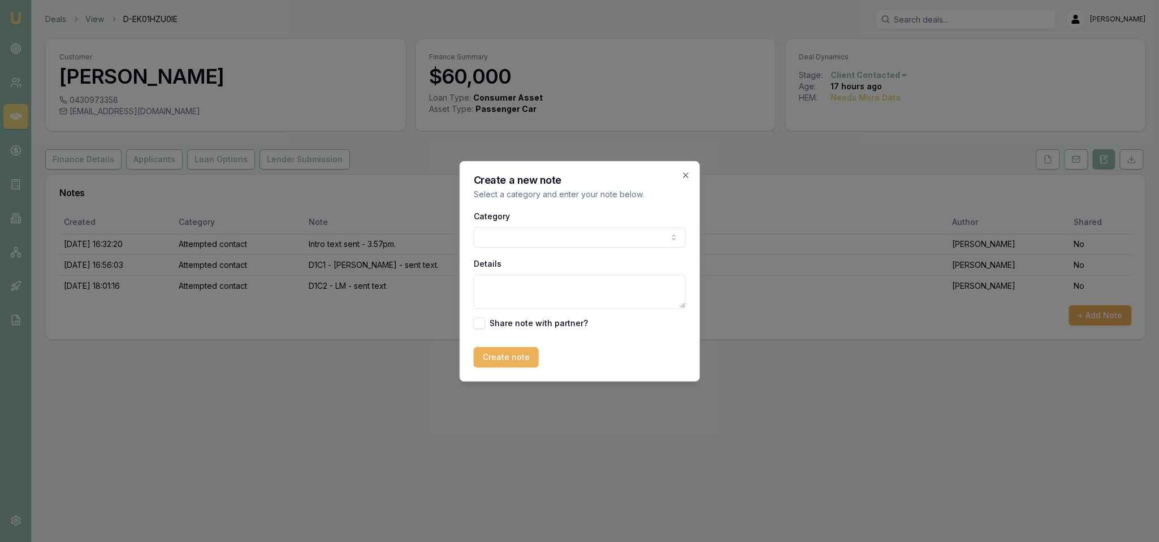
click at [548, 218] on div "Category General notes Attempted contact Follow up reminder Initial discussion …" at bounding box center [580, 228] width 212 height 38
click at [536, 233] on body "Emu Broker Deals View D-EK01HZU0IE Robyn Adams Toggle Menu Customer Corey Newel…" at bounding box center [579, 271] width 1159 height 542
click at [520, 292] on textarea "Details" at bounding box center [580, 292] width 212 height 34
type textarea "a"
type textarea "AUTOBUDDY LEAD"
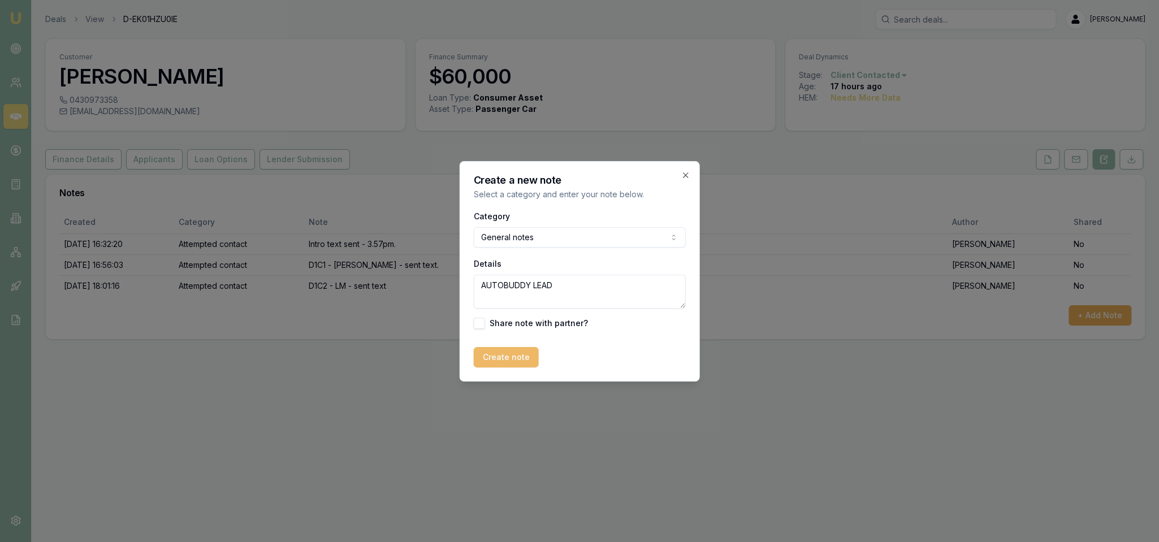
click at [493, 361] on button "Create note" at bounding box center [506, 357] width 65 height 20
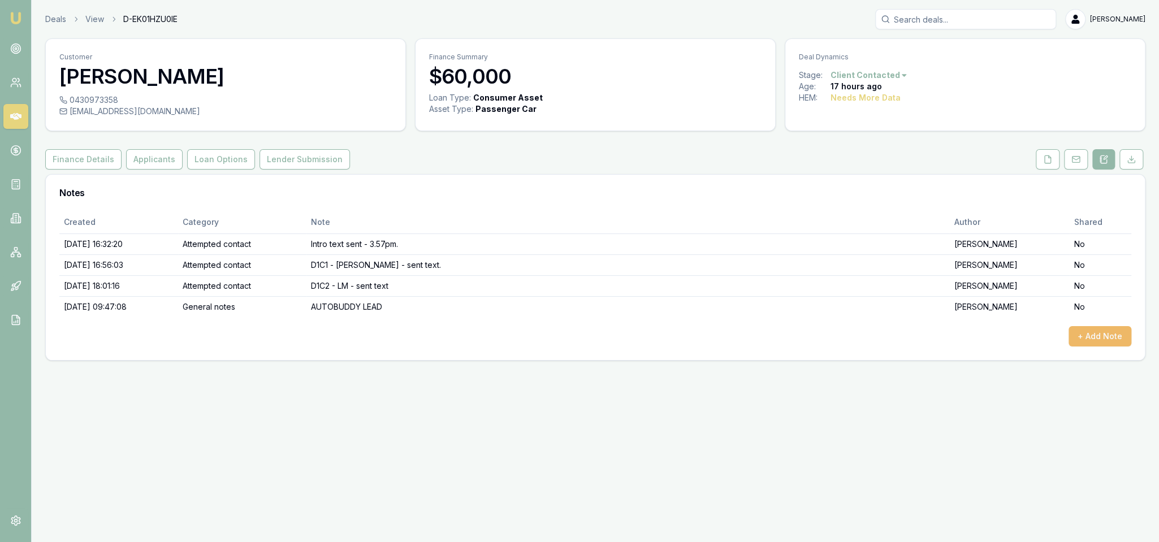
click at [1103, 339] on button "+ Add Note" at bounding box center [1100, 336] width 63 height 20
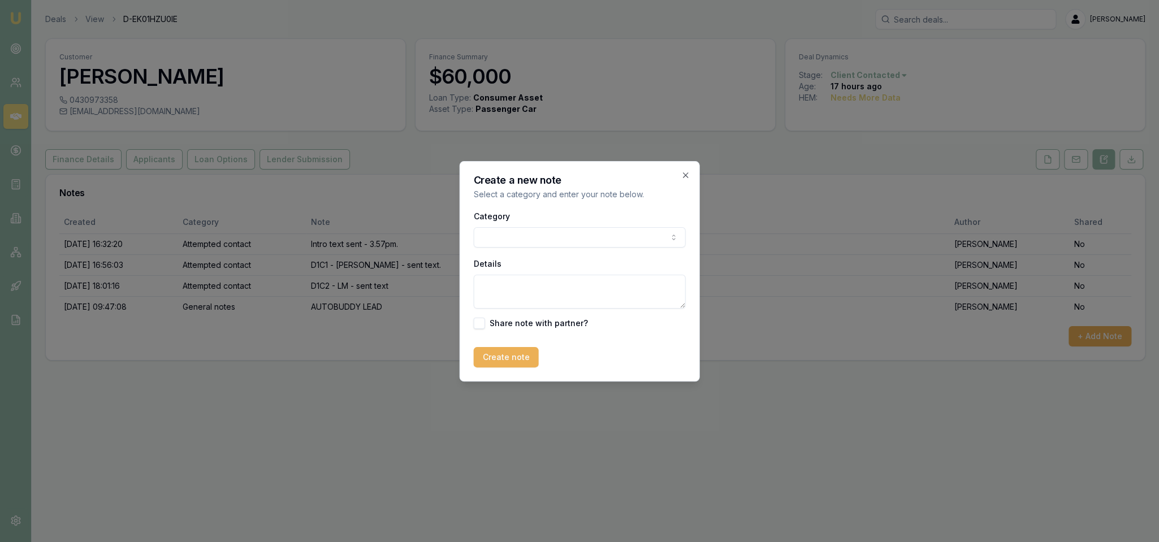
click at [540, 238] on body "Emu Broker Deals View D-EK01HZU0IE Robyn Adams Toggle Menu Customer Corey Newel…" at bounding box center [579, 271] width 1159 height 542
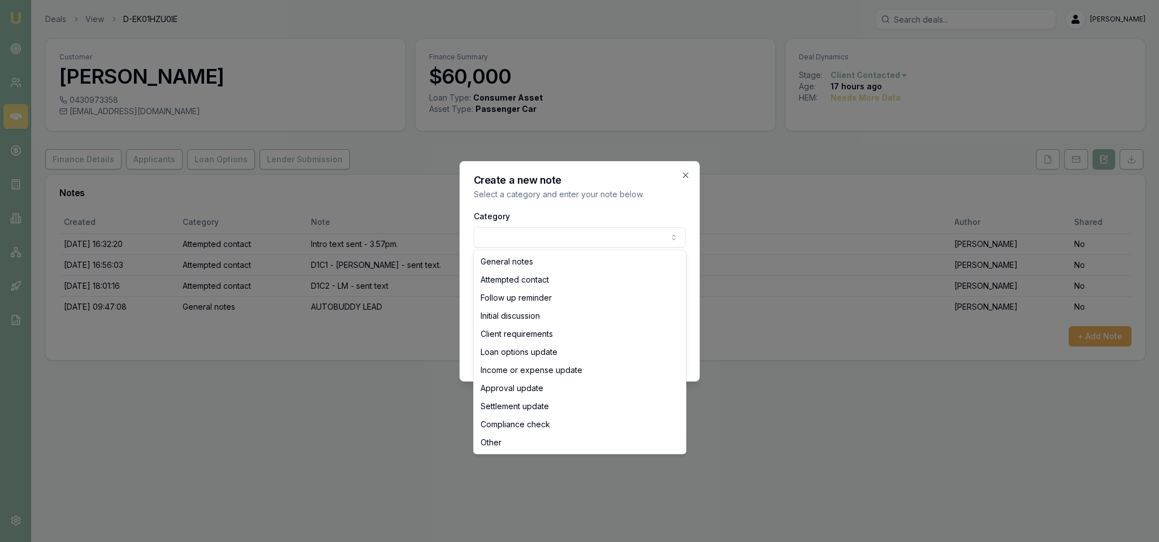
select select "ATTEMPTED_CONTACT"
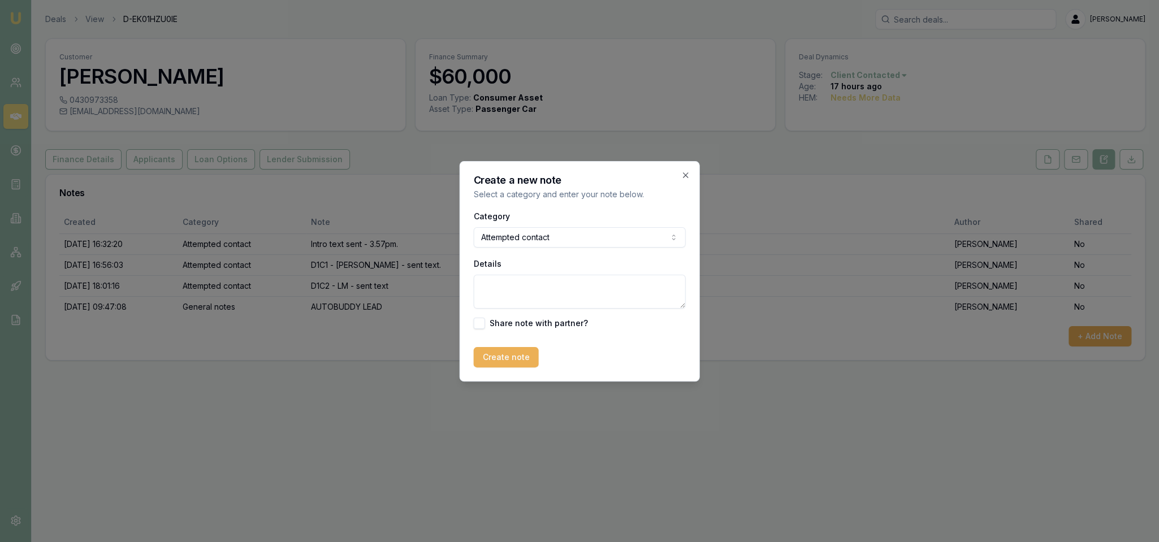
click at [518, 295] on textarea "Details" at bounding box center [580, 292] width 212 height 34
type textarea "d"
type textarea "D2C1 - LM - sent text and emailed."
click at [496, 352] on button "Create note" at bounding box center [506, 357] width 65 height 20
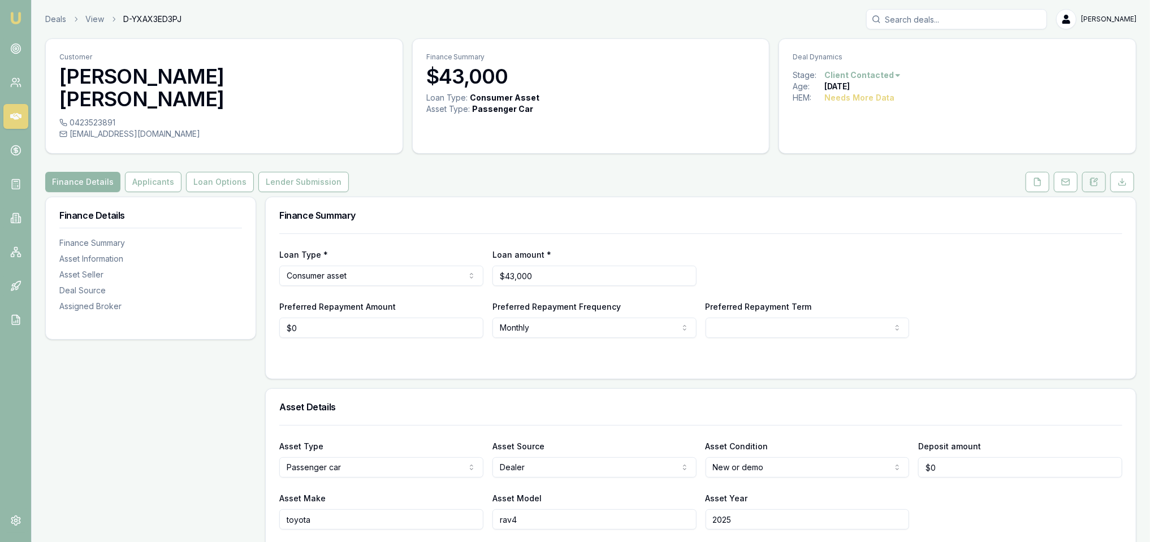
click at [1097, 179] on icon at bounding box center [1095, 180] width 3 height 3
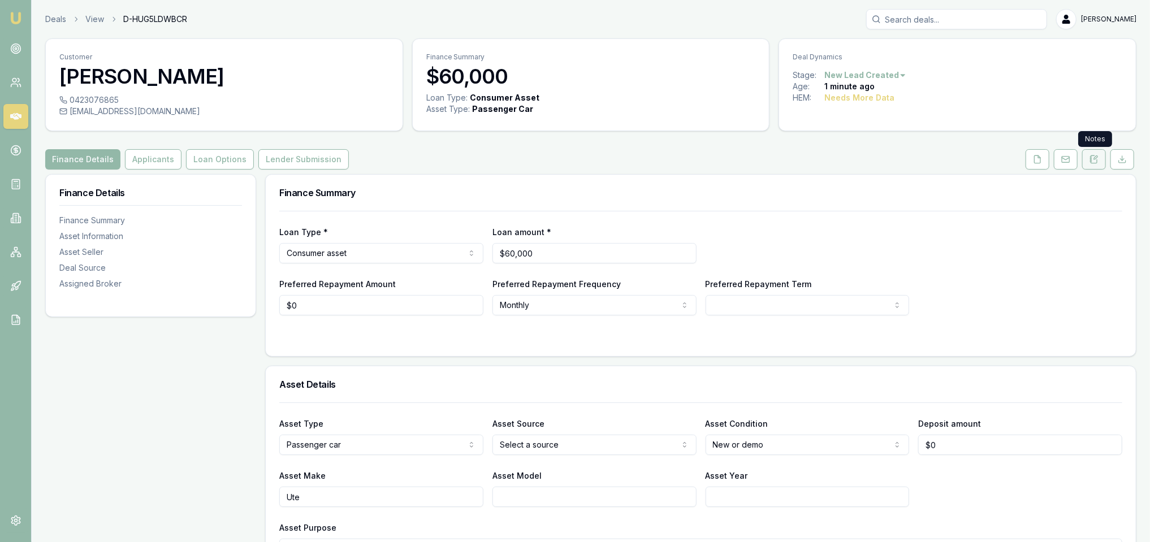
click at [1099, 162] on icon at bounding box center [1094, 159] width 9 height 9
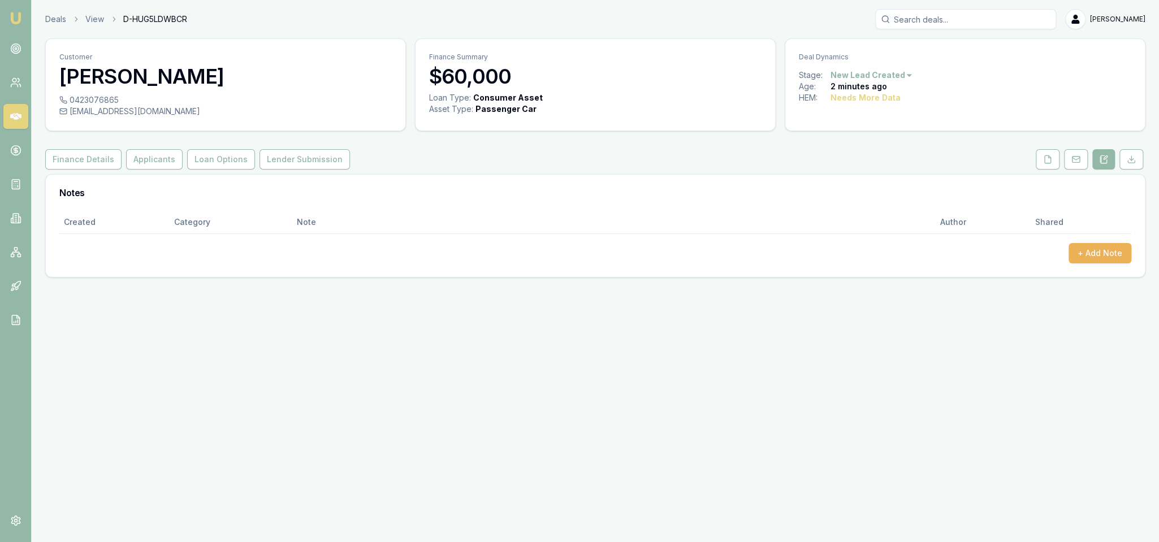
click at [1133, 251] on div "Created Category Note Author Shared + Add Note" at bounding box center [596, 244] width 1100 height 66
click at [1123, 251] on button "+ Add Note" at bounding box center [1100, 253] width 63 height 20
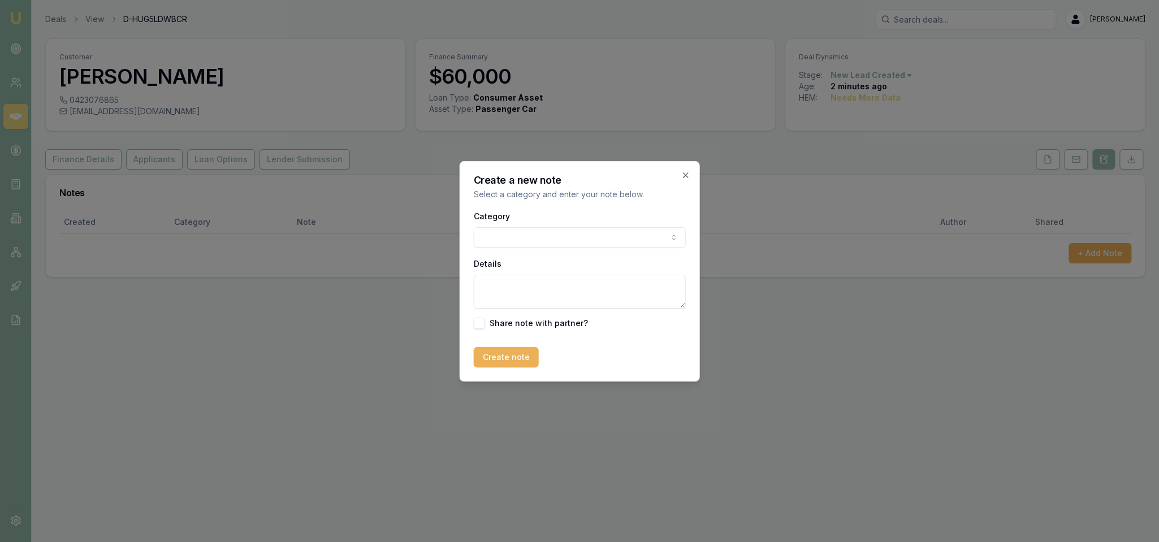
click at [540, 226] on div "Category General notes Attempted contact Follow up reminder Initial discussion …" at bounding box center [580, 228] width 212 height 38
click at [537, 239] on body "Emu Broker Deals View D-HUG5LDWBCR [PERSON_NAME] Toggle Menu Customer [PERSON_N…" at bounding box center [579, 271] width 1159 height 542
click at [528, 283] on textarea "Details" at bounding box center [580, 292] width 212 height 34
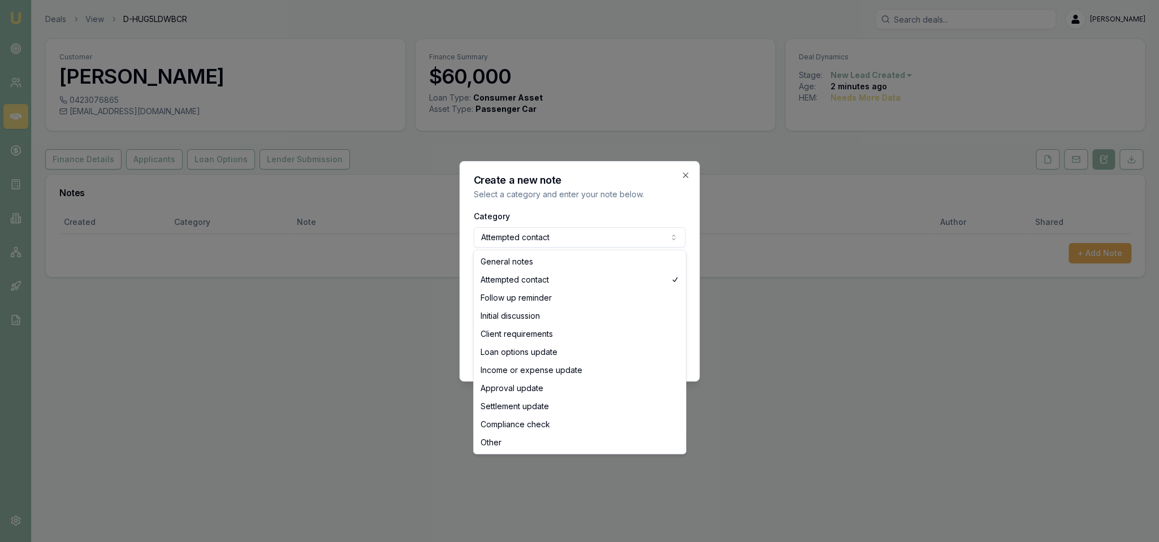
click at [654, 230] on body "Emu Broker Deals View D-HUG5LDWBCR [PERSON_NAME] Toggle Menu Customer [PERSON_N…" at bounding box center [579, 271] width 1159 height 542
select select "GENERAL_NOTES"
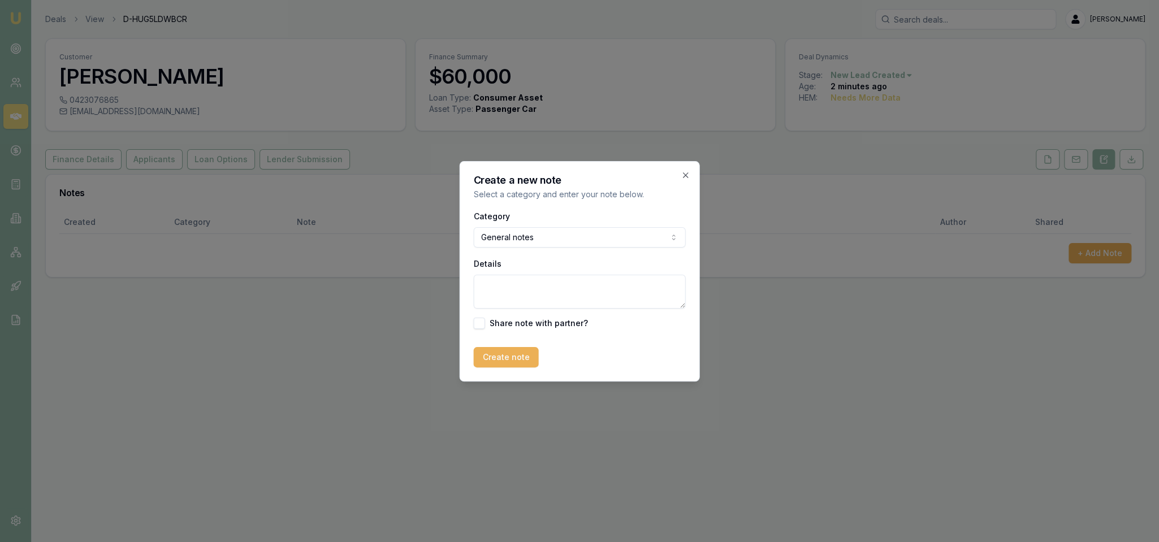
click at [514, 291] on textarea "Details" at bounding box center [580, 292] width 212 height 34
type textarea "AUTOBUDDY lead"
click at [487, 357] on button "Create note" at bounding box center [506, 357] width 65 height 20
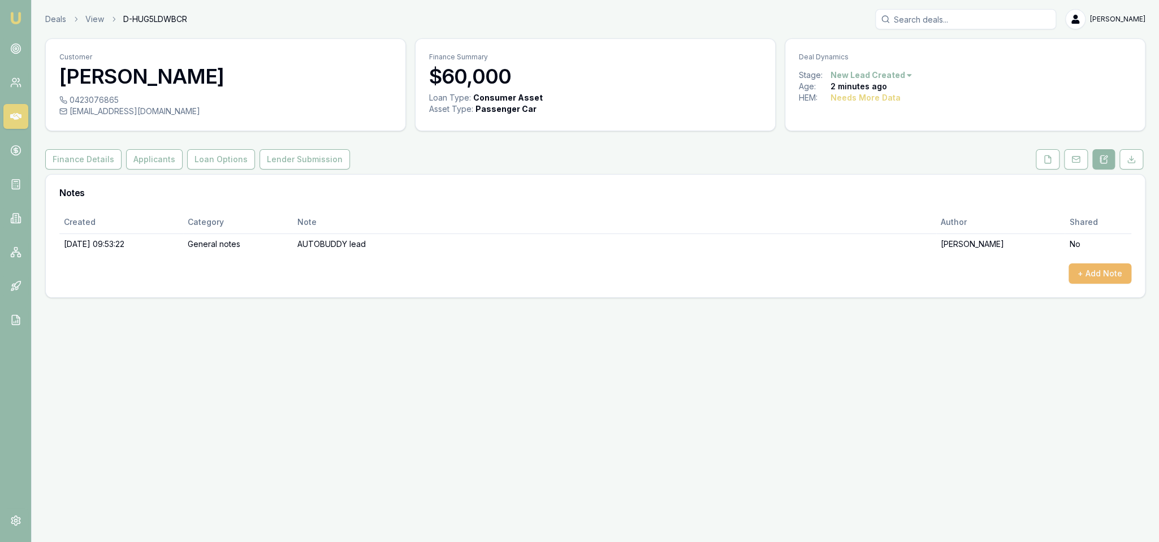
click at [1109, 271] on button "+ Add Note" at bounding box center [1100, 274] width 63 height 20
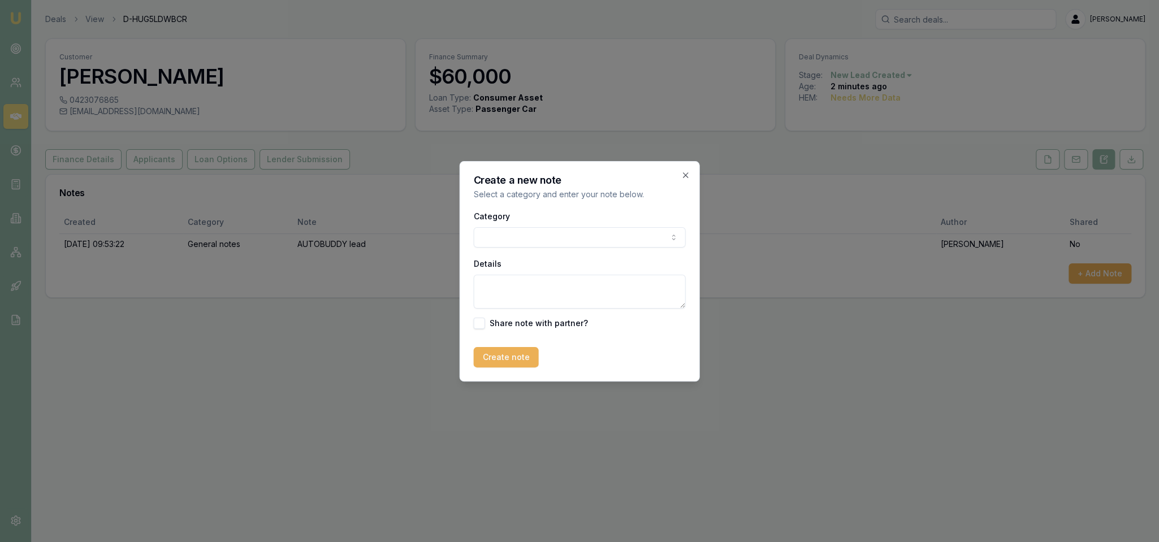
click at [521, 244] on body "Emu Broker Deals View D-HUG5LDWBCR Robyn Adams Toggle Menu Customer Daniel Wate…" at bounding box center [579, 271] width 1159 height 542
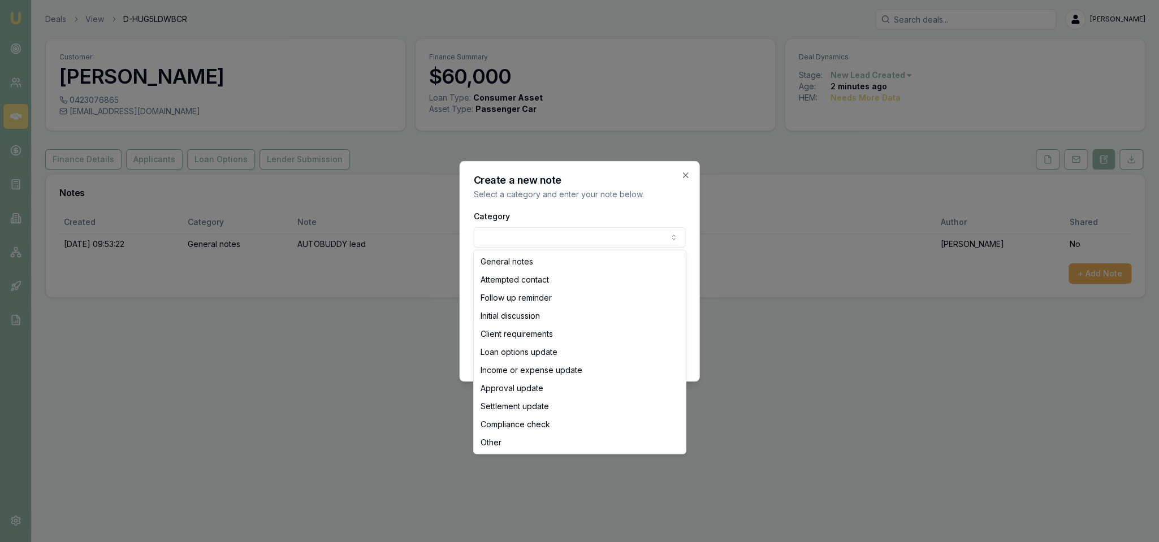
select select "ATTEMPTED_CONTACT"
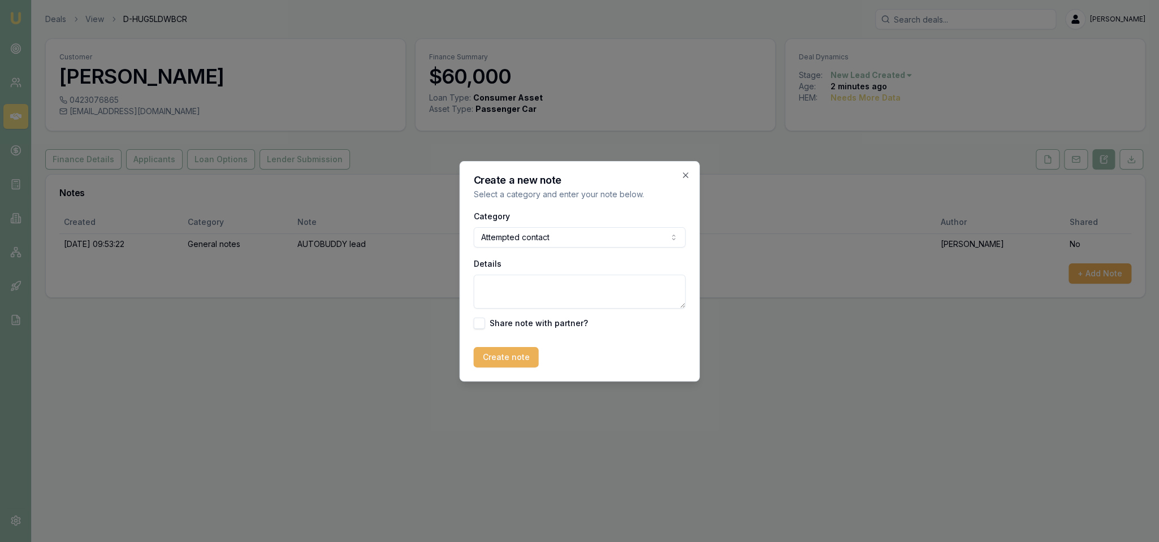
click at [520, 287] on textarea "Details" at bounding box center [580, 292] width 212 height 34
type textarea "D1C1 - LM - sent text and emailed."
click at [496, 357] on button "Create note" at bounding box center [506, 357] width 65 height 20
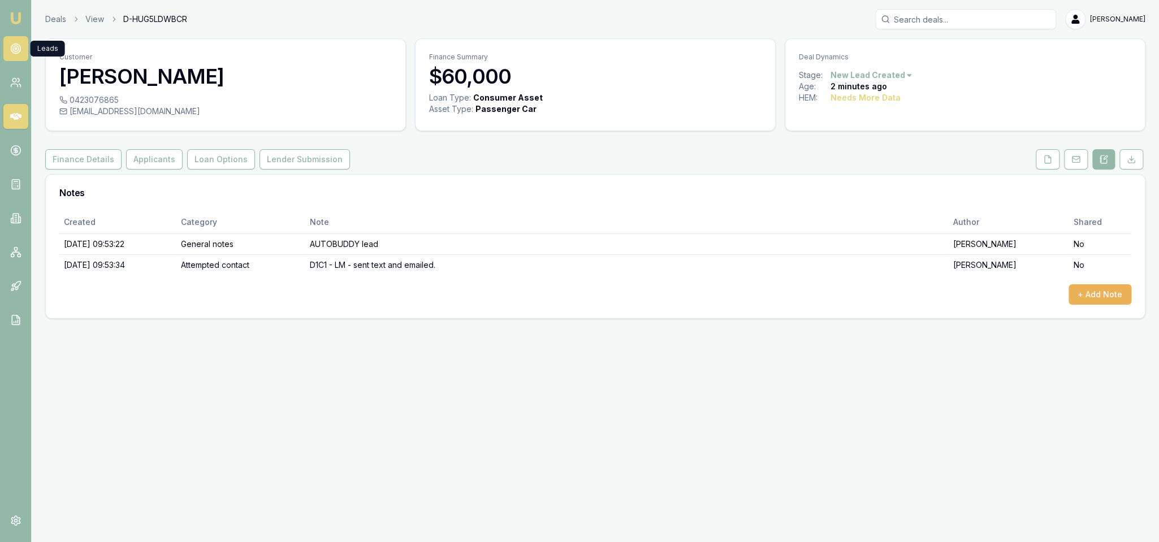
click at [17, 49] on icon at bounding box center [15, 48] width 11 height 11
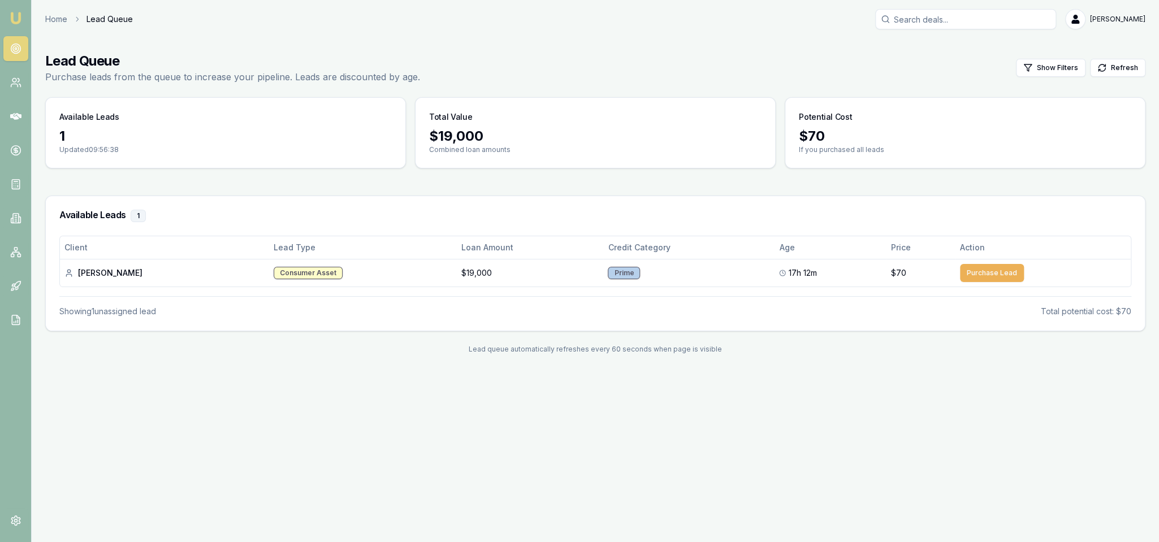
click at [16, 17] on img at bounding box center [16, 18] width 14 height 14
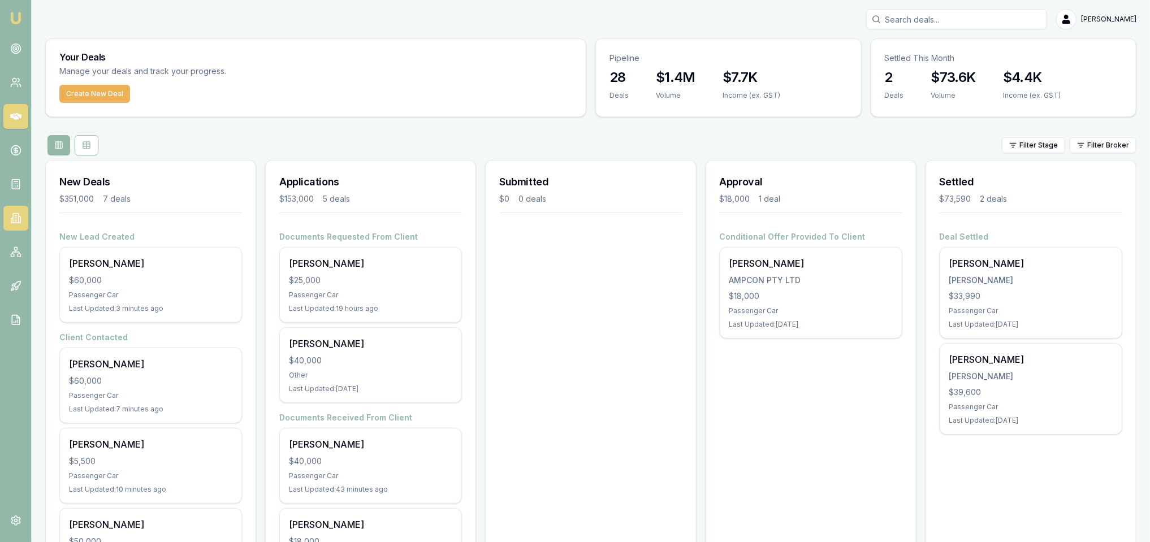
click at [16, 215] on icon at bounding box center [16, 215] width 2 height 0
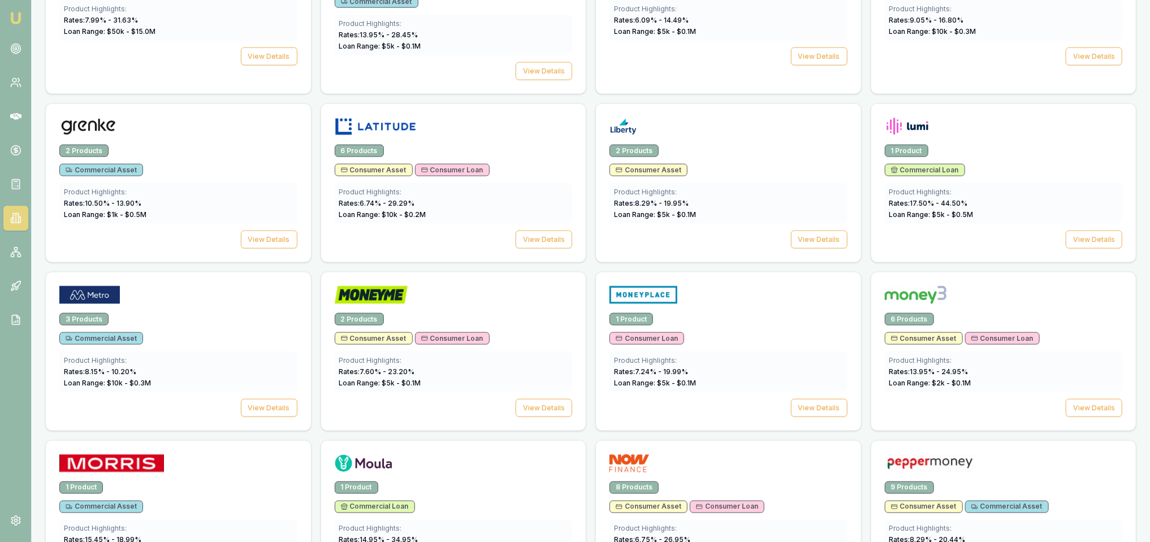
scroll to position [1057, 0]
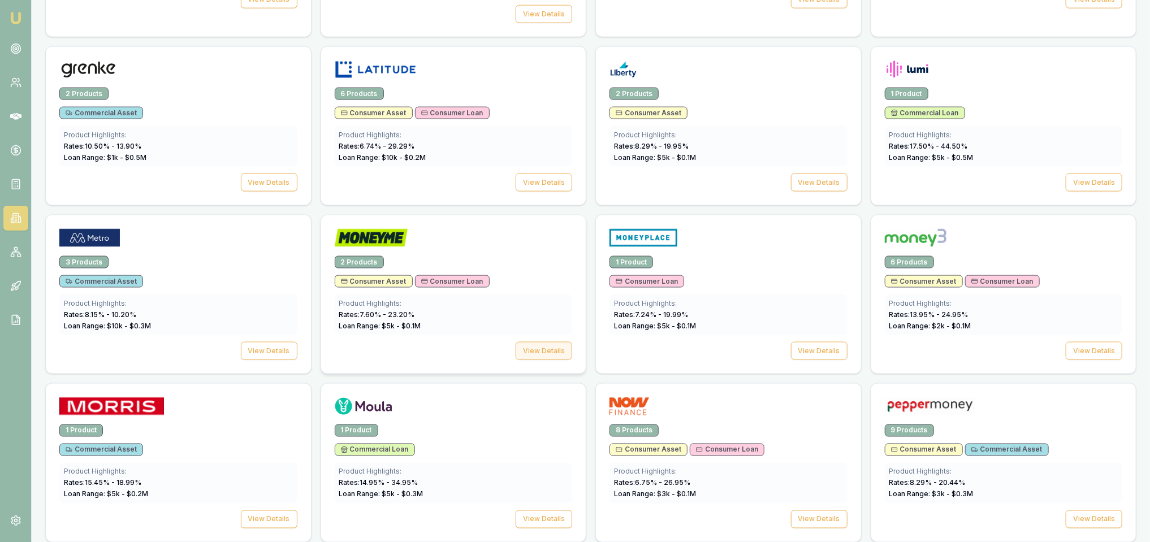
click at [550, 343] on button "View Details" at bounding box center [544, 351] width 57 height 18
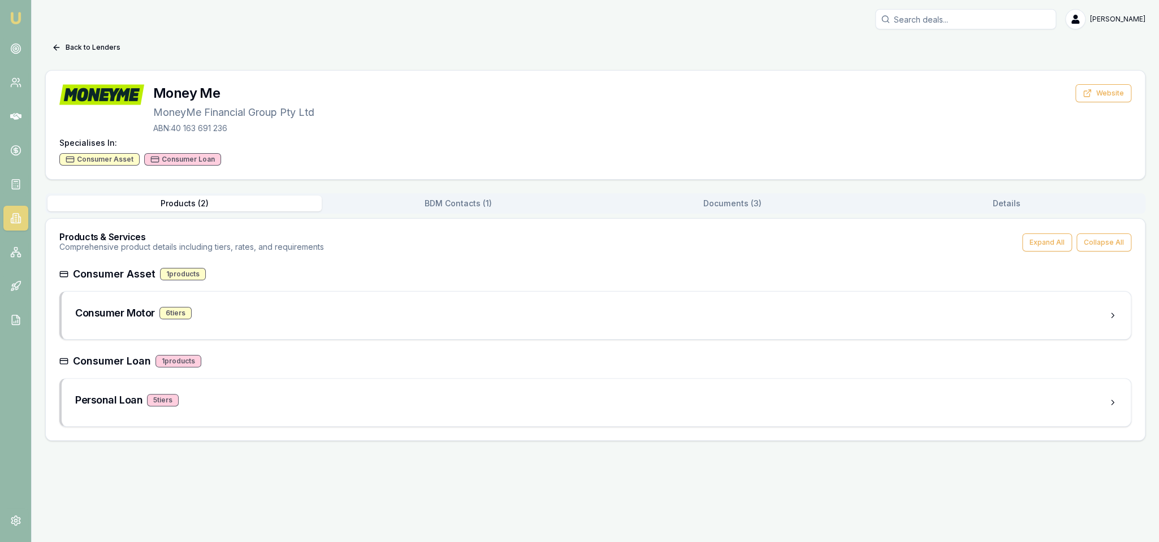
click at [767, 205] on button "Documents ( 3 )" at bounding box center [733, 204] width 274 height 16
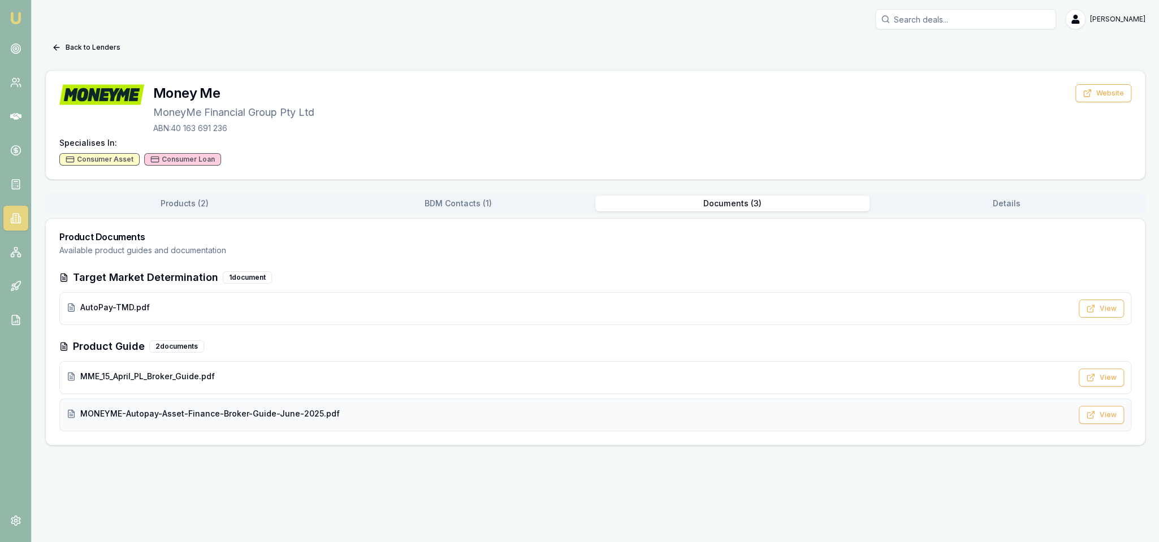
click at [153, 412] on span "MONEYME-Autopay-Asset-Finance-Broker-Guide-June-2025.pdf" at bounding box center [210, 413] width 260 height 11
click at [59, 45] on icon at bounding box center [56, 47] width 9 height 9
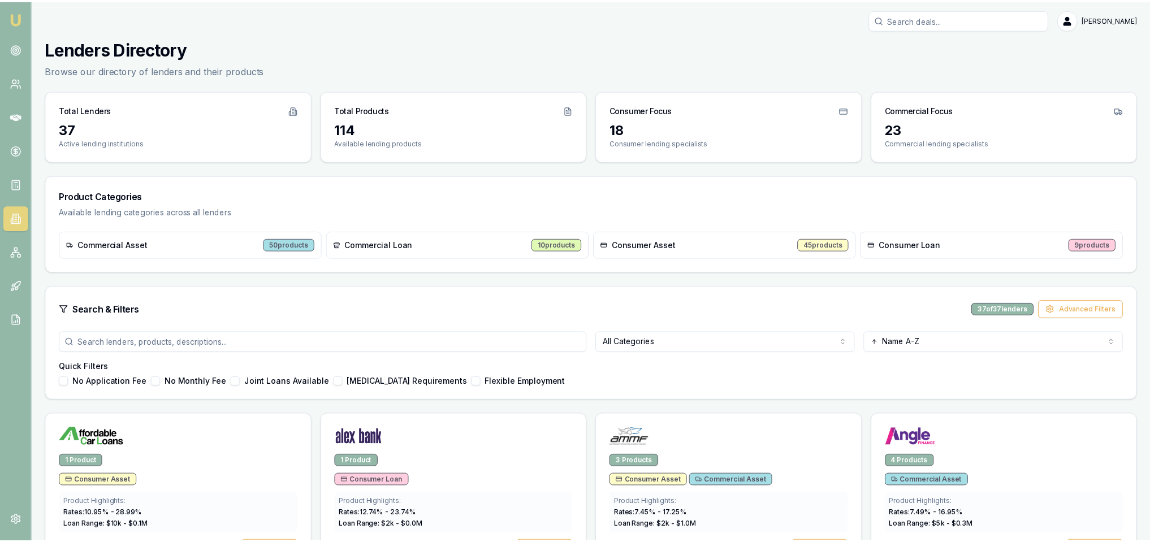
scroll to position [1057, 0]
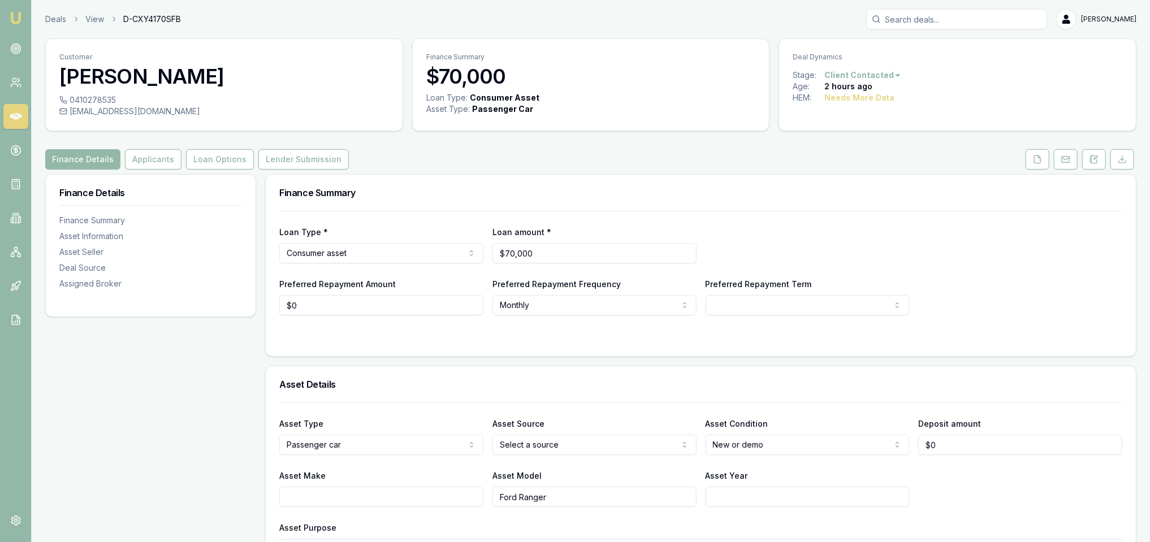
click at [596, 441] on html "Emu Broker Deals View D-CXY4170SFB [PERSON_NAME] Toggle Menu Customer [PERSON_N…" at bounding box center [575, 271] width 1150 height 542
click at [149, 163] on button "Applicants" at bounding box center [153, 159] width 57 height 20
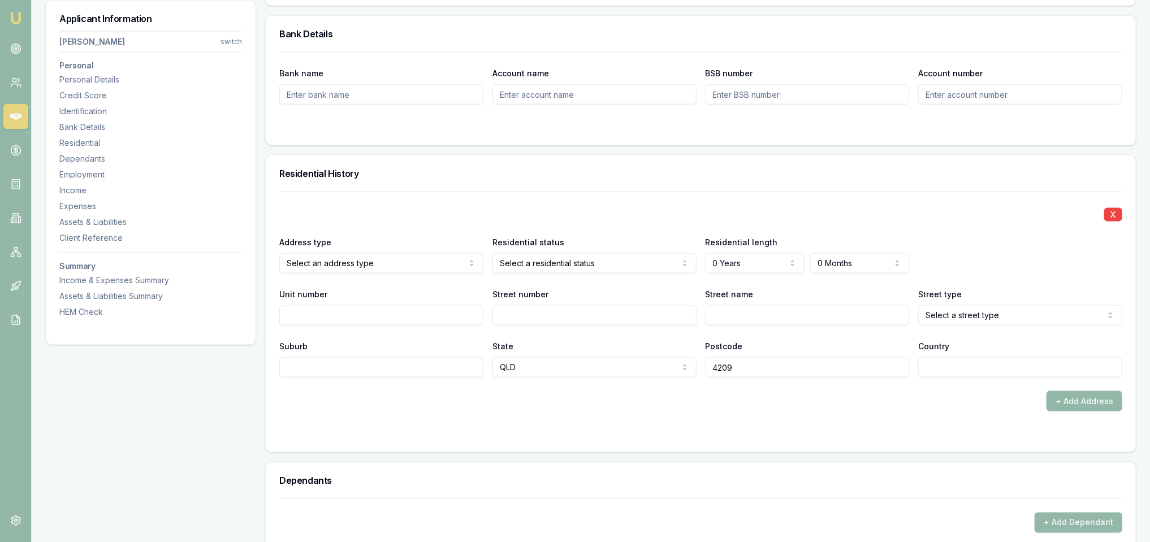
scroll to position [963, 0]
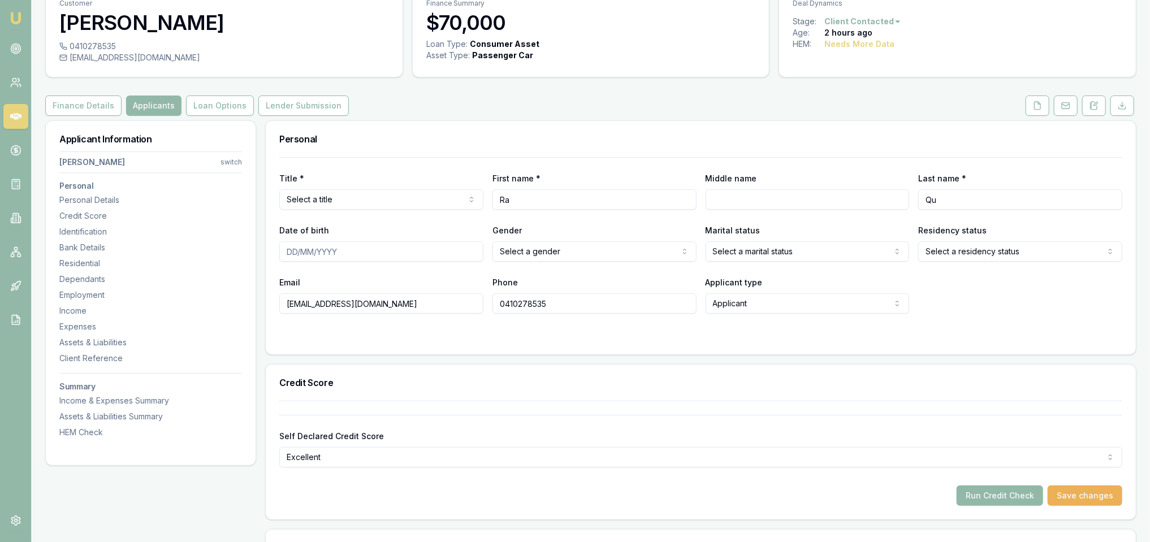
scroll to position [0, 0]
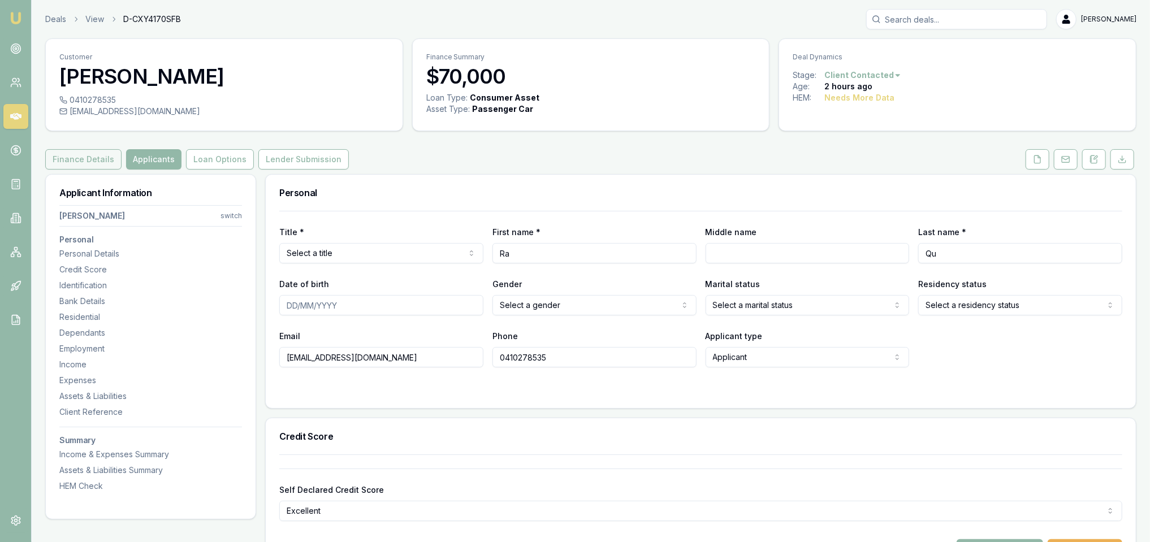
click at [74, 153] on button "Finance Details" at bounding box center [83, 159] width 76 height 20
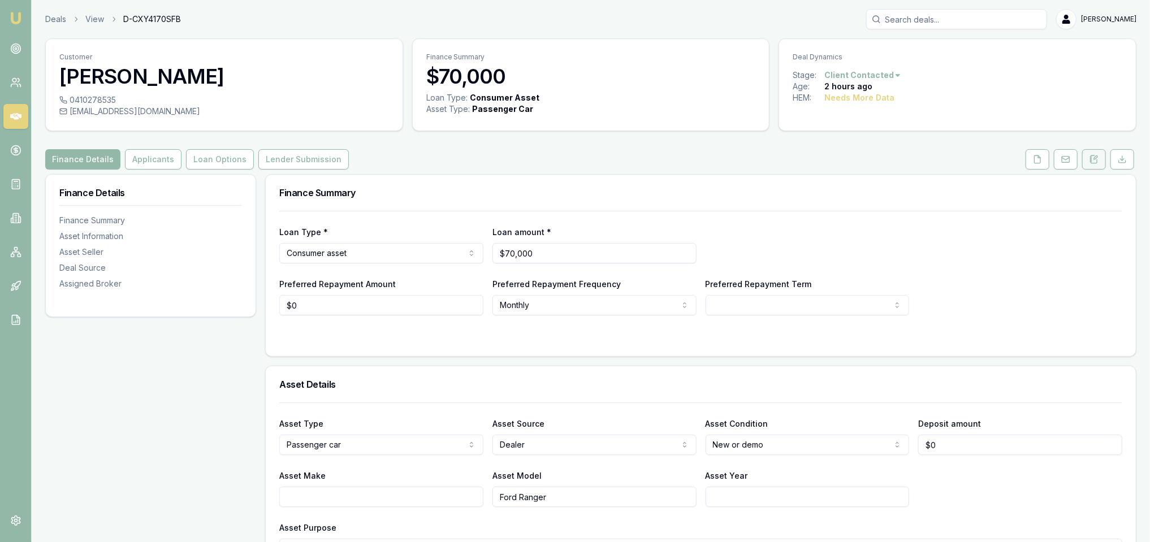
click at [1101, 160] on button at bounding box center [1095, 159] width 24 height 20
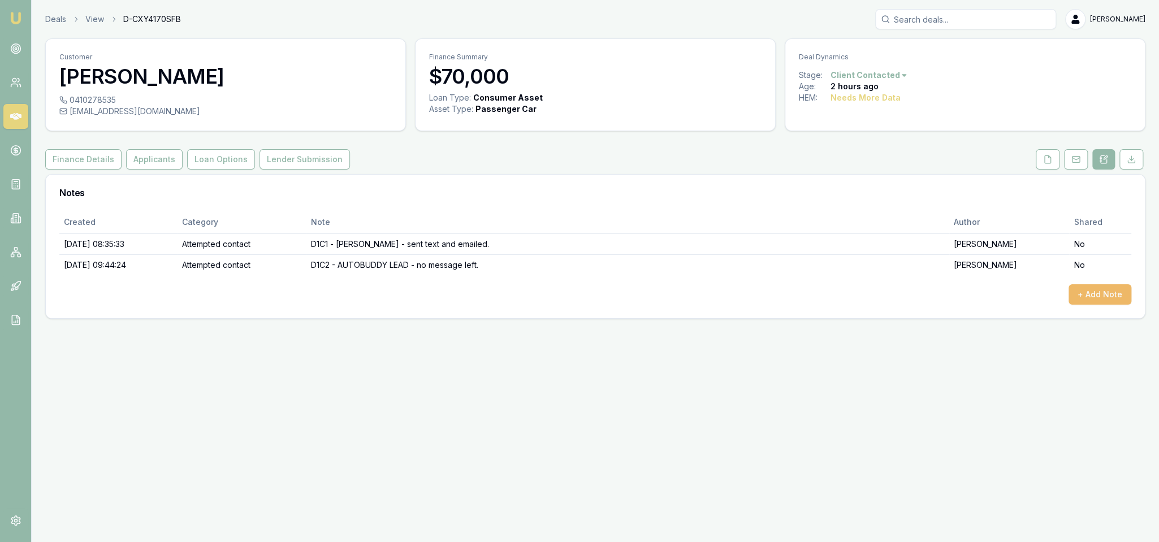
click at [1103, 296] on button "+ Add Note" at bounding box center [1100, 294] width 63 height 20
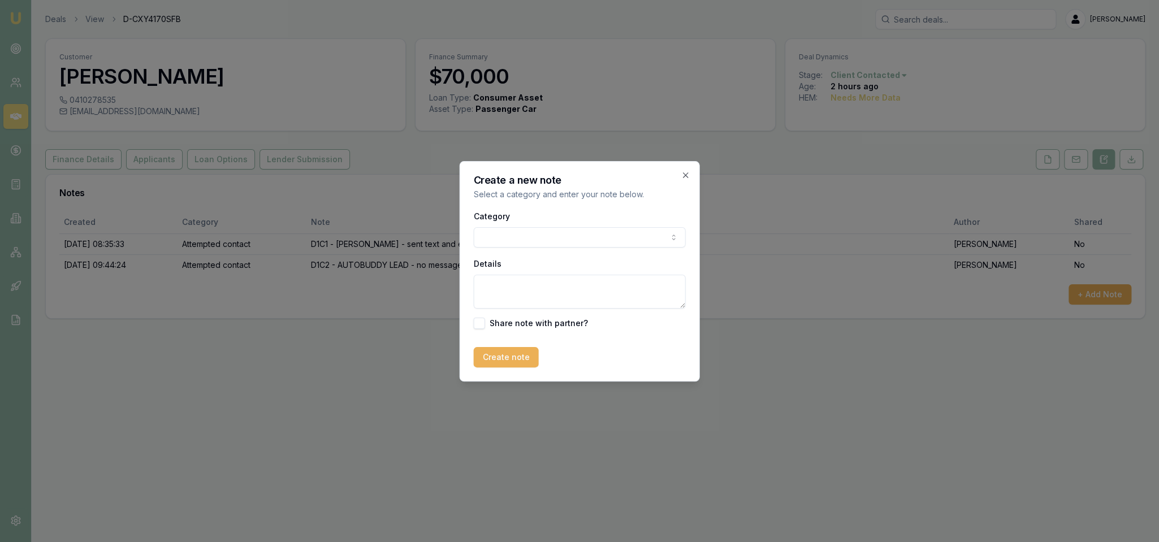
click at [524, 231] on body "Emu Broker Deals View D-CXY4170SFB [PERSON_NAME] Toggle Menu Customer [PERSON_N…" at bounding box center [579, 271] width 1159 height 542
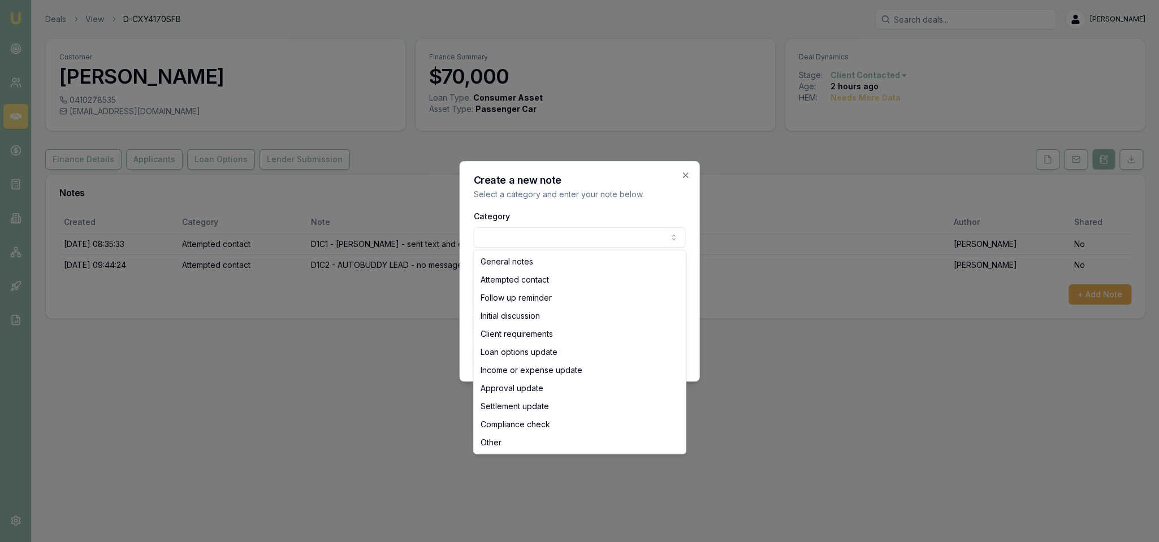
select select "INITIAL_DISCUSSION"
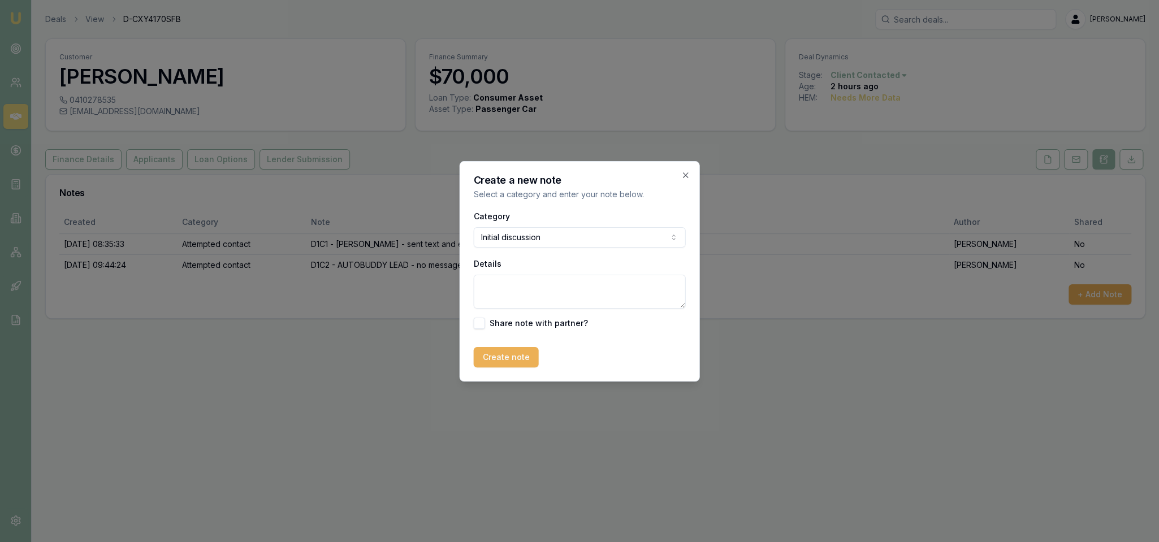
click at [559, 293] on textarea "Details" at bounding box center [580, 292] width 212 height 34
paste textarea "Very early days researching. Hasn't chosen a car yet or anything. Thinking may …"
type textarea "Very early days researching. Hasn't chosen a car yet or anything. Thinking may …"
click at [498, 355] on button "Create note" at bounding box center [506, 357] width 65 height 20
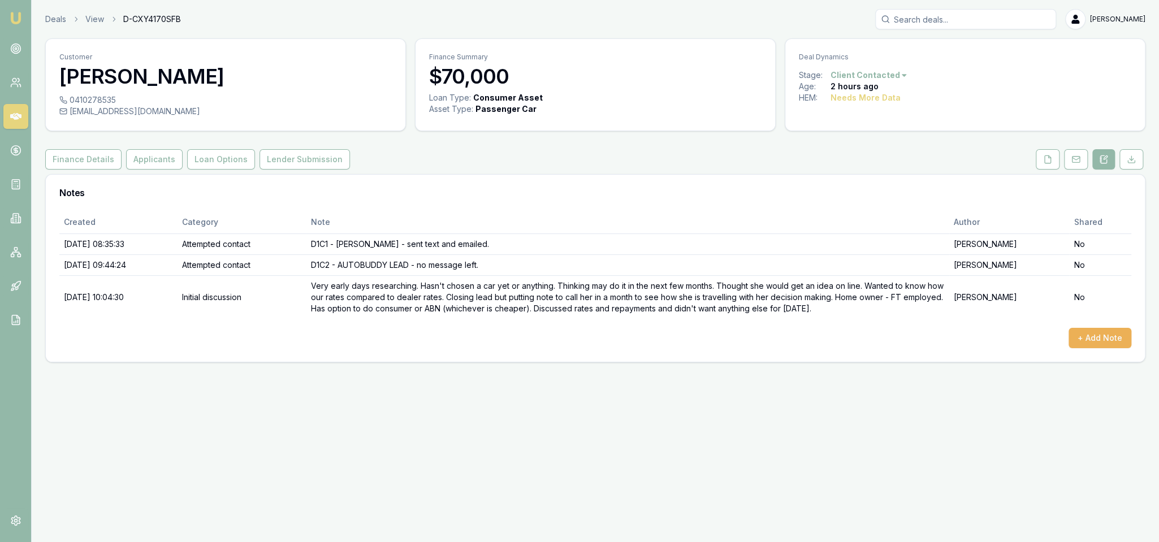
click at [860, 76] on html "Emu Broker Deals View D-CXY4170SFB Robyn Adams Toggle Menu Customer Ra Qu 04102…" at bounding box center [579, 271] width 1159 height 542
drag, startPoint x: 867, startPoint y: 221, endPoint x: 859, endPoint y: 221, distance: 7.4
click at [865, 221] on div "- Other" at bounding box center [866, 222] width 67 height 18
drag, startPoint x: 17, startPoint y: 18, endPoint x: 38, endPoint y: 27, distance: 23.3
click at [17, 18] on img at bounding box center [16, 18] width 14 height 14
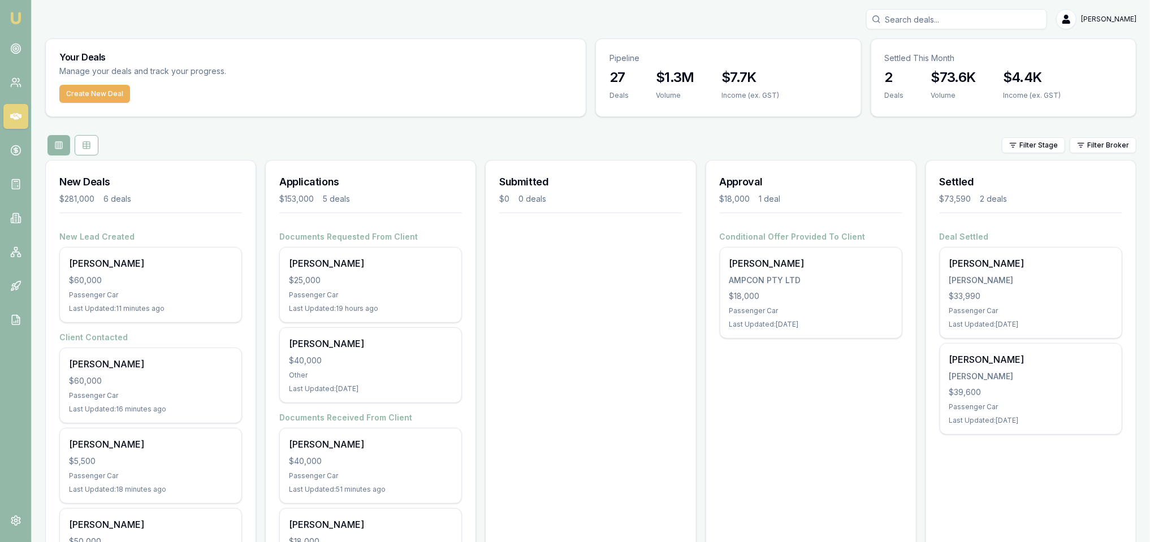
click at [978, 19] on input "Search deals" at bounding box center [957, 19] width 181 height 20
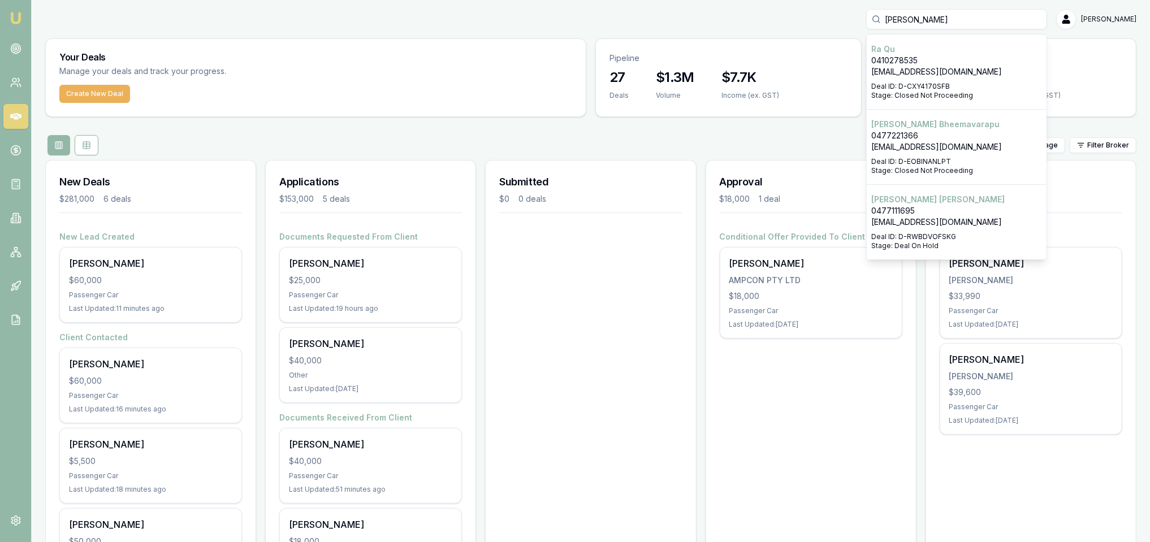
type input "[PERSON_NAME]"
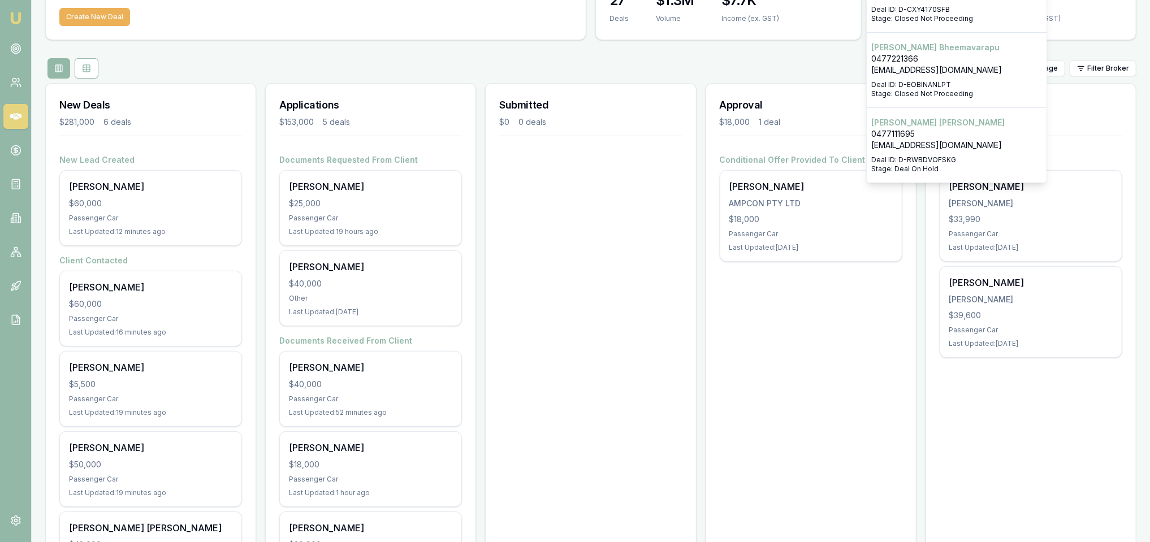
scroll to position [113, 0]
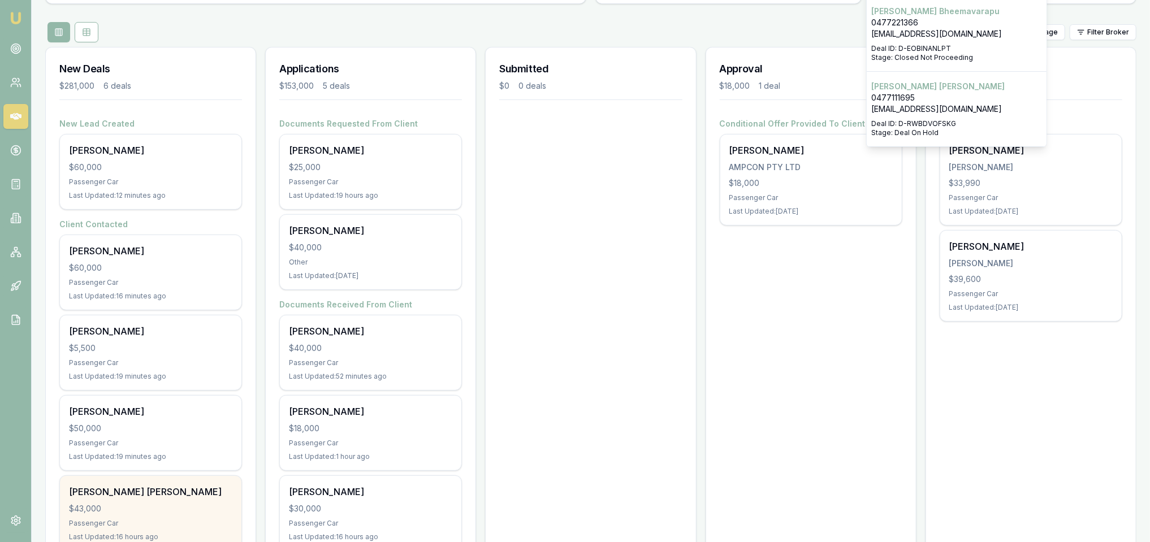
click at [179, 515] on div "[PERSON_NAME] [PERSON_NAME] $43,000 Passenger Car Last Updated: 16 hours ago" at bounding box center [151, 513] width 182 height 75
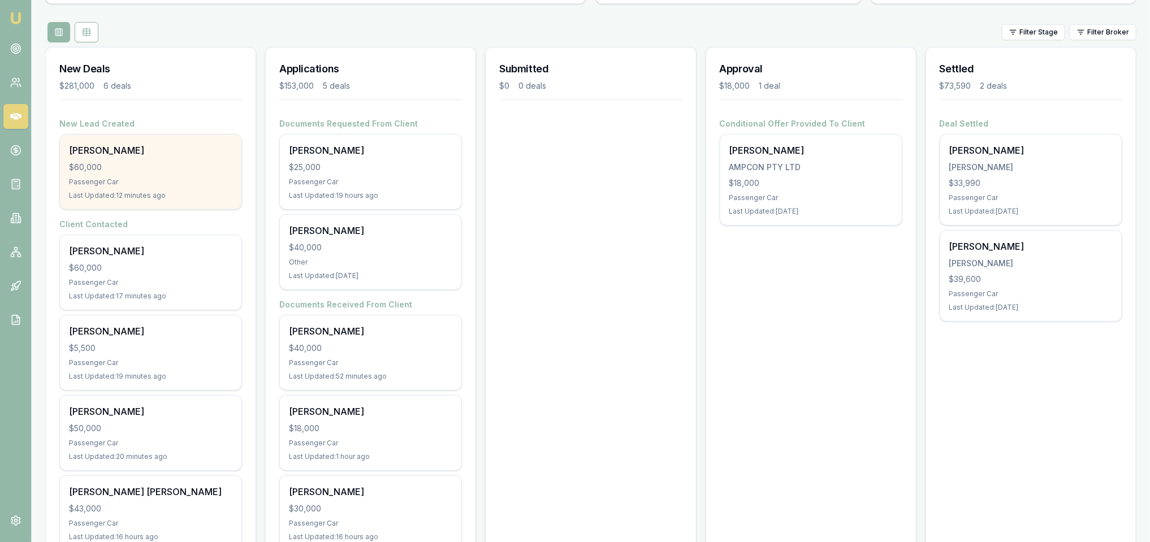
click at [143, 153] on div "Daniel Waters" at bounding box center [150, 151] width 163 height 14
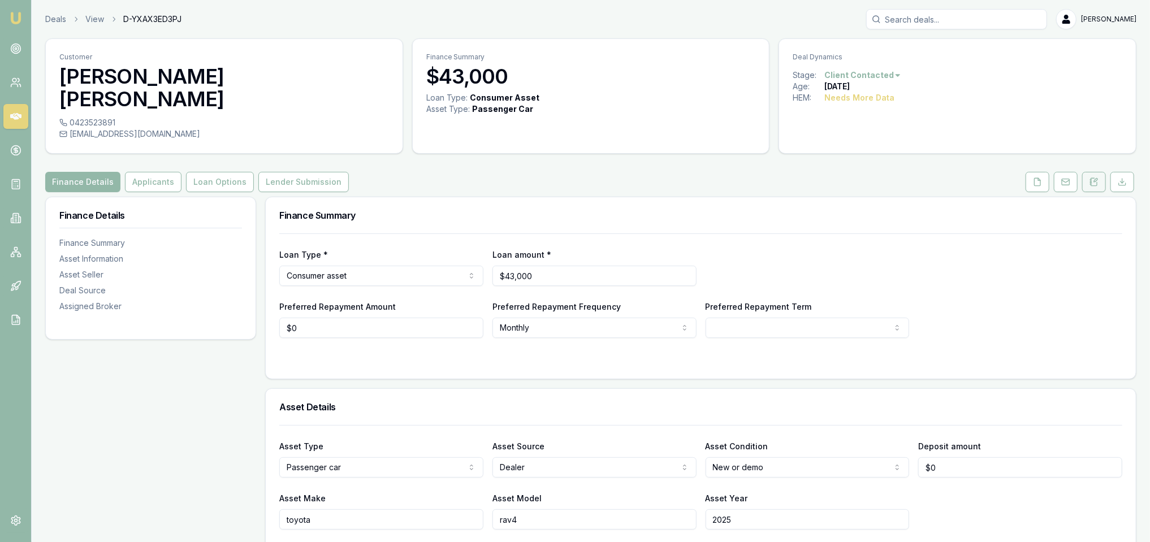
click at [1088, 172] on button at bounding box center [1095, 182] width 24 height 20
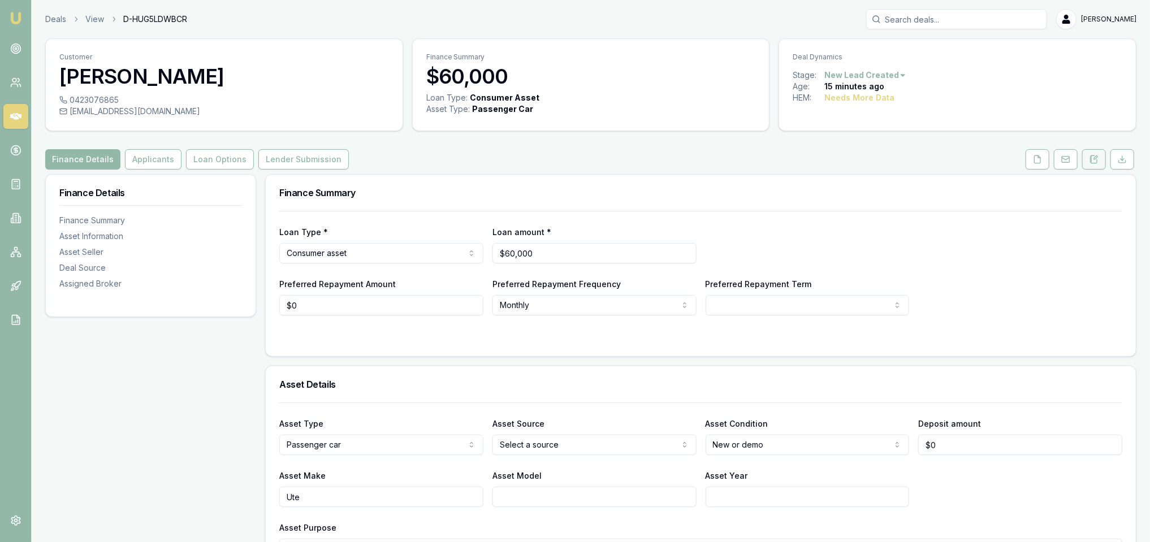
click at [1102, 156] on button at bounding box center [1095, 159] width 24 height 20
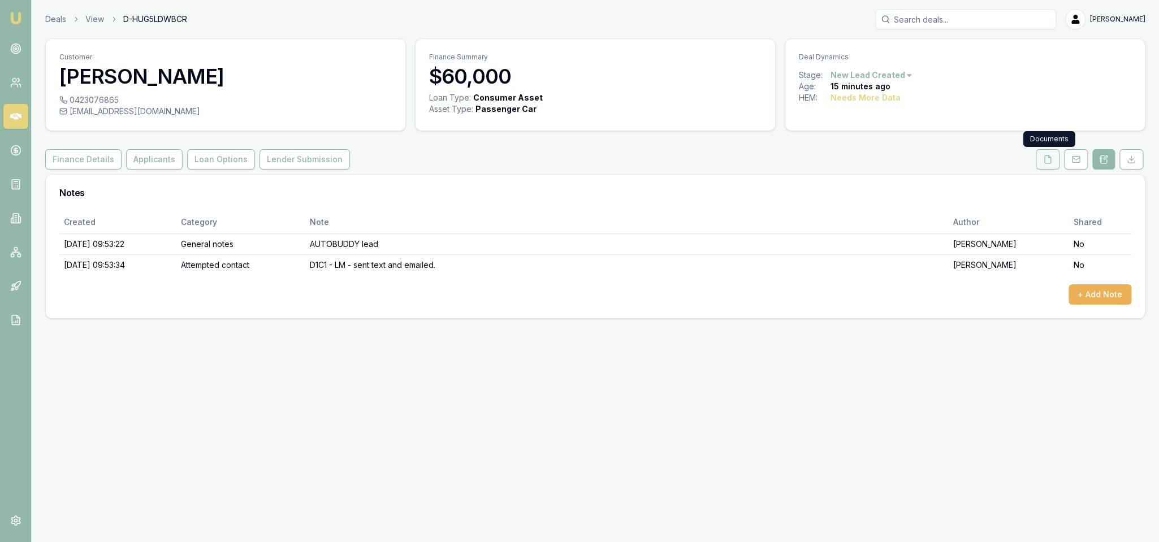
click at [1042, 159] on button at bounding box center [1048, 159] width 24 height 20
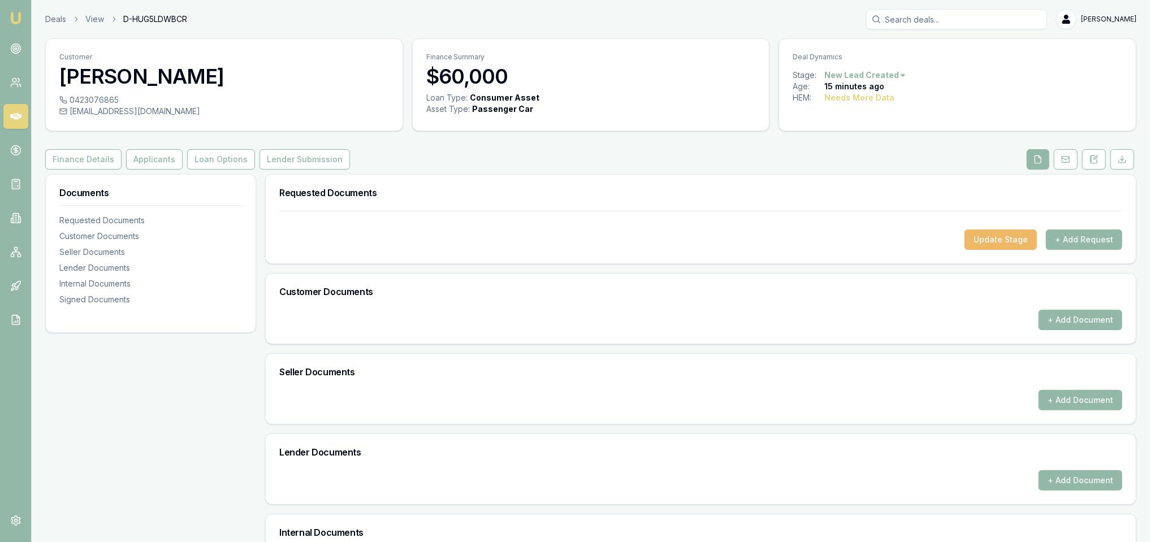
click at [984, 233] on button "Update Stage" at bounding box center [1001, 240] width 72 height 20
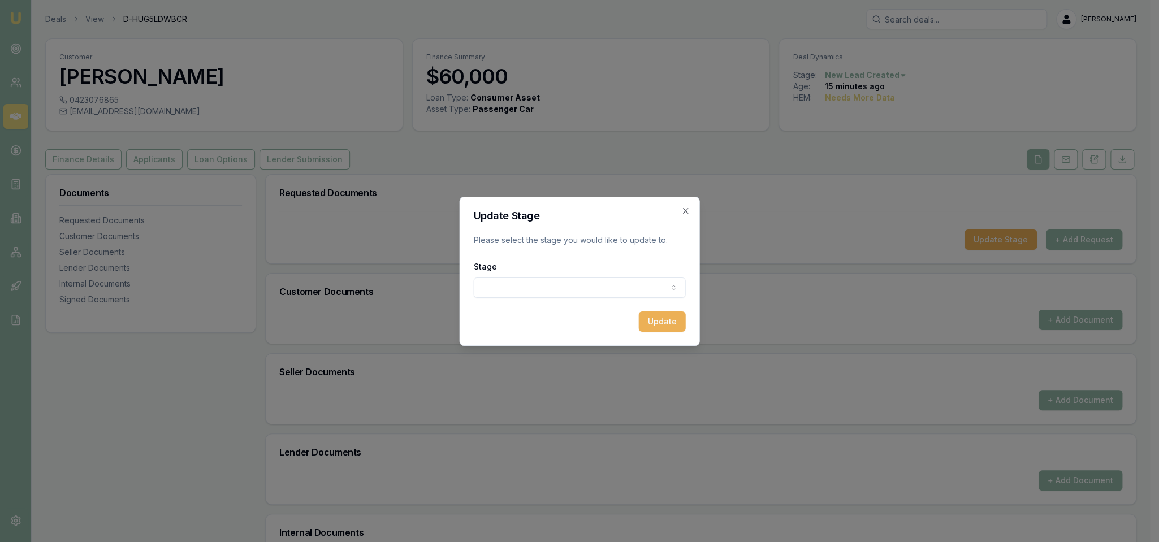
click at [618, 291] on body "Emu Broker Deals View D-HUG5LDWBCR [PERSON_NAME] Toggle Menu Customer [PERSON_N…" at bounding box center [575, 271] width 1150 height 542
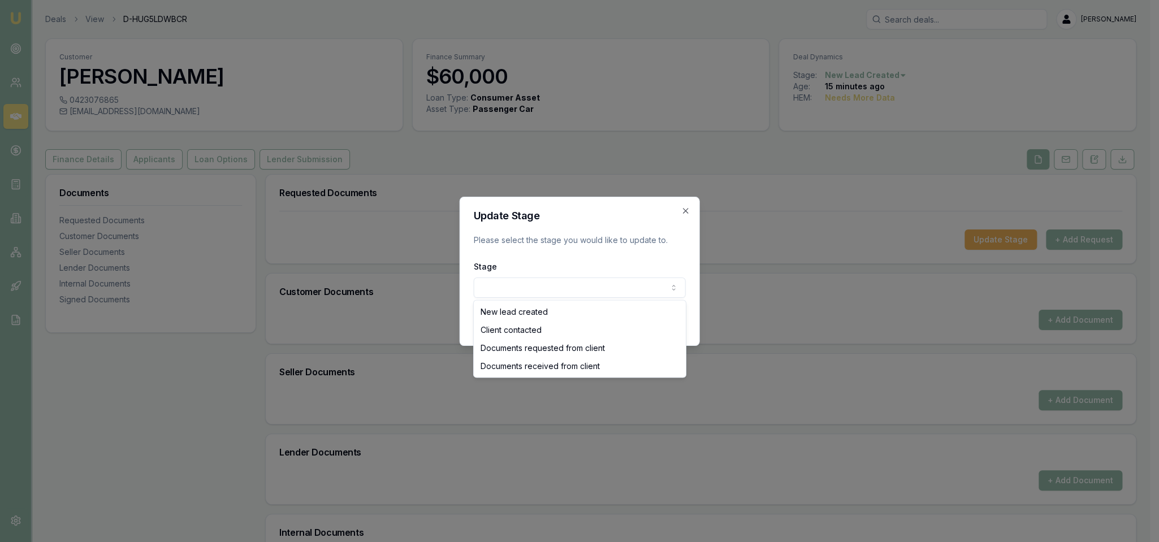
select select "CLIENT_CONTACTED"
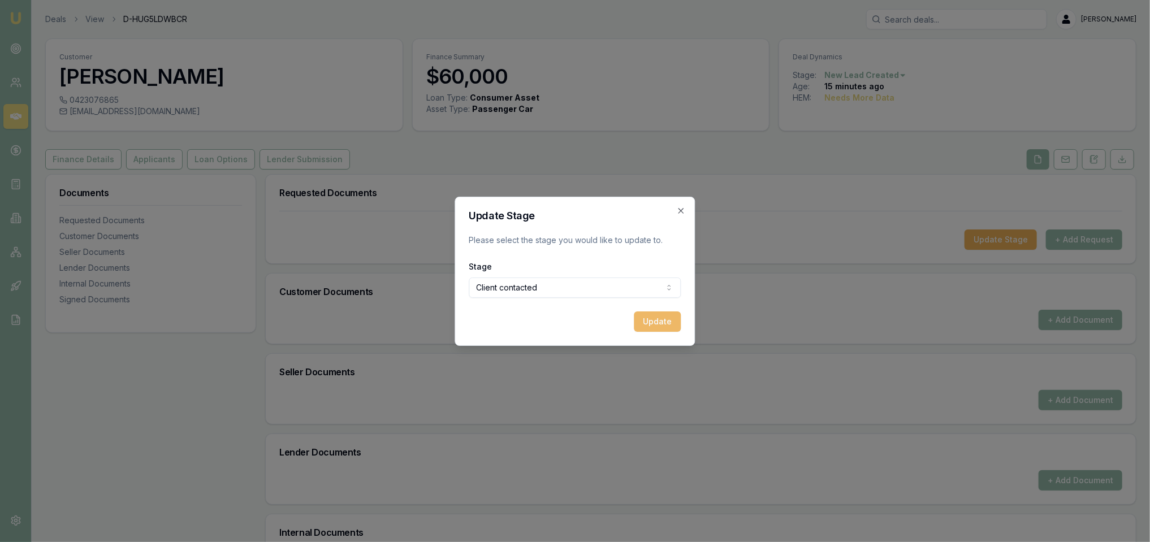
click at [679, 317] on button "Update" at bounding box center [658, 322] width 47 height 20
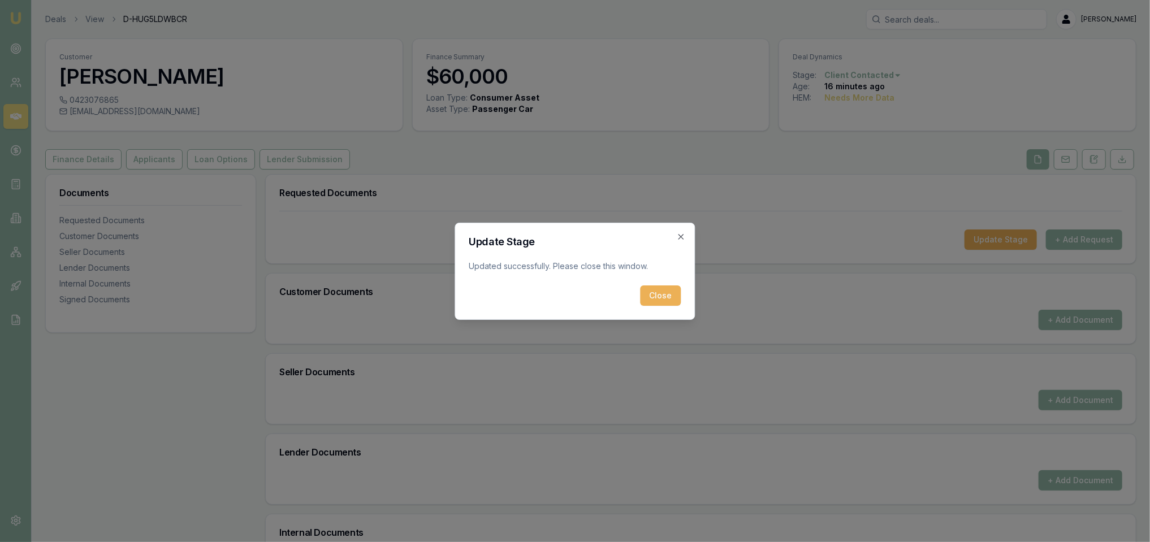
click at [676, 290] on button "Close" at bounding box center [661, 296] width 41 height 20
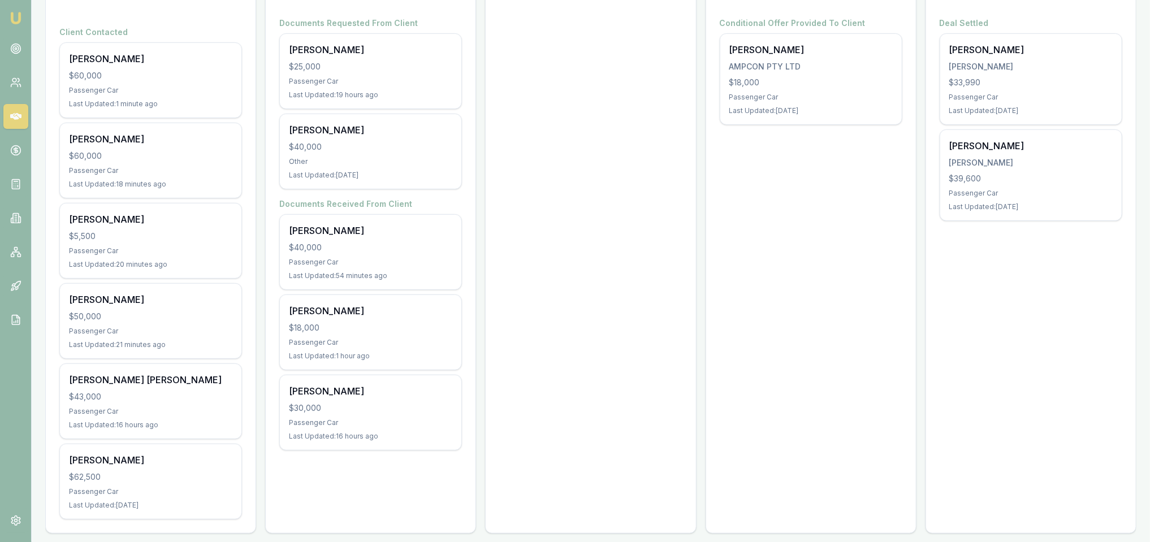
scroll to position [219, 0]
